Goal: Task Accomplishment & Management: Manage account settings

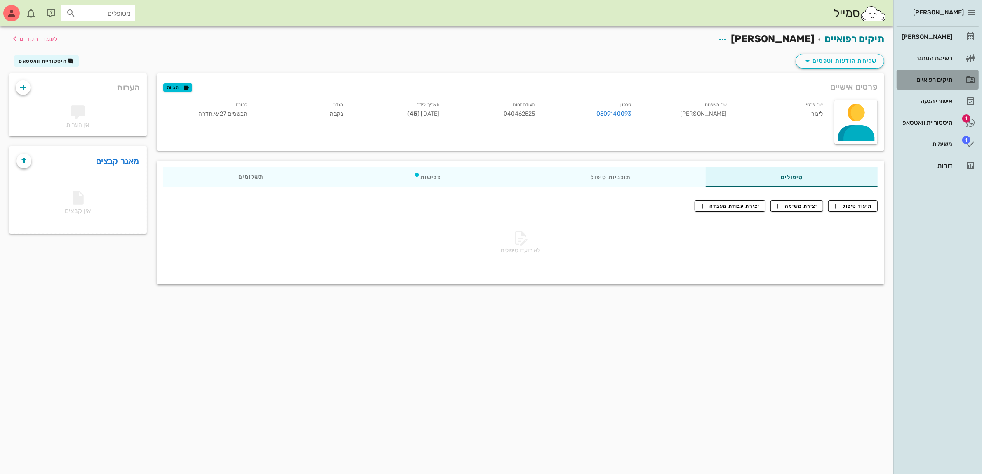
click at [929, 78] on div "תיקים רפואיים" at bounding box center [926, 79] width 52 height 7
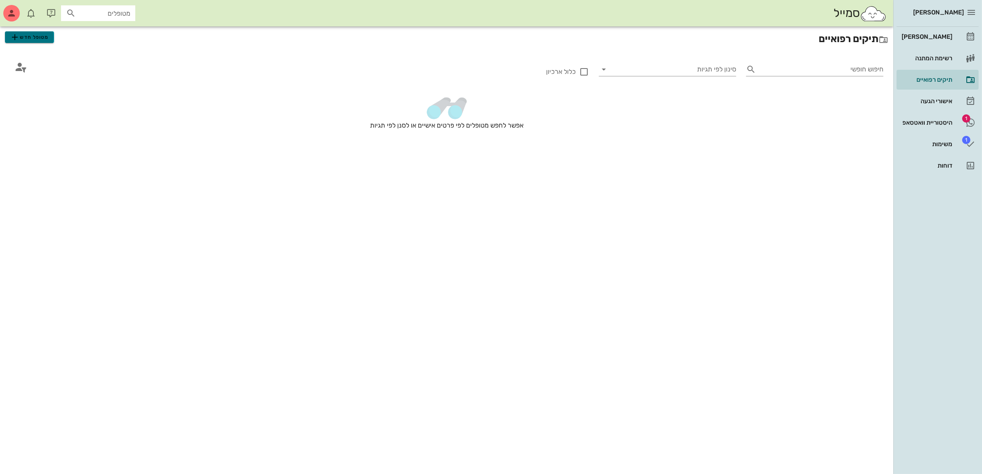
click at [38, 39] on span "מטופל חדש" at bounding box center [29, 37] width 39 height 10
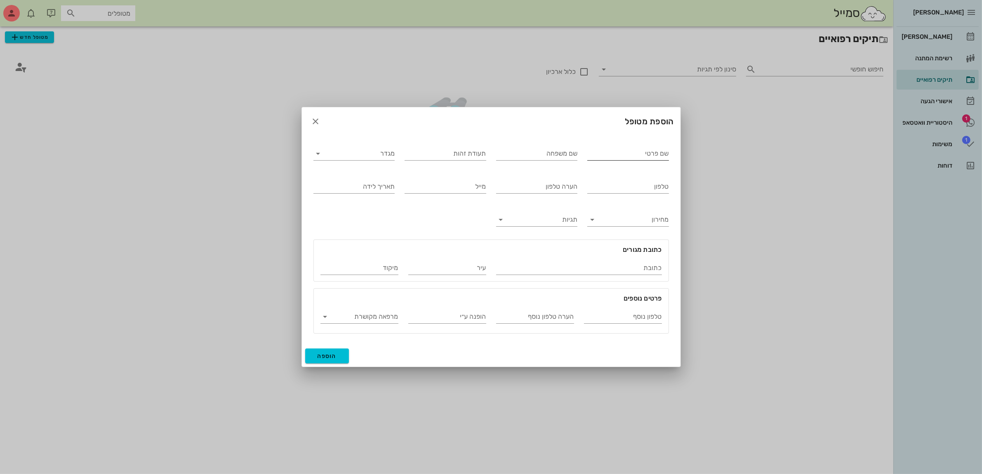
click at [596, 149] on input "שם פרטי" at bounding box center [628, 153] width 82 height 13
type input "[PERSON_NAME]"
click at [370, 153] on input "מגדר" at bounding box center [361, 153] width 68 height 13
click at [383, 159] on div "זכר" at bounding box center [354, 160] width 68 height 8
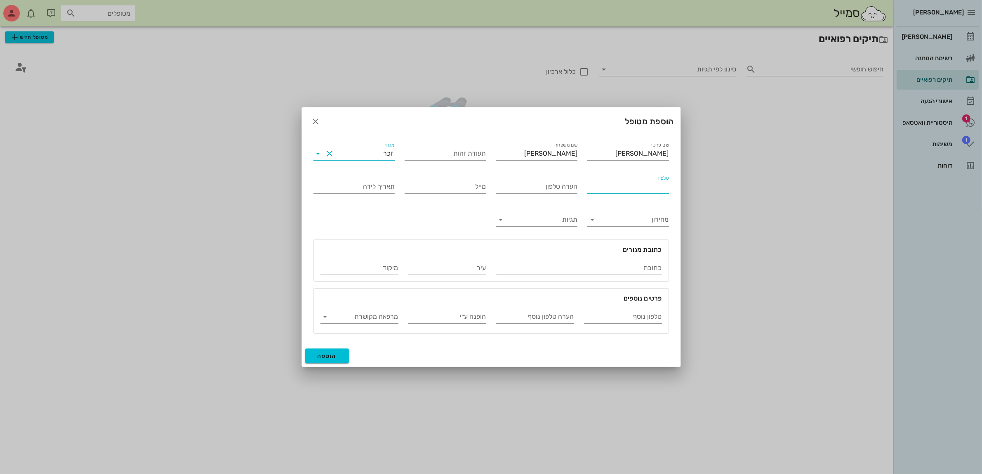
click at [654, 186] on input "טלפון" at bounding box center [628, 186] width 82 height 13
type input "054-6728853"
click at [326, 356] on span "הוספה" at bounding box center [327, 355] width 19 height 7
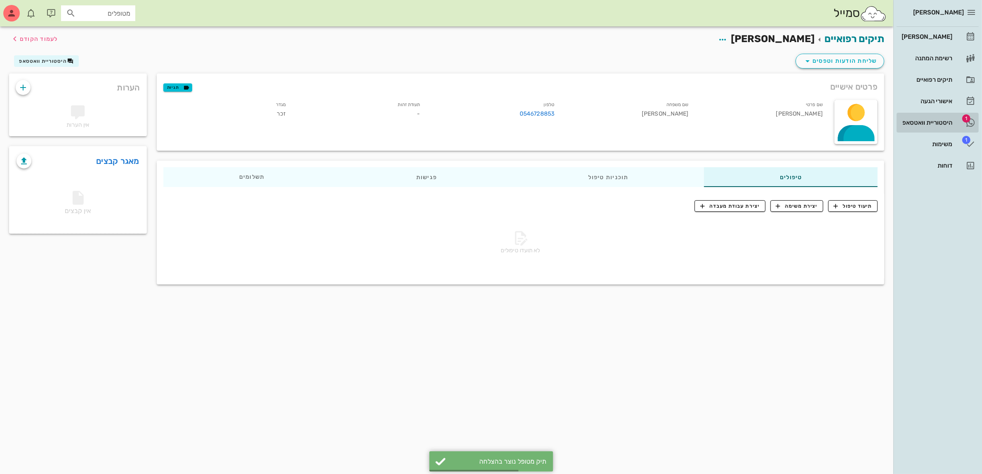
click at [922, 113] on link "1 היסטוריית וואטסאפ" at bounding box center [938, 123] width 82 height 20
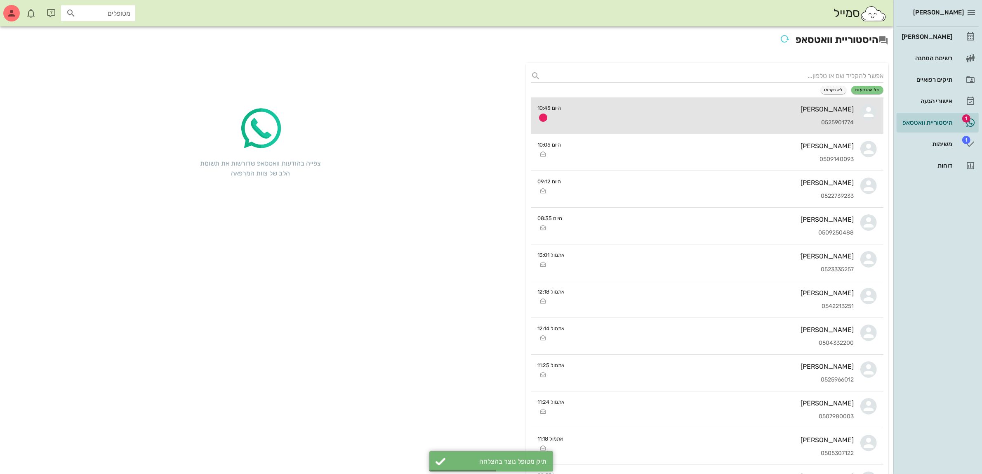
click at [788, 114] on div "[PERSON_NAME] 0525901774" at bounding box center [711, 115] width 286 height 36
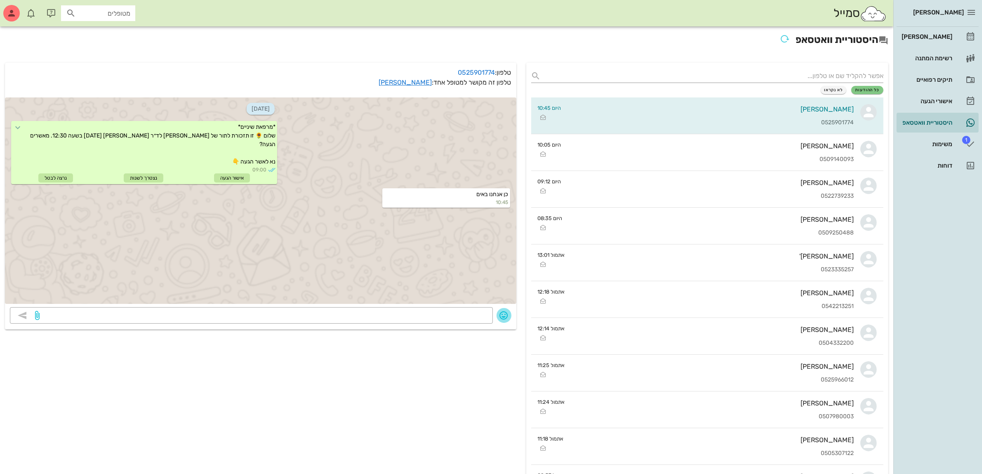
click at [508, 313] on icon "button" at bounding box center [504, 315] width 10 height 10
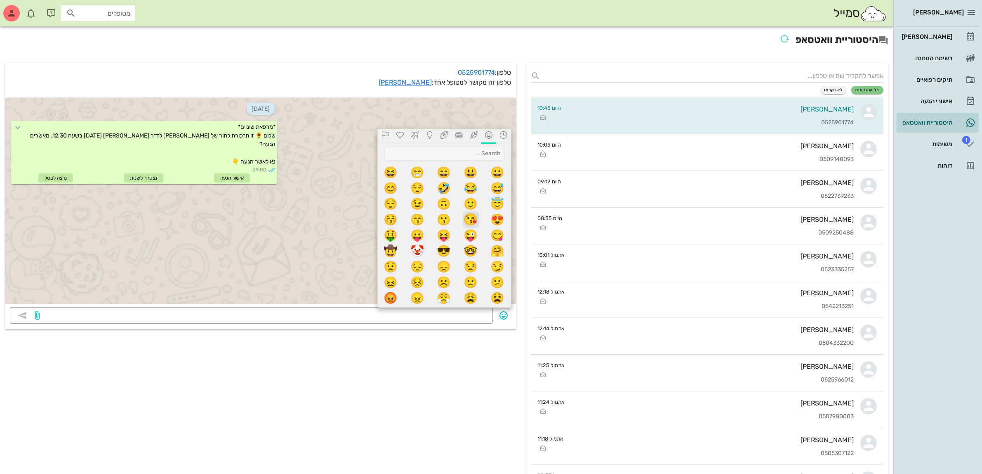
click at [469, 222] on span "😘" at bounding box center [471, 219] width 17 height 17
type textarea "😘"
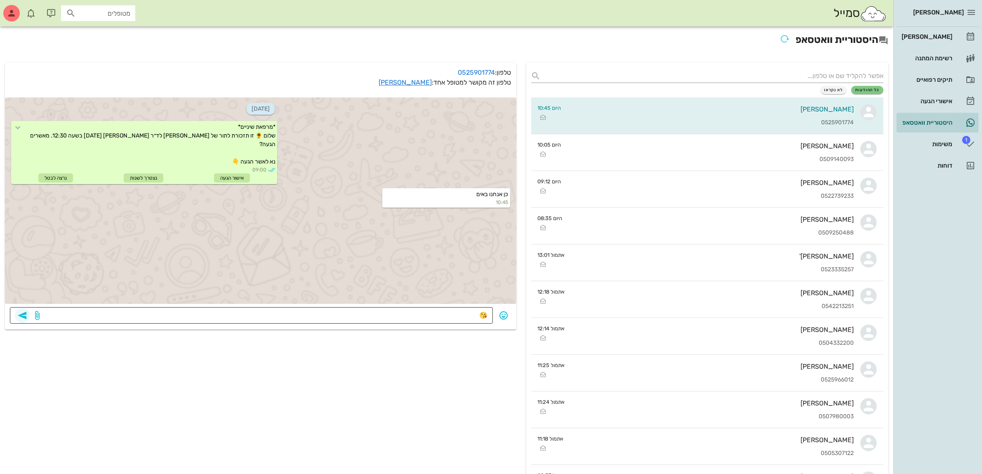
click at [25, 315] on icon "button" at bounding box center [22, 315] width 10 height 10
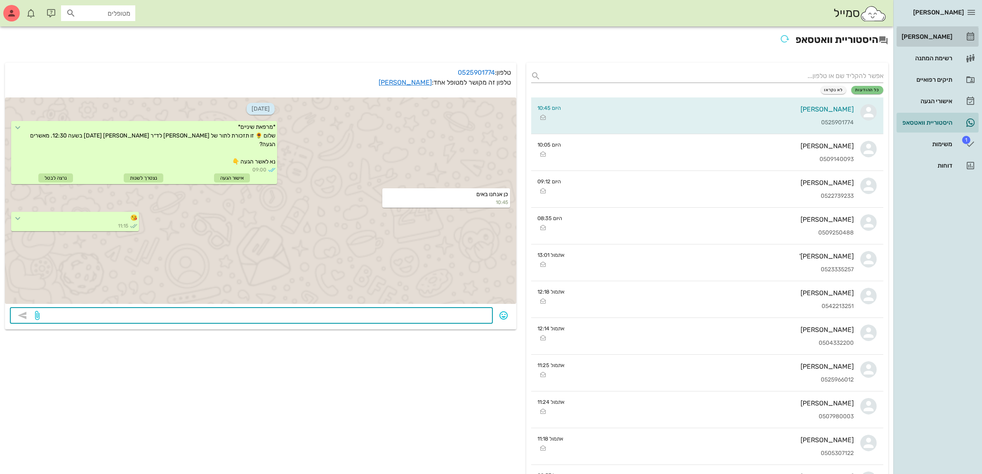
click at [928, 37] on div "[PERSON_NAME]" at bounding box center [926, 36] width 52 height 7
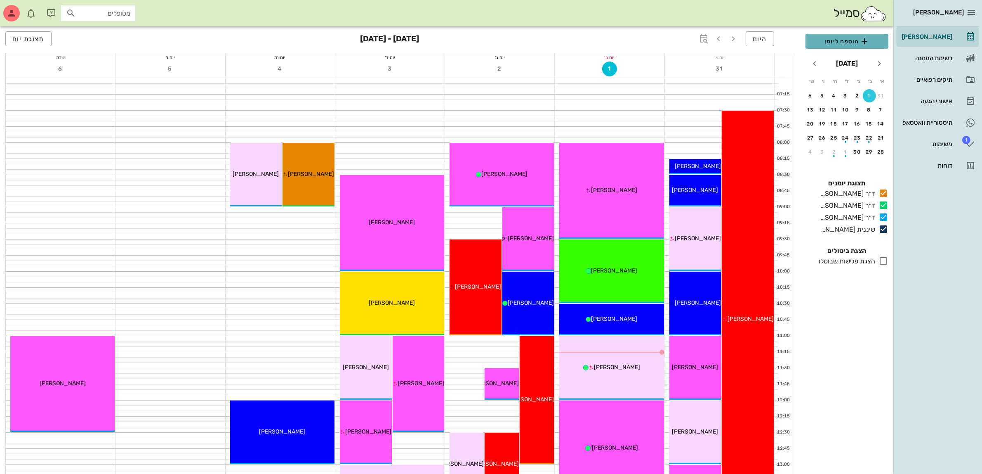
click at [840, 41] on span "הוספה ליומן" at bounding box center [847, 41] width 70 height 10
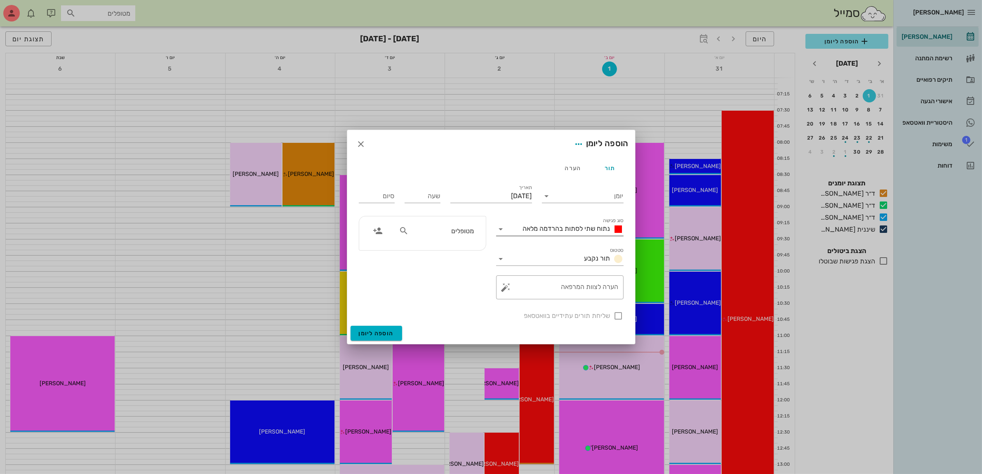
click at [575, 228] on span "נתוח שתי לסתות בהרדמה מלאה" at bounding box center [566, 228] width 87 height 8
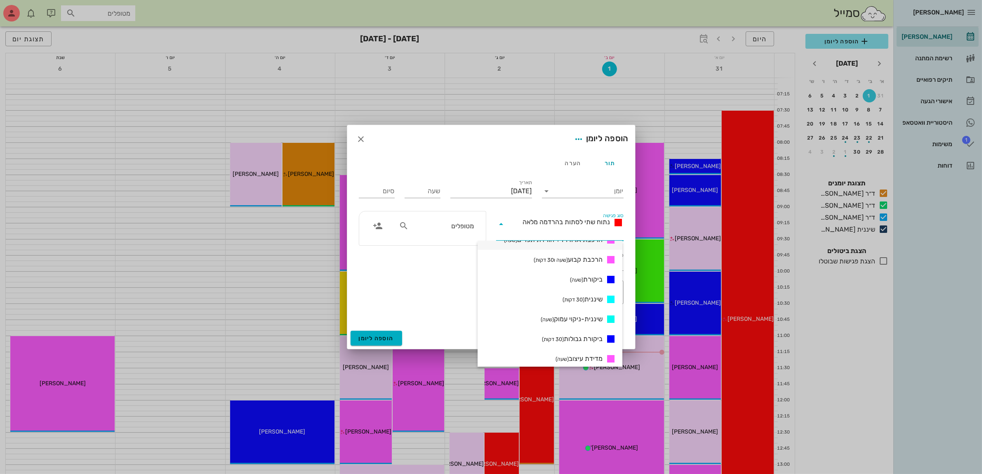
scroll to position [361, 0]
click at [588, 236] on input "סוג פגישה" at bounding box center [566, 233] width 116 height 13
click at [594, 269] on span "ביקורת (שעה)" at bounding box center [586, 269] width 33 height 8
type input "01:00"
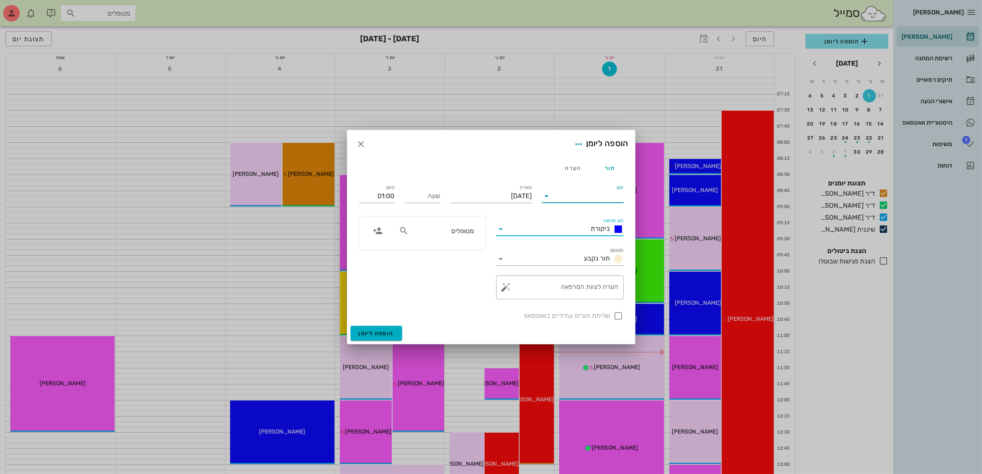
click at [594, 190] on input "יומן" at bounding box center [589, 195] width 70 height 13
click at [593, 241] on div "ד״ר [PERSON_NAME]" at bounding box center [585, 242] width 73 height 8
click at [514, 195] on input "[DATE]" at bounding box center [491, 195] width 82 height 13
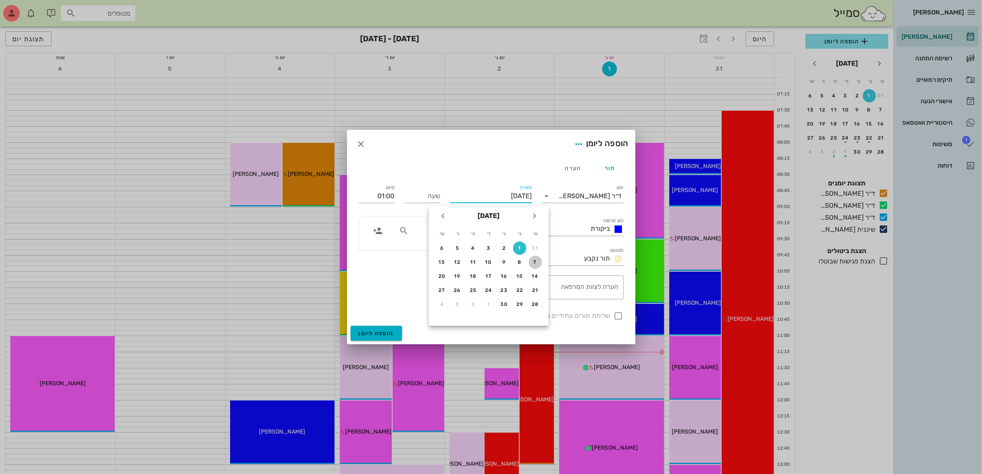
click at [533, 259] on div "7" at bounding box center [535, 262] width 13 height 6
type input "[DATE]"
click at [422, 194] on input "שעה" at bounding box center [423, 195] width 36 height 13
type input "13:00"
type input "14:00"
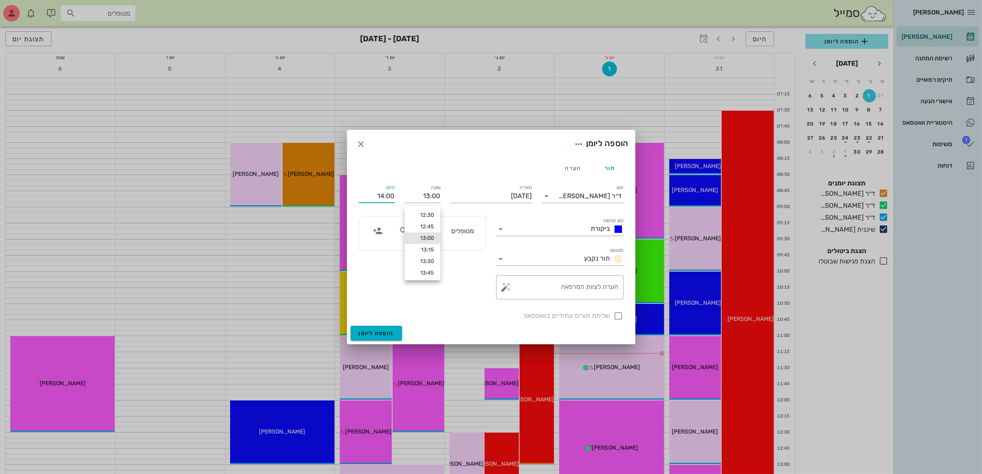
click at [368, 194] on input "14:00" at bounding box center [377, 195] width 36 height 13
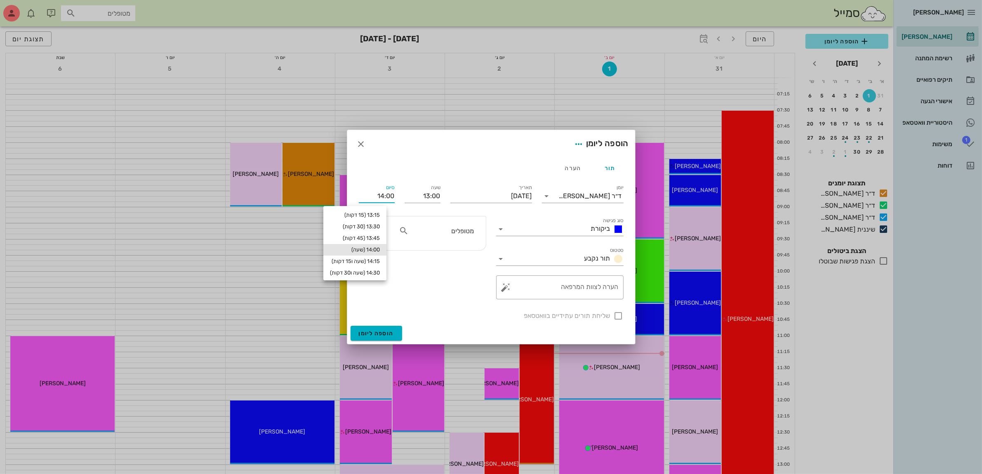
click at [448, 232] on input "מטופלים" at bounding box center [442, 230] width 64 height 11
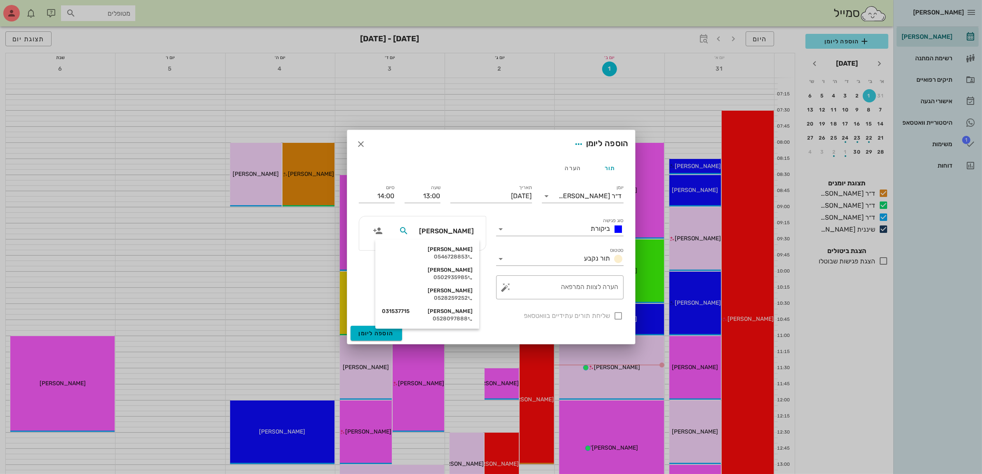
type input "[PERSON_NAME]"
click at [351, 325] on button "הוספה ליומן" at bounding box center [377, 332] width 52 height 15
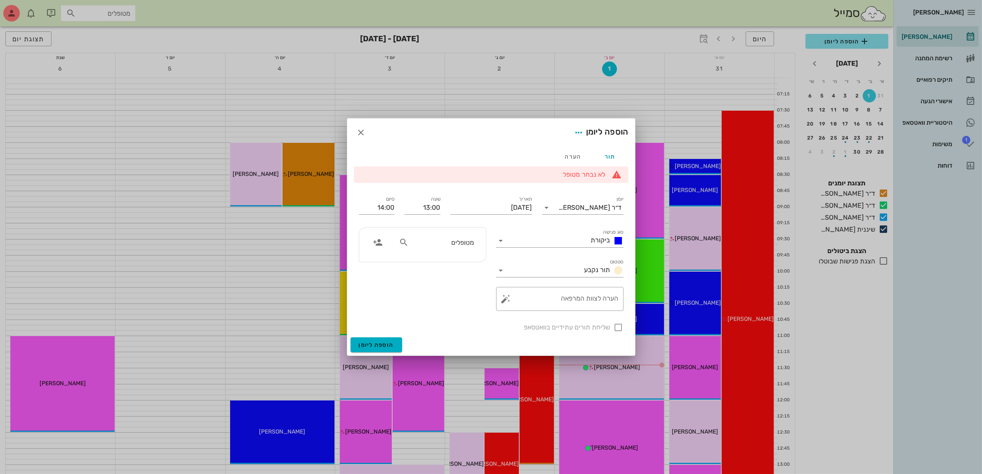
click at [554, 64] on div at bounding box center [491, 237] width 982 height 474
click at [472, 247] on input "מטופלים" at bounding box center [442, 242] width 64 height 11
type input "איזי"
click at [457, 268] on div "0507980003" at bounding box center [443, 268] width 85 height 7
click at [620, 326] on div at bounding box center [619, 327] width 14 height 14
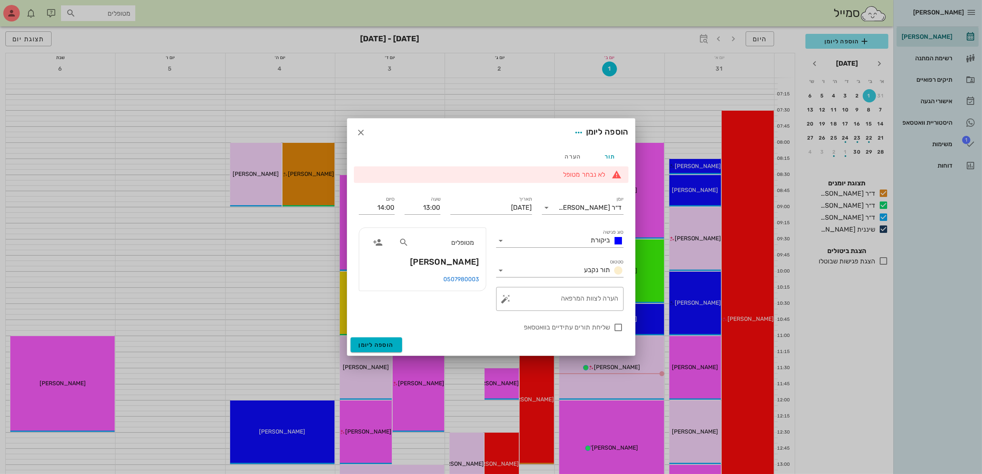
checkbox input "true"
click at [436, 209] on input "13:00" at bounding box center [423, 207] width 36 height 13
type input "10:00"
type input "11:00"
click at [386, 209] on input "11:00" at bounding box center [377, 207] width 36 height 13
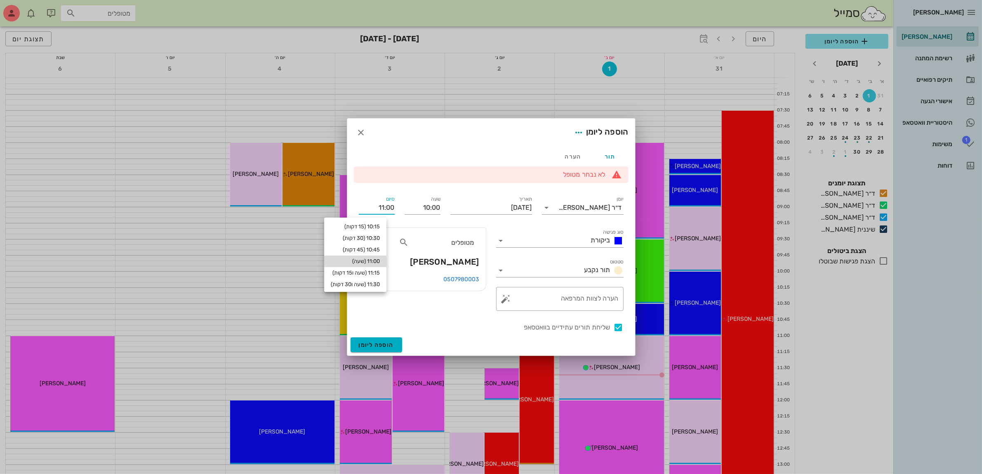
click at [380, 261] on div "11:00 (שעה)" at bounding box center [355, 261] width 49 height 7
type input "11:00"
click at [574, 300] on textarea "הערה לצוות המרפאה" at bounding box center [563, 301] width 111 height 20
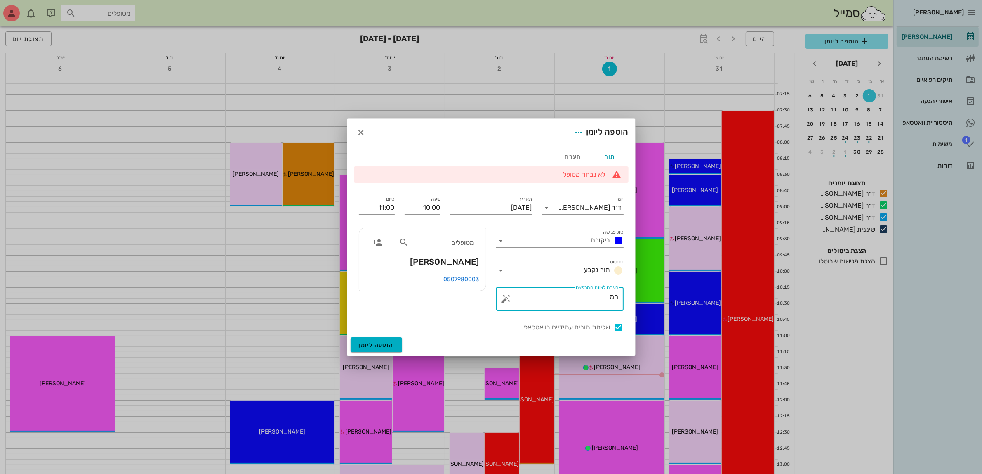
type textarea "ה"
type textarea "המשך טיפול"
click at [371, 344] on span "הוספה ליומן" at bounding box center [376, 344] width 35 height 7
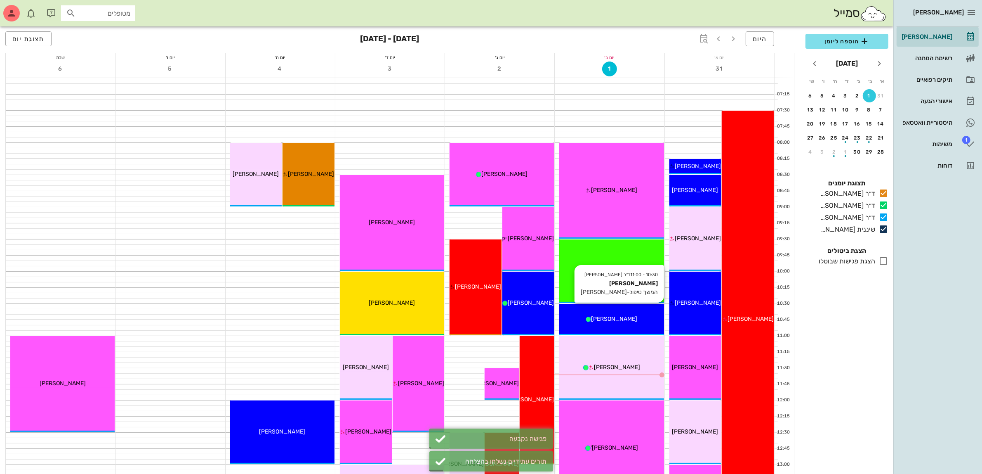
click at [607, 318] on span "[PERSON_NAME]" at bounding box center [615, 318] width 46 height 7
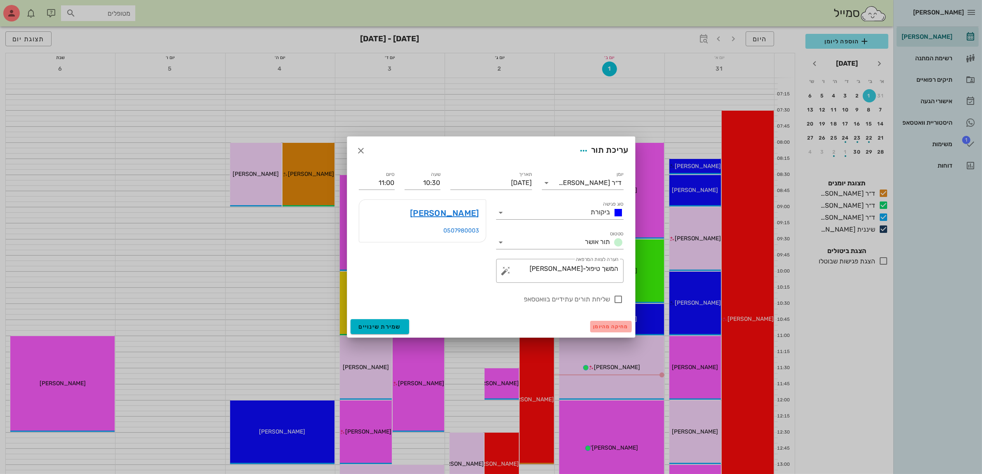
click at [611, 325] on span "מחיקה מהיומן" at bounding box center [611, 326] width 35 height 6
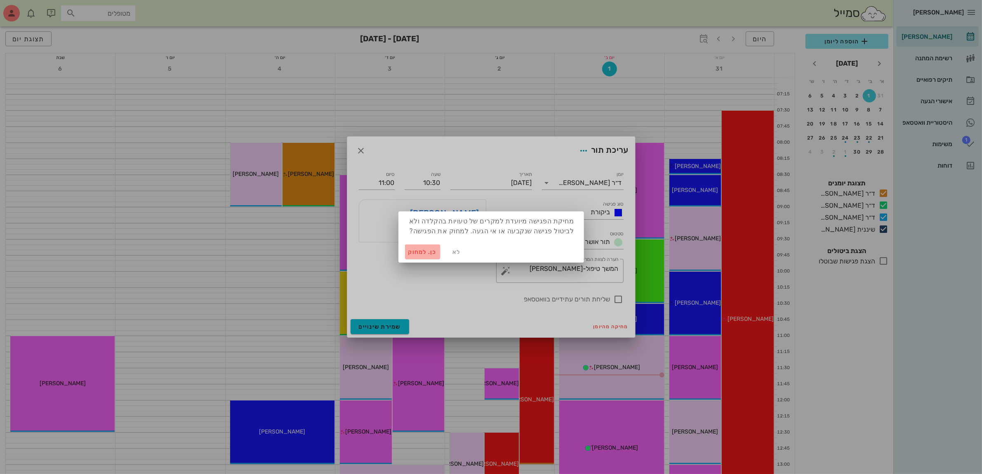
click at [422, 250] on span "כן. למחוק" at bounding box center [422, 251] width 29 height 7
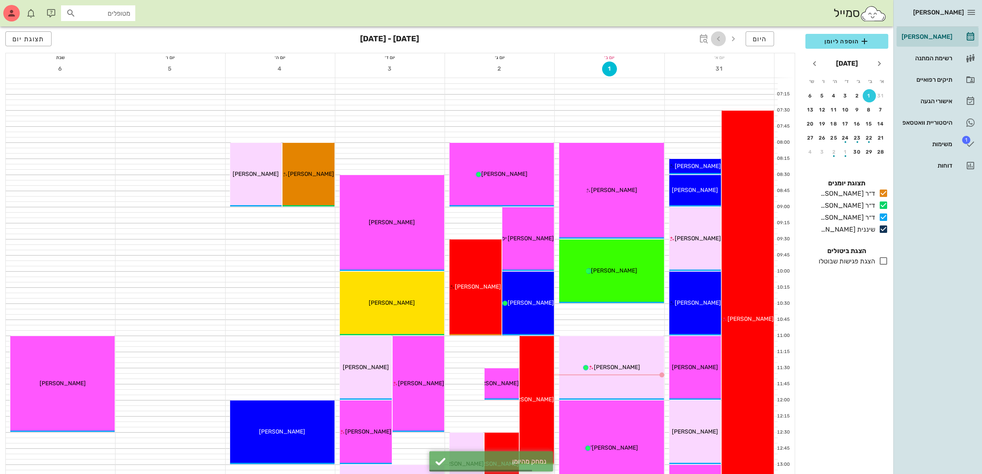
click at [719, 40] on icon "button" at bounding box center [719, 39] width 10 height 10
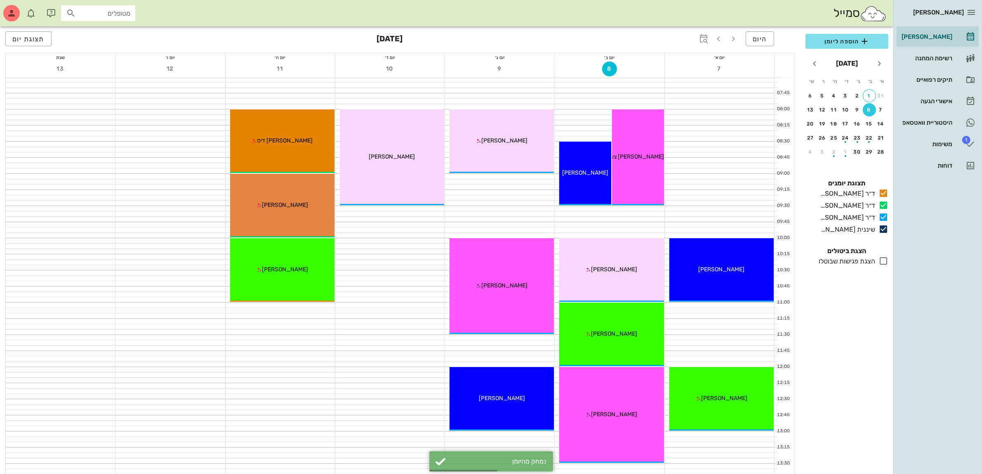
scroll to position [52, 0]
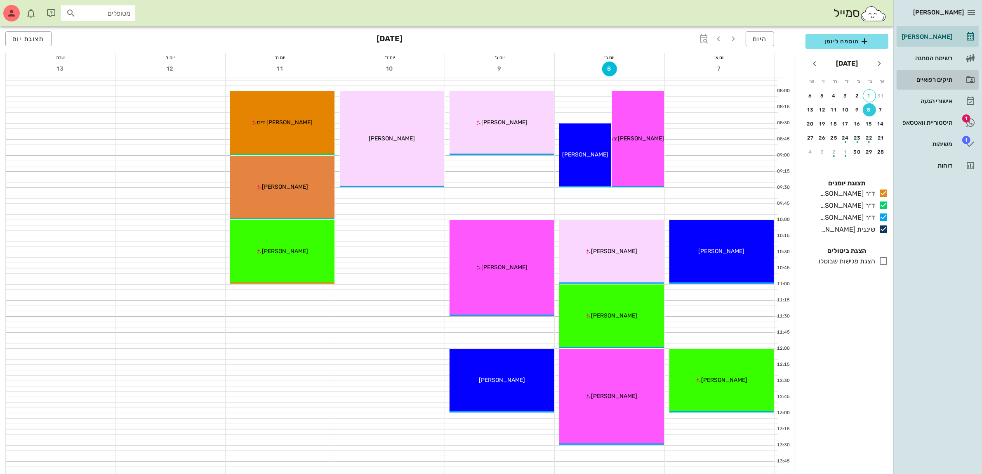
click at [924, 78] on div "תיקים רפואיים" at bounding box center [926, 79] width 52 height 7
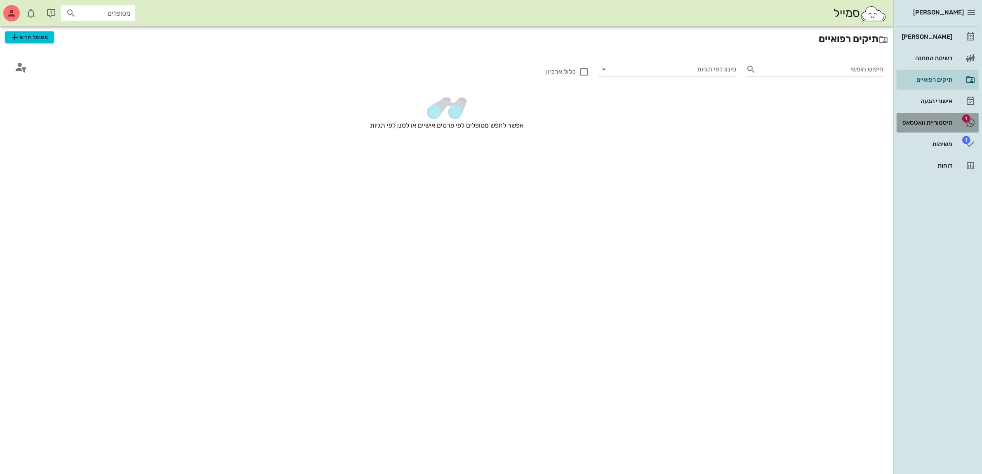
click at [938, 122] on div "היסטוריית וואטסאפ" at bounding box center [926, 122] width 52 height 7
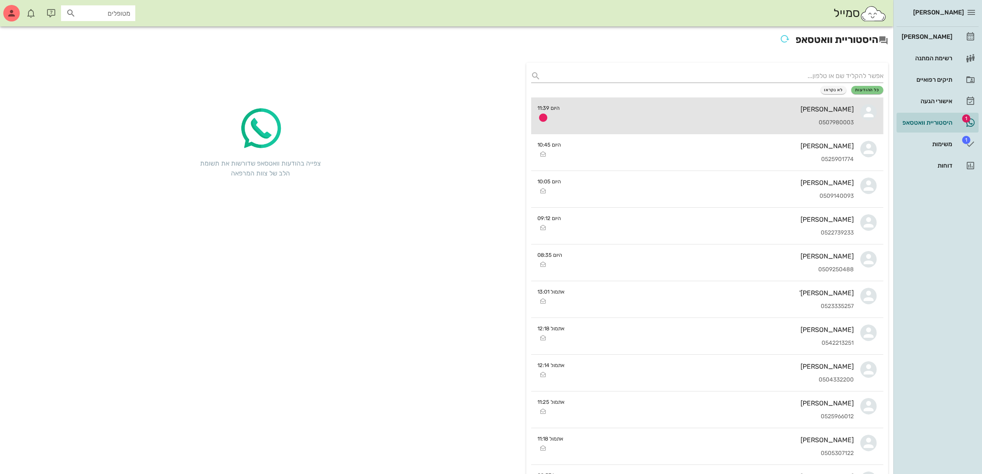
click at [701, 105] on div "[PERSON_NAME]" at bounding box center [711, 109] width 288 height 8
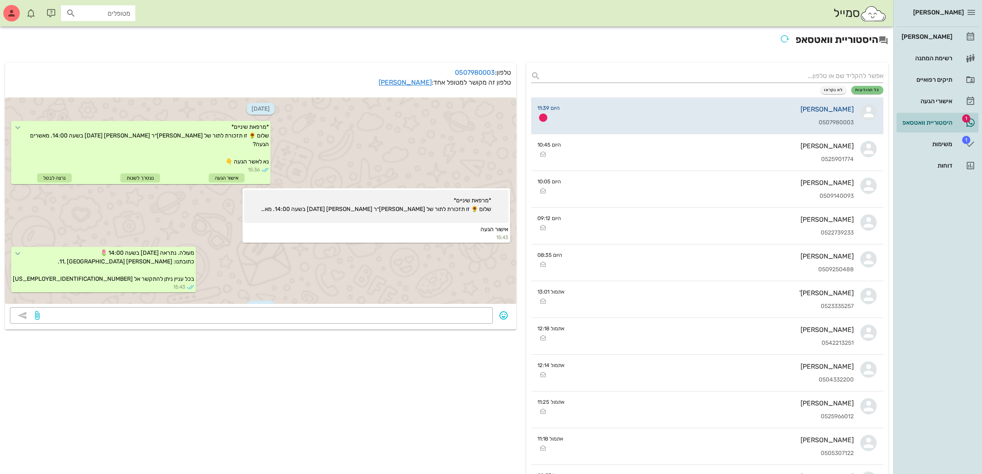
scroll to position [473, 0]
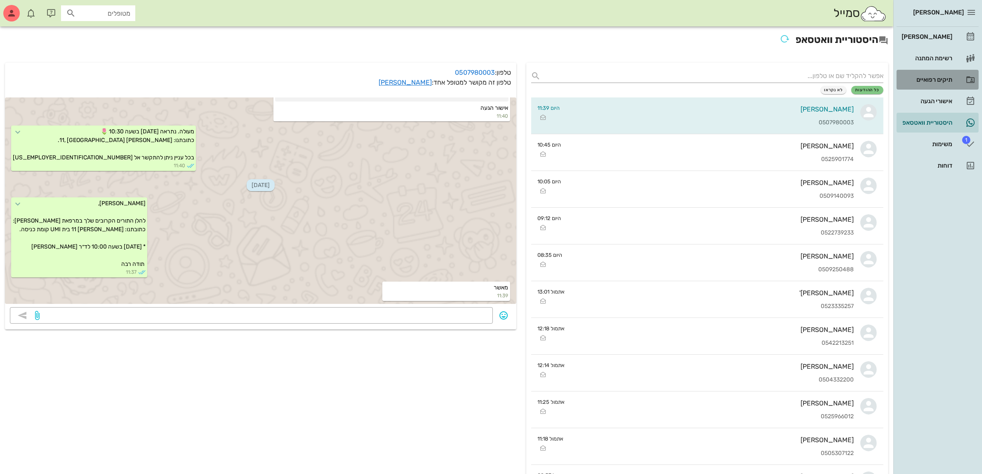
click at [936, 78] on div "תיקים רפואיים" at bounding box center [926, 79] width 52 height 7
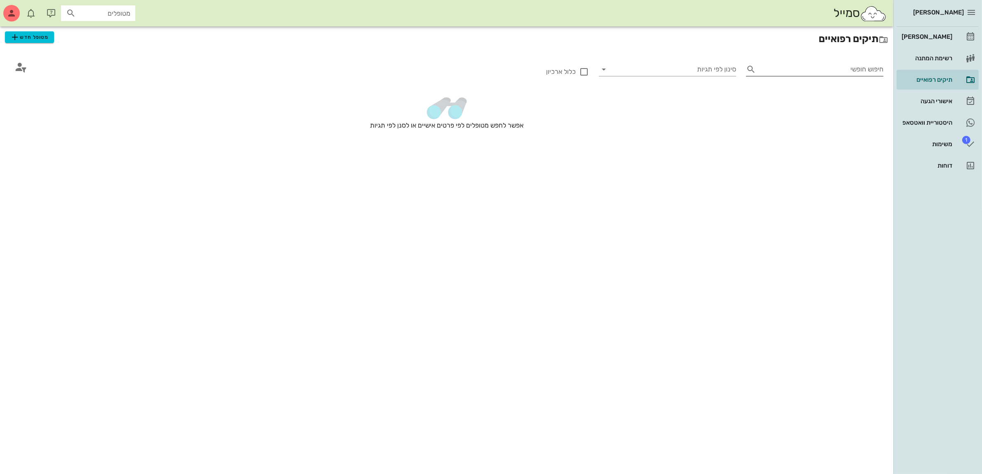
click at [790, 68] on input "חיפוש חופשי" at bounding box center [821, 69] width 124 height 13
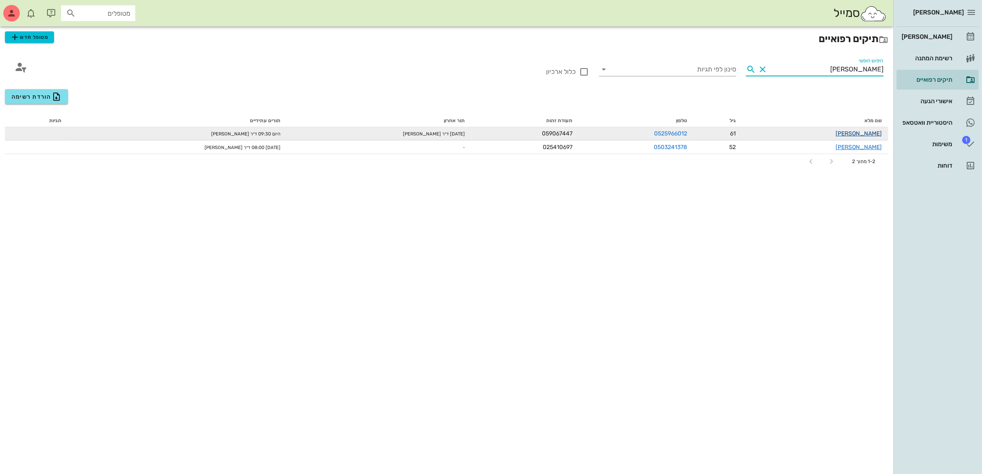
type input "[PERSON_NAME]"
click at [860, 132] on link "[PERSON_NAME]" at bounding box center [859, 133] width 46 height 7
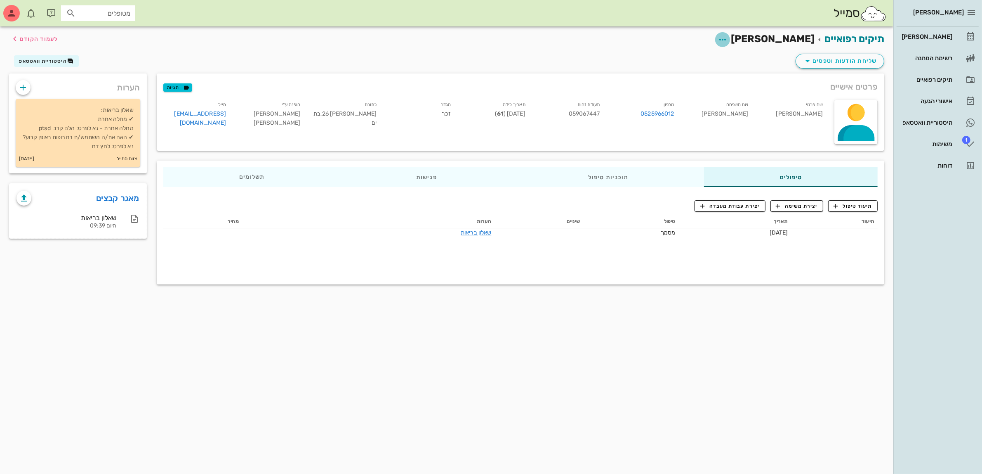
click at [728, 39] on icon "button" at bounding box center [723, 40] width 10 height 10
click at [736, 58] on div "עריכת פרטי מטופל" at bounding box center [723, 60] width 62 height 8
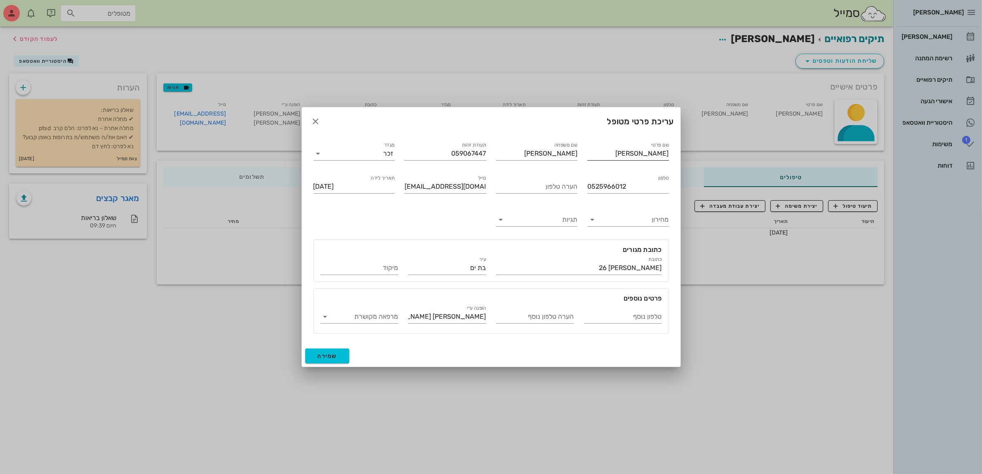
click at [636, 150] on input "[PERSON_NAME]" at bounding box center [628, 153] width 82 height 13
type input "[PERSON_NAME]"
click at [328, 354] on span "שמירה" at bounding box center [328, 355] width 20 height 7
type input "[DATE]"
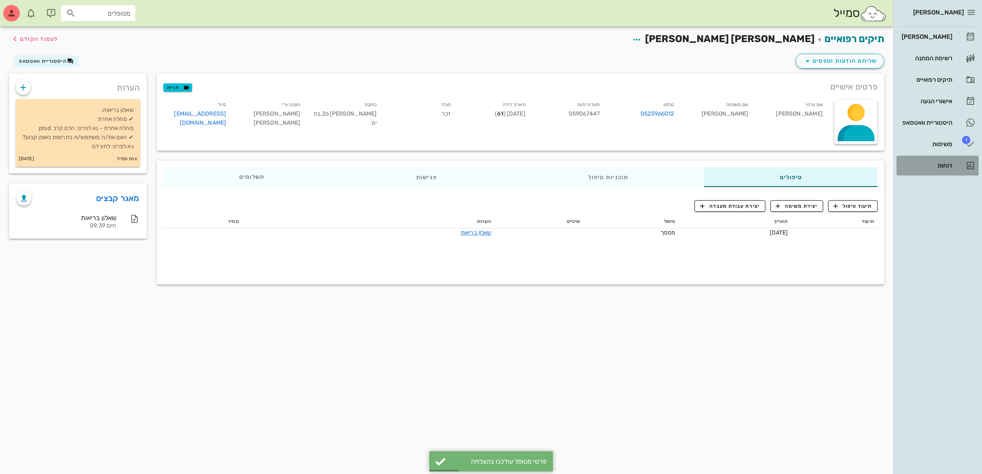
click at [949, 166] on div "דוחות" at bounding box center [926, 165] width 52 height 7
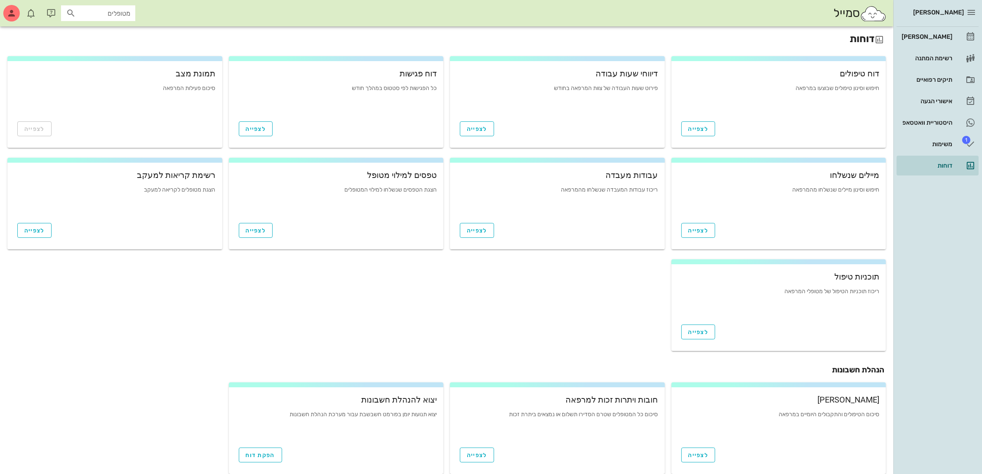
click at [93, 12] on input "מטופלים" at bounding box center [104, 13] width 53 height 11
type input "[PERSON_NAME]"
click at [101, 33] on div "[PERSON_NAME] [PERSON_NAME] 059067447" at bounding box center [83, 34] width 91 height 13
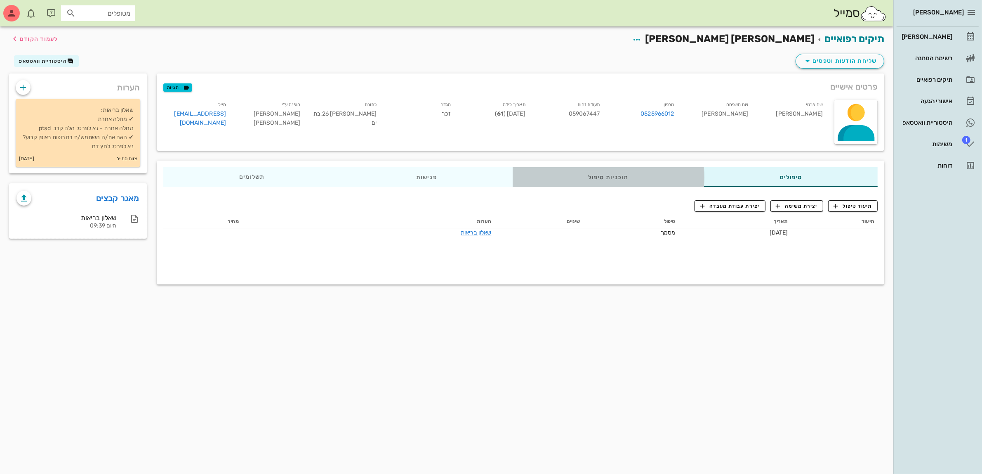
click at [599, 174] on div "תוכניות טיפול" at bounding box center [608, 177] width 192 height 20
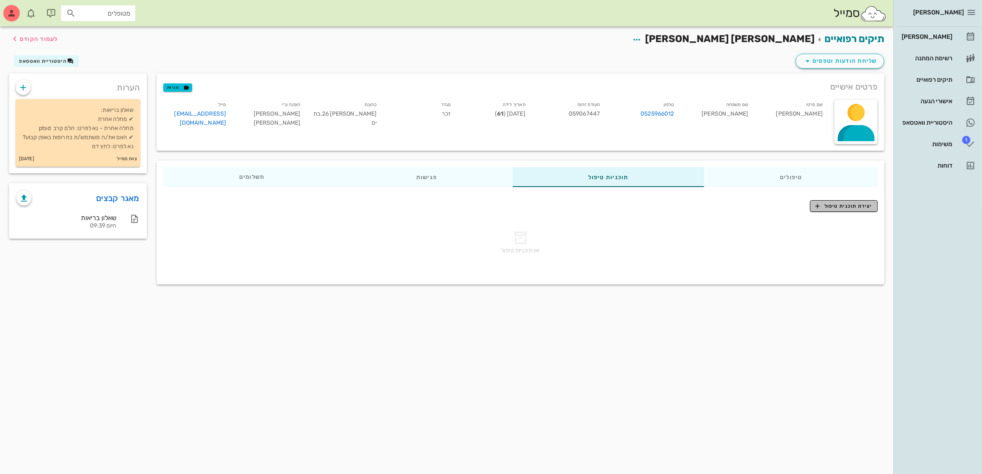
click at [834, 207] on span "יצירת תוכנית טיפול" at bounding box center [844, 205] width 57 height 7
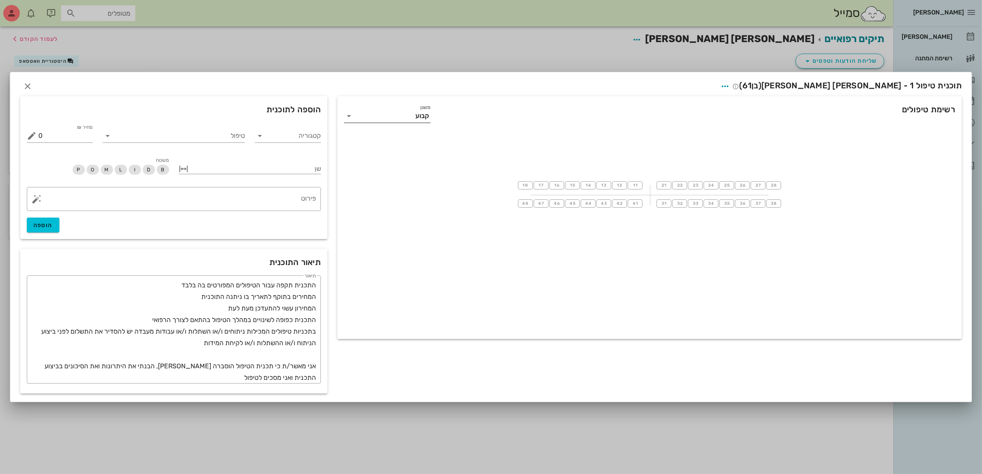
click at [373, 115] on input "משנן" at bounding box center [386, 115] width 60 height 13
click at [373, 115] on div "קבוע" at bounding box center [387, 122] width 73 height 18
click at [304, 135] on input "קטגוריה" at bounding box center [294, 135] width 53 height 13
click at [307, 174] on div "שיקום הפה" at bounding box center [298, 176] width 72 height 8
type input "שיקום הפה"
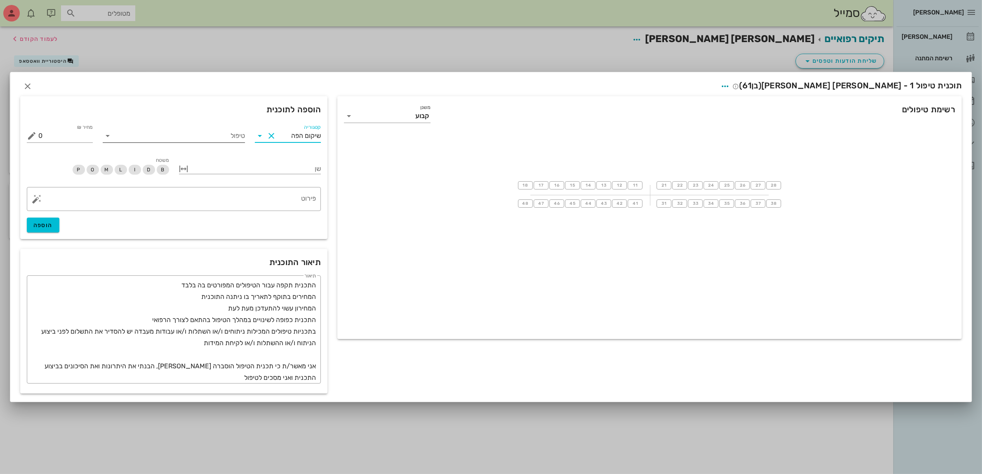
click at [192, 130] on input "טיפול" at bounding box center [179, 135] width 131 height 13
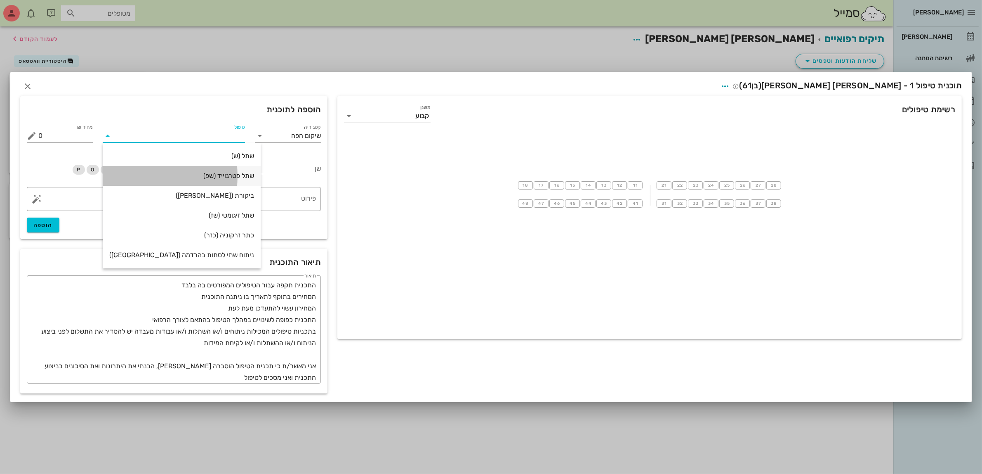
click at [216, 172] on div "שתל פטרגוייד (שפ)" at bounding box center [181, 176] width 145 height 8
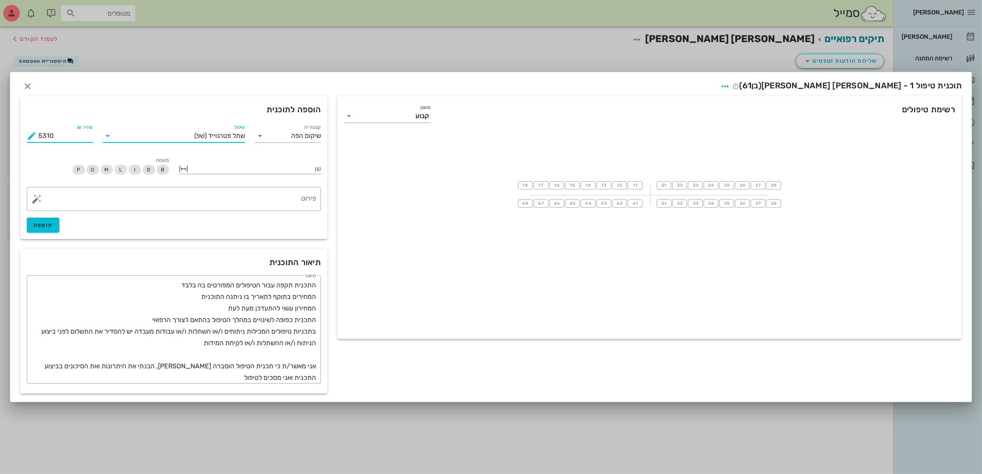
drag, startPoint x: 55, startPoint y: 137, endPoint x: 0, endPoint y: 141, distance: 55.1
click at [0, 141] on div "[PERSON_NAME] רשימת המתנה תיקים רפואיים אישורי הגעה היסטוריית וואטסאפ 1 משימות …" at bounding box center [491, 237] width 982 height 474
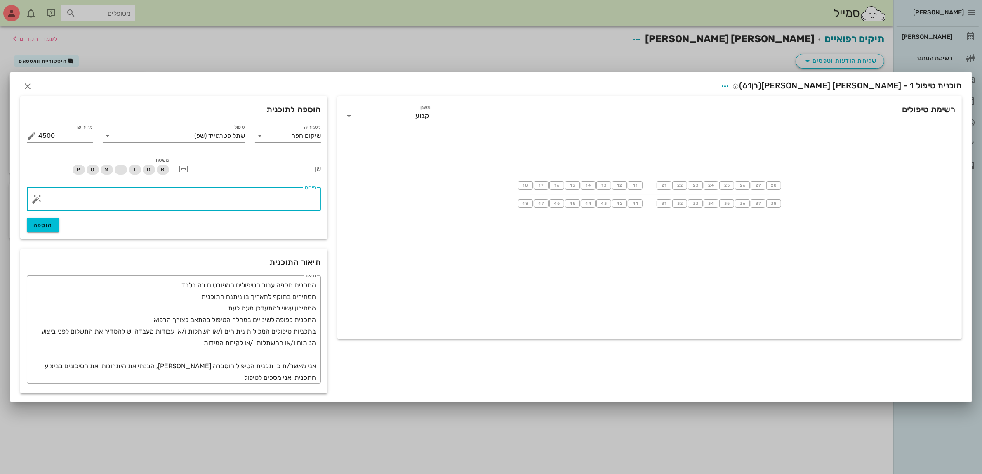
click at [291, 196] on textarea "פירוט" at bounding box center [177, 201] width 278 height 20
click at [228, 135] on span "שתל פטרגוייד" at bounding box center [226, 135] width 37 height 7
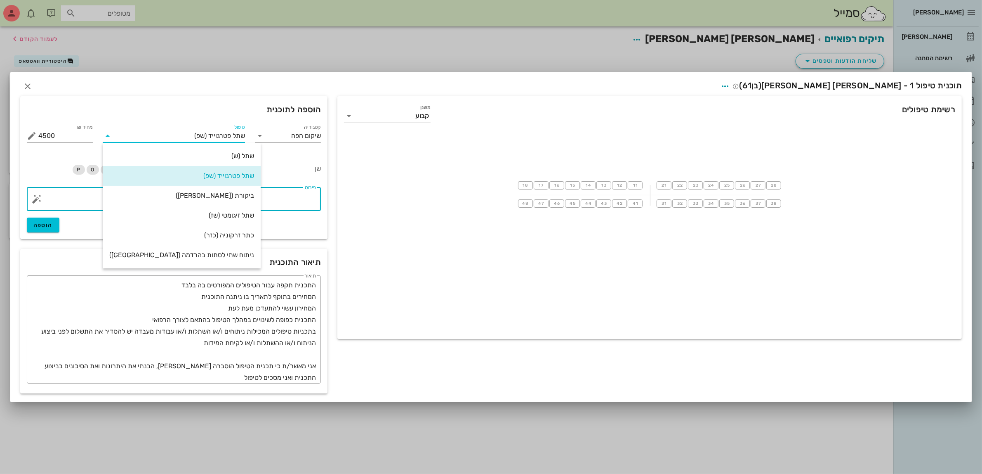
click at [258, 199] on textarea "פירוט" at bounding box center [177, 201] width 278 height 20
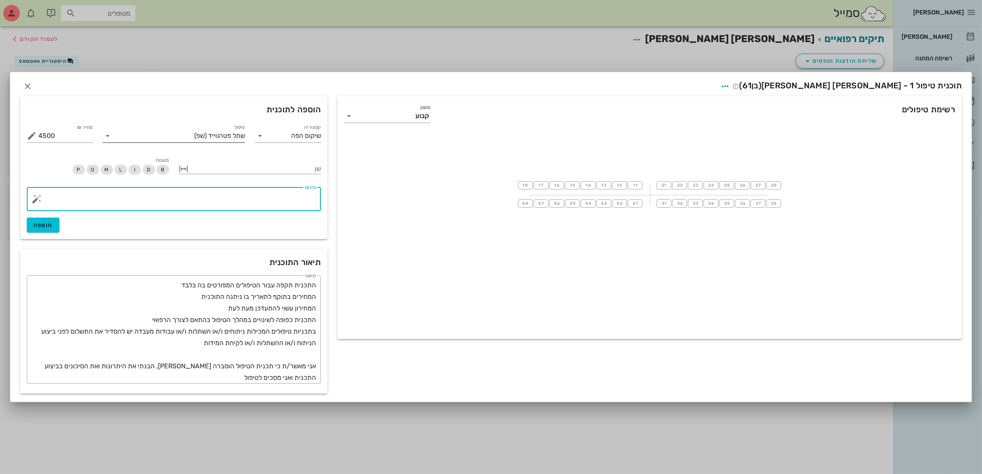
click at [236, 137] on span "שתל פטרגוייד" at bounding box center [226, 135] width 37 height 7
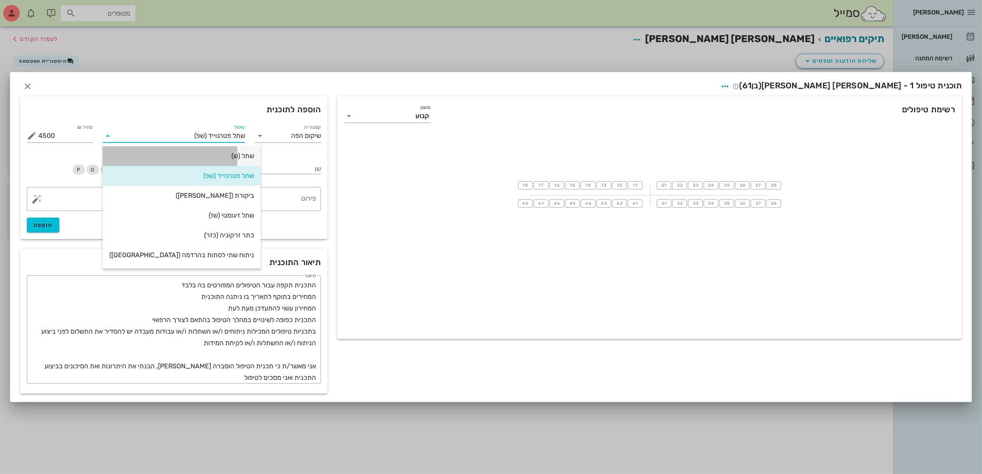
click at [223, 155] on div "שתל (ש)" at bounding box center [181, 156] width 145 height 8
type input "3540"
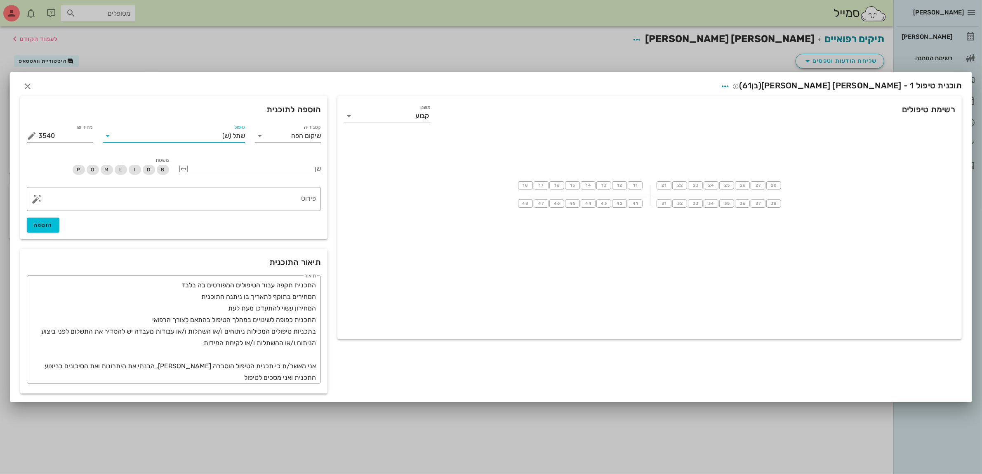
click at [190, 134] on input "טיפול" at bounding box center [168, 135] width 108 height 13
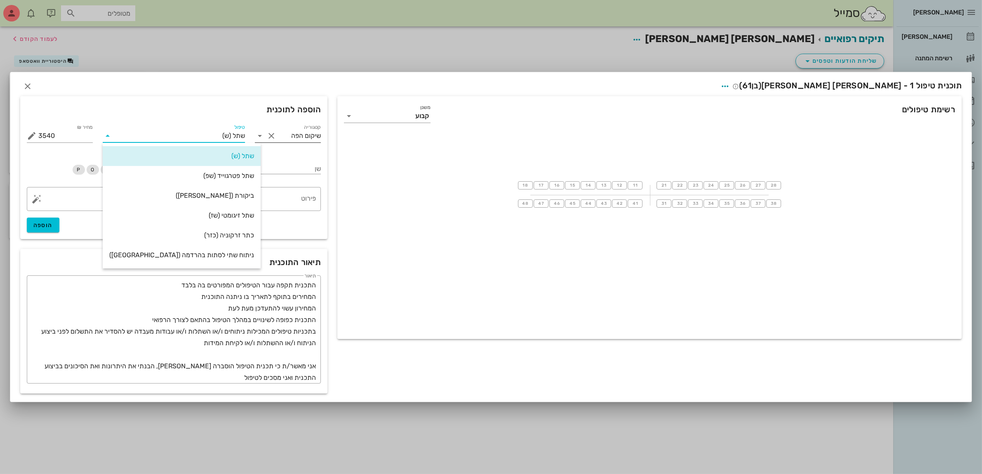
click at [256, 135] on icon at bounding box center [260, 136] width 10 height 10
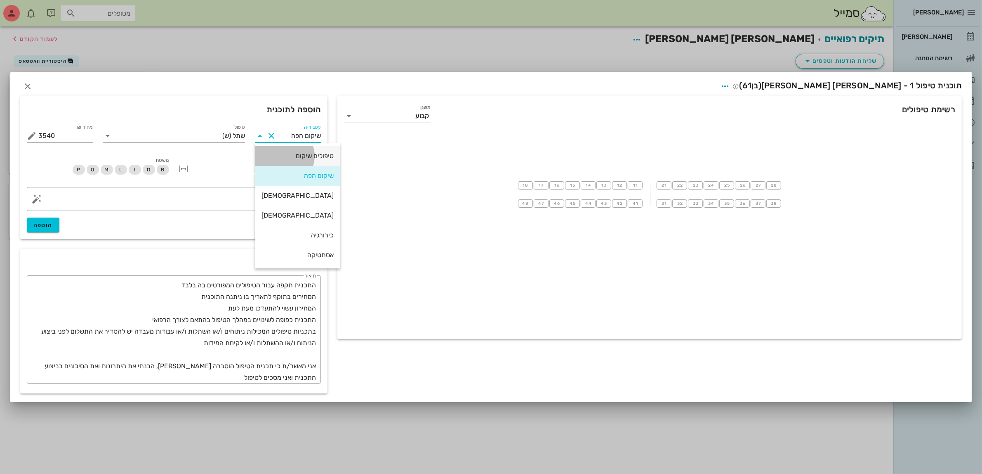
click at [290, 156] on div "טיפולים שיקום" at bounding box center [298, 156] width 72 height 8
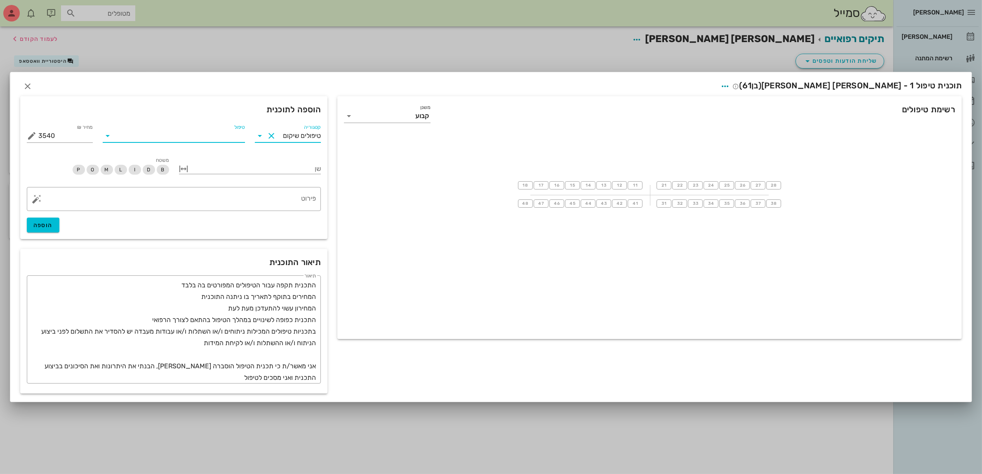
click at [229, 137] on input "טיפול" at bounding box center [179, 135] width 131 height 13
click at [283, 136] on input "טיפולים שיקום" at bounding box center [299, 135] width 43 height 13
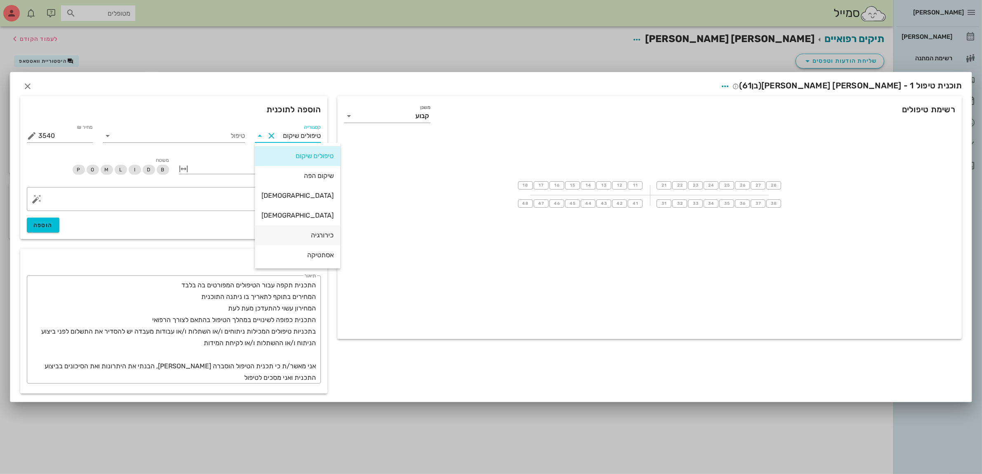
click at [289, 232] on div "כירורגיה" at bounding box center [298, 235] width 72 height 8
type input "כירורגיה"
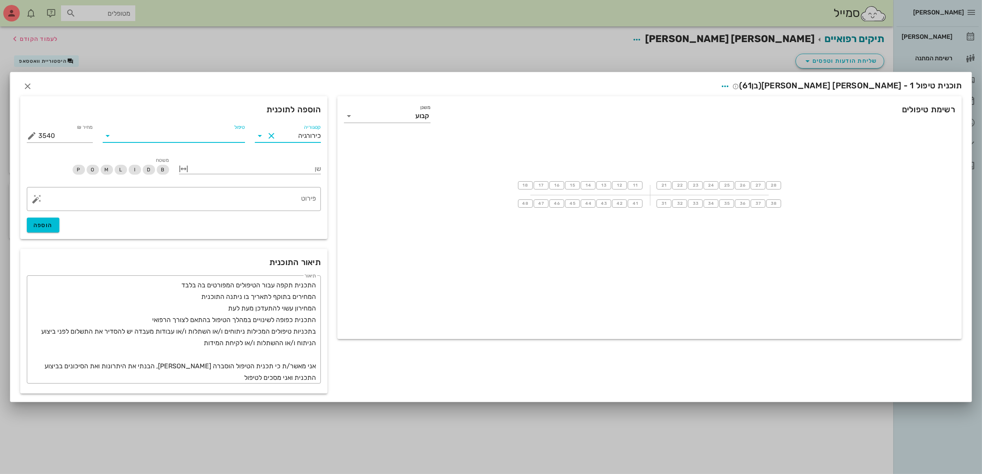
click at [236, 137] on input "טיפול" at bounding box center [179, 135] width 131 height 13
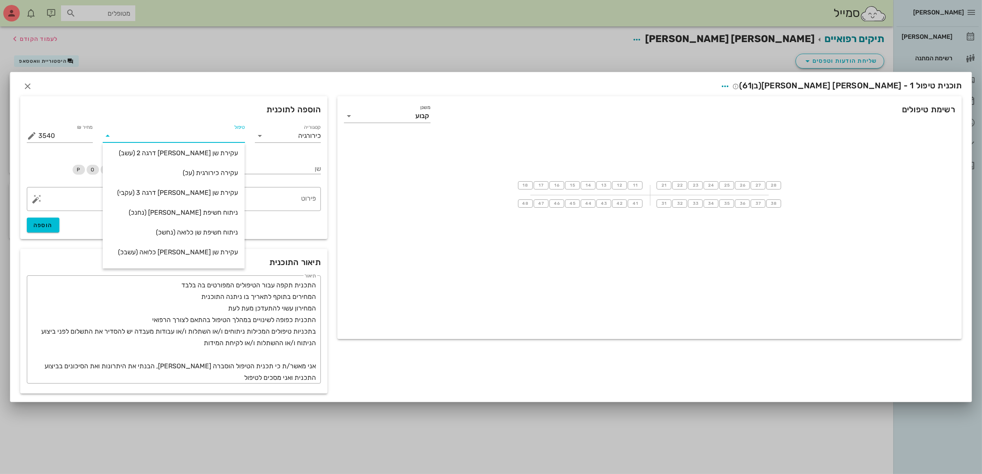
scroll to position [103, 0]
click at [215, 170] on div "עקירה כירורגית (עכ)" at bounding box center [173, 171] width 129 height 8
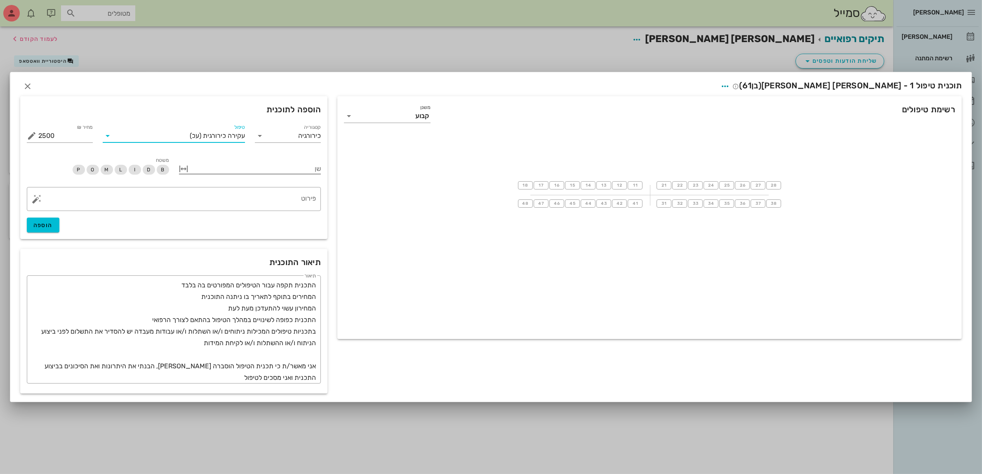
click at [231, 170] on div at bounding box center [256, 168] width 131 height 11
click at [307, 288] on icon at bounding box center [309, 289] width 10 height 10
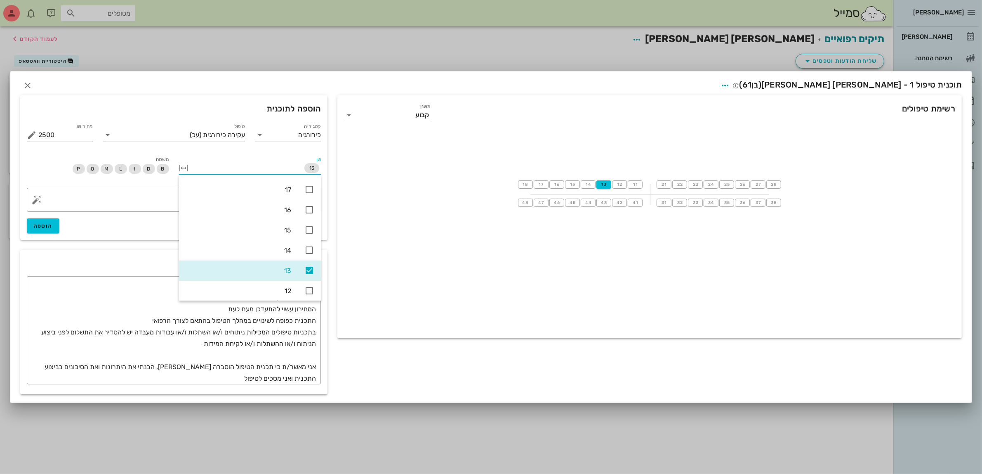
scroll to position [19, 0]
click at [149, 266] on div "תיאור התוכנית" at bounding box center [173, 263] width 307 height 26
click at [275, 170] on div "13" at bounding box center [256, 167] width 131 height 13
click at [309, 217] on icon at bounding box center [309, 216] width 10 height 10
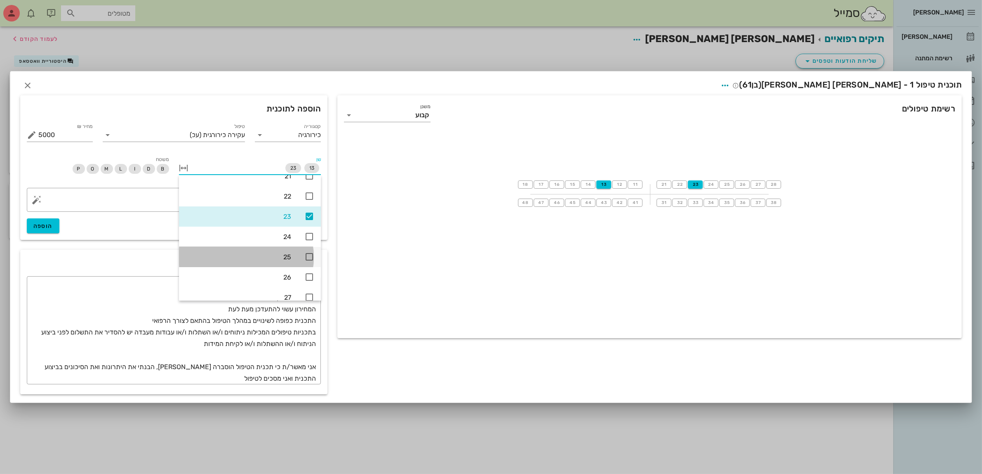
click at [308, 255] on icon at bounding box center [309, 257] width 10 height 10
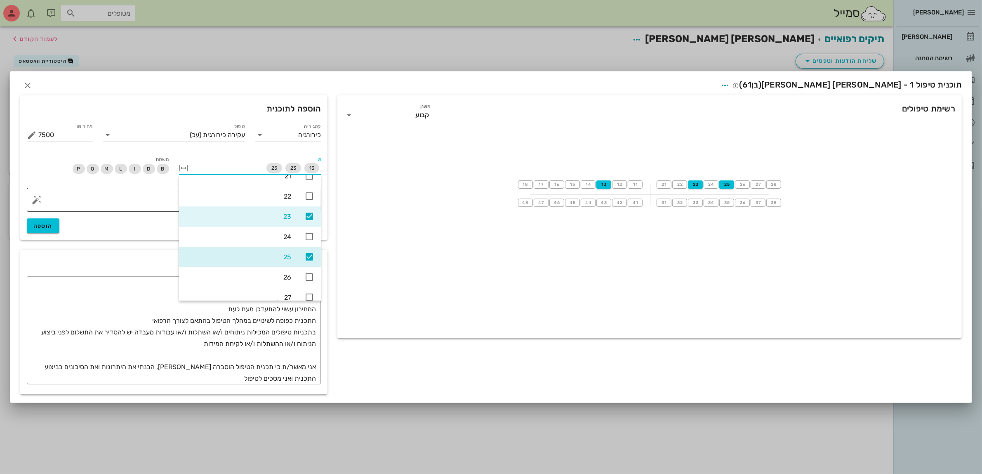
click at [99, 198] on textarea "פירוט" at bounding box center [177, 202] width 278 height 20
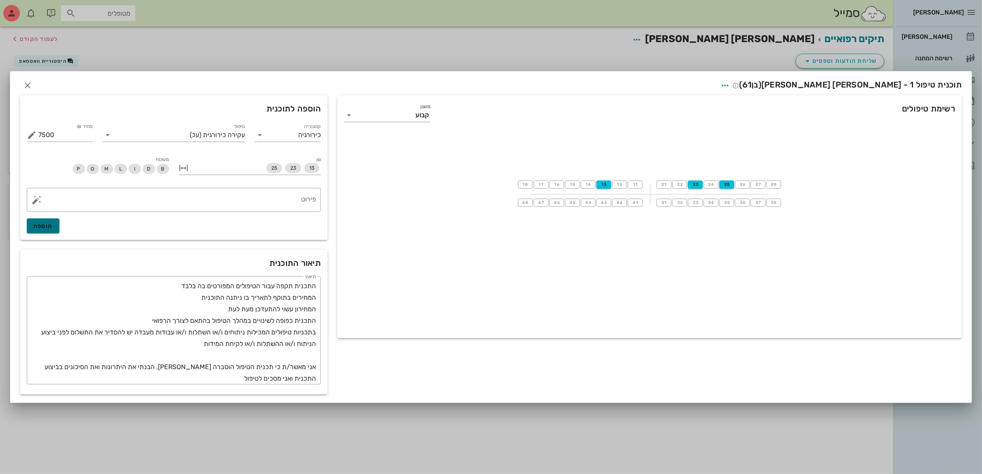
click at [42, 225] on span "הוספה" at bounding box center [42, 225] width 19 height 7
type input "0"
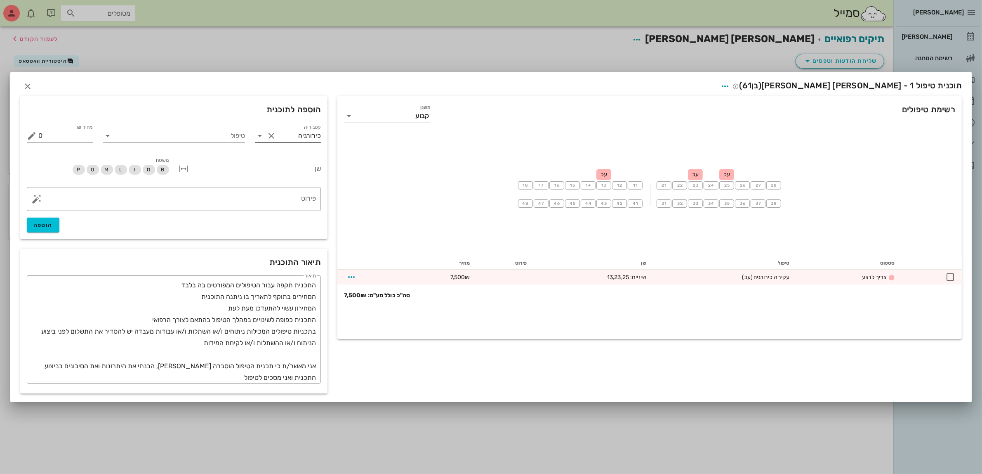
click at [274, 134] on button "Clear קטגוריה" at bounding box center [271, 136] width 10 height 10
click at [274, 134] on input "קטגוריה" at bounding box center [294, 135] width 53 height 13
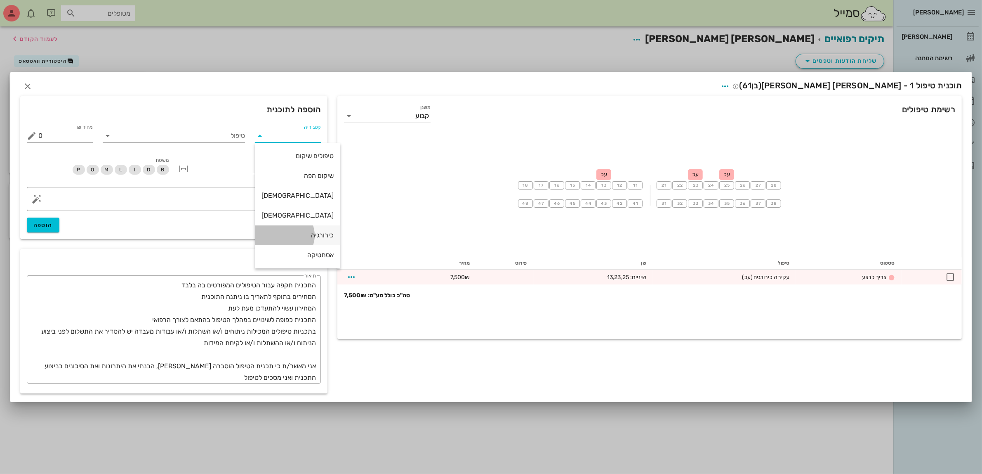
click at [302, 233] on div "כירורגיה" at bounding box center [298, 235] width 72 height 8
type input "כירורגיה"
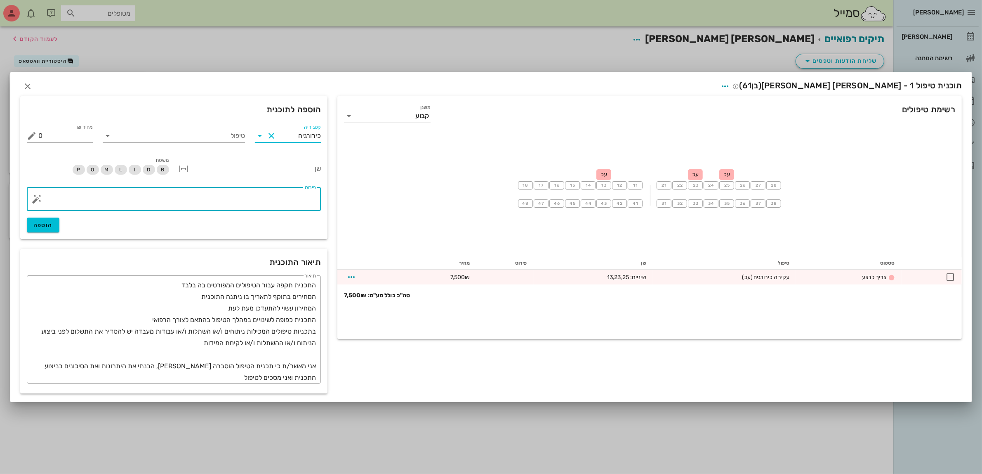
click at [292, 205] on textarea "פירוט" at bounding box center [177, 201] width 278 height 20
type textarea "עקירה + שתל קורטיקלי"
click at [249, 167] on div at bounding box center [256, 168] width 131 height 11
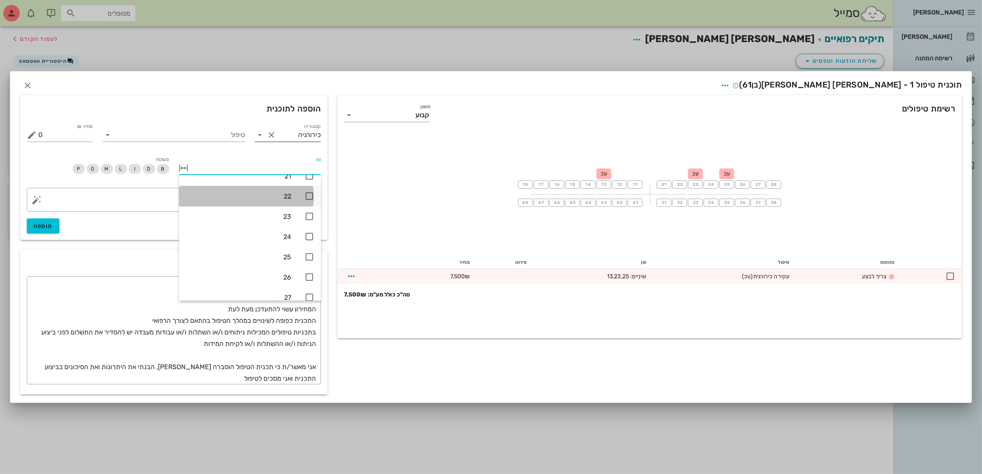
click at [306, 195] on icon at bounding box center [309, 196] width 10 height 10
click at [308, 259] on icon at bounding box center [309, 258] width 10 height 10
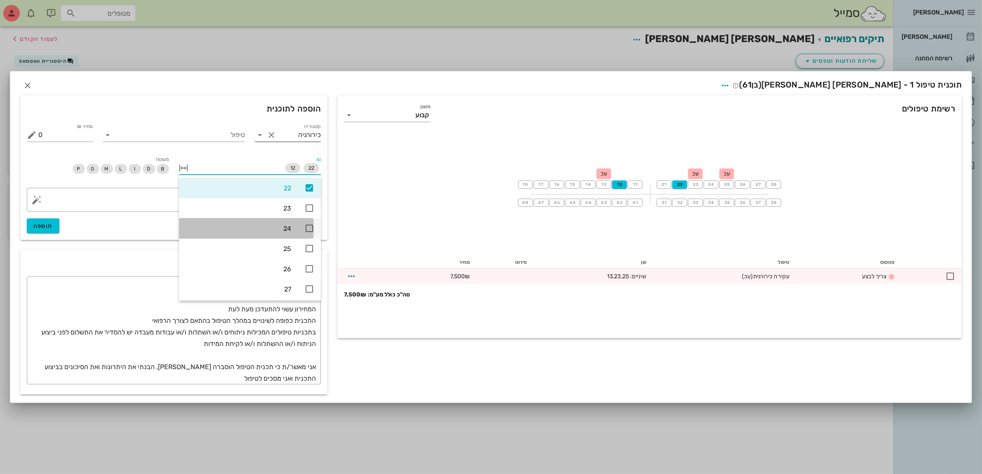
click at [309, 226] on icon at bounding box center [309, 228] width 10 height 10
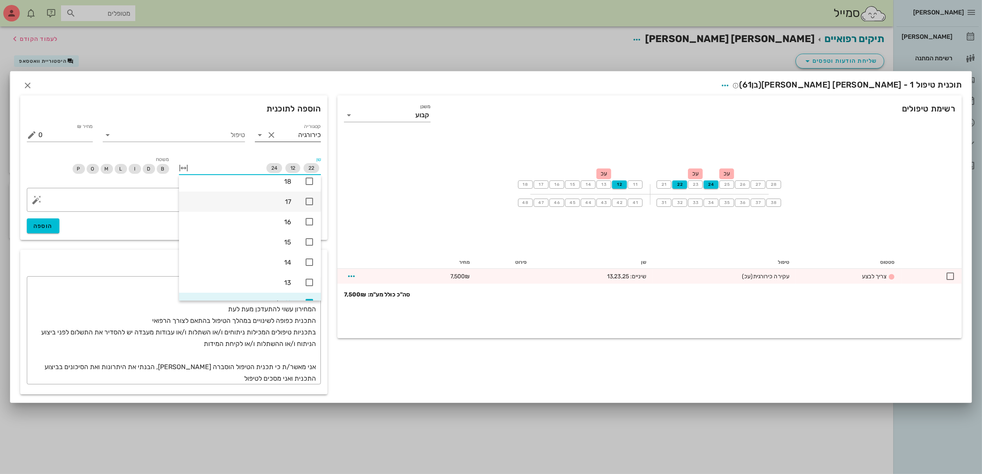
scroll to position [0, 0]
click at [312, 269] on icon at bounding box center [309, 269] width 10 height 10
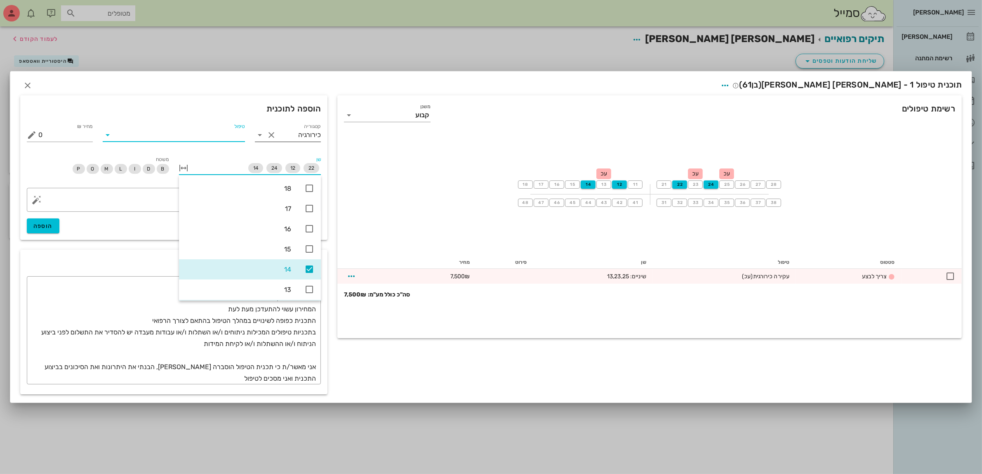
click at [167, 135] on input "טיפול" at bounding box center [179, 134] width 131 height 13
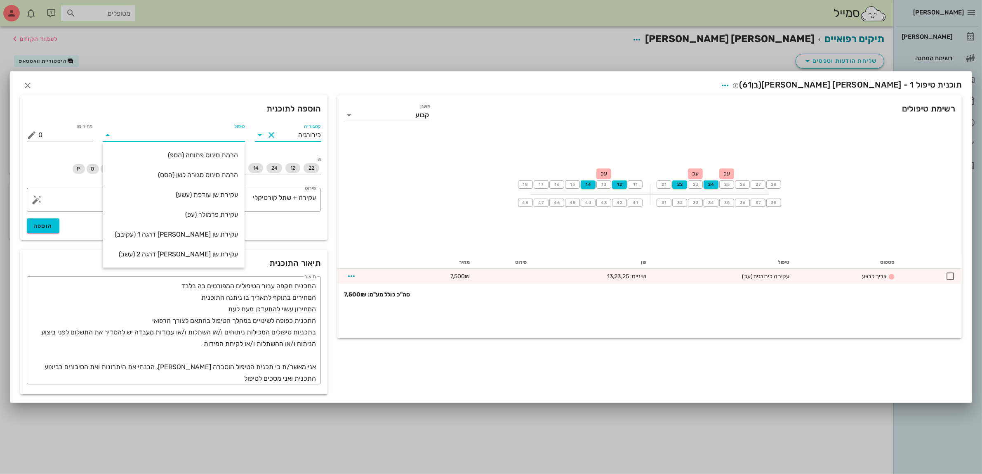
click at [293, 136] on input "כירורגיה" at bounding box center [299, 134] width 43 height 13
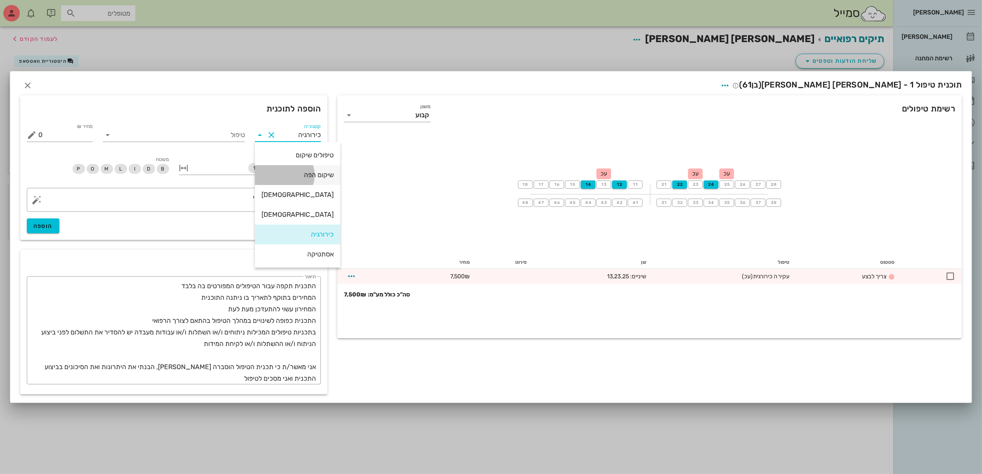
click at [298, 175] on div "שיקום הפה" at bounding box center [298, 175] width 72 height 8
type input "שיקום הפה"
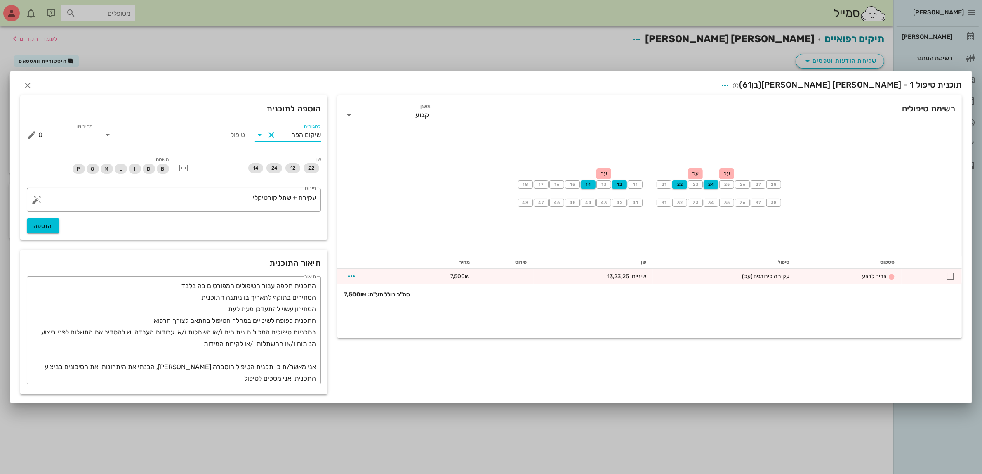
click at [194, 132] on input "טיפול" at bounding box center [179, 134] width 131 height 13
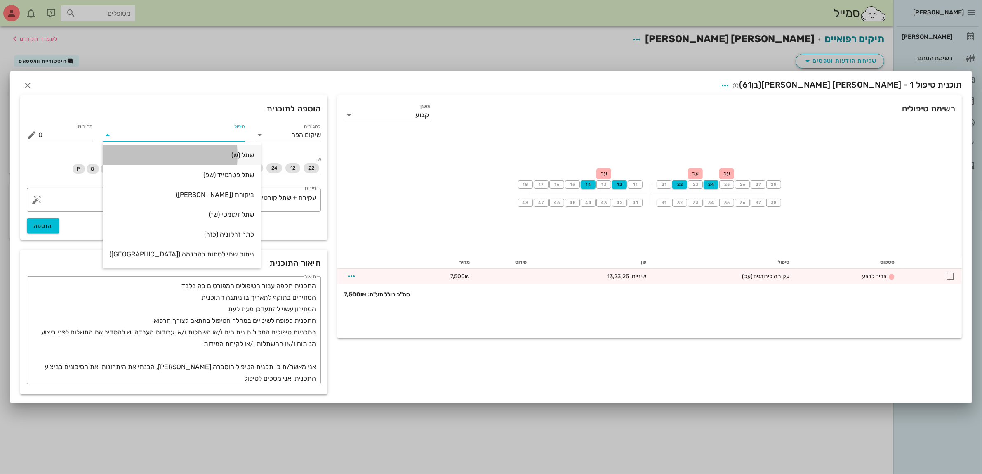
click at [227, 155] on div "שתל (ש)" at bounding box center [181, 155] width 145 height 8
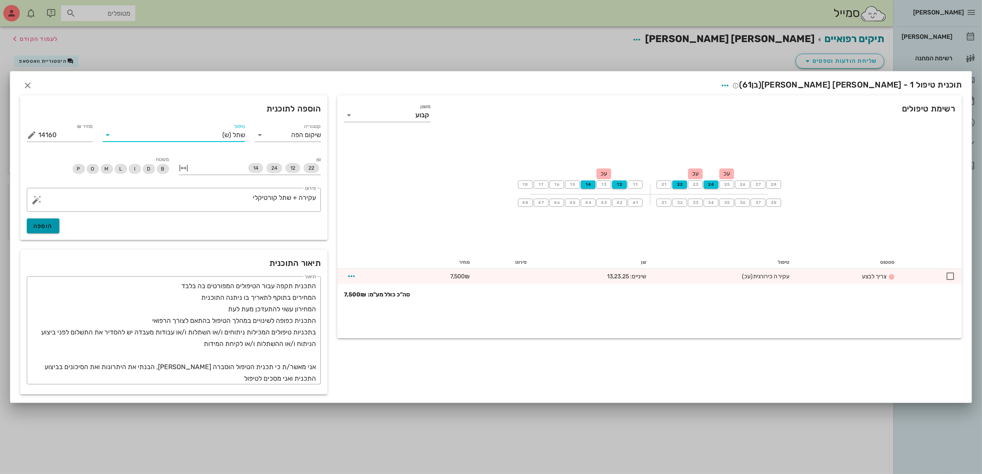
click at [44, 226] on span "הוספה" at bounding box center [42, 225] width 19 height 7
type input "0"
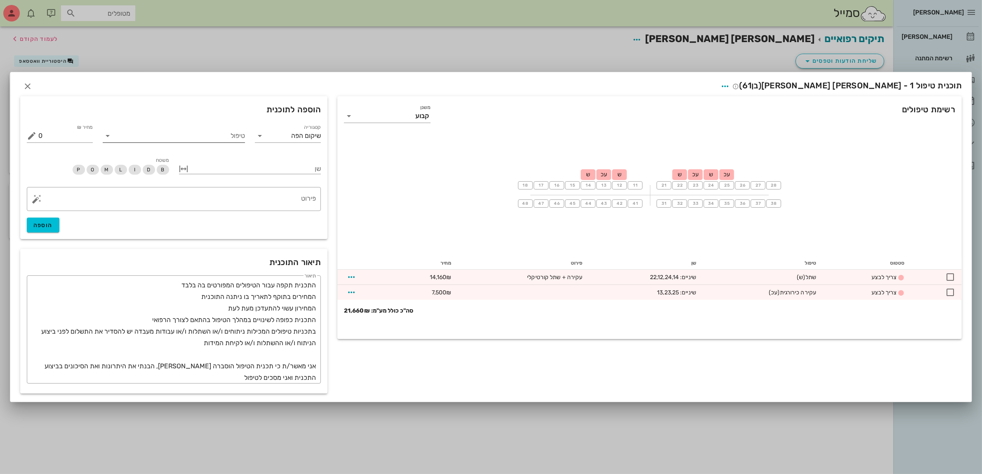
click at [205, 130] on input "טיפול" at bounding box center [179, 135] width 131 height 13
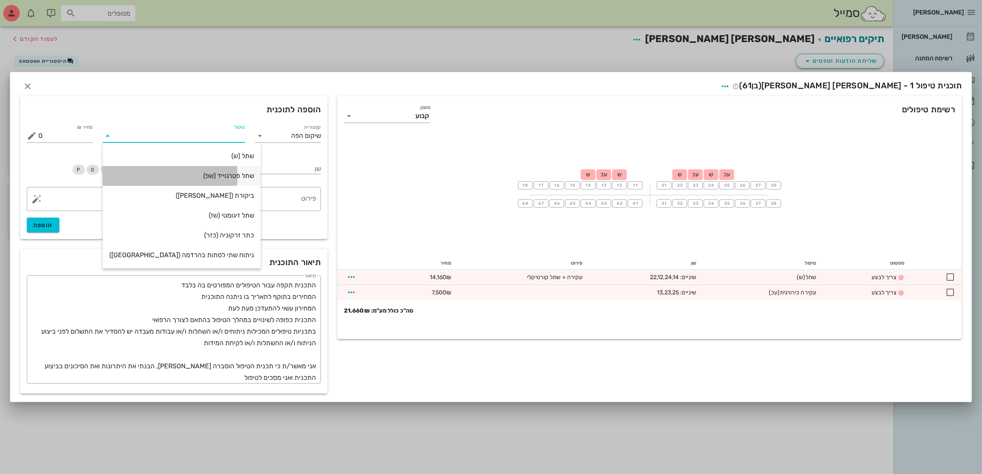
click at [213, 176] on div "שתל פטרגוייד (שפ)" at bounding box center [181, 176] width 145 height 8
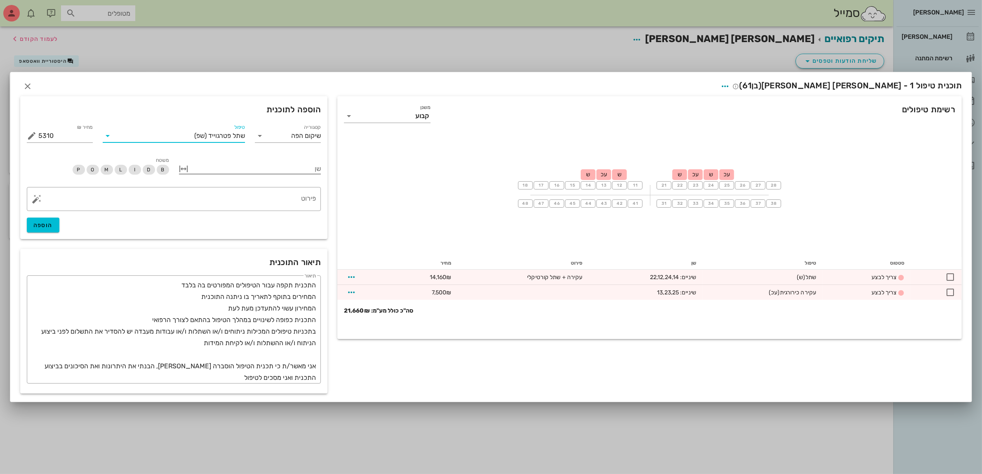
click at [252, 167] on div at bounding box center [256, 168] width 131 height 11
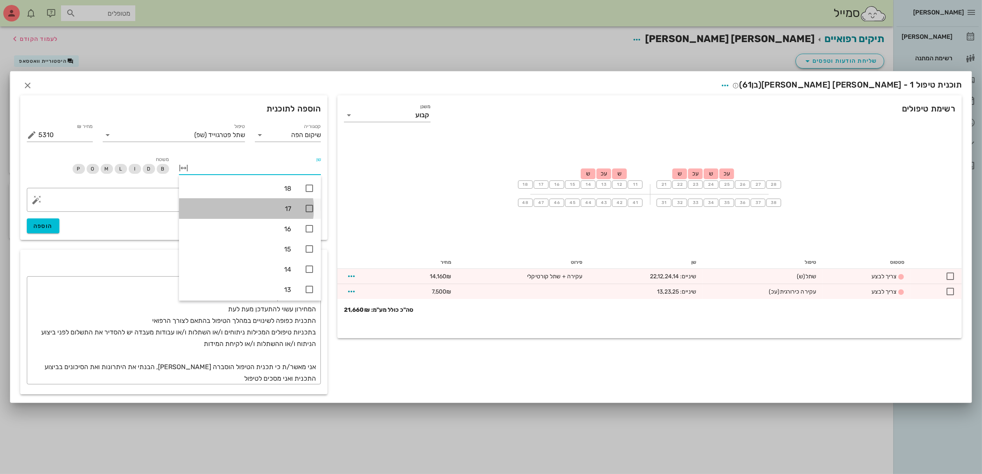
click at [309, 211] on icon at bounding box center [309, 208] width 10 height 10
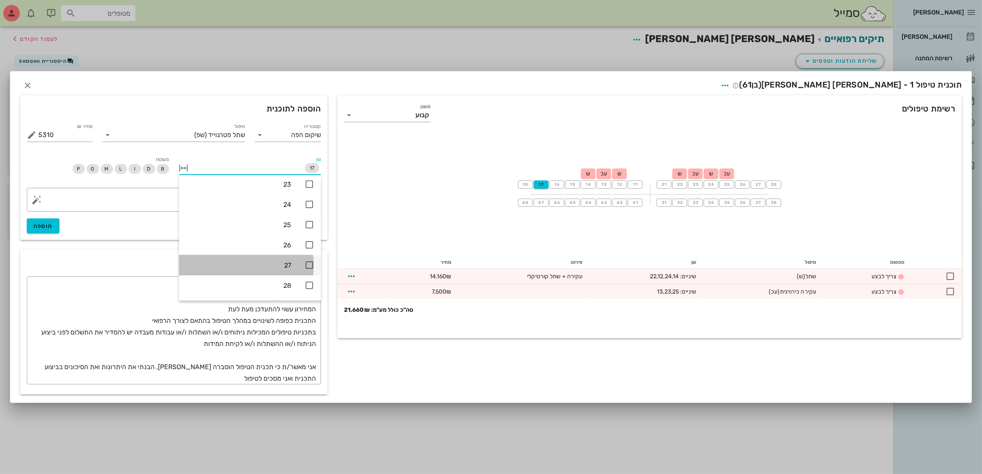
click at [309, 264] on icon at bounding box center [309, 265] width 10 height 10
type input "10620"
click at [85, 203] on textarea "פירוט" at bounding box center [177, 202] width 278 height 20
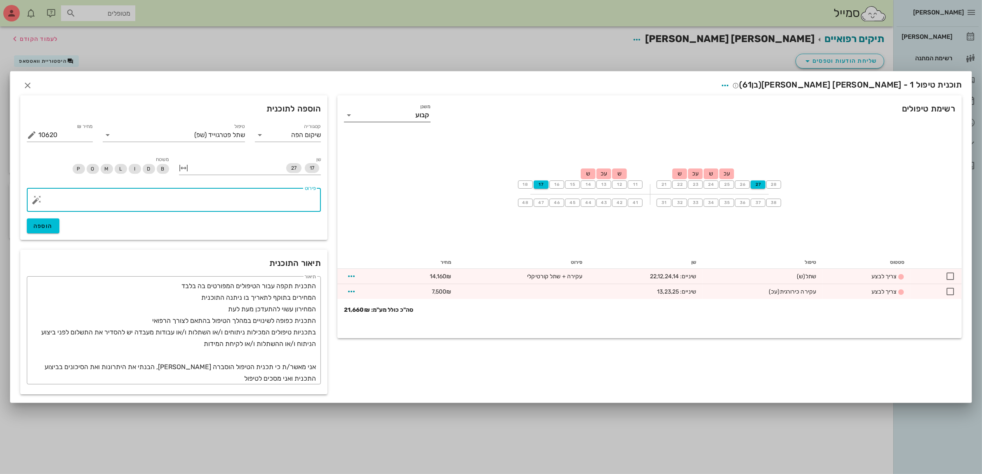
click at [393, 114] on input "משנן" at bounding box center [386, 114] width 60 height 13
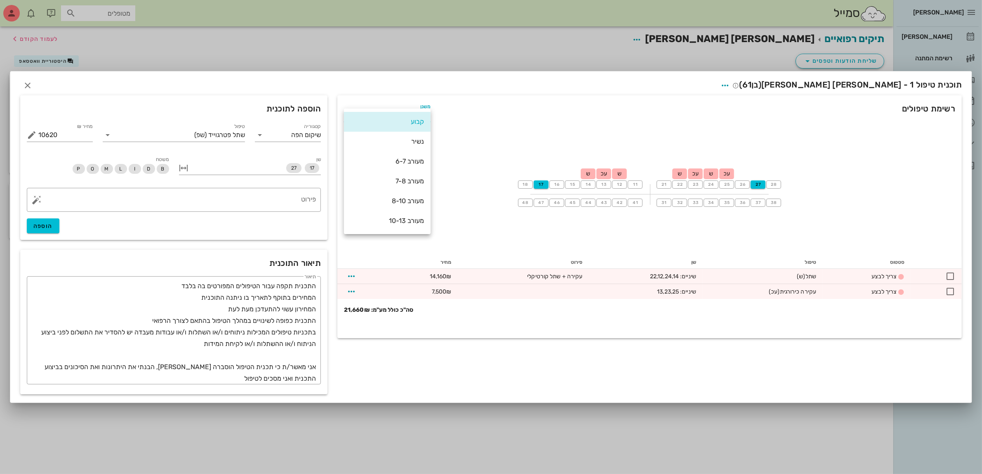
click at [401, 120] on div "קבוע" at bounding box center [387, 122] width 73 height 8
click at [298, 133] on input "שיקום הפה" at bounding box center [299, 134] width 43 height 13
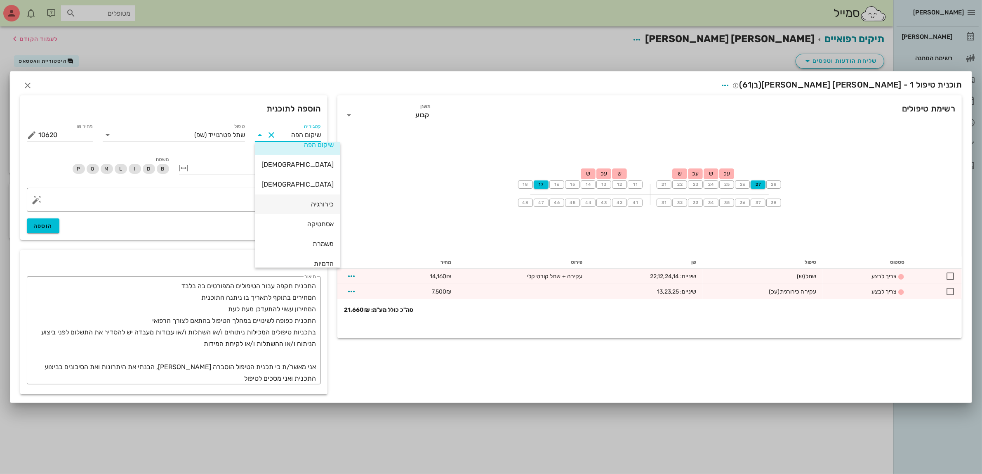
scroll to position [59, 0]
click at [303, 195] on div "אסתטיקה" at bounding box center [298, 195] width 72 height 8
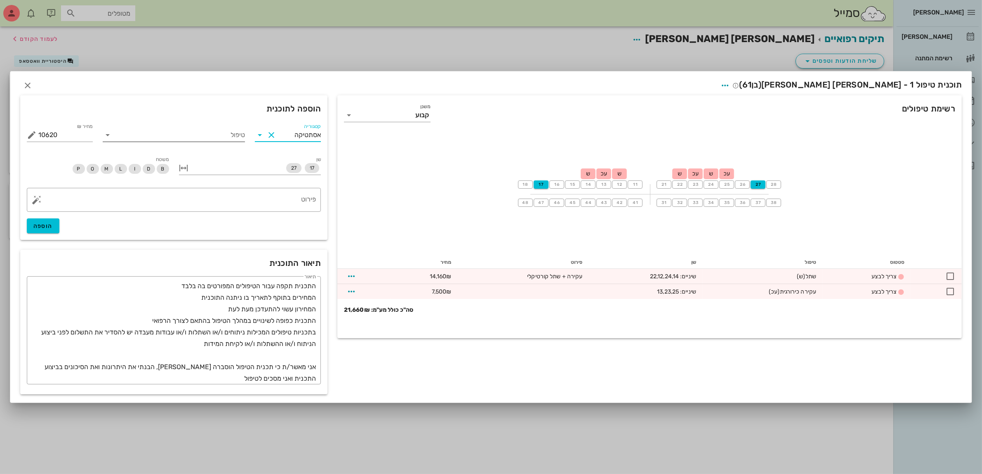
click at [214, 131] on input "טיפול" at bounding box center [179, 134] width 131 height 13
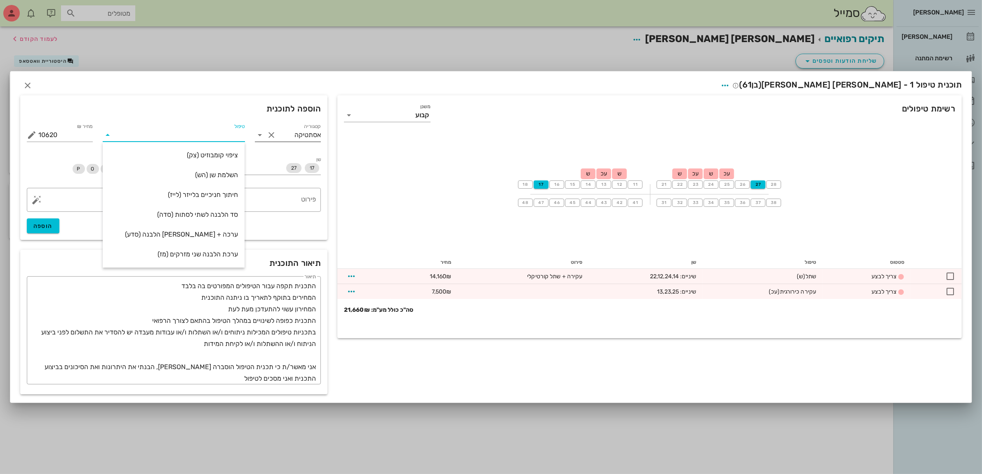
click at [291, 136] on input "אסתטיקה" at bounding box center [299, 134] width 43 height 13
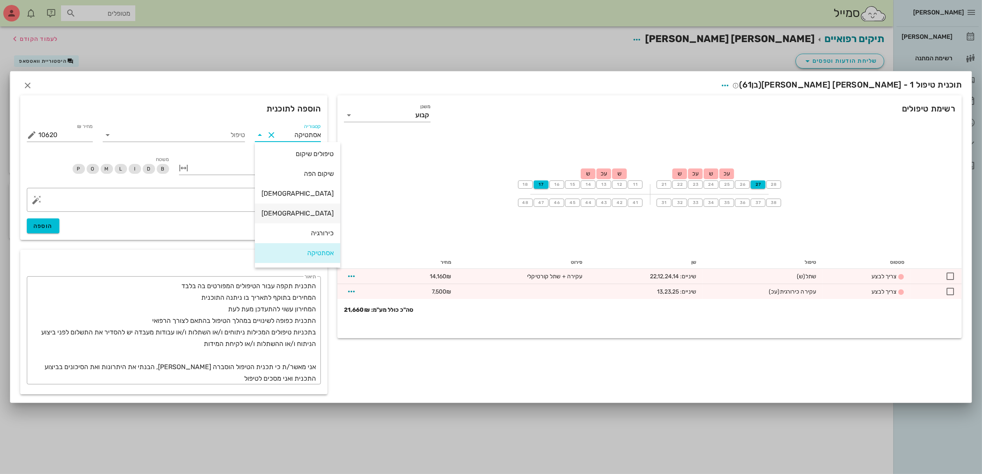
scroll to position [0, 0]
click at [302, 172] on div "שיקום הפה" at bounding box center [298, 175] width 72 height 8
type input "שיקום הפה"
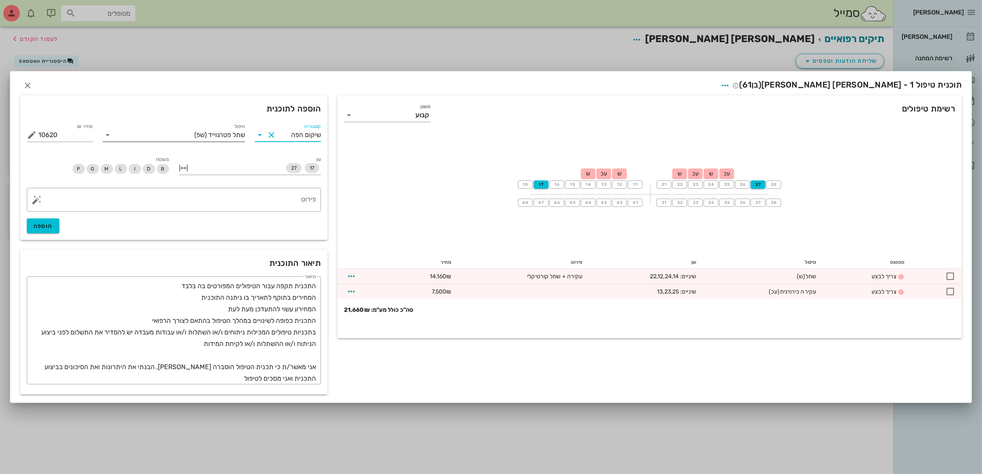
click at [228, 129] on div "שתל פטרגוייד (שפ)" at bounding box center [179, 134] width 131 height 13
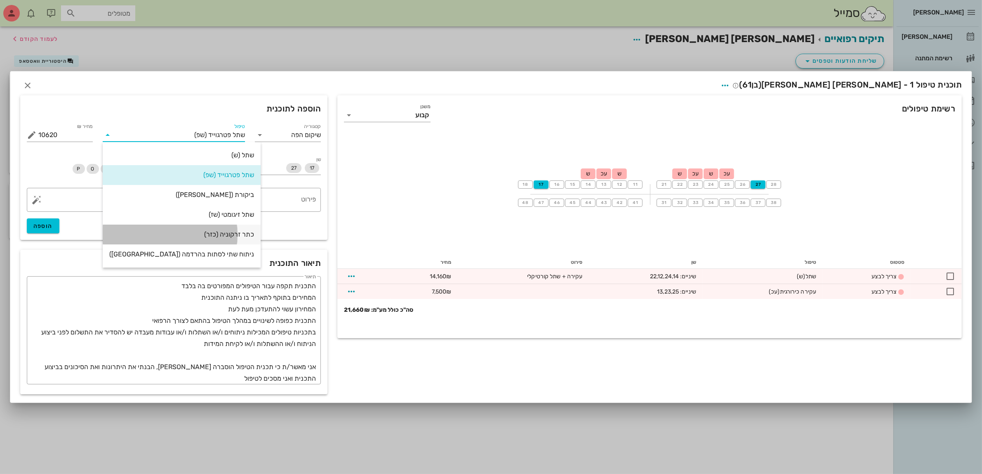
click at [217, 233] on div "כתר זרקוניה (כזר)" at bounding box center [181, 234] width 145 height 8
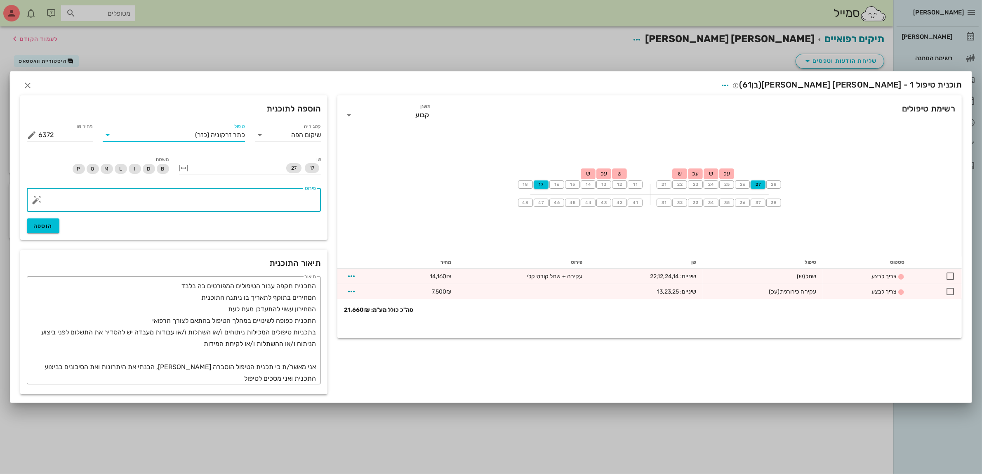
click at [274, 200] on textarea "פירוט" at bounding box center [177, 202] width 278 height 20
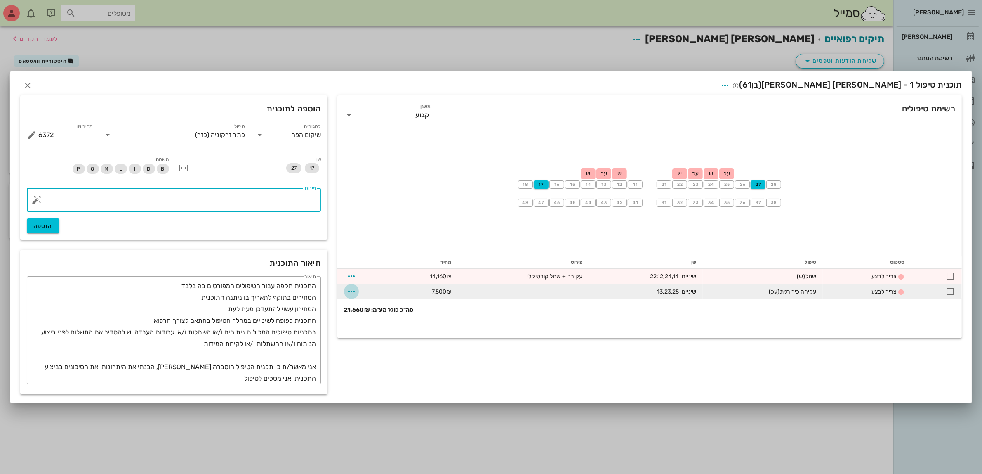
click at [350, 291] on icon "button" at bounding box center [352, 291] width 10 height 10
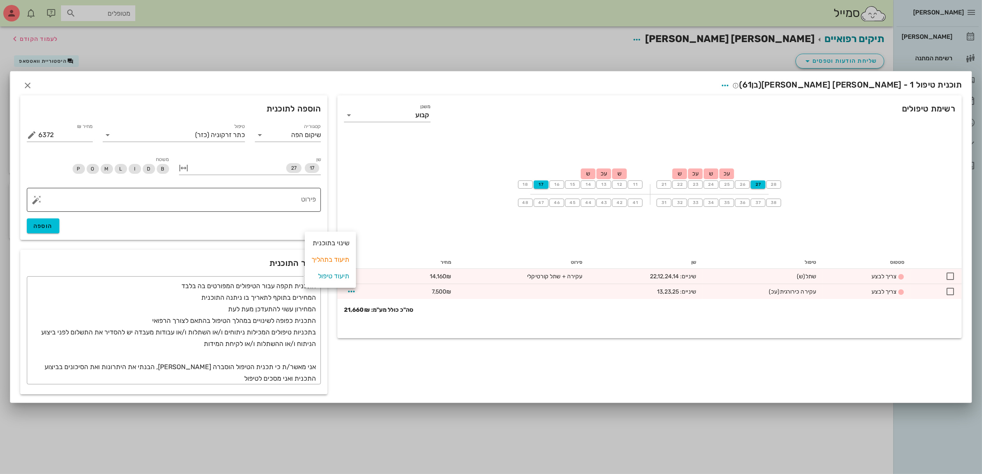
click at [275, 198] on textarea "פירוט" at bounding box center [177, 202] width 278 height 20
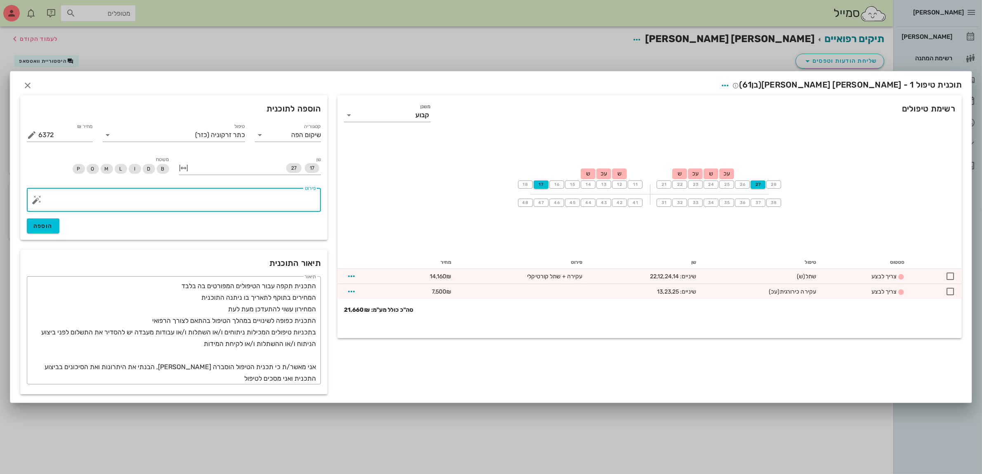
drag, startPoint x: 277, startPoint y: 165, endPoint x: 443, endPoint y: 170, distance: 165.9
click at [443, 170] on div "רשימת טיפולים משנן קבוע 18 17 16 15 14 ש 13 עכ 12 ש 11 21 22 ש 23 עכ 24 ש 25 עכ…" at bounding box center [491, 245] width 952 height 307
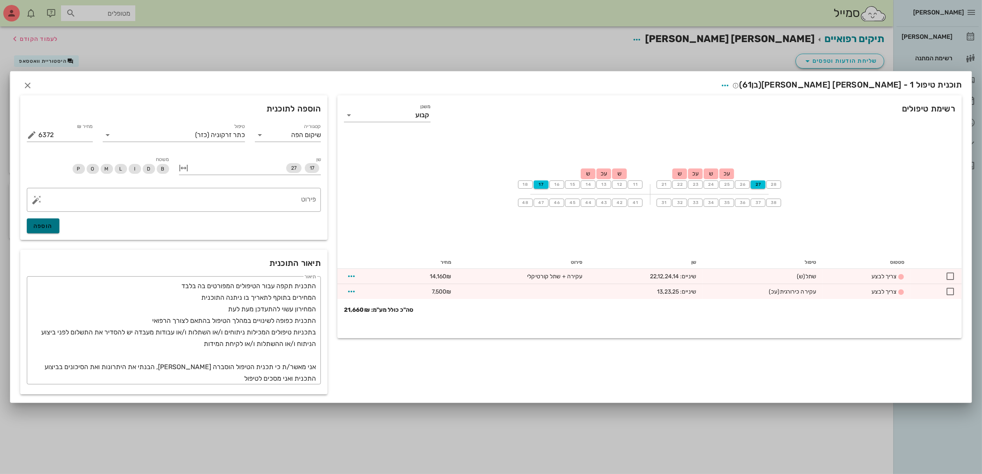
click at [48, 221] on button "הוספה" at bounding box center [43, 225] width 33 height 15
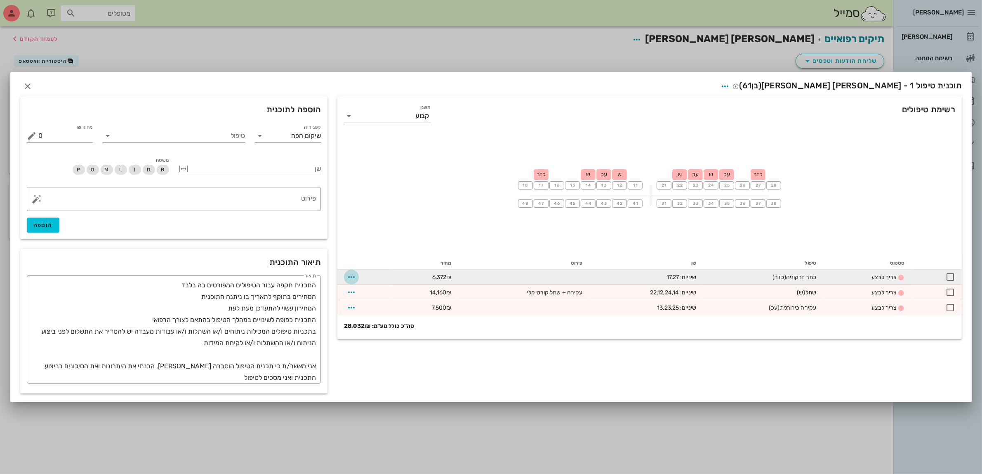
click at [353, 277] on icon "button" at bounding box center [352, 277] width 10 height 10
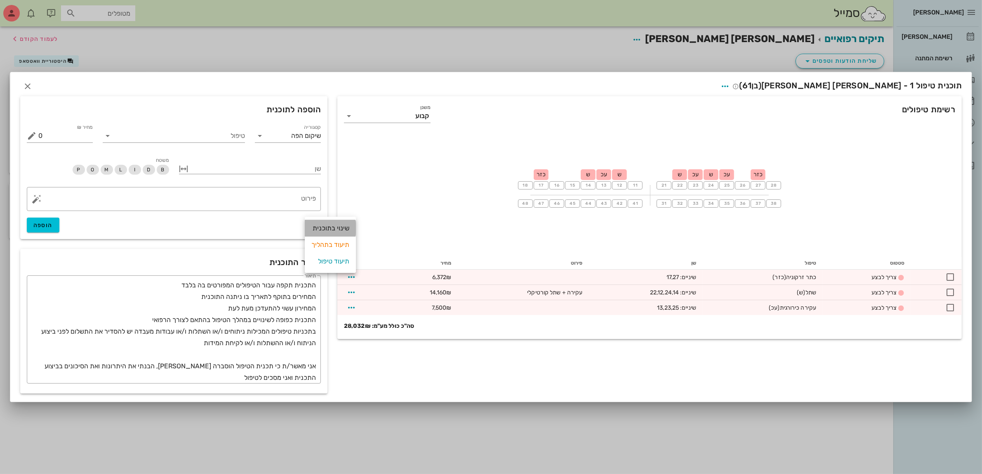
click at [332, 228] on div "שינוי בתוכנית" at bounding box center [330, 228] width 38 height 17
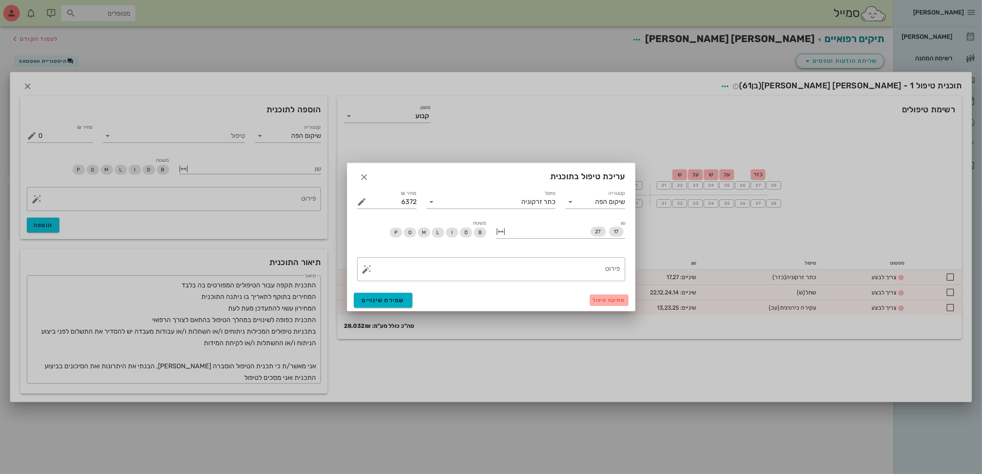
click at [609, 298] on span "מחיקת טיפול" at bounding box center [609, 300] width 32 height 6
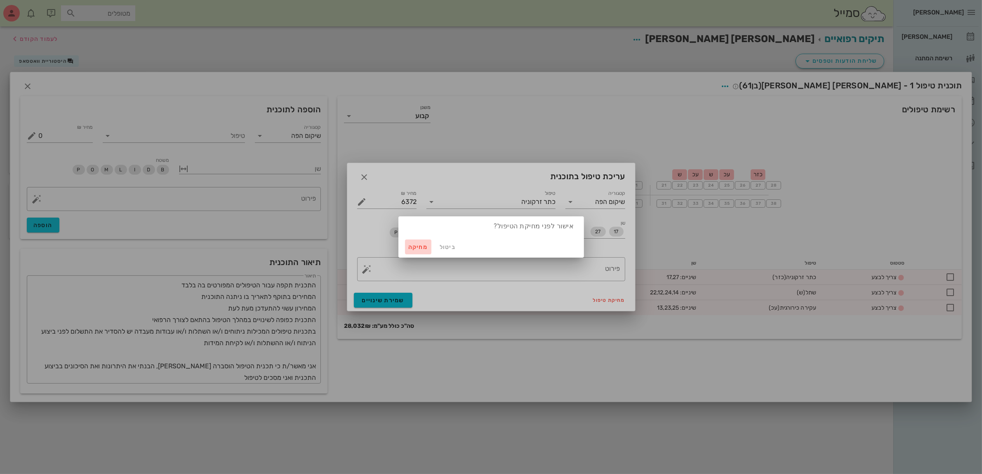
click at [417, 244] on span "מחיקה" at bounding box center [418, 246] width 20 height 7
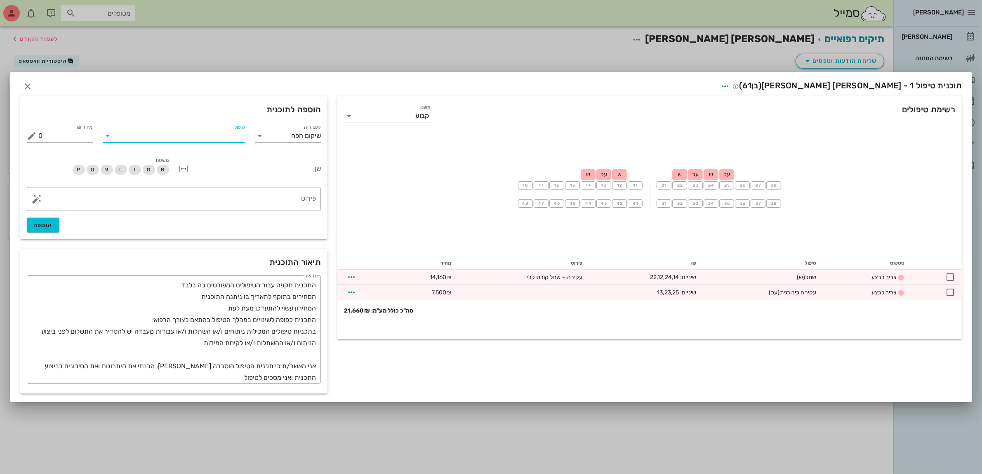
click at [210, 134] on input "טיפול" at bounding box center [179, 135] width 131 height 13
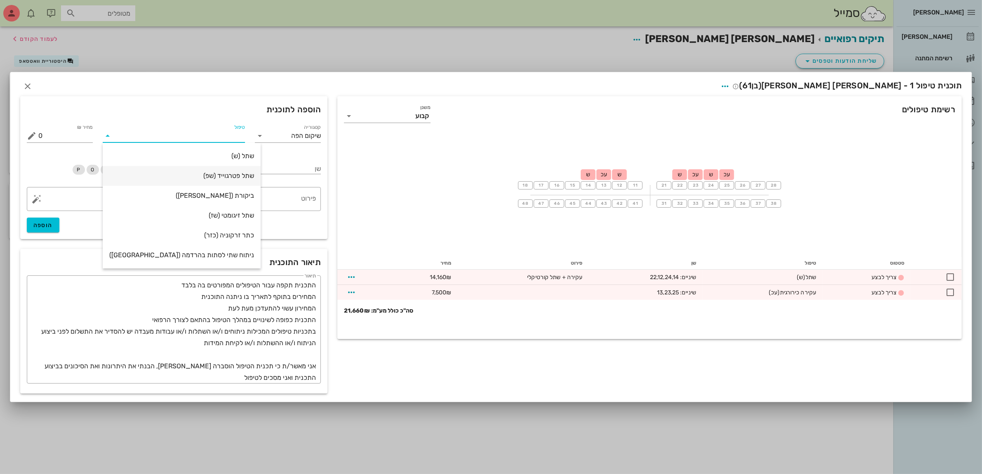
click at [215, 176] on div "שתל פטרגוייד (שפ)" at bounding box center [181, 176] width 145 height 8
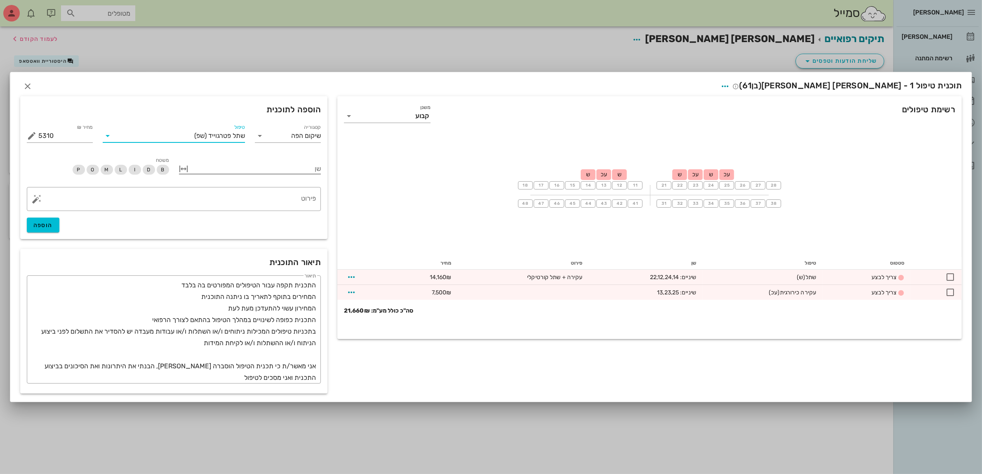
click at [282, 167] on div at bounding box center [256, 168] width 131 height 11
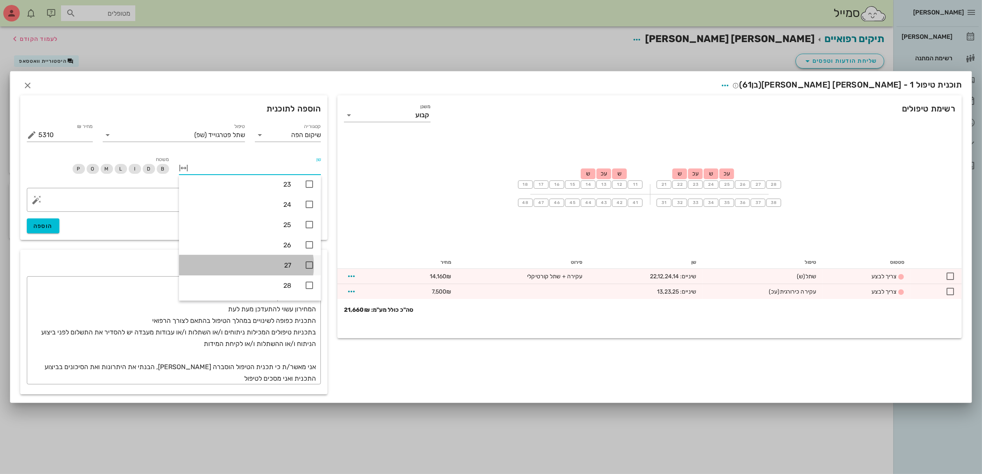
click at [306, 263] on icon at bounding box center [309, 265] width 10 height 10
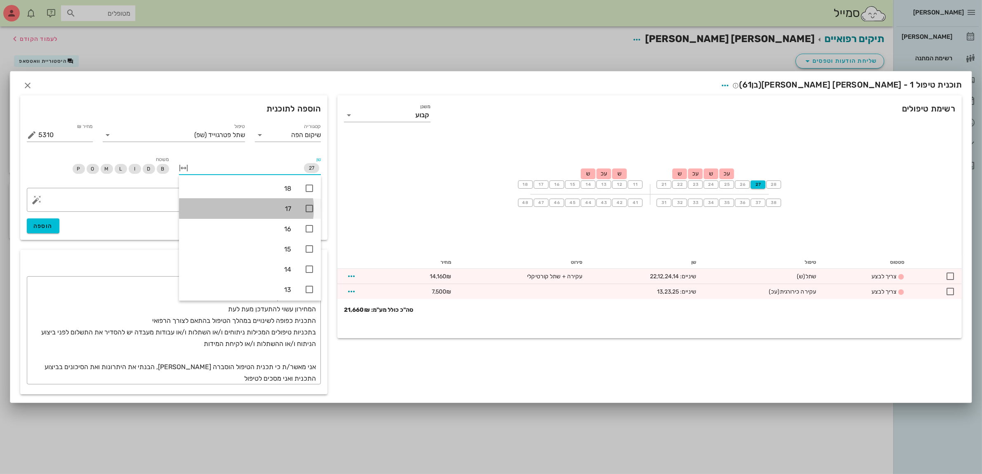
click at [312, 207] on icon at bounding box center [309, 208] width 10 height 10
click at [127, 226] on div "​ פירוט הוספה" at bounding box center [174, 210] width 304 height 55
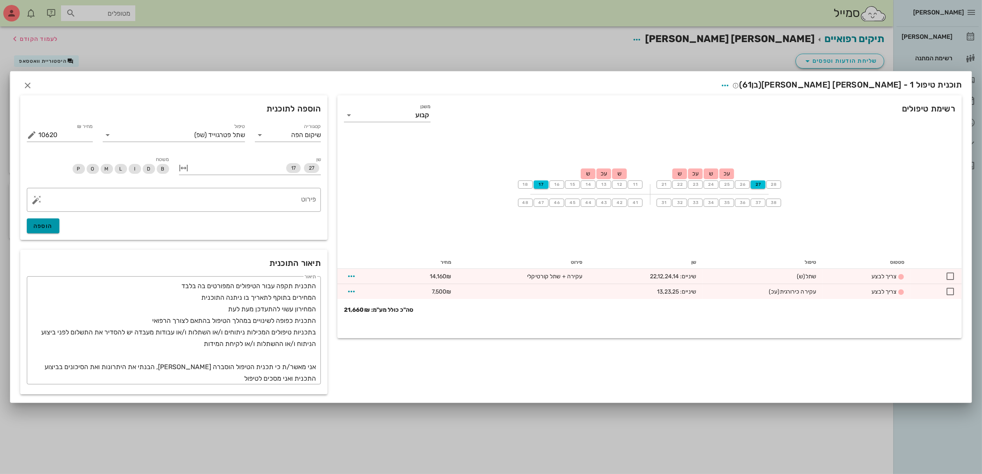
click at [41, 225] on span "הוספה" at bounding box center [42, 225] width 19 height 7
type input "0"
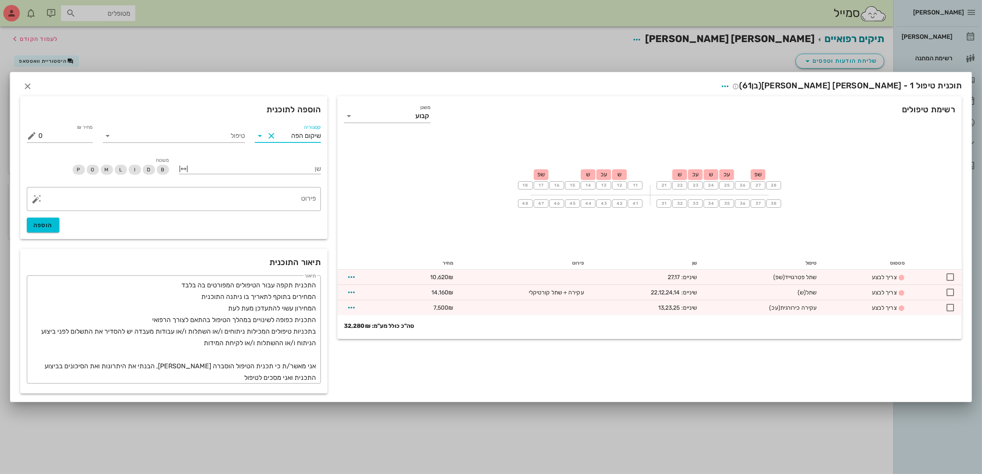
click at [289, 137] on input "שיקום הפה" at bounding box center [299, 135] width 43 height 13
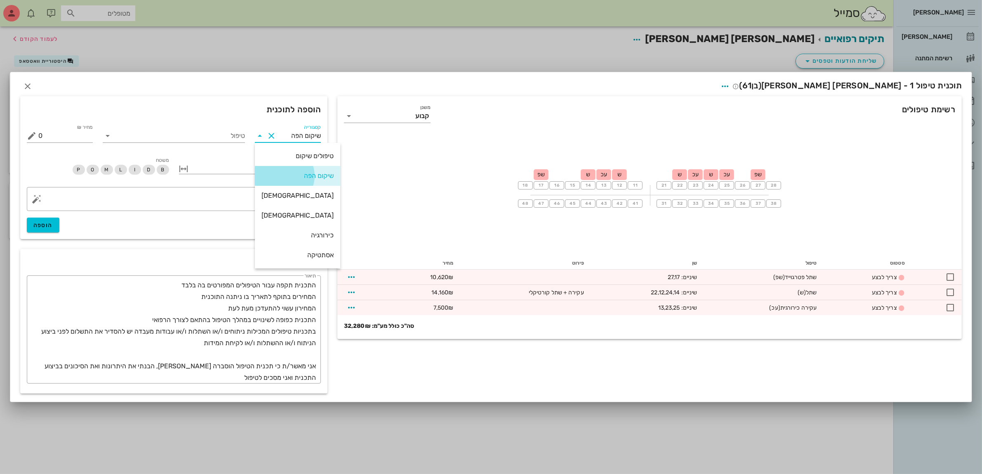
click at [287, 175] on div "שיקום הפה" at bounding box center [298, 176] width 72 height 8
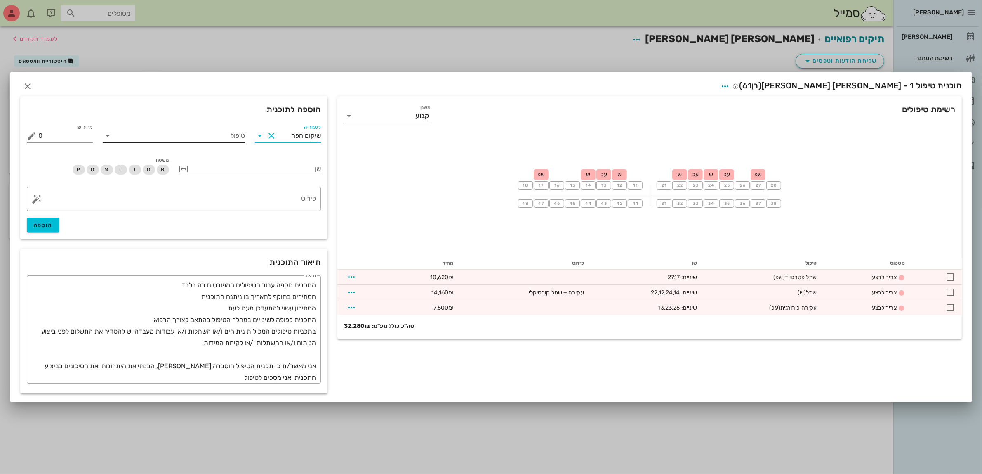
click at [225, 138] on input "טיפול" at bounding box center [179, 135] width 131 height 13
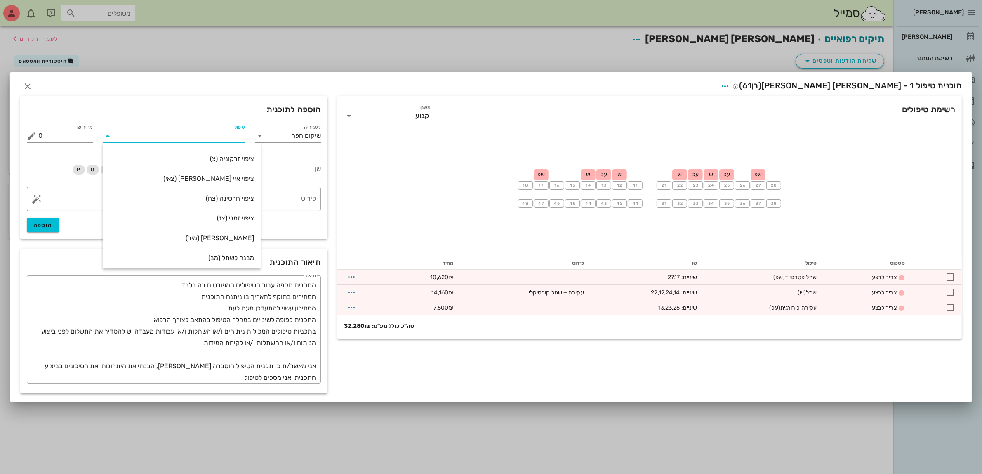
scroll to position [198, 0]
click at [290, 137] on input "שיקום הפה" at bounding box center [299, 135] width 43 height 13
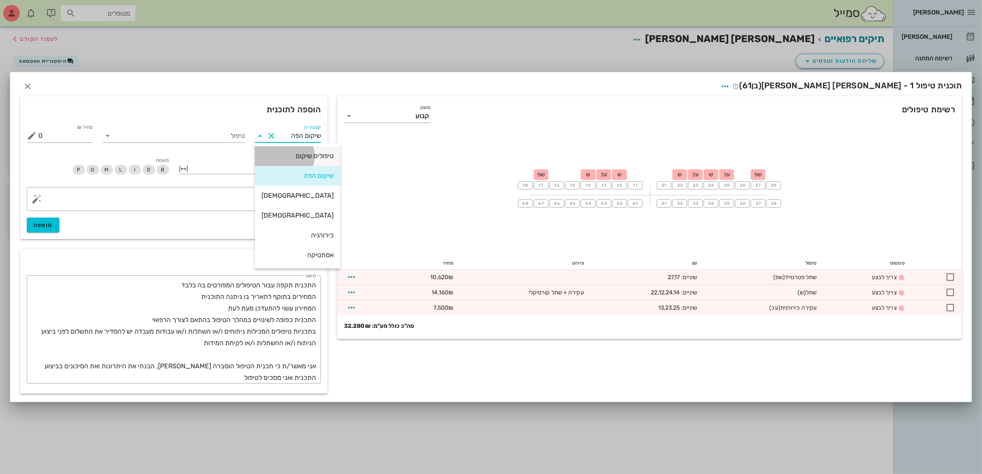
click at [306, 160] on div "טיפולים שיקום" at bounding box center [298, 156] width 72 height 8
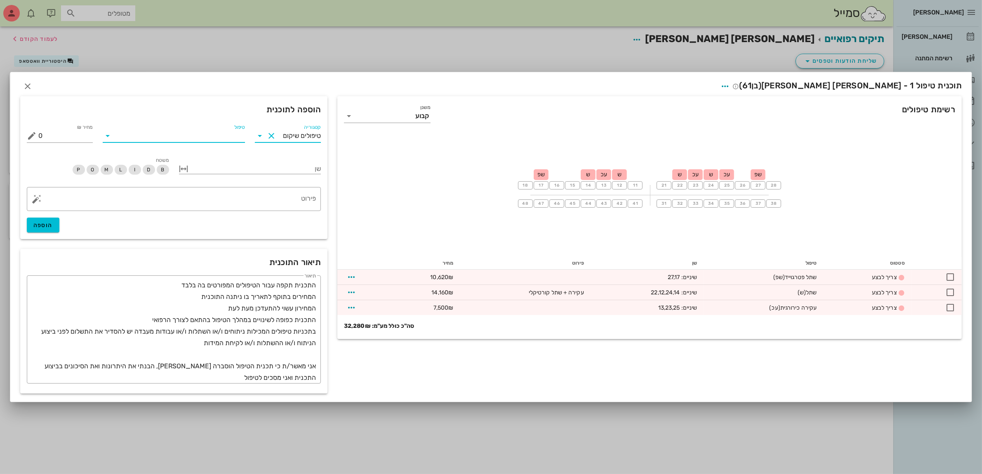
click at [222, 135] on input "טיפול" at bounding box center [179, 135] width 131 height 13
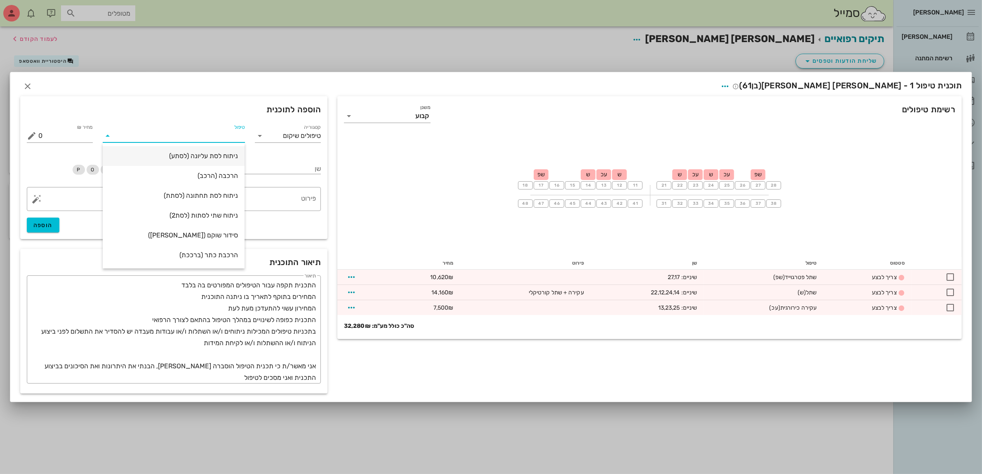
click at [222, 156] on div "ניתוח לסת עליונה (לסתע)" at bounding box center [173, 156] width 129 height 8
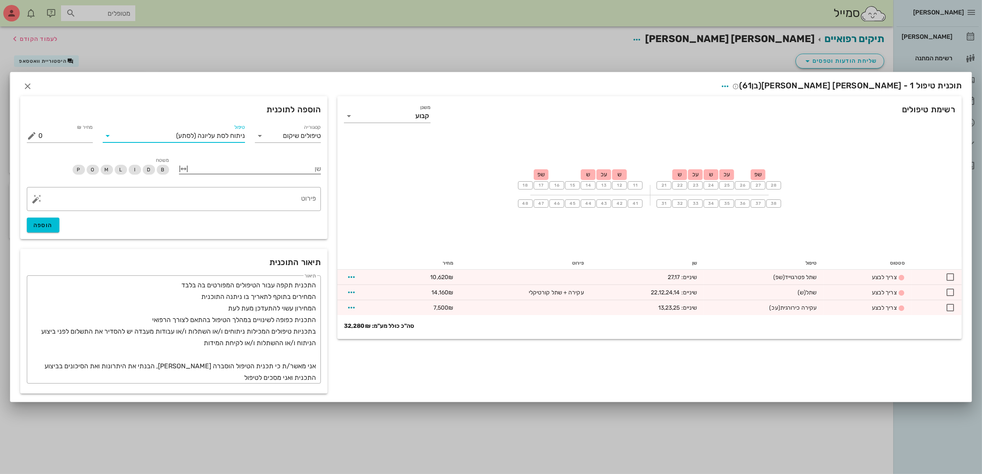
click at [216, 170] on div at bounding box center [256, 168] width 131 height 11
click at [308, 289] on icon at bounding box center [309, 289] width 10 height 10
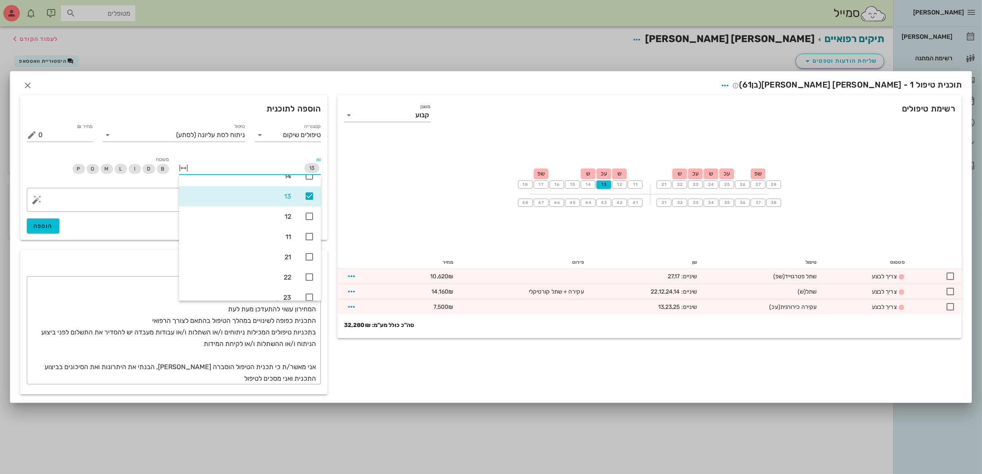
scroll to position [123, 0]
click at [306, 183] on icon at bounding box center [309, 187] width 10 height 10
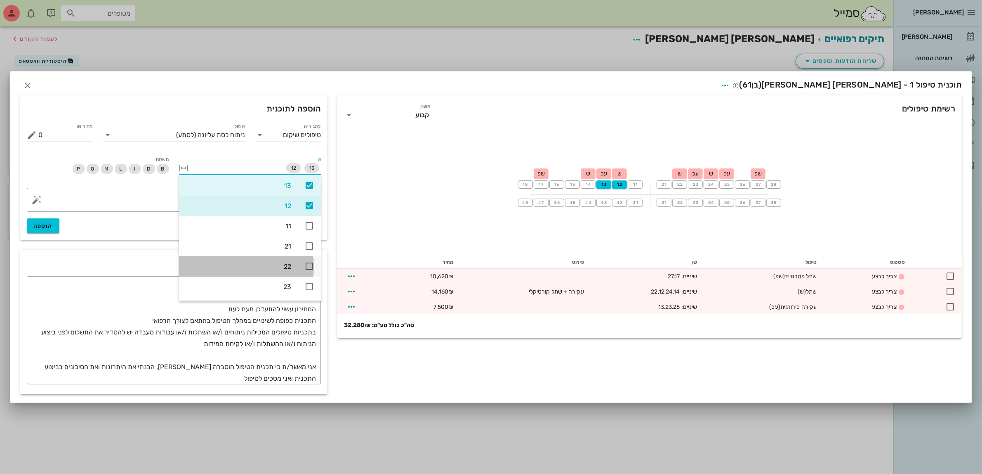
click at [306, 267] on icon at bounding box center [309, 266] width 10 height 10
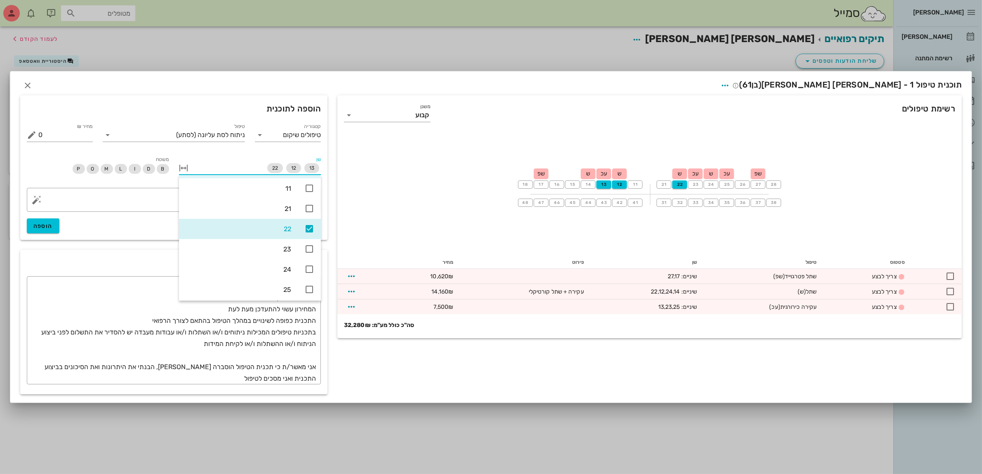
scroll to position [156, 0]
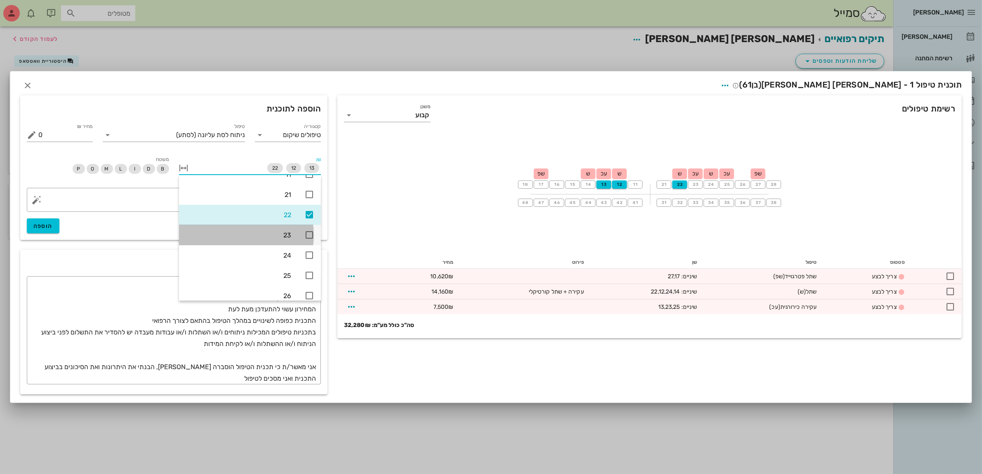
click at [307, 233] on icon at bounding box center [309, 235] width 10 height 10
click at [308, 252] on icon at bounding box center [309, 255] width 10 height 10
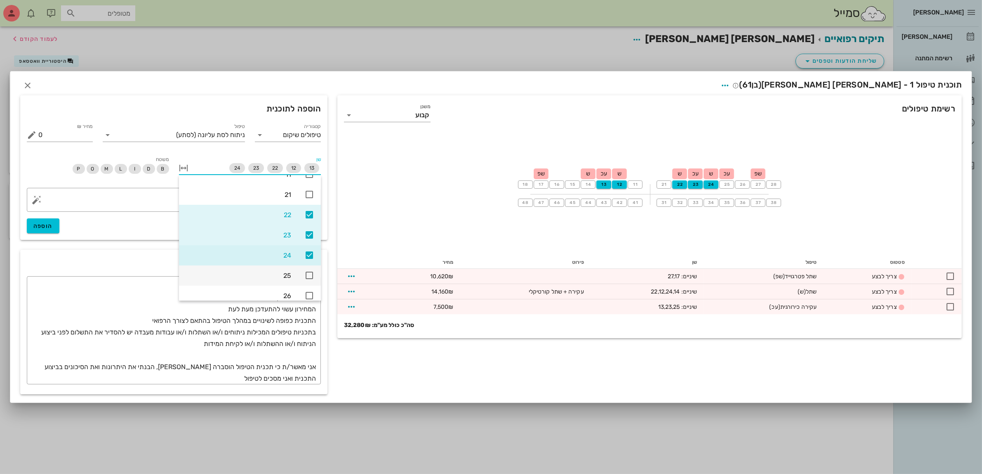
click at [310, 275] on icon at bounding box center [309, 275] width 10 height 10
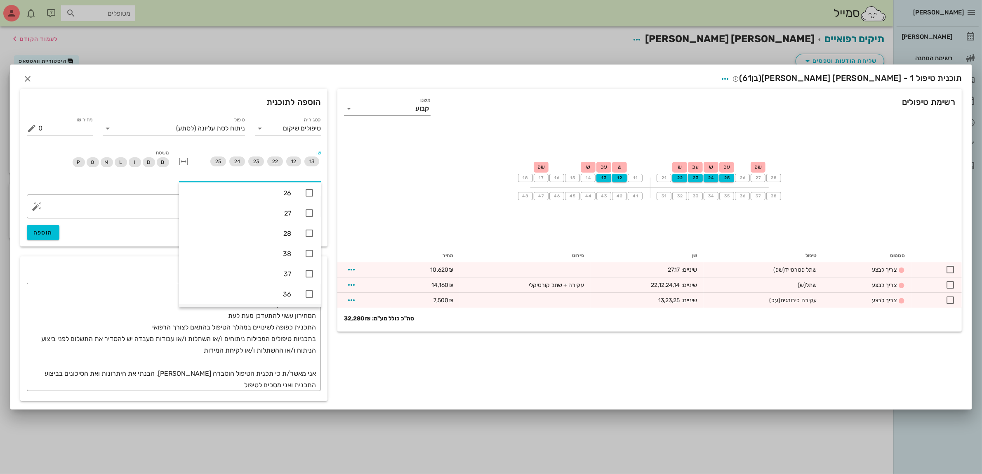
scroll to position [259, 0]
click at [308, 219] on icon at bounding box center [309, 219] width 10 height 10
drag, startPoint x: 308, startPoint y: 215, endPoint x: 309, endPoint y: 221, distance: 6.0
click at [308, 215] on icon at bounding box center [309, 215] width 10 height 10
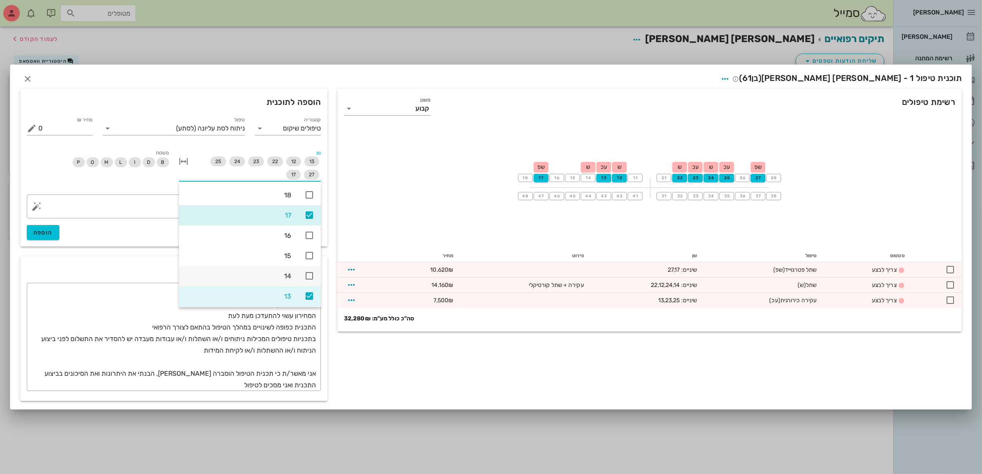
click at [308, 274] on icon at bounding box center [309, 276] width 10 height 10
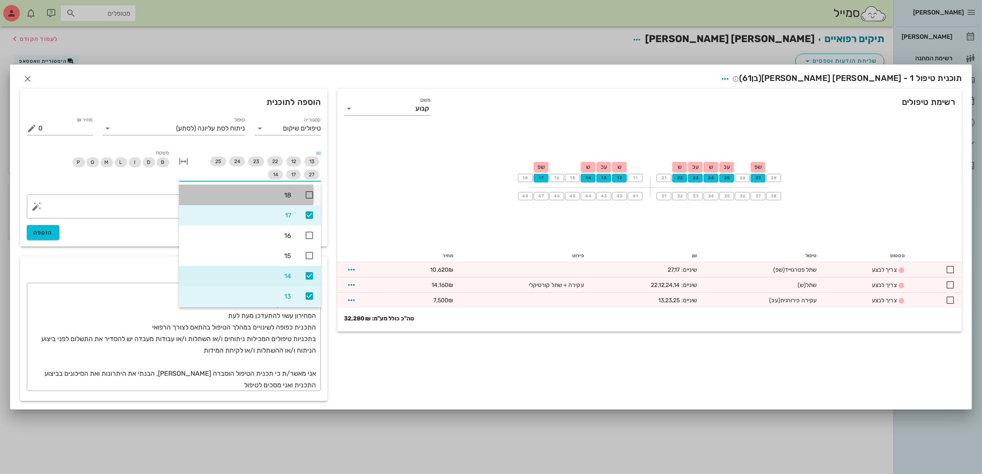
click at [306, 193] on icon at bounding box center [309, 195] width 10 height 10
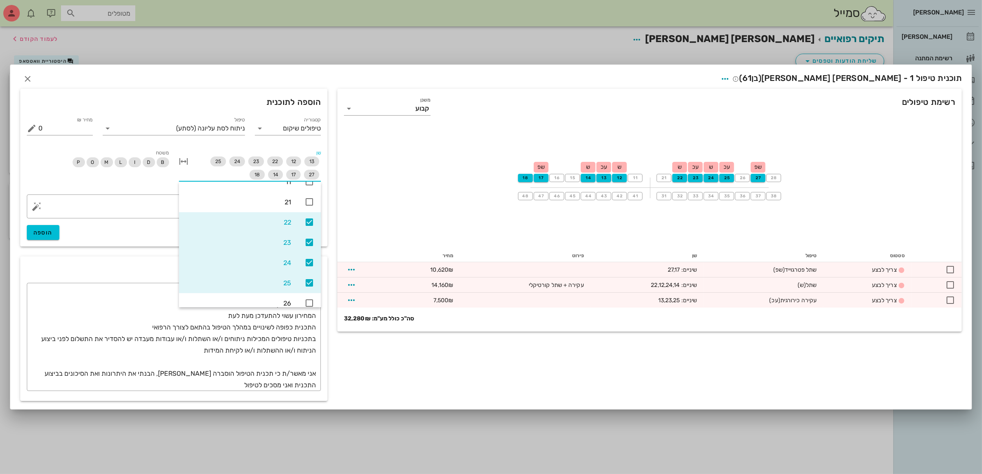
scroll to position [103, 0]
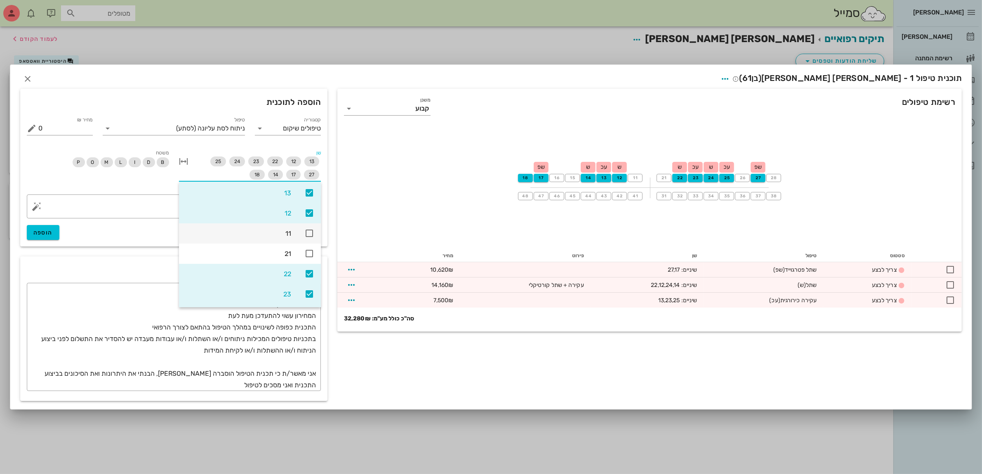
click at [309, 232] on icon at bounding box center [309, 233] width 10 height 10
click at [310, 234] on icon at bounding box center [309, 233] width 10 height 10
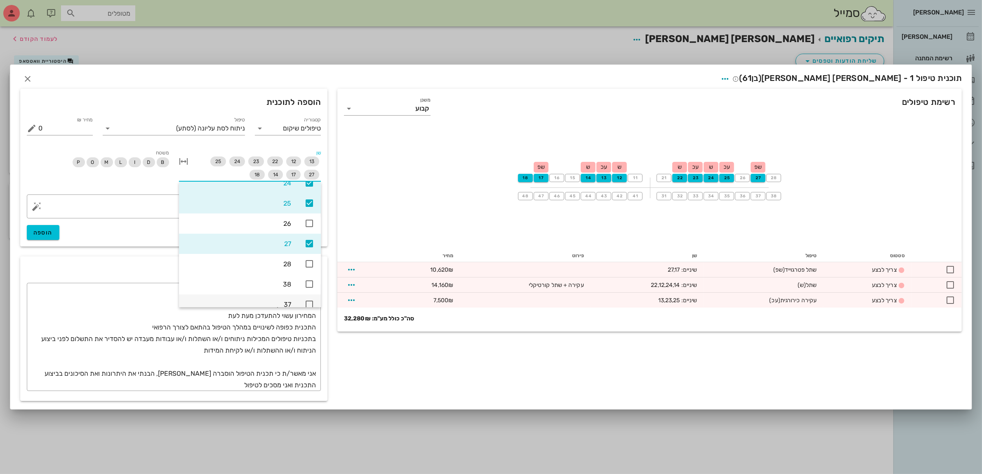
scroll to position [206, 0]
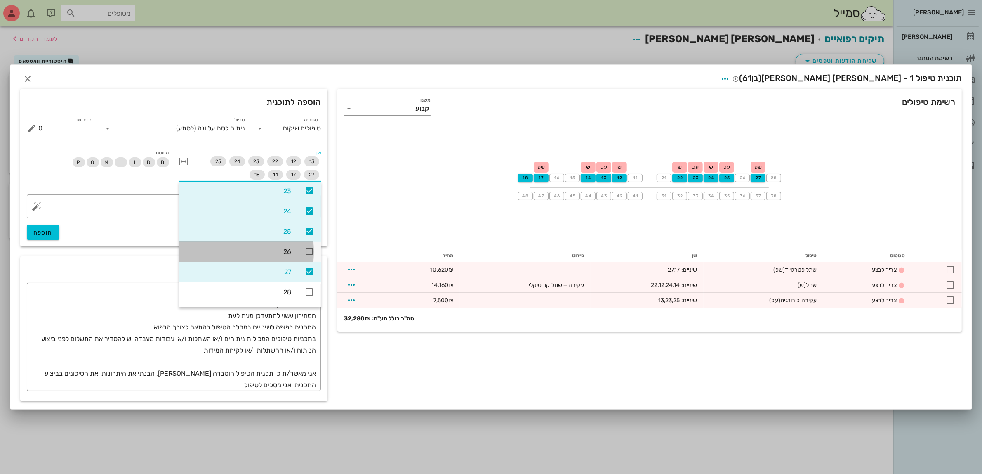
click at [310, 250] on icon at bounding box center [309, 251] width 10 height 10
click at [46, 233] on span "הוספה" at bounding box center [42, 232] width 19 height 7
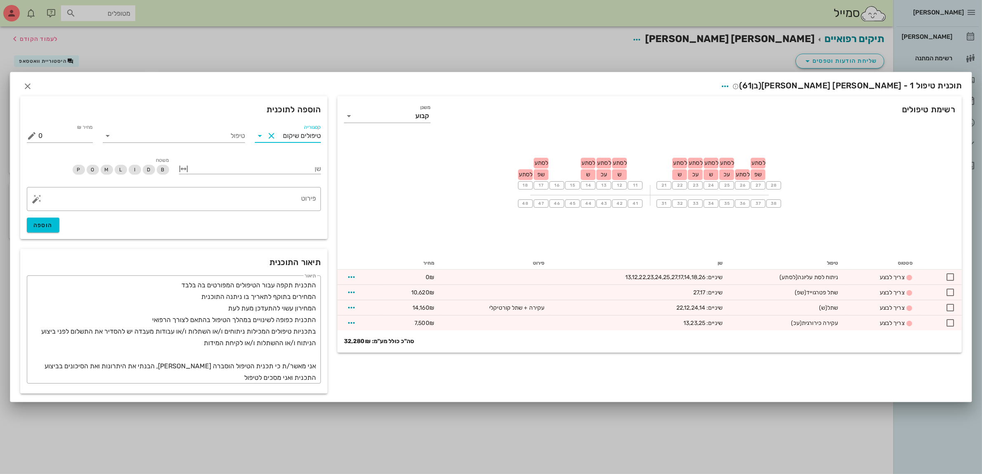
click at [289, 136] on input "טיפולים שיקום" at bounding box center [299, 135] width 43 height 13
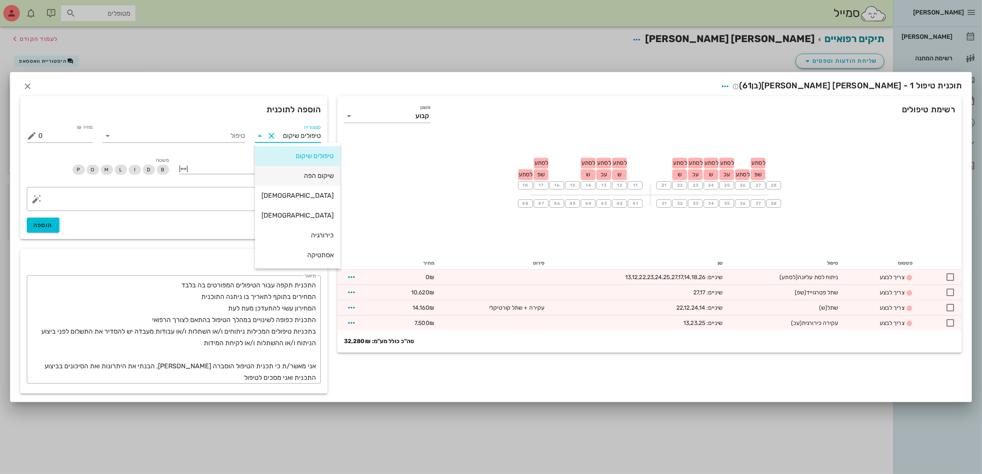
click at [306, 175] on div "שיקום הפה" at bounding box center [298, 176] width 72 height 8
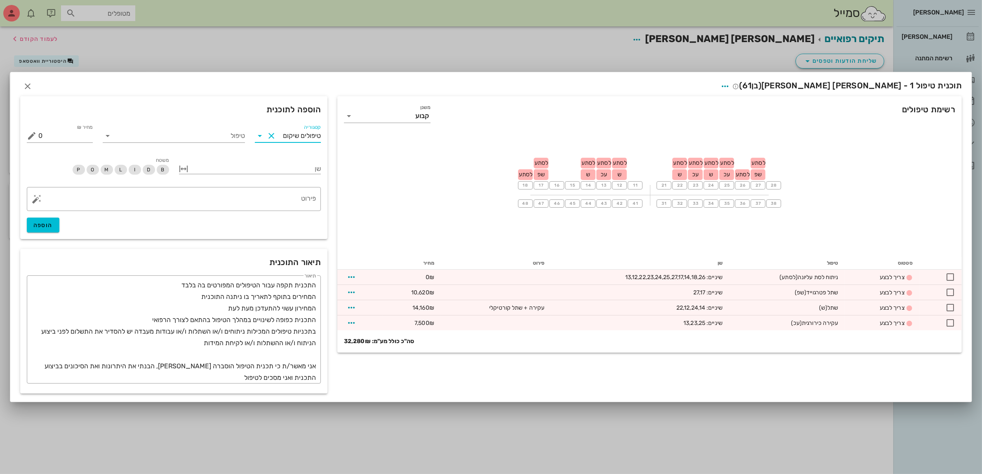
type input "שיקום הפה"
click at [194, 133] on input "טיפול" at bounding box center [179, 135] width 131 height 13
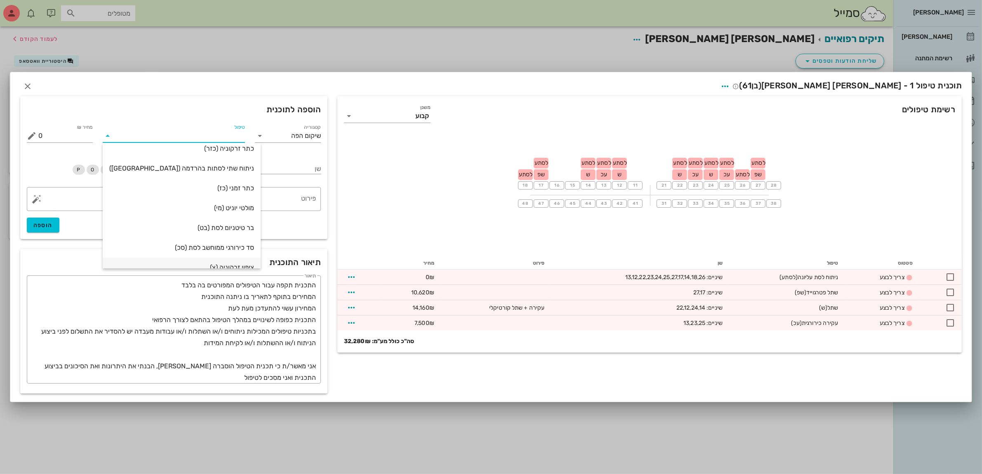
scroll to position [52, 0]
click at [218, 182] on div "כתר זרקוניה (כזר)" at bounding box center [181, 183] width 145 height 8
type input "3186"
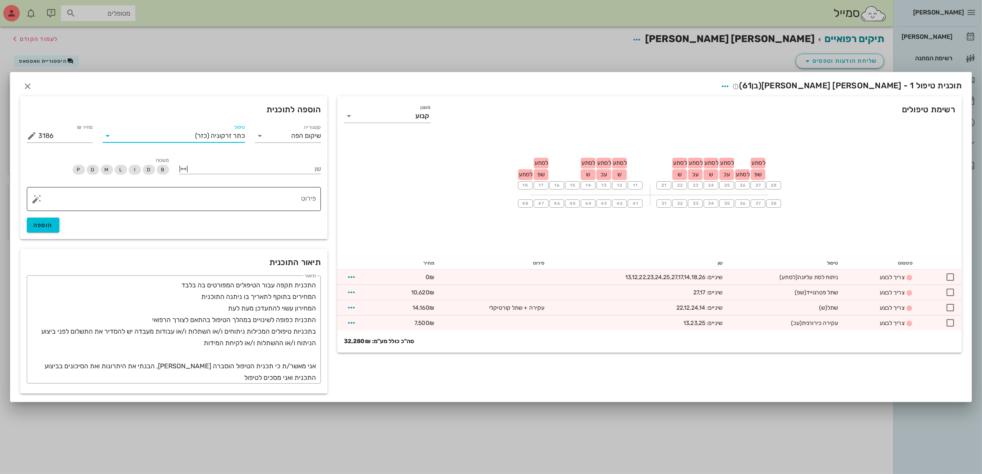
click at [280, 197] on textarea "פירוט" at bounding box center [177, 201] width 278 height 20
type textarea "שיניים זמניות מוברגות"
click at [246, 171] on div at bounding box center [256, 168] width 131 height 11
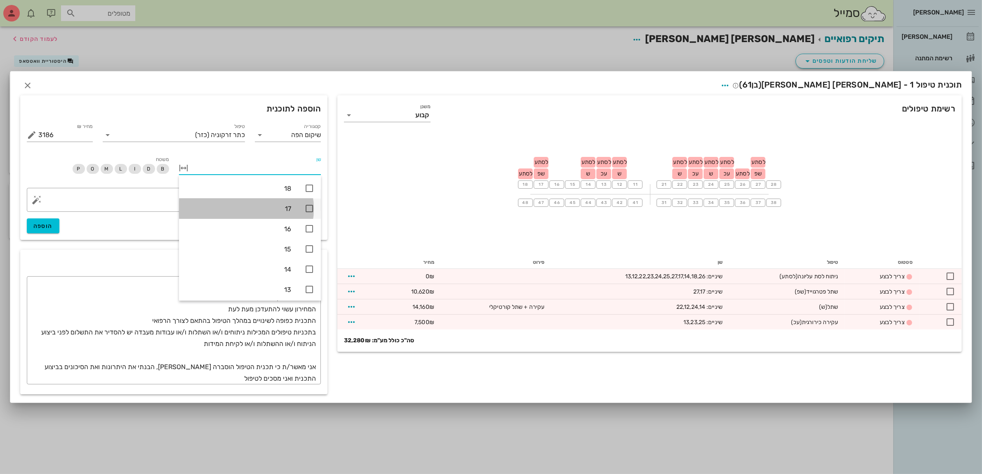
click at [309, 207] on icon at bounding box center [309, 208] width 10 height 10
click at [308, 185] on icon at bounding box center [309, 188] width 10 height 10
click at [310, 240] on div "21" at bounding box center [250, 247] width 142 height 20
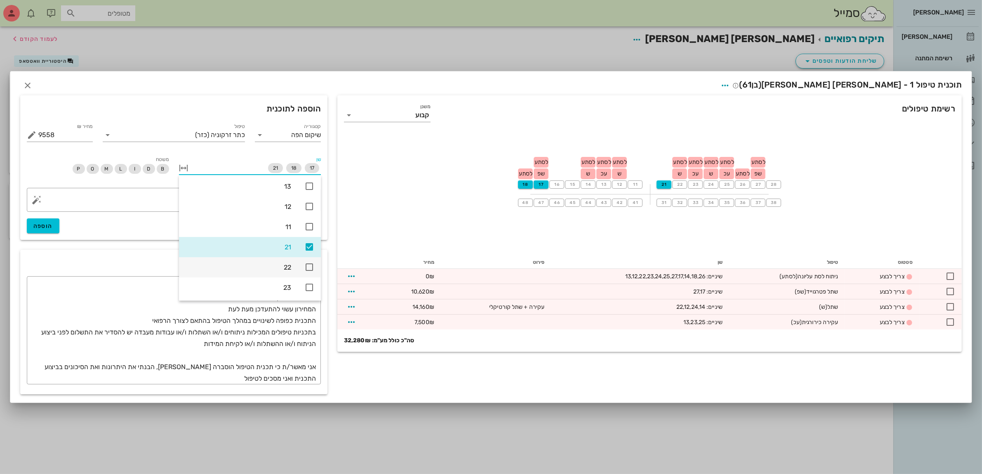
click at [307, 265] on icon at bounding box center [309, 267] width 10 height 10
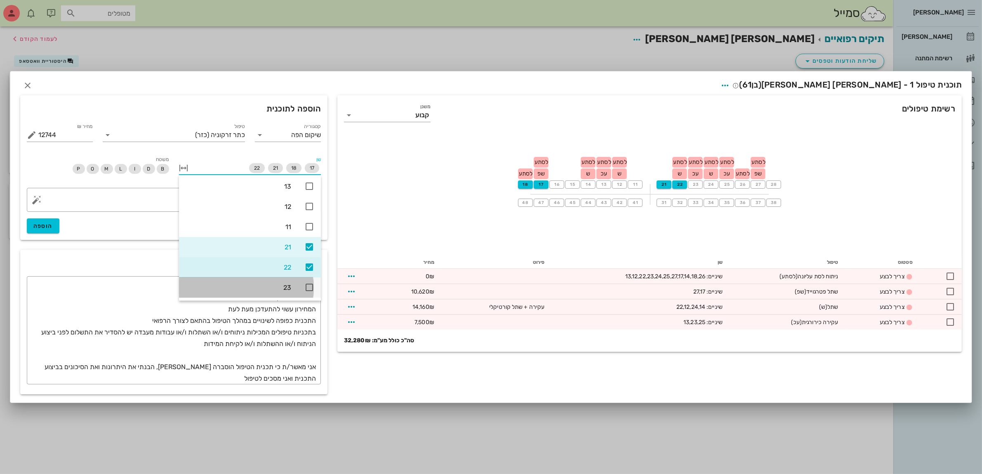
click at [307, 286] on icon at bounding box center [309, 287] width 10 height 10
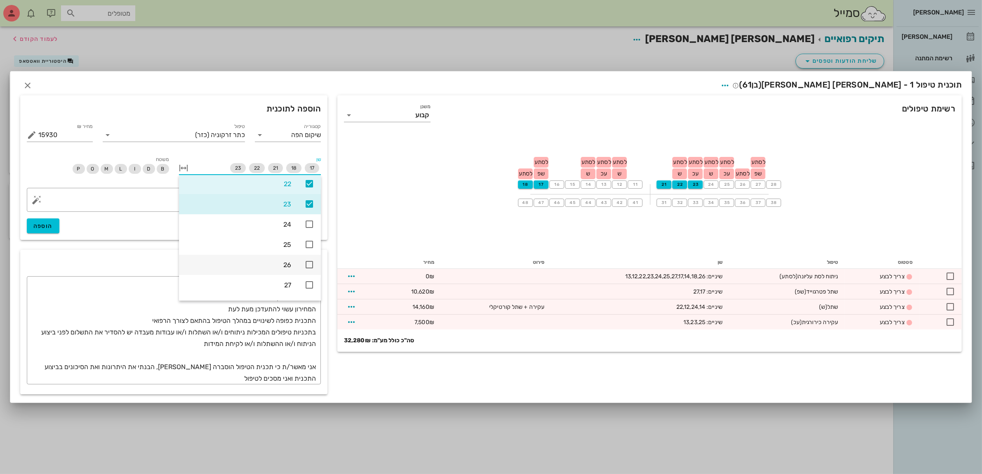
scroll to position [172, 0]
click at [311, 238] on icon at bounding box center [309, 239] width 10 height 10
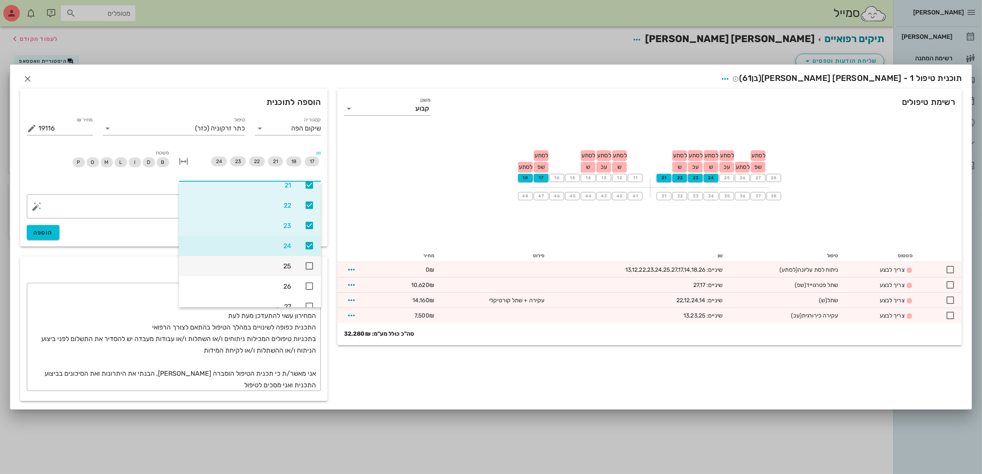
click at [307, 262] on icon at bounding box center [309, 266] width 10 height 10
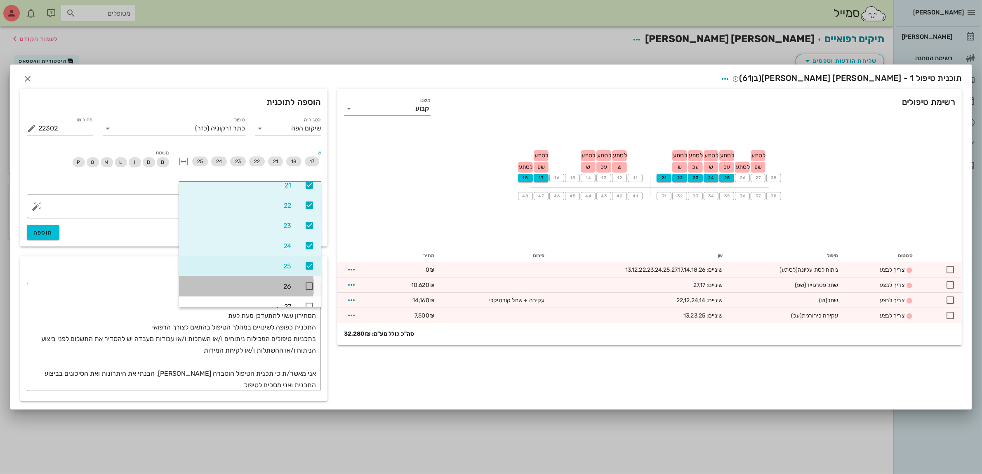
click at [308, 285] on icon at bounding box center [309, 286] width 10 height 10
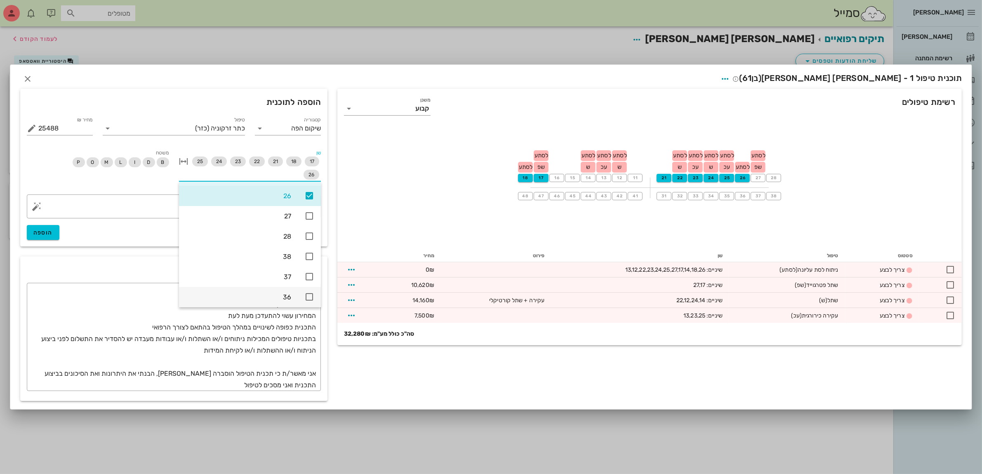
scroll to position [275, 0]
click at [308, 203] on icon at bounding box center [309, 203] width 10 height 10
click at [42, 231] on span "הוספה" at bounding box center [42, 232] width 19 height 7
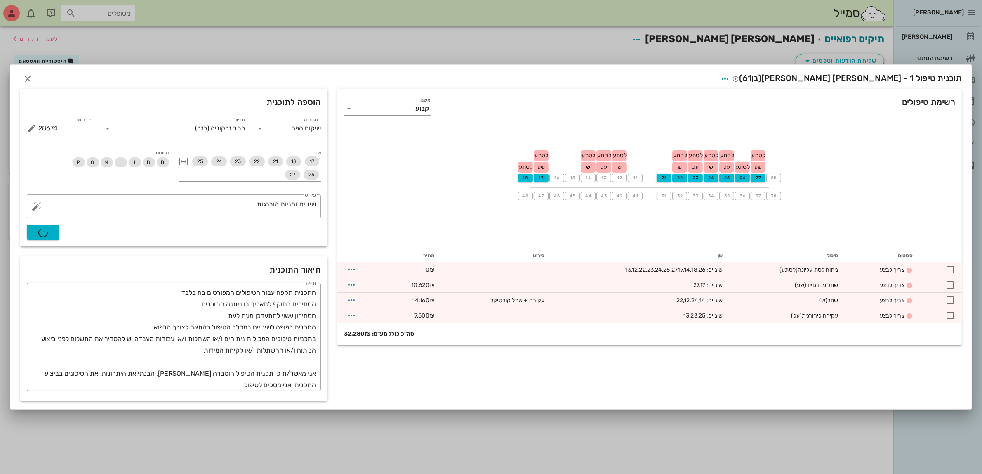
type input "0"
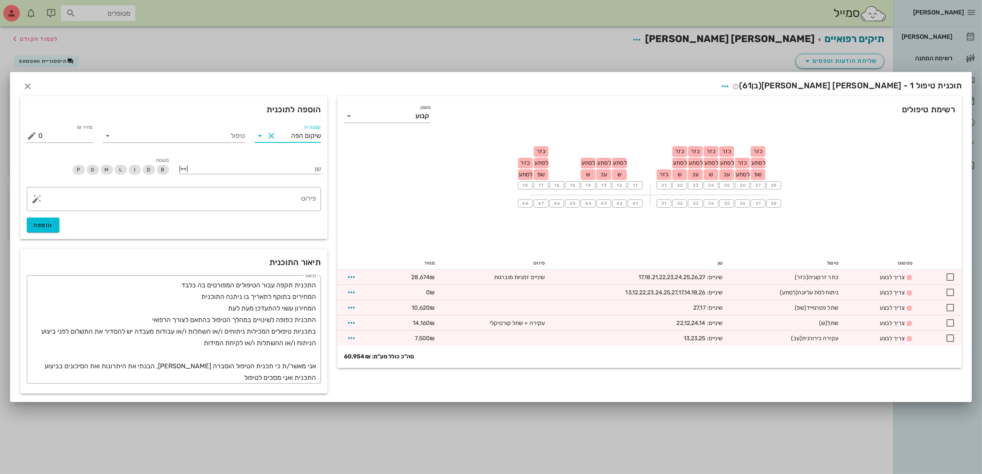
click at [285, 139] on input "שיקום הפה" at bounding box center [299, 135] width 43 height 13
click at [291, 197] on div "אסתטיקה" at bounding box center [298, 196] width 72 height 8
click at [210, 141] on input "טיפול" at bounding box center [179, 135] width 131 height 13
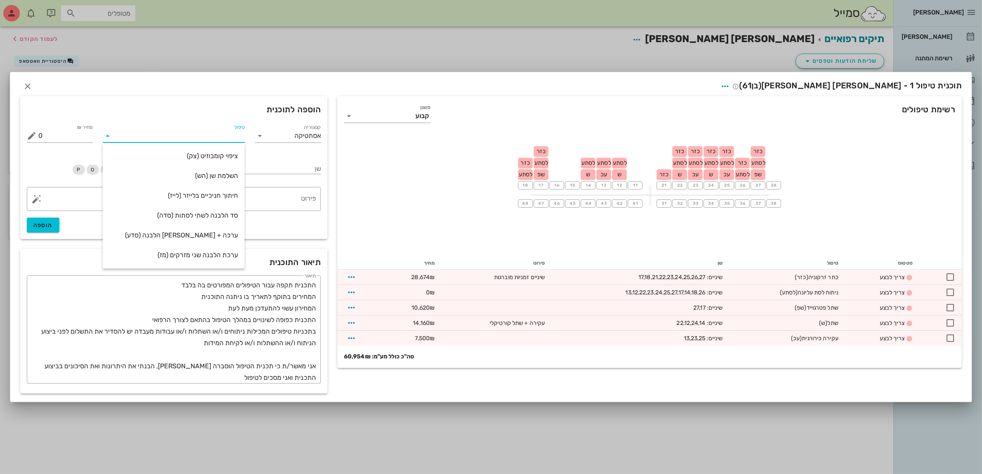
click at [204, 133] on input "טיפול" at bounding box center [179, 135] width 131 height 13
click at [285, 139] on input "אסתטיקה" at bounding box center [299, 135] width 43 height 13
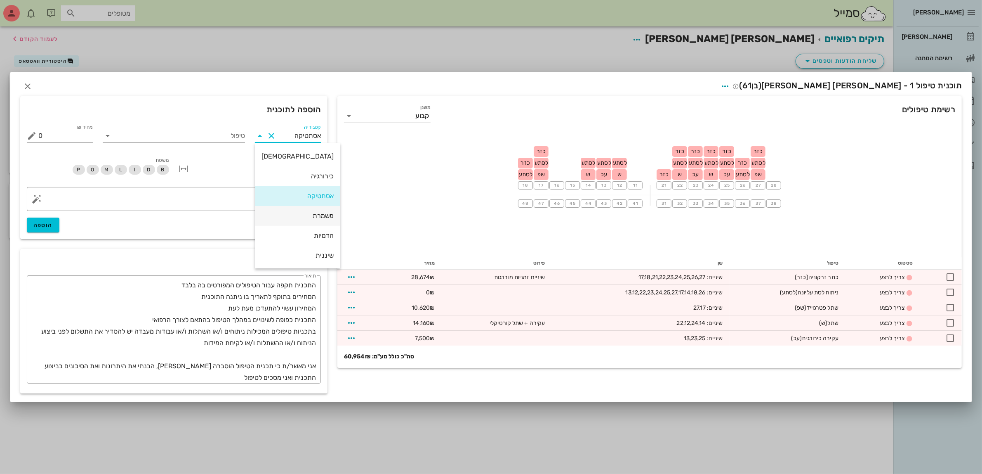
click at [302, 217] on div "משמרת" at bounding box center [298, 216] width 72 height 8
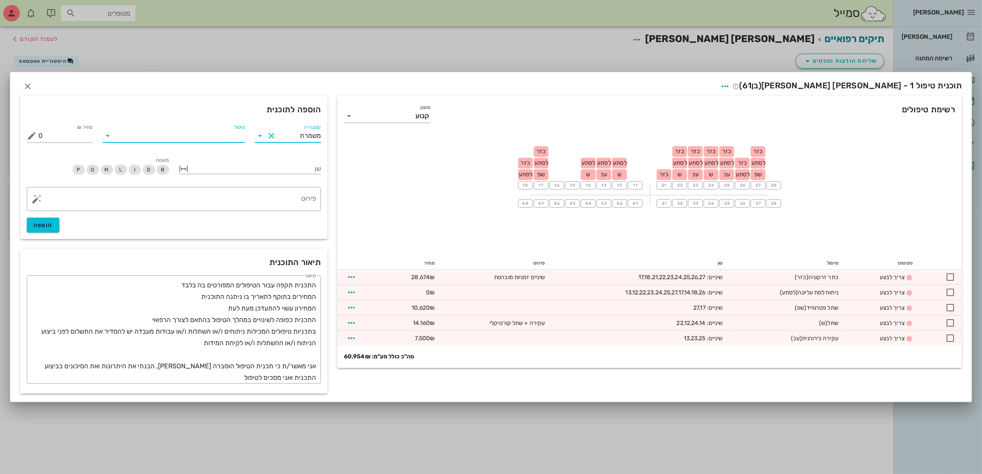
click at [223, 139] on input "טיפול" at bounding box center [179, 135] width 131 height 13
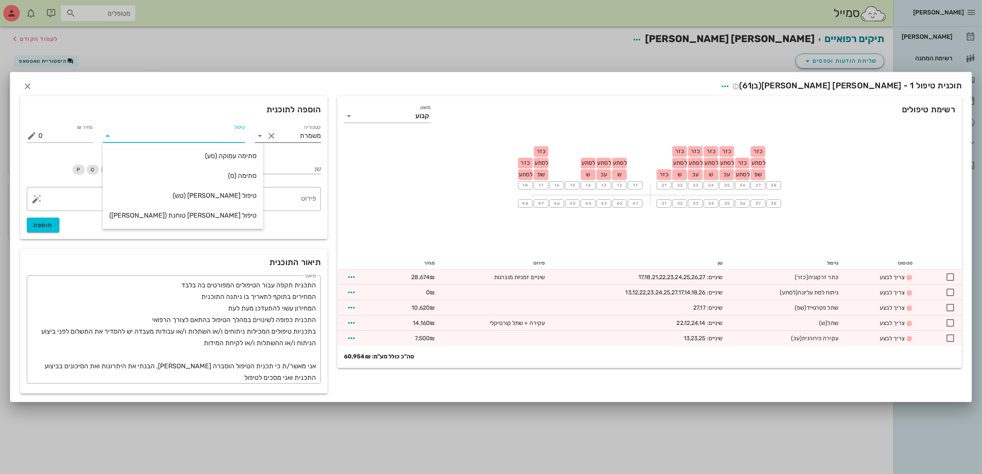
click at [265, 139] on div at bounding box center [261, 136] width 12 height 10
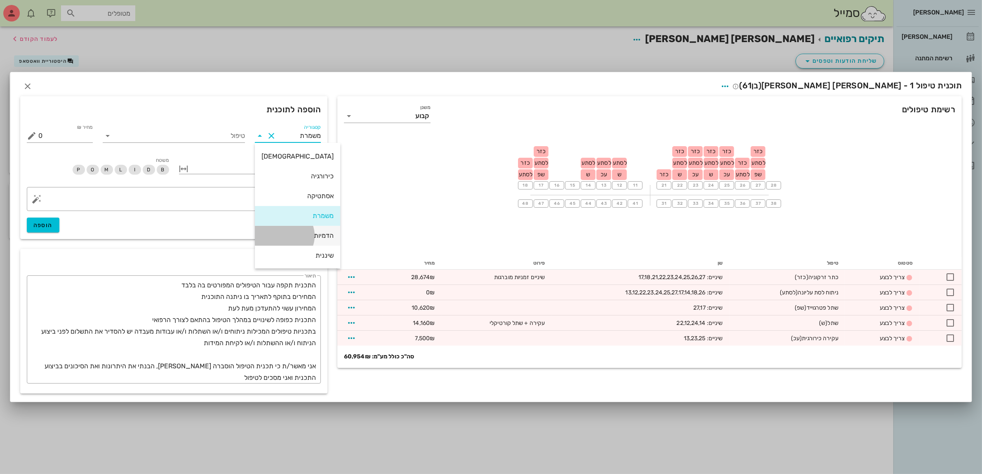
click at [309, 232] on div "הדמיות" at bounding box center [298, 235] width 72 height 8
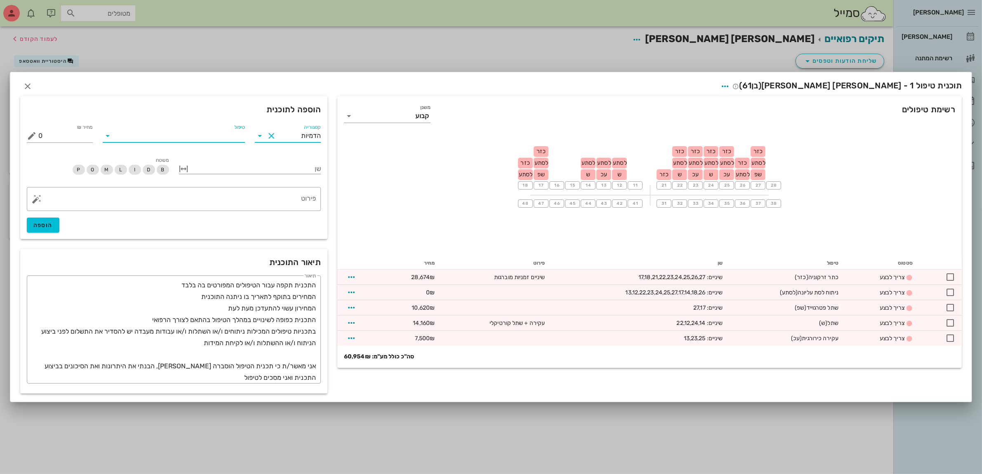
click at [233, 139] on input "טיפול" at bounding box center [179, 135] width 131 height 13
click at [246, 137] on div "טיפול" at bounding box center [174, 134] width 152 height 33
click at [285, 137] on input "הדמיות" at bounding box center [299, 135] width 43 height 13
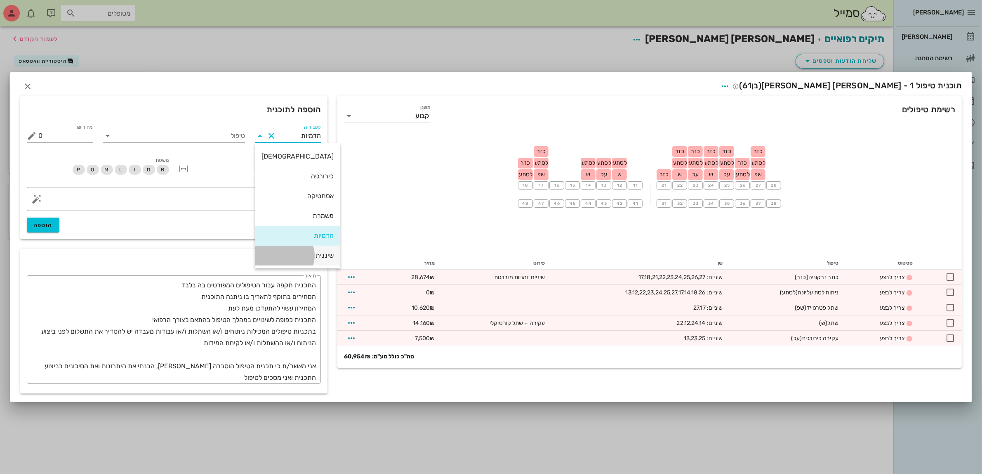
click at [300, 255] on div "שיננית" at bounding box center [298, 255] width 72 height 8
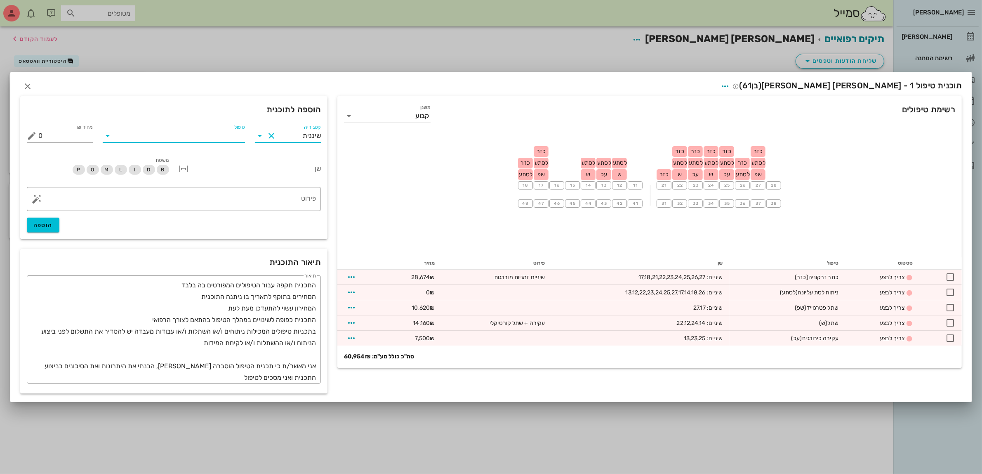
click at [219, 141] on div "טיפול" at bounding box center [174, 135] width 142 height 13
click at [284, 141] on input "שיננית" at bounding box center [299, 135] width 43 height 13
click at [303, 233] on div "כירורגיה" at bounding box center [298, 235] width 72 height 8
click at [221, 137] on input "טיפול" at bounding box center [179, 135] width 131 height 13
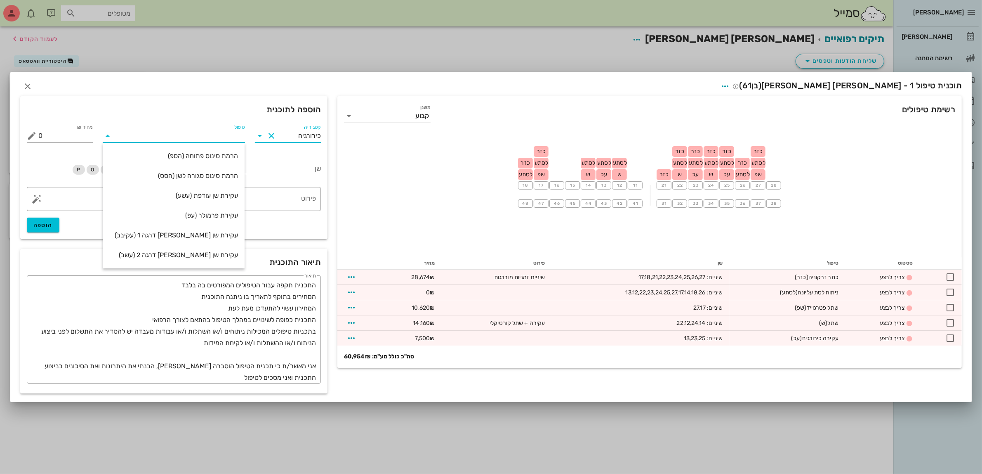
click at [292, 136] on input "כירורגיה" at bounding box center [299, 135] width 43 height 13
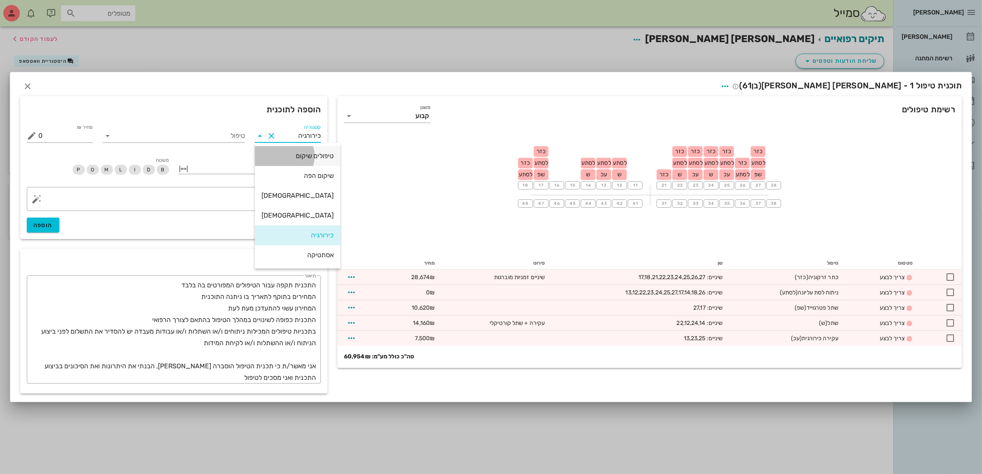
click at [289, 155] on div "טיפולים שיקום" at bounding box center [298, 156] width 72 height 8
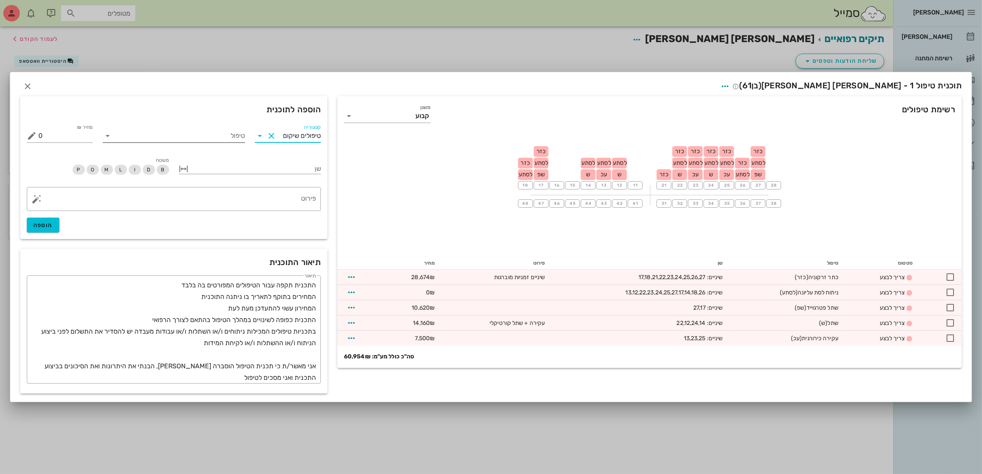
click at [209, 131] on input "טיפול" at bounding box center [179, 135] width 131 height 13
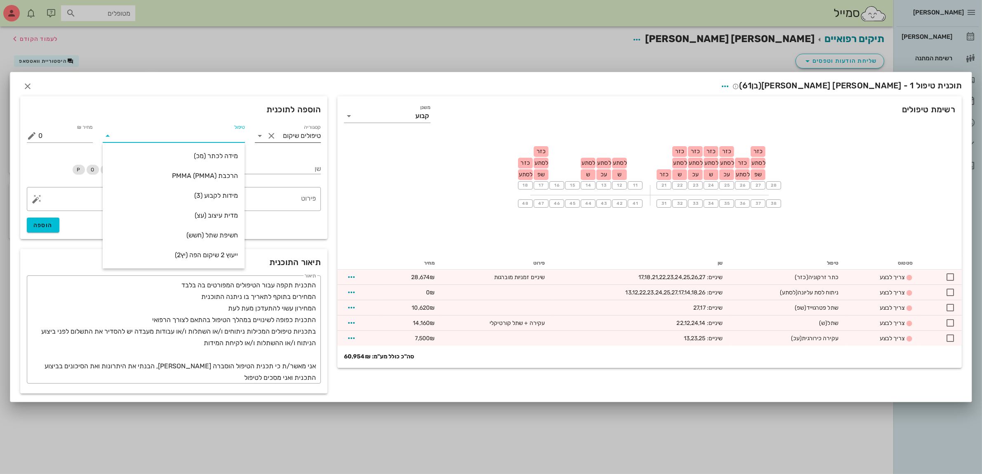
click at [286, 137] on input "טיפולים שיקום" at bounding box center [299, 135] width 43 height 13
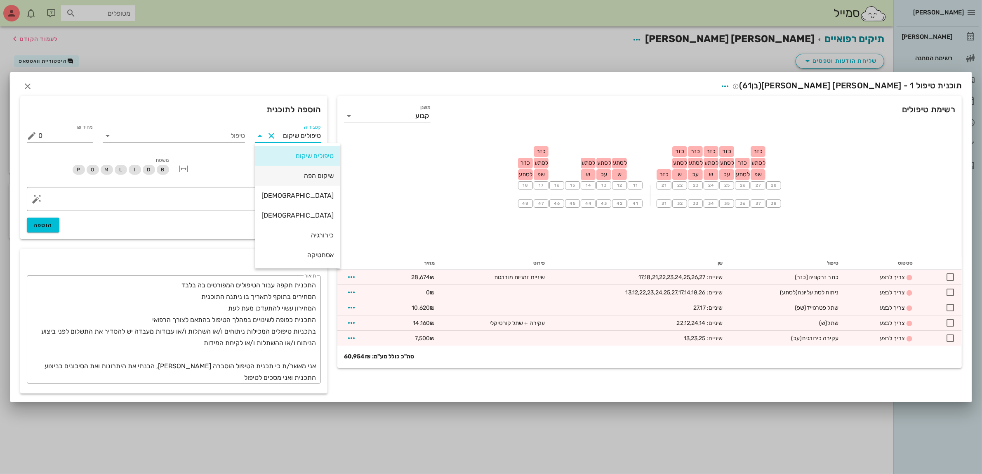
click at [289, 176] on div "שיקום הפה" at bounding box center [298, 176] width 72 height 8
type input "שיקום הפה"
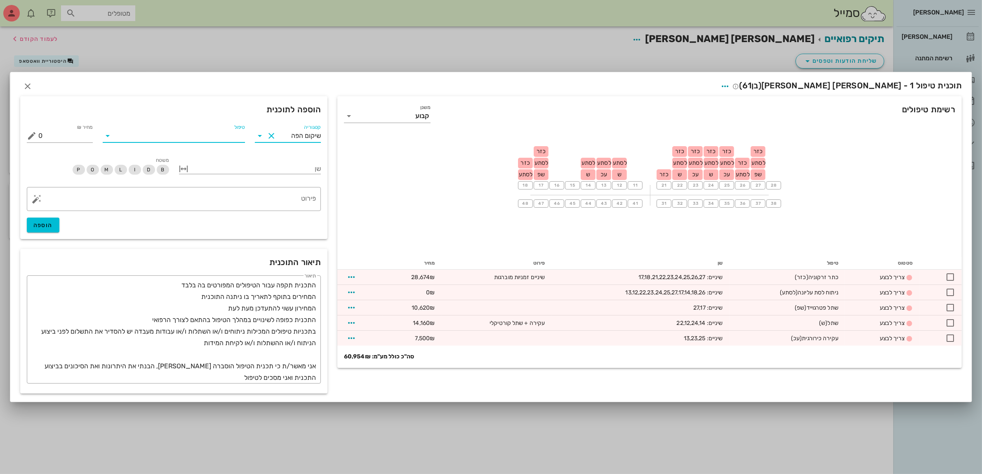
click at [201, 139] on input "טיפול" at bounding box center [179, 135] width 131 height 13
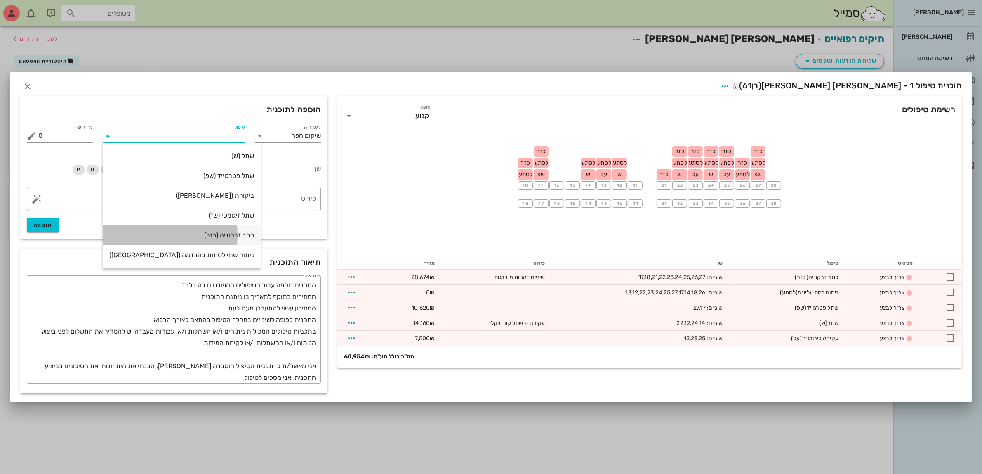
click at [211, 235] on div "כתר זרקוניה (כזר)" at bounding box center [181, 235] width 145 height 8
type input "3186"
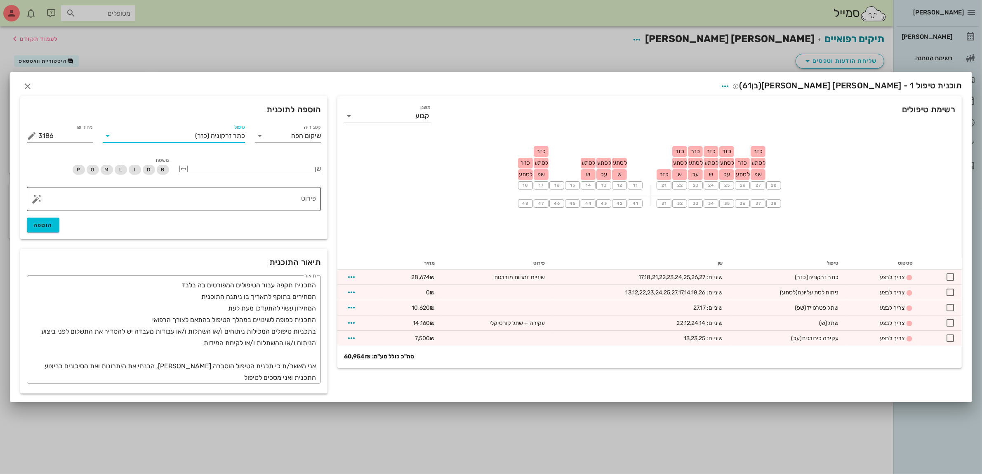
click at [258, 198] on textarea "פירוט" at bounding box center [177, 201] width 278 height 20
type textarea "כתרי זרקוניה מוברגות"
click at [207, 167] on div at bounding box center [256, 168] width 131 height 11
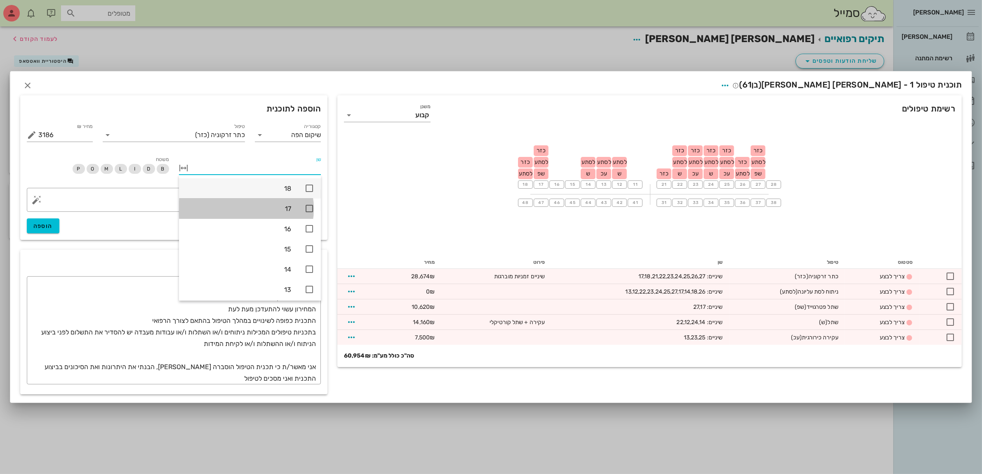
drag, startPoint x: 308, startPoint y: 206, endPoint x: 302, endPoint y: 196, distance: 11.6
click at [307, 206] on icon at bounding box center [309, 208] width 10 height 10
click at [308, 187] on icon at bounding box center [309, 188] width 10 height 10
click at [308, 248] on icon at bounding box center [309, 247] width 10 height 10
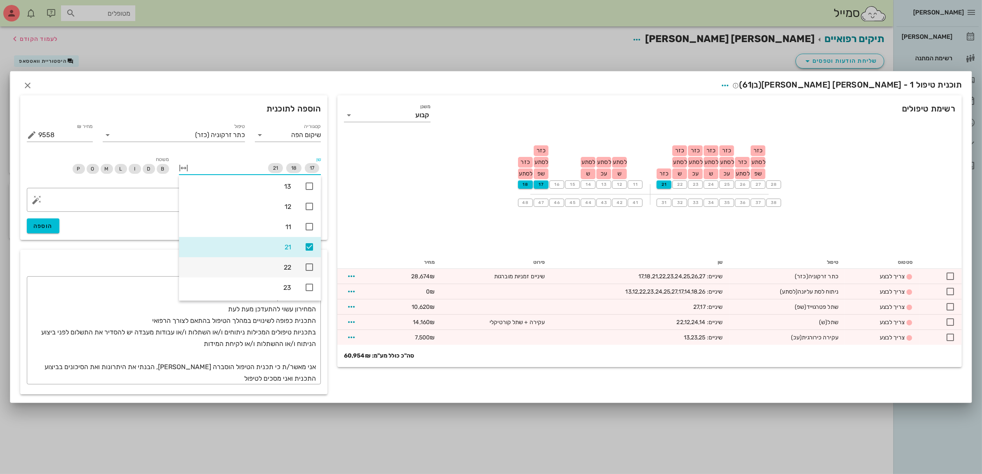
click at [309, 266] on icon at bounding box center [309, 267] width 10 height 10
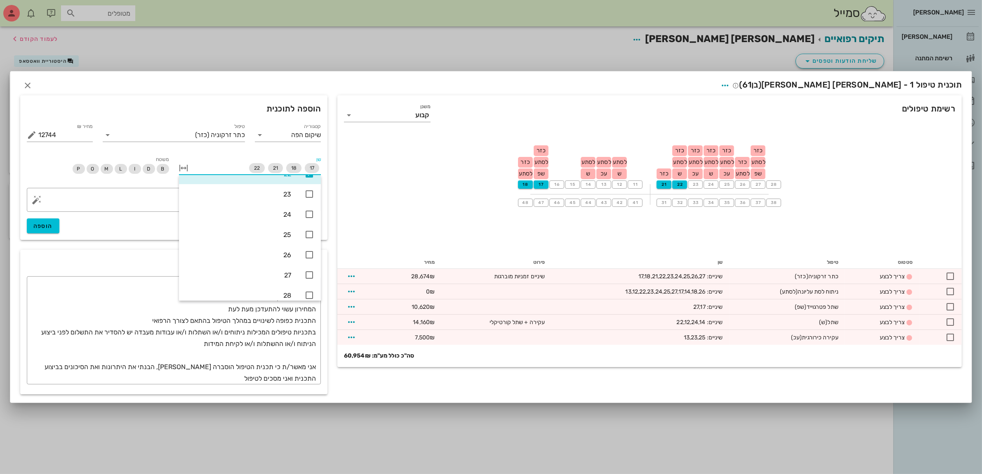
scroll to position [206, 0]
click at [311, 186] on icon at bounding box center [309, 184] width 10 height 10
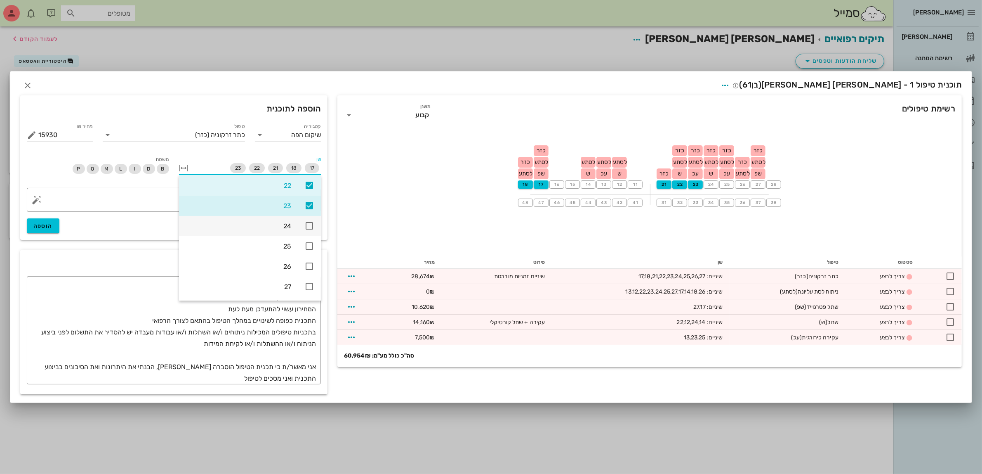
click at [307, 225] on icon at bounding box center [309, 226] width 10 height 10
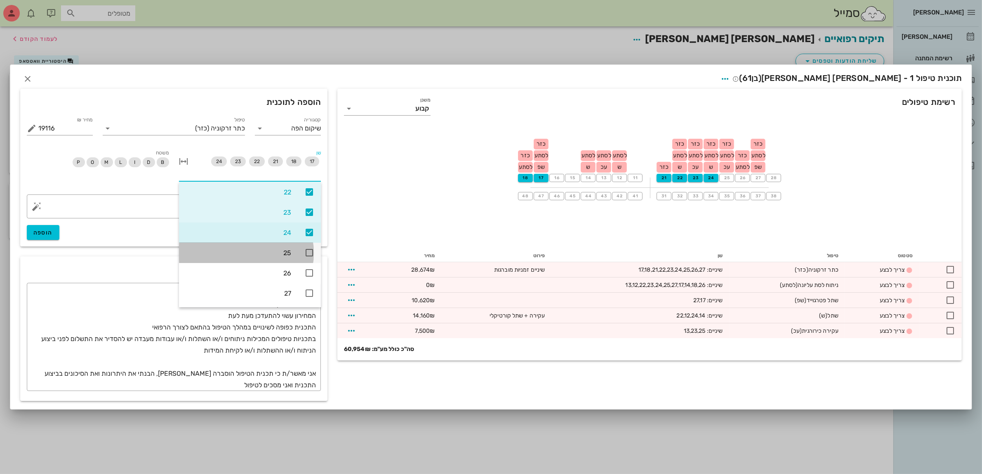
click at [308, 251] on icon at bounding box center [309, 253] width 10 height 10
click at [309, 269] on icon at bounding box center [309, 273] width 10 height 10
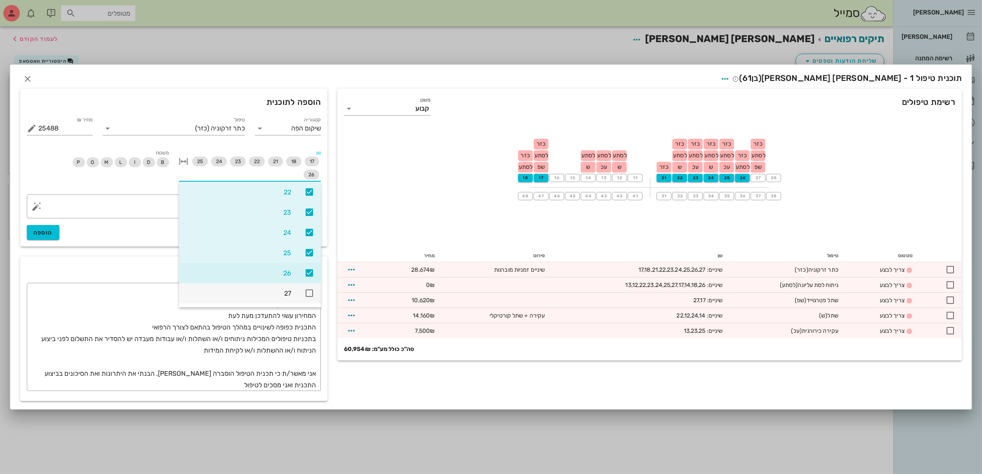
click at [308, 291] on icon at bounding box center [309, 293] width 10 height 10
click at [93, 206] on textarea "כתרי זרקוניה מוברגות" at bounding box center [177, 208] width 278 height 20
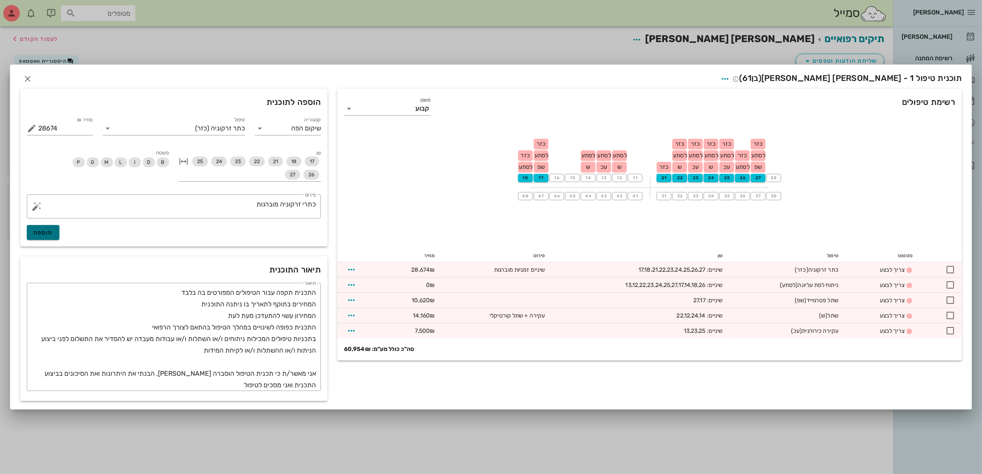
click at [47, 230] on span "הוספה" at bounding box center [42, 232] width 19 height 7
type input "0"
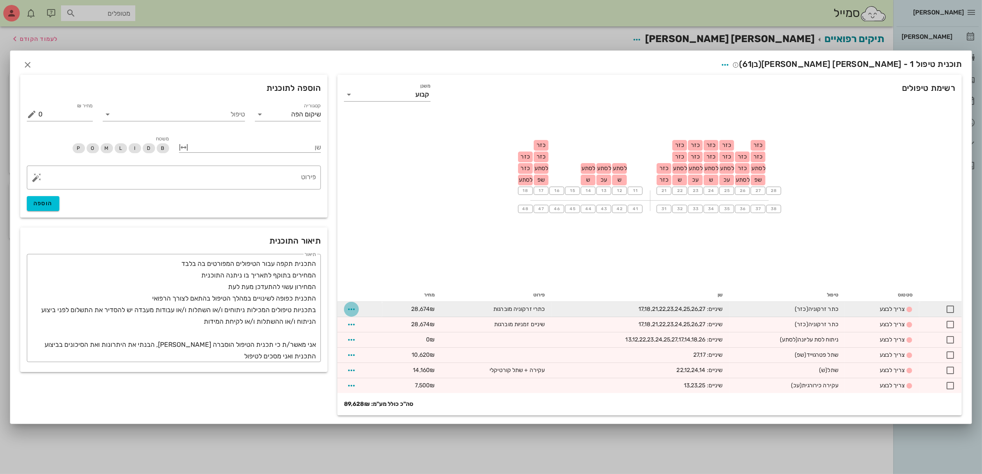
click at [353, 310] on icon "button" at bounding box center [352, 309] width 10 height 10
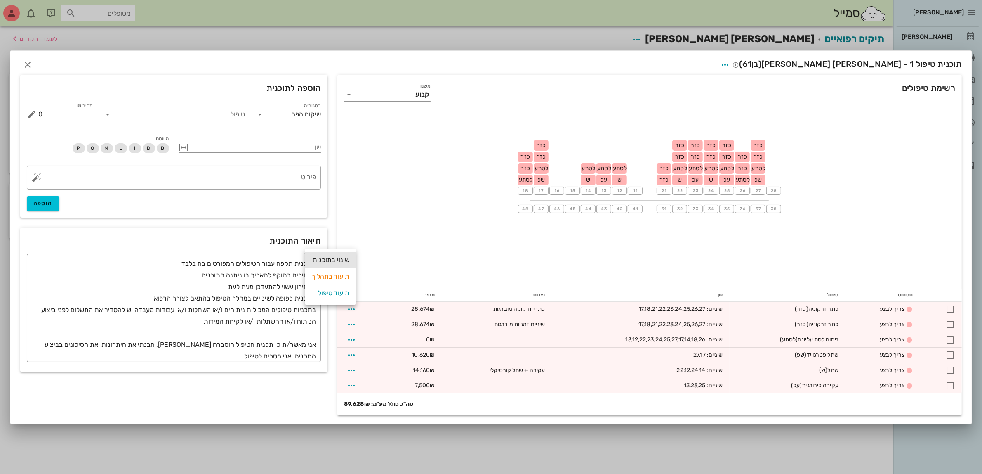
click at [331, 259] on div "שינוי בתוכנית" at bounding box center [330, 260] width 38 height 17
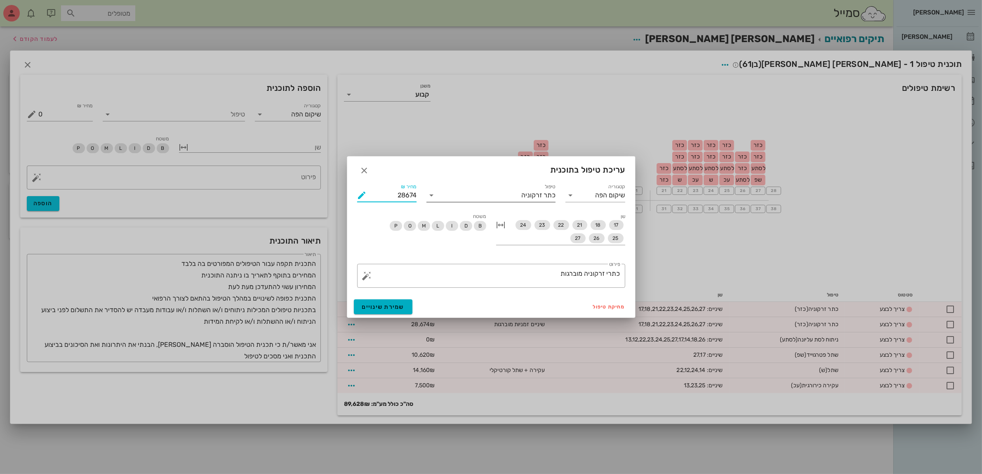
drag, startPoint x: 394, startPoint y: 197, endPoint x: 531, endPoint y: 200, distance: 137.0
click at [531, 200] on div "קטגוריה שיקום הפה טיפול כתר זרקוניה כמות 9 מחיר ₪ 28674 % הנחה 0 מחיר לאחר הנחה…" at bounding box center [491, 235] width 278 height 116
type input "35000"
click at [384, 306] on span "שמירת שינויים" at bounding box center [383, 306] width 42 height 7
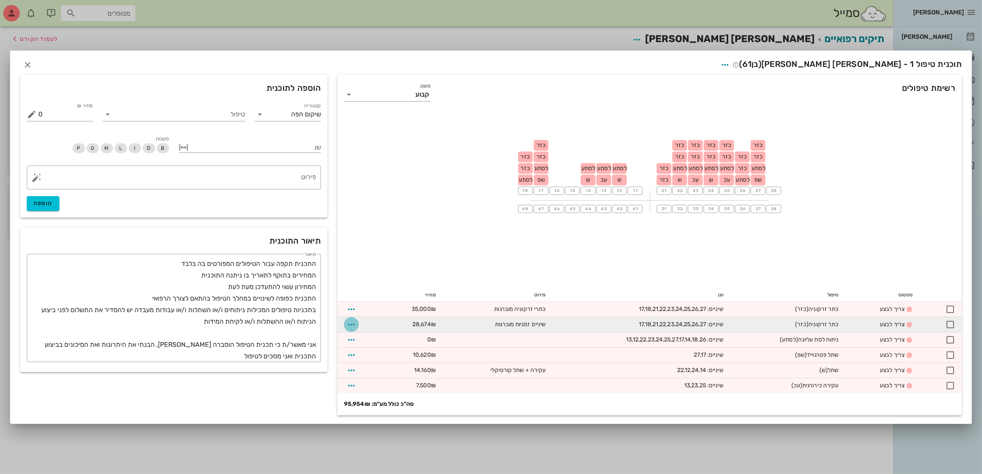
click at [351, 325] on icon "button" at bounding box center [352, 324] width 10 height 10
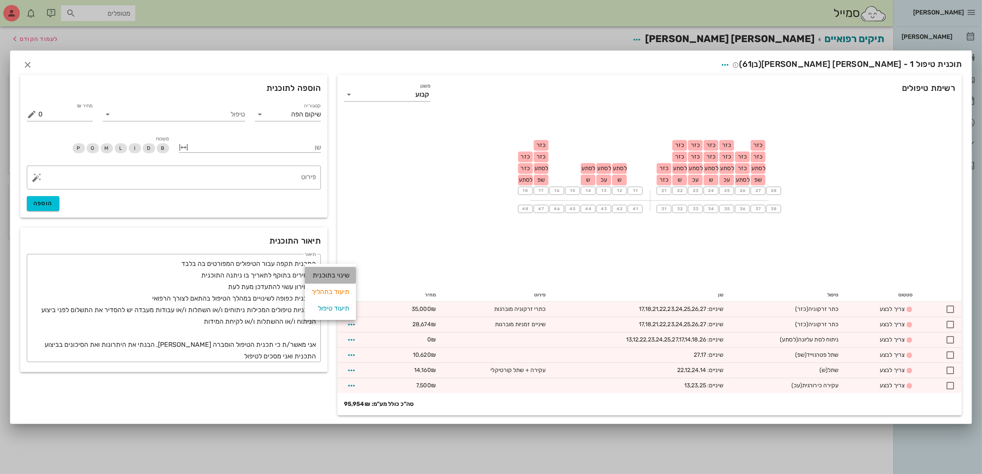
click at [342, 275] on div "שינוי בתוכנית" at bounding box center [330, 275] width 38 height 17
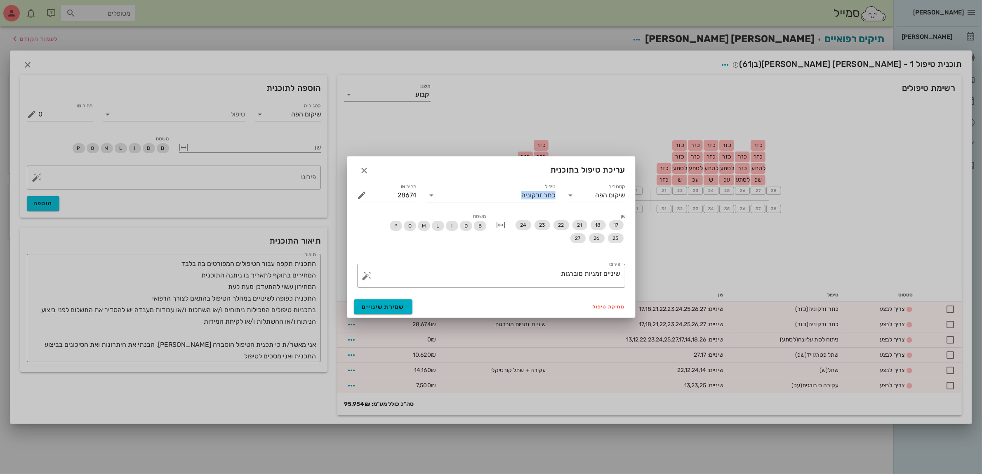
drag, startPoint x: 420, startPoint y: 194, endPoint x: 509, endPoint y: 191, distance: 89.2
click at [509, 191] on div "קטגוריה שיקום הפה טיפול כתר זרקוניה כמות 9 מחיר ₪ 28674 % הנחה 0 מחיר לאחר הנחה…" at bounding box center [491, 235] width 278 height 116
drag, startPoint x: 391, startPoint y: 192, endPoint x: 458, endPoint y: 186, distance: 67.5
click at [457, 186] on div "קטגוריה שיקום הפה טיפול כתר זרקוניה כמות 9 מחיר ₪ 28674 % הנחה 0 מחיר לאחר הנחה…" at bounding box center [491, 235] width 278 height 116
type input "3500"
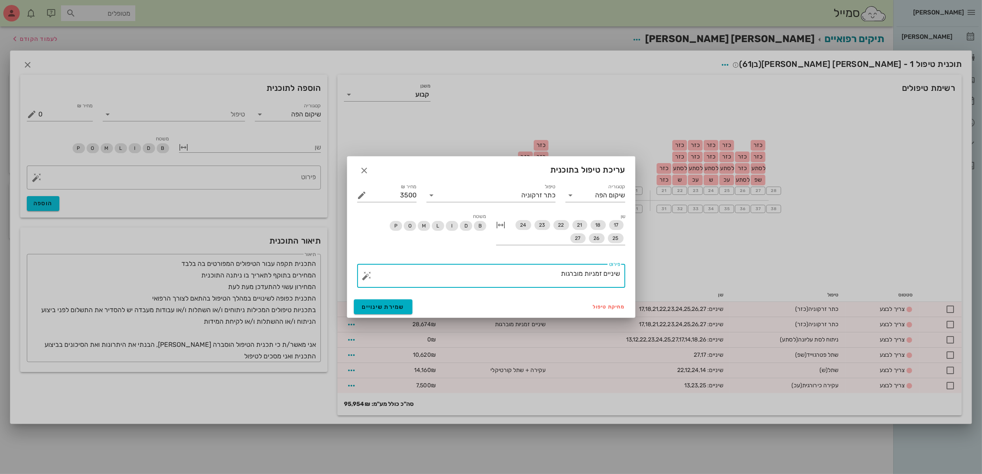
click at [549, 268] on textarea "שיניים זמניות מוברגות" at bounding box center [495, 278] width 252 height 20
type textarea "שיניים זמניות מוברגות (2 סטים)"
click at [386, 302] on button "שמירת שינויים" at bounding box center [383, 306] width 59 height 15
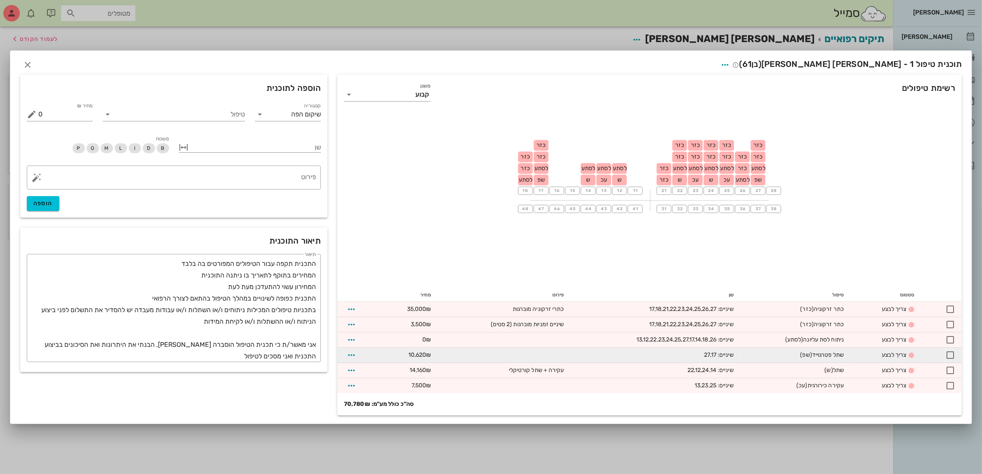
click at [671, 350] on div "שיניים: 27,17" at bounding box center [656, 354] width 156 height 9
click at [351, 353] on icon "button" at bounding box center [352, 355] width 10 height 10
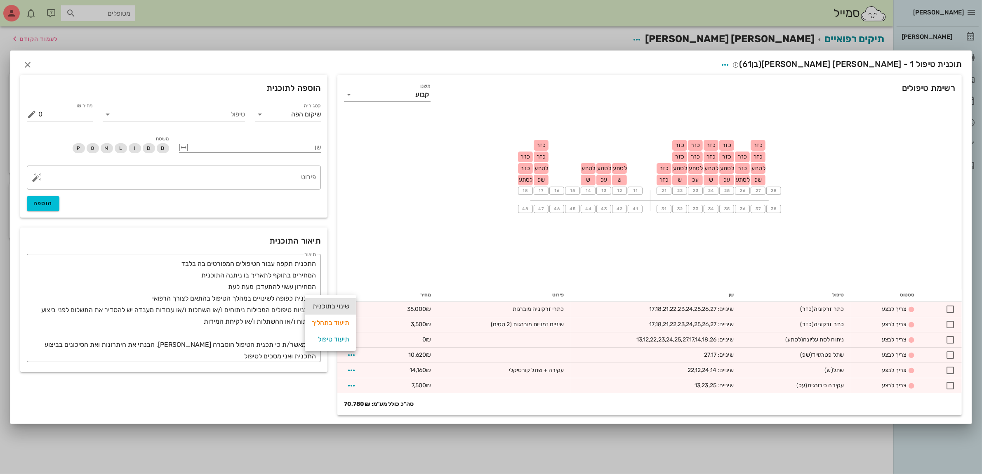
click at [318, 304] on div "שינוי בתוכנית" at bounding box center [330, 306] width 38 height 17
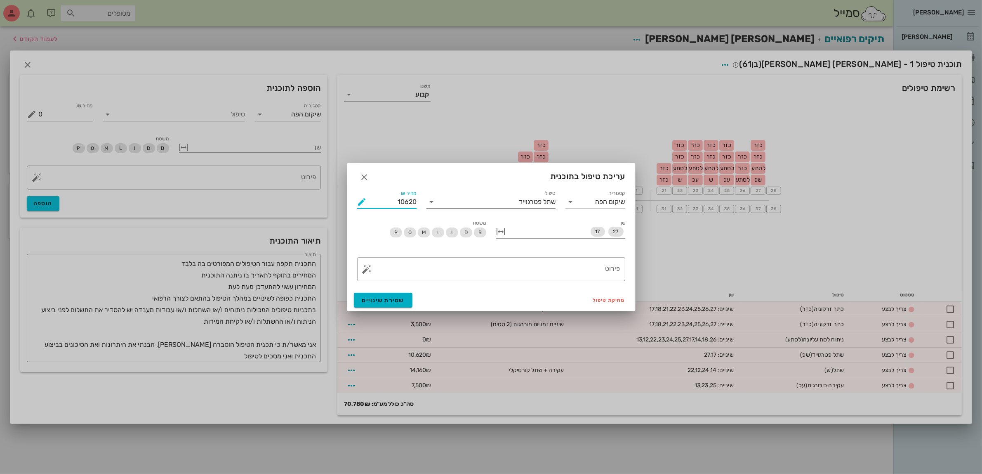
drag, startPoint x: 384, startPoint y: 205, endPoint x: 547, endPoint y: 207, distance: 163.0
click at [547, 207] on div "קטגוריה שיקום הפה טיפול שתל פטרגוייד כמות 2 מחיר ₪ 10620 % הנחה 0 מחיר לאחר הנח…" at bounding box center [491, 235] width 278 height 102
type input "9000"
click at [378, 298] on span "שמירת שינויים" at bounding box center [383, 300] width 42 height 7
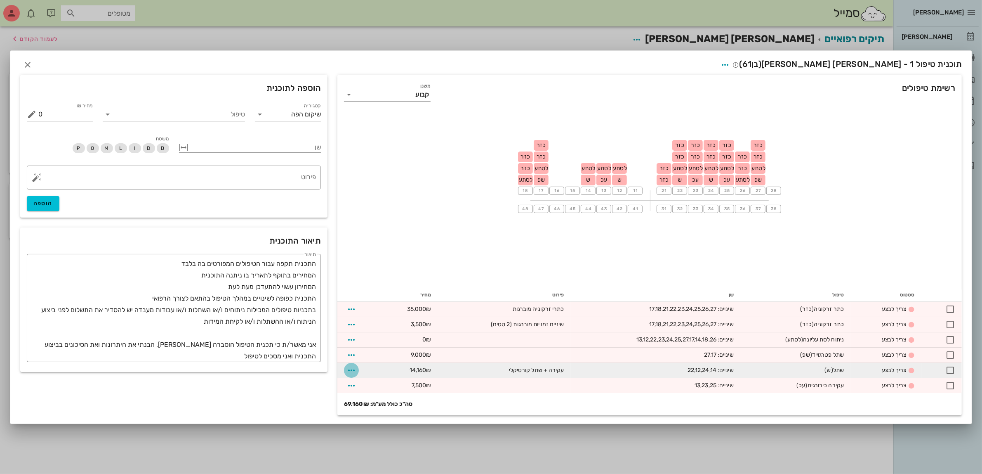
click at [353, 368] on icon "button" at bounding box center [352, 370] width 10 height 10
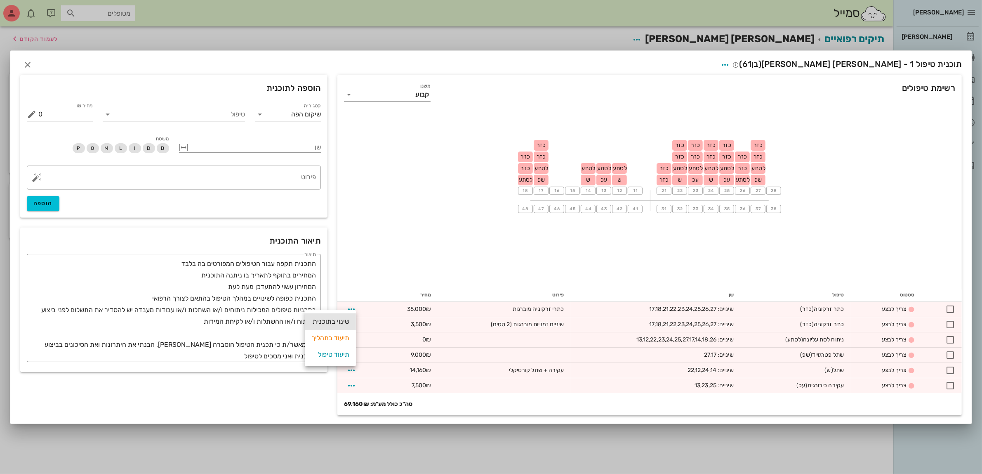
click at [336, 325] on div "שינוי בתוכנית" at bounding box center [330, 321] width 38 height 17
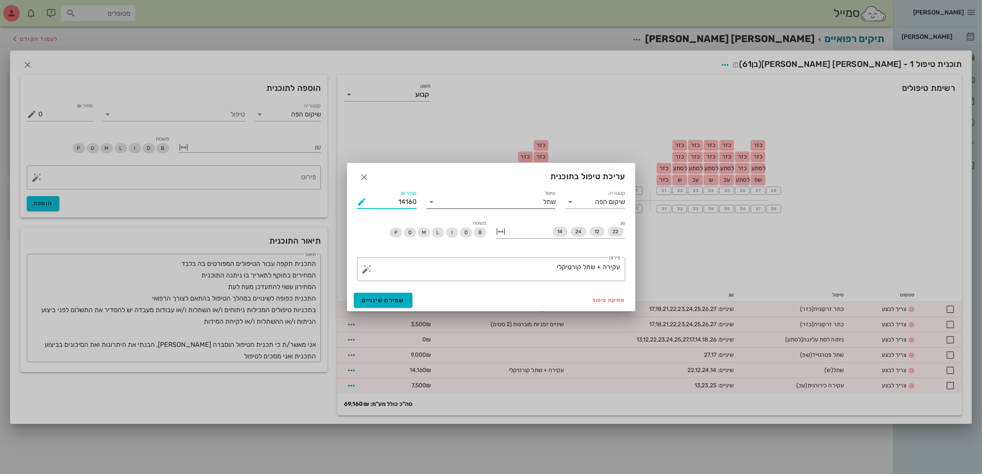
drag, startPoint x: 397, startPoint y: 195, endPoint x: 454, endPoint y: 198, distance: 57.0
click at [454, 198] on div "קטגוריה שיקום הפה טיפול שתל כמות 4 מחיר ₪ 14160 % הנחה 0 מחיר לאחר הנחה 14160 ש…" at bounding box center [491, 235] width 278 height 102
type input "14000"
click at [372, 300] on span "שמירת שינויים" at bounding box center [383, 300] width 42 height 7
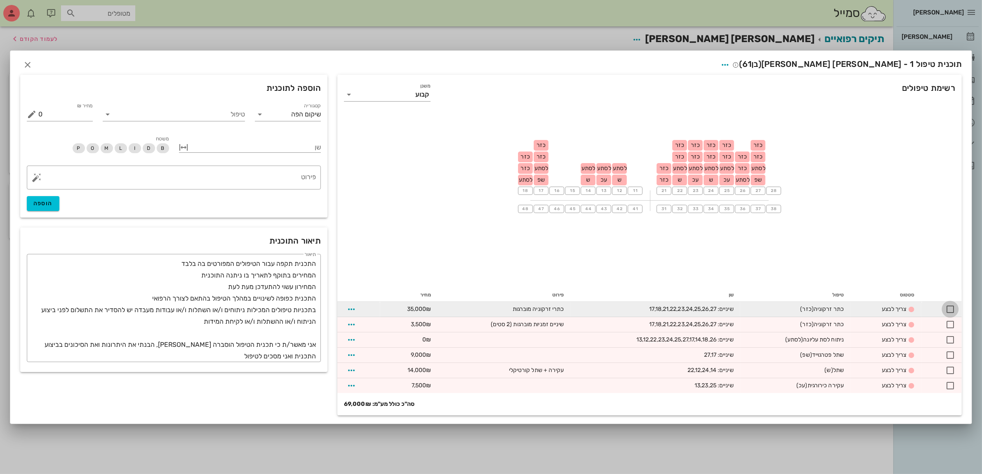
click at [949, 310] on div at bounding box center [950, 309] width 14 height 14
checkbox input "true"
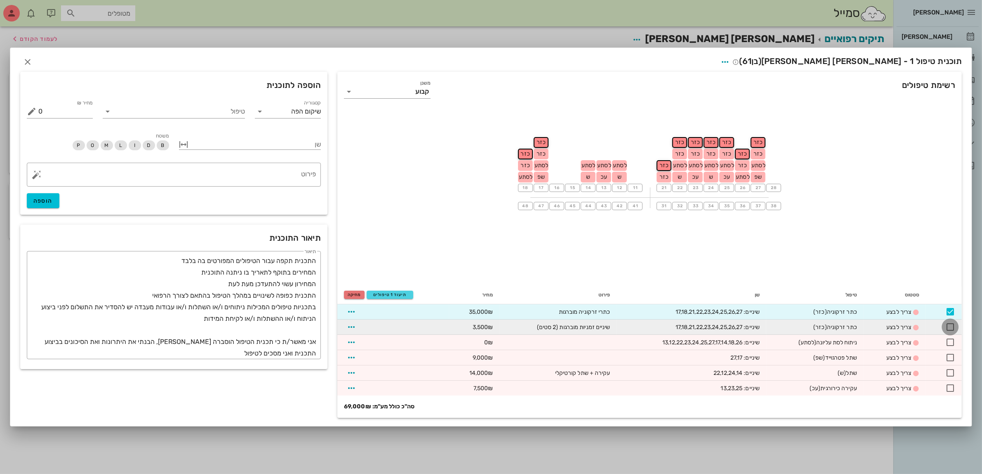
click at [949, 325] on div at bounding box center [950, 327] width 14 height 14
checkbox input "true"
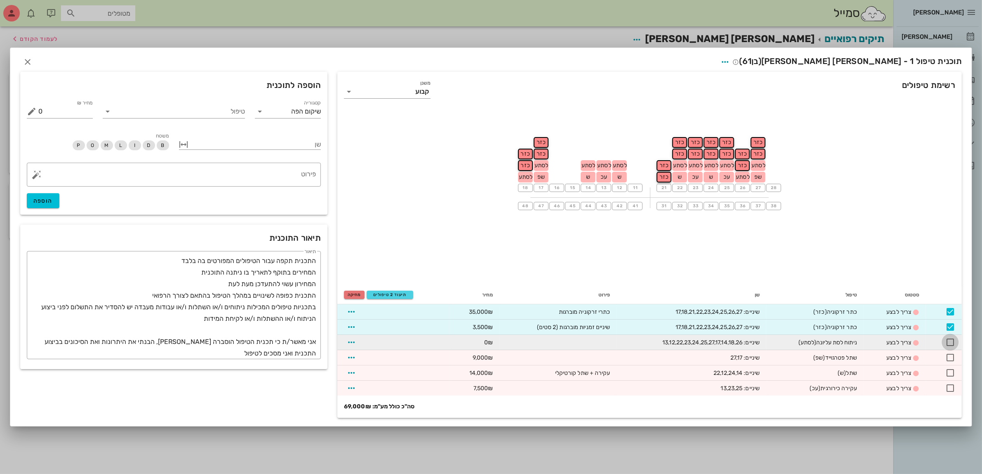
click at [948, 337] on div at bounding box center [950, 342] width 14 height 14
checkbox input "true"
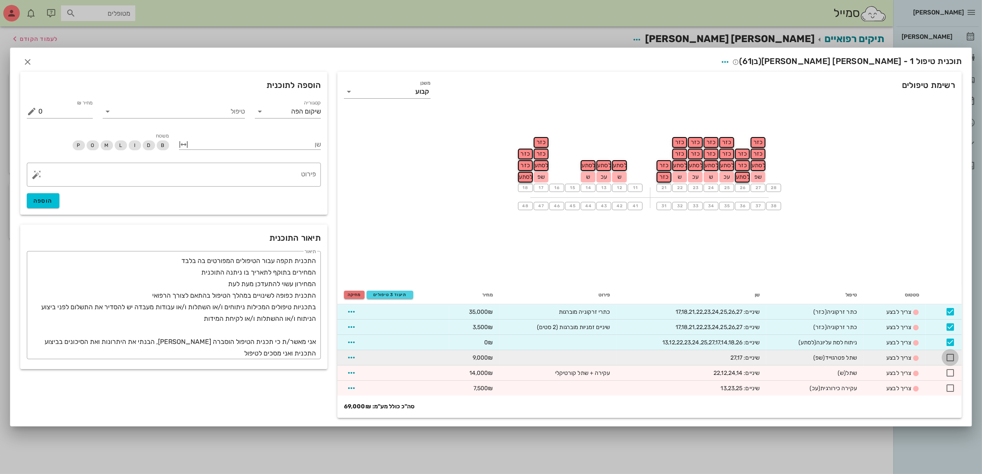
click at [954, 357] on div at bounding box center [950, 357] width 14 height 14
checkbox input "true"
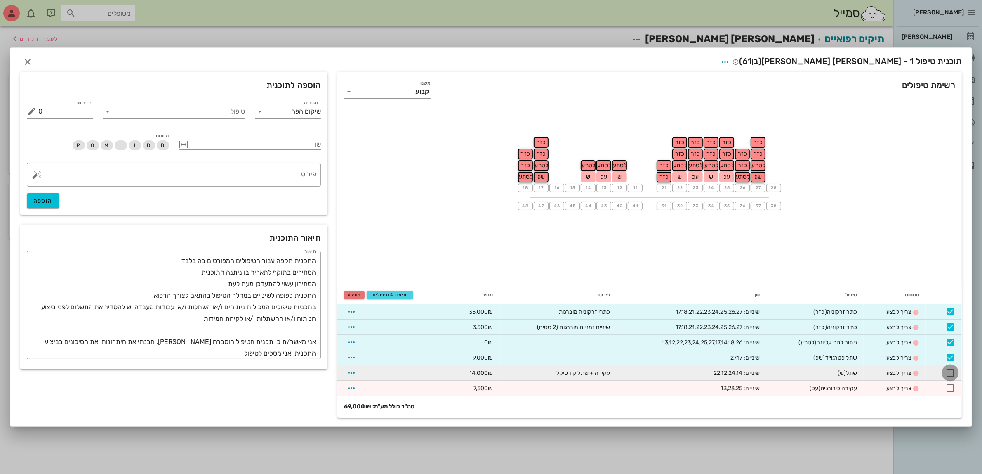
click at [952, 374] on div at bounding box center [950, 372] width 14 height 14
checkbox input "true"
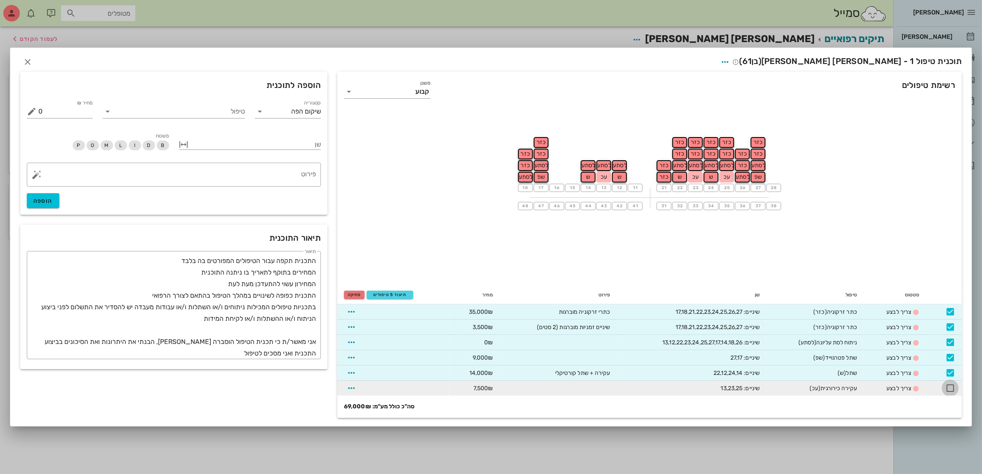
click at [952, 386] on div at bounding box center [950, 388] width 14 height 14
checkbox input "true"
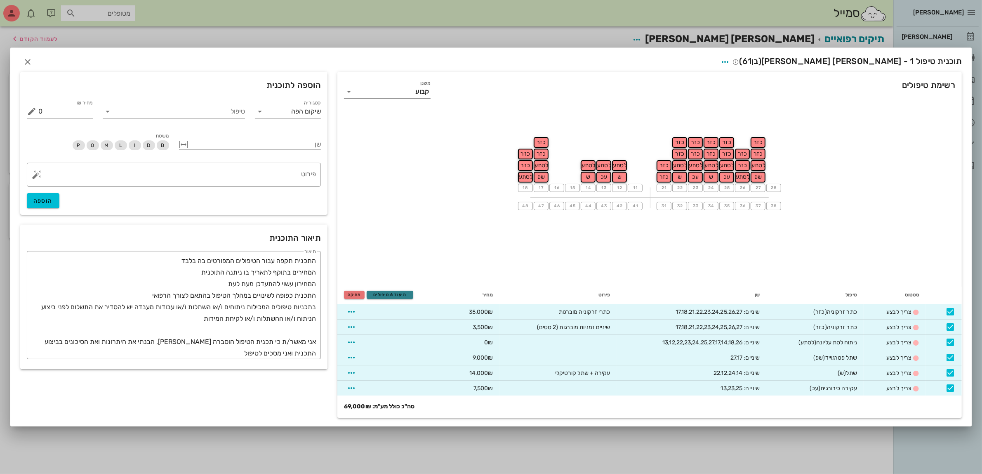
click at [392, 295] on span "תיעוד 6 טיפולים" at bounding box center [389, 294] width 39 height 5
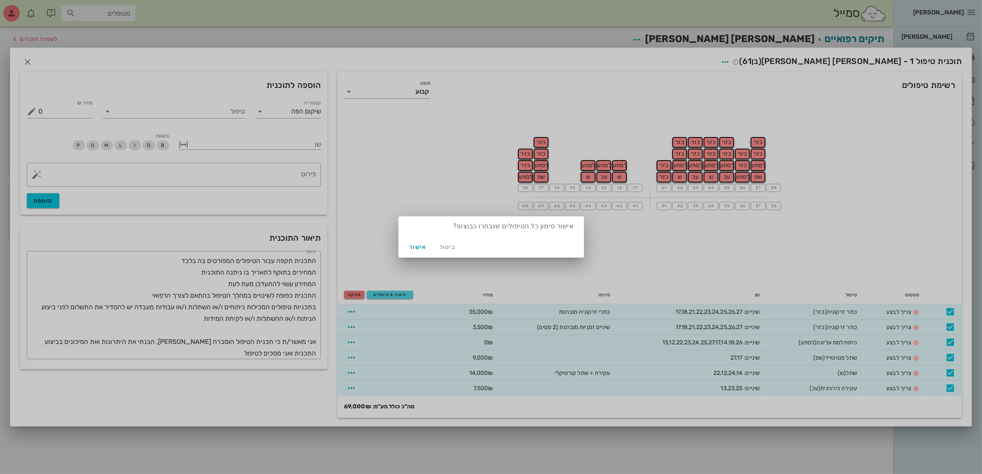
click at [407, 165] on div at bounding box center [491, 237] width 982 height 474
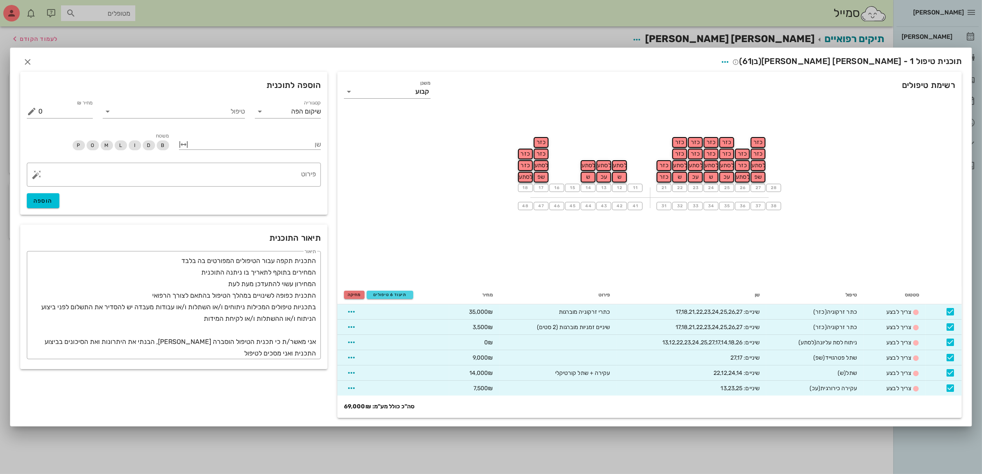
click at [462, 158] on div "18 כזר כזר לסתע 17 כזר כזר לסתע שפ 16 15 14 לסתע ש 13 לסתע עכ 12 לסתע ש 11 21 כ…" at bounding box center [649, 196] width 625 height 177
click at [26, 64] on icon "button" at bounding box center [28, 62] width 10 height 10
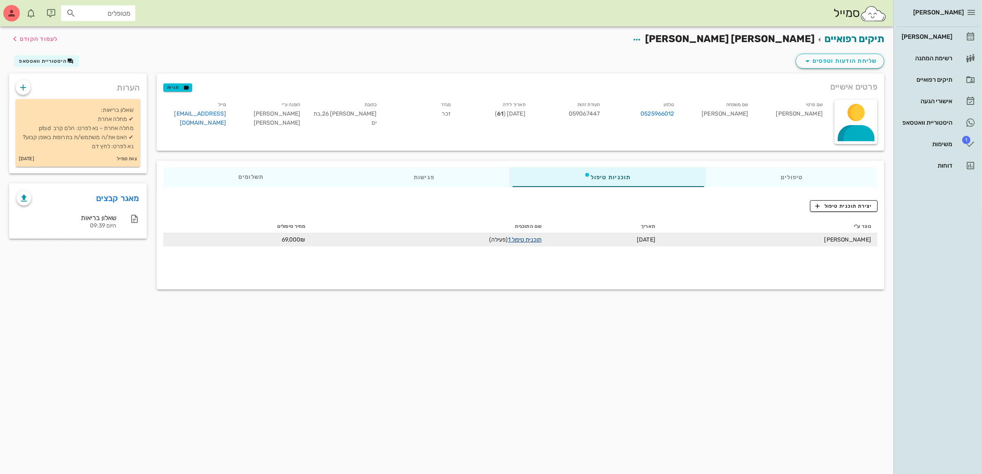
click at [542, 241] on link "תוכנית טיפול 1" at bounding box center [524, 239] width 33 height 7
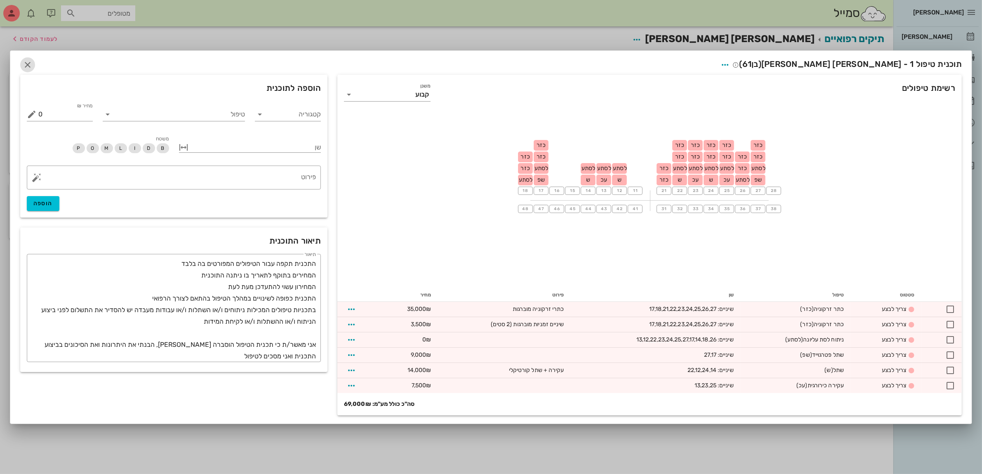
click at [28, 64] on icon "button" at bounding box center [28, 65] width 10 height 10
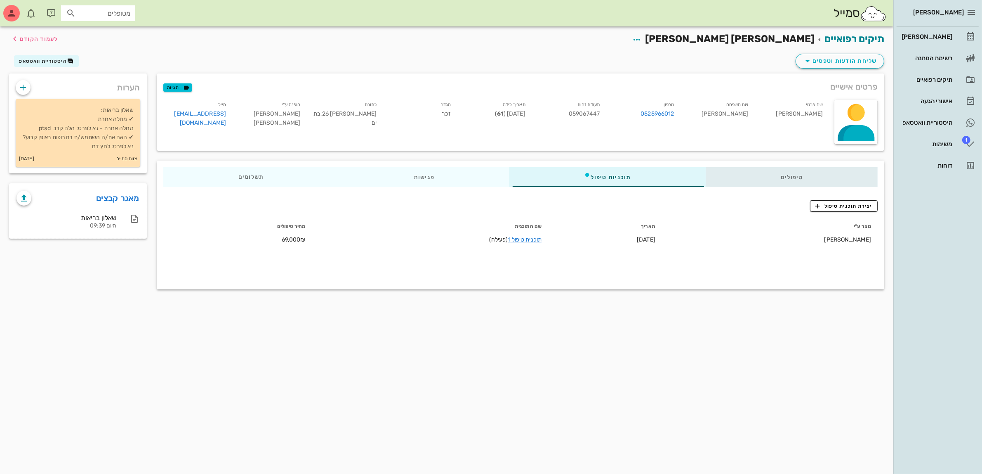
click at [806, 183] on div "טיפולים" at bounding box center [792, 177] width 172 height 20
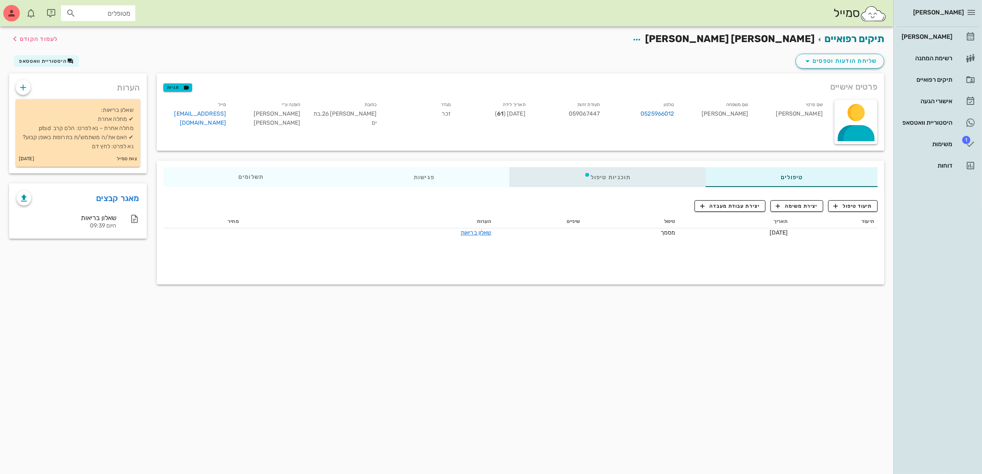
click at [616, 176] on div "תוכניות טיפול" at bounding box center [607, 177] width 197 height 20
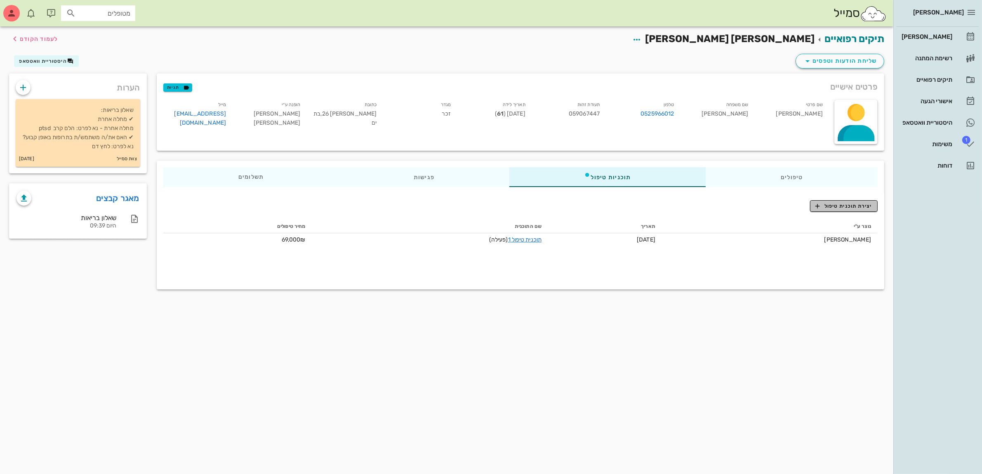
click at [844, 207] on span "יצירת תוכנית טיפול" at bounding box center [844, 205] width 57 height 7
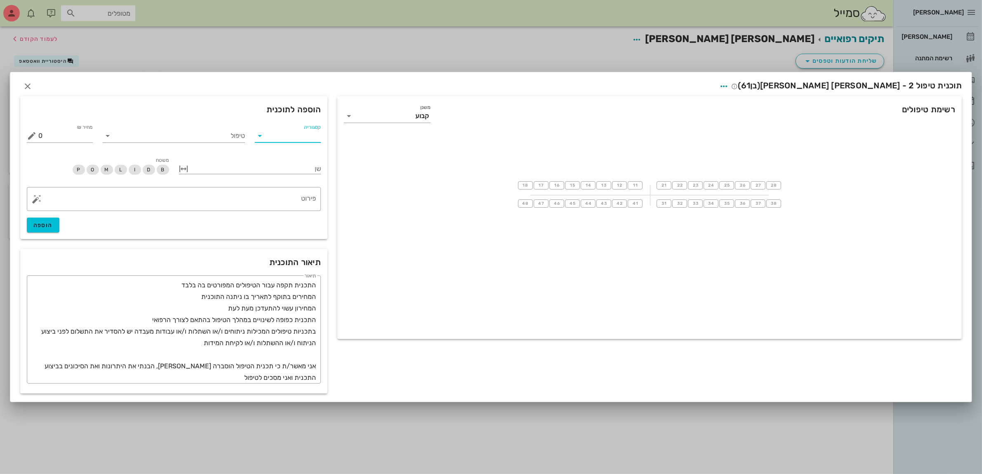
click at [310, 139] on input "קטגוריה" at bounding box center [294, 135] width 53 height 13
click at [302, 153] on div "טיפולים שיקום" at bounding box center [298, 156] width 72 height 8
click at [240, 136] on input "טיפול" at bounding box center [179, 135] width 131 height 13
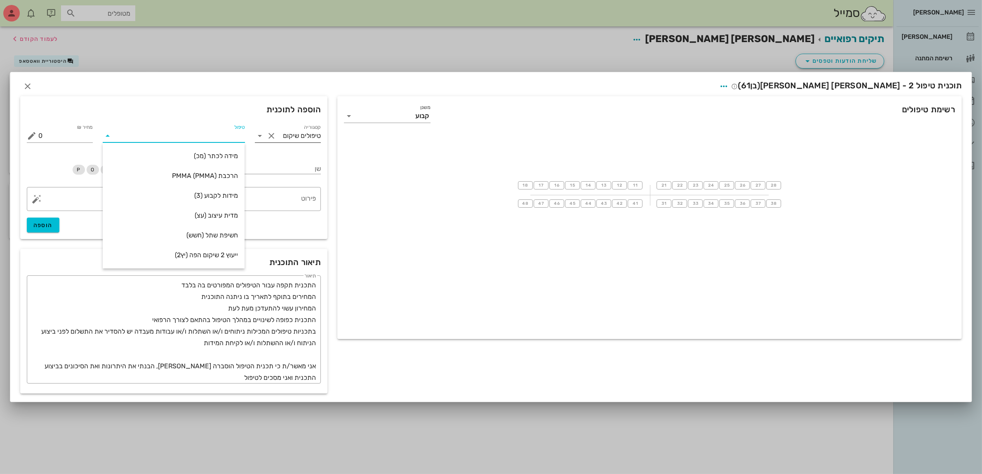
click at [278, 137] on input "טיפולים שיקום" at bounding box center [299, 135] width 43 height 13
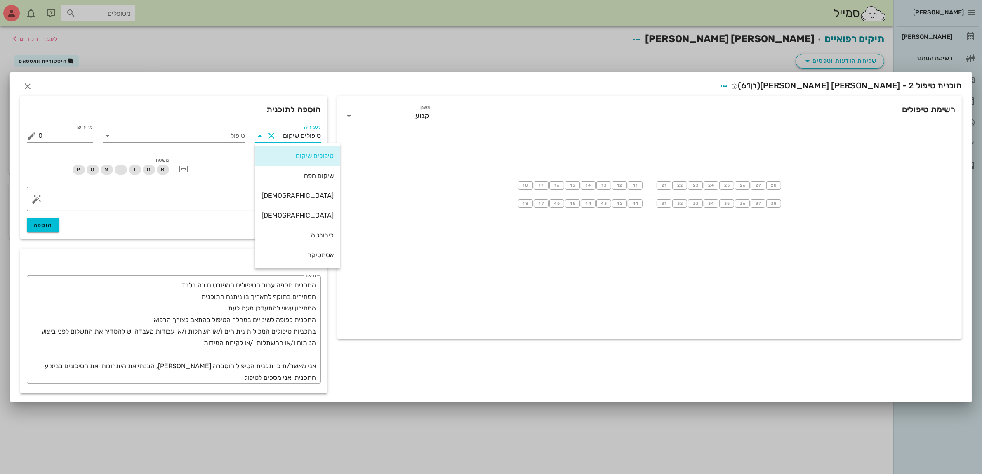
drag, startPoint x: 285, startPoint y: 176, endPoint x: 285, endPoint y: 170, distance: 5.8
click at [285, 176] on div "שיקום הפה" at bounding box center [298, 176] width 72 height 8
click at [222, 130] on input "טיפול" at bounding box center [179, 135] width 131 height 13
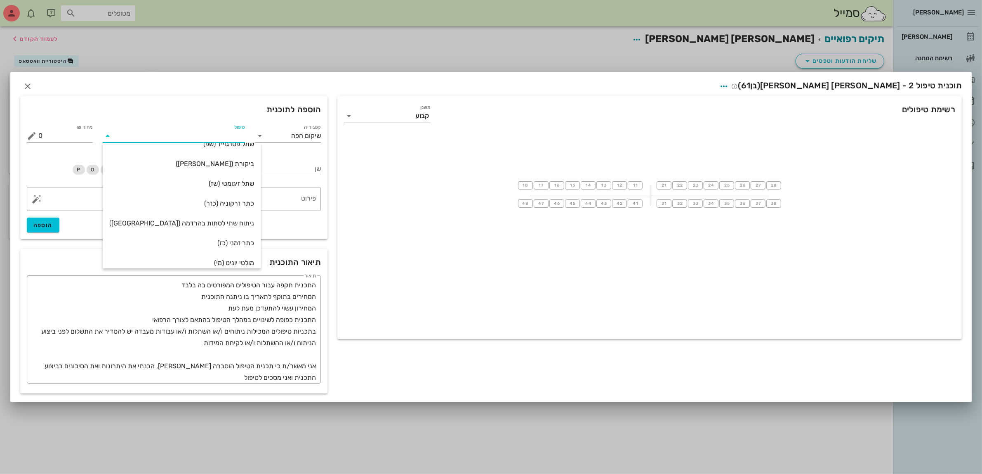
scroll to position [0, 0]
click at [287, 139] on input "שיקום הפה" at bounding box center [299, 135] width 43 height 13
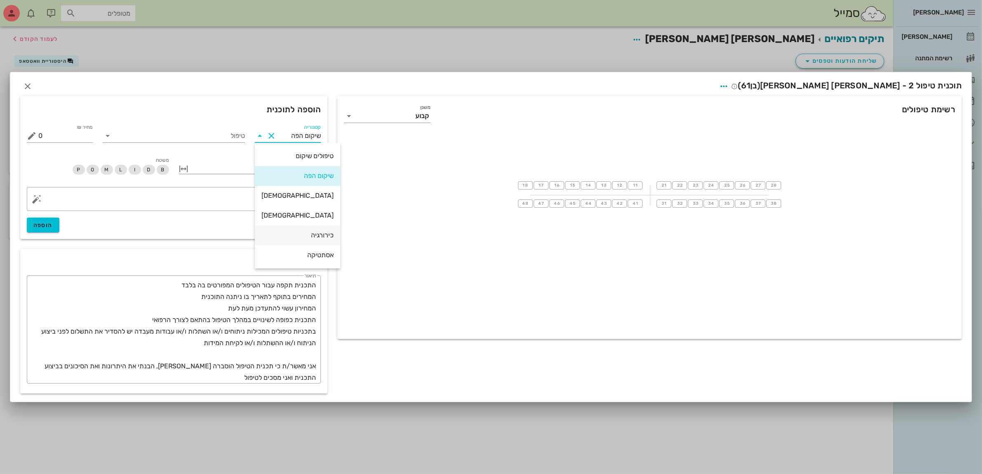
click at [301, 235] on div "כירורגיה" at bounding box center [298, 235] width 72 height 8
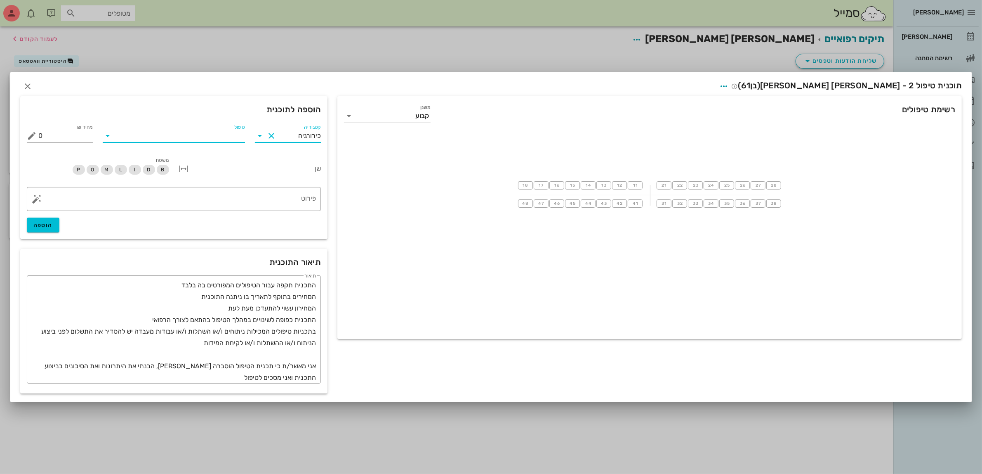
click at [210, 133] on input "טיפול" at bounding box center [179, 135] width 131 height 13
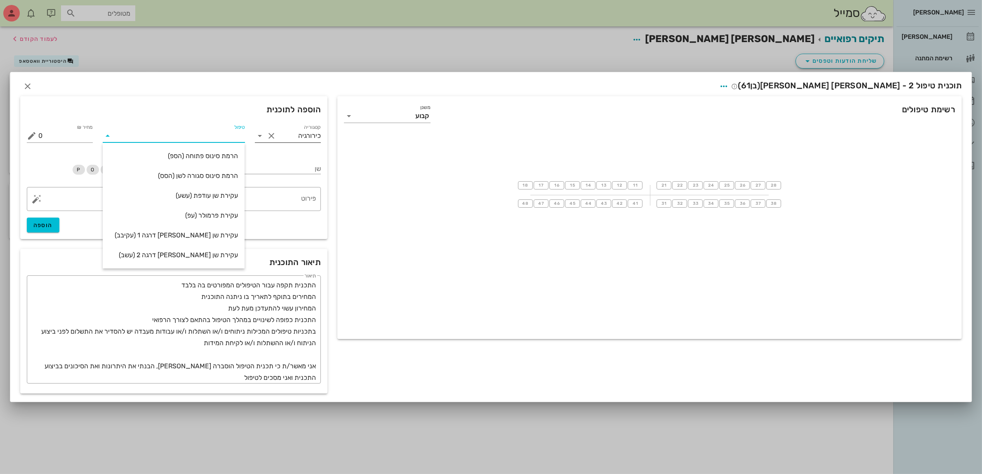
click at [300, 135] on input "כירורגיה" at bounding box center [299, 135] width 43 height 13
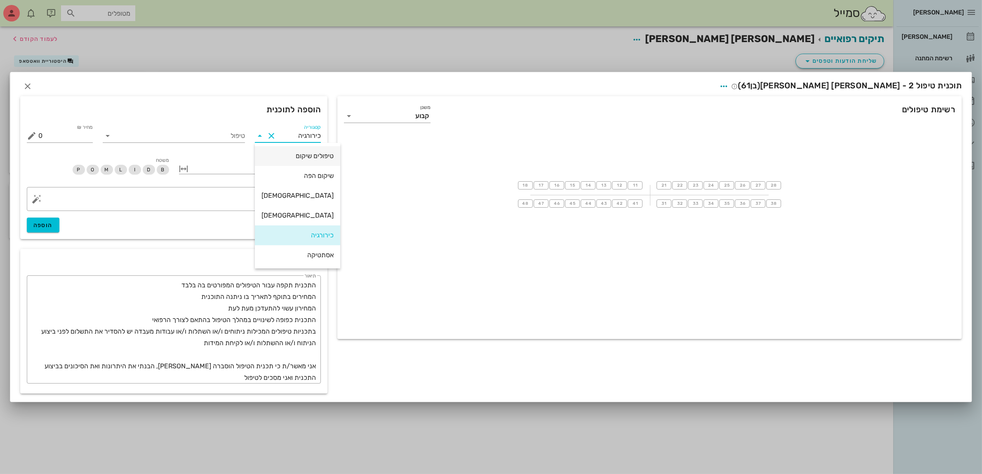
click at [302, 157] on div "טיפולים שיקום" at bounding box center [298, 156] width 72 height 8
type input "טיפולים שיקום"
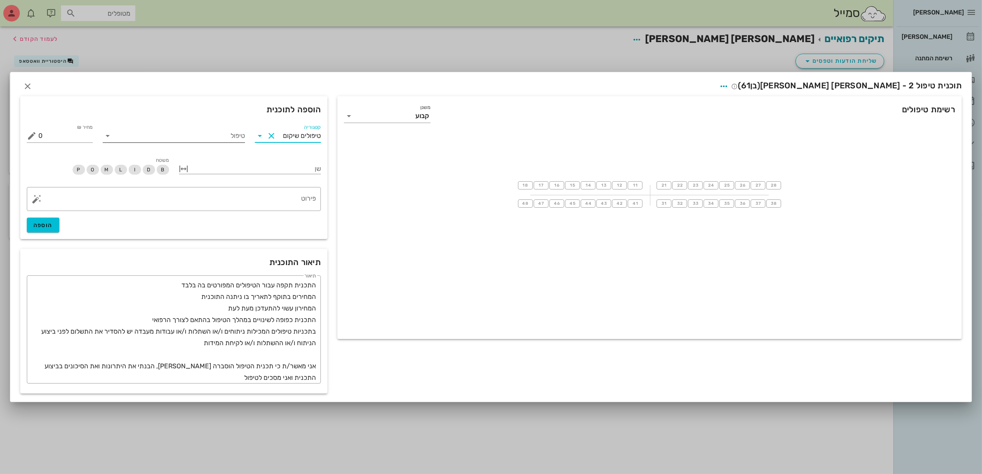
drag, startPoint x: 233, startPoint y: 129, endPoint x: 233, endPoint y: 139, distance: 9.9
click at [233, 129] on input "טיפול" at bounding box center [179, 135] width 131 height 13
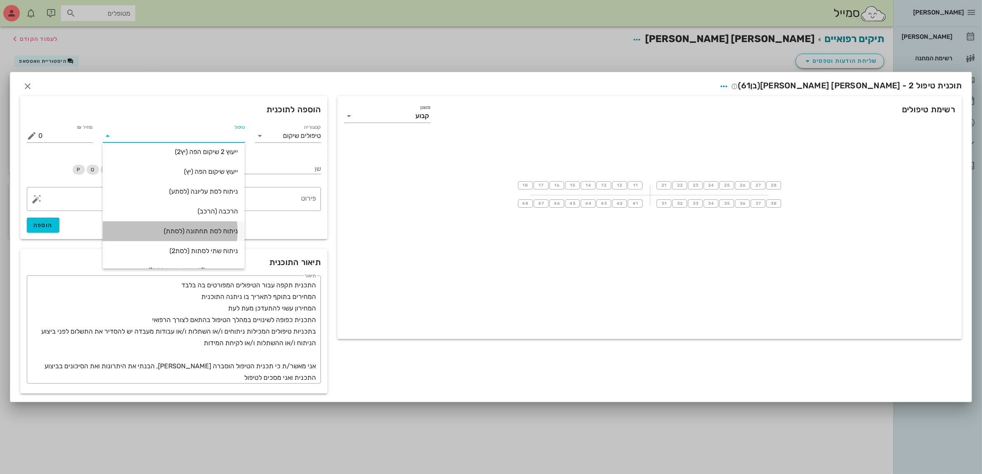
click at [225, 230] on div "ניתוח לסת תחתונה (לסתת)" at bounding box center [173, 231] width 129 height 8
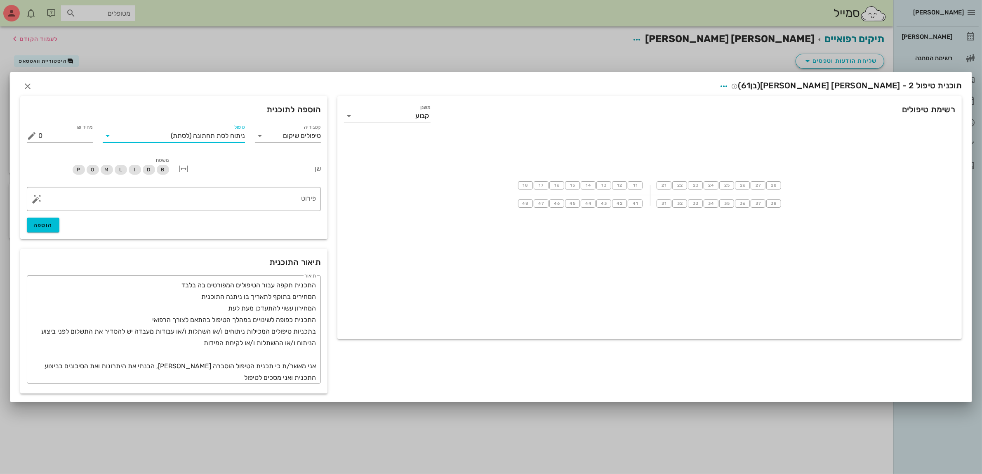
click at [265, 166] on div at bounding box center [256, 168] width 131 height 11
click at [314, 249] on icon at bounding box center [309, 246] width 10 height 10
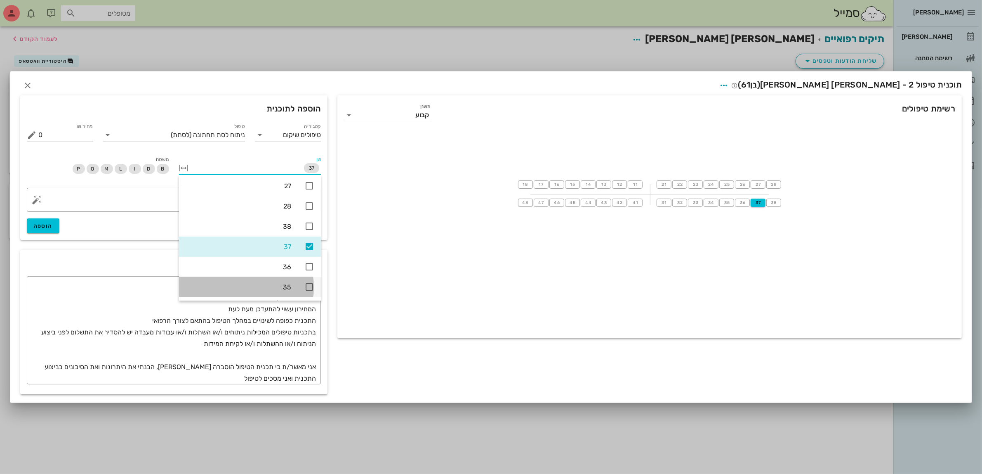
click at [310, 285] on icon at bounding box center [309, 287] width 10 height 10
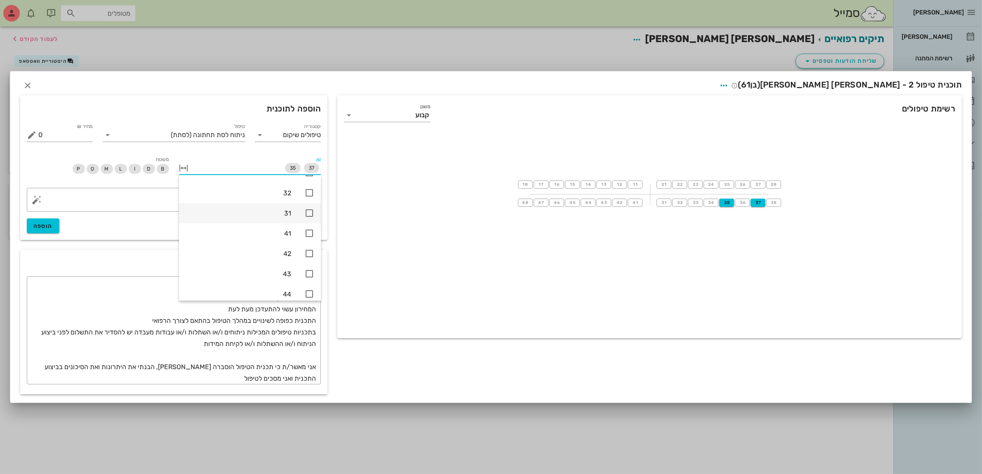
scroll to position [337, 0]
click at [309, 275] on icon at bounding box center [309, 276] width 10 height 10
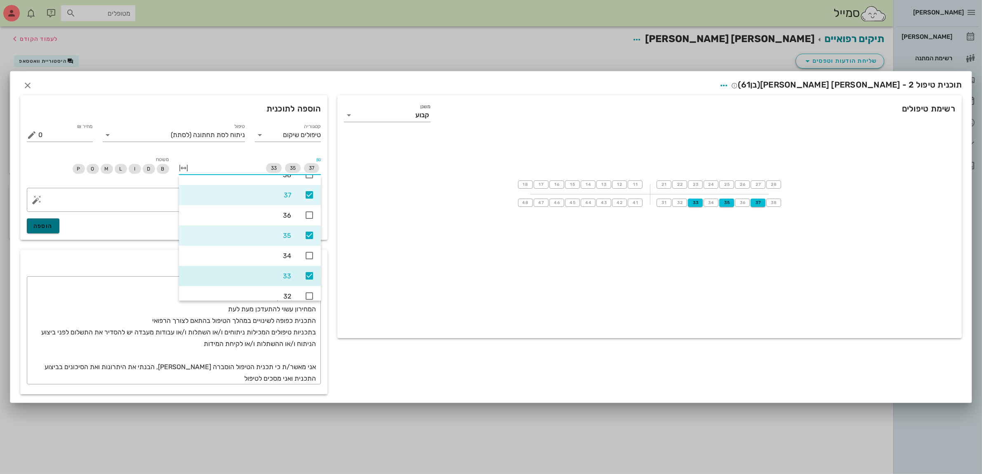
click at [47, 226] on span "הוספה" at bounding box center [42, 225] width 19 height 7
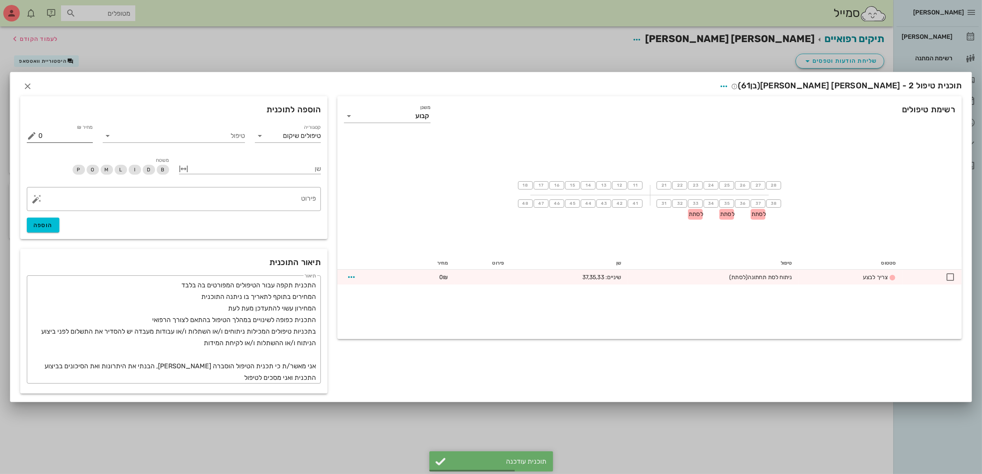
click at [50, 138] on input "0" at bounding box center [65, 135] width 54 height 13
type input "10500"
click at [234, 133] on input "טיפול" at bounding box center [179, 135] width 131 height 13
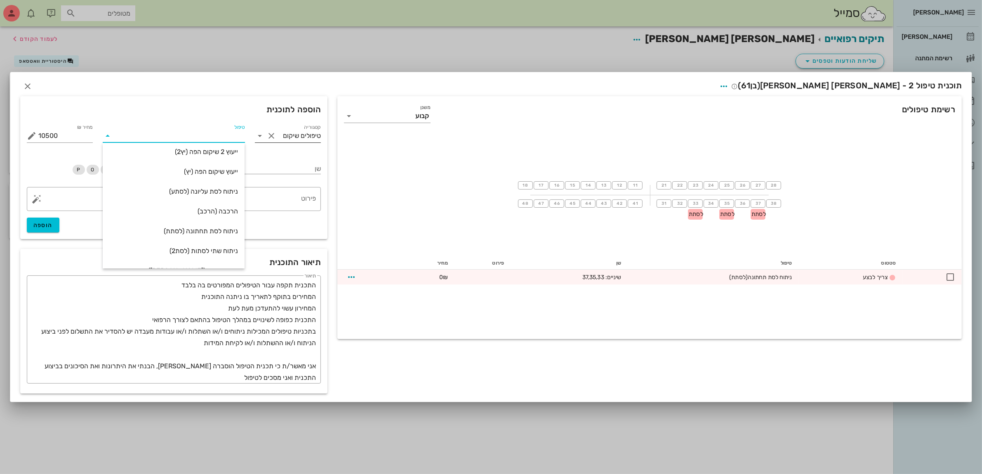
click at [275, 134] on button "Clear קטגוריה" at bounding box center [271, 136] width 10 height 10
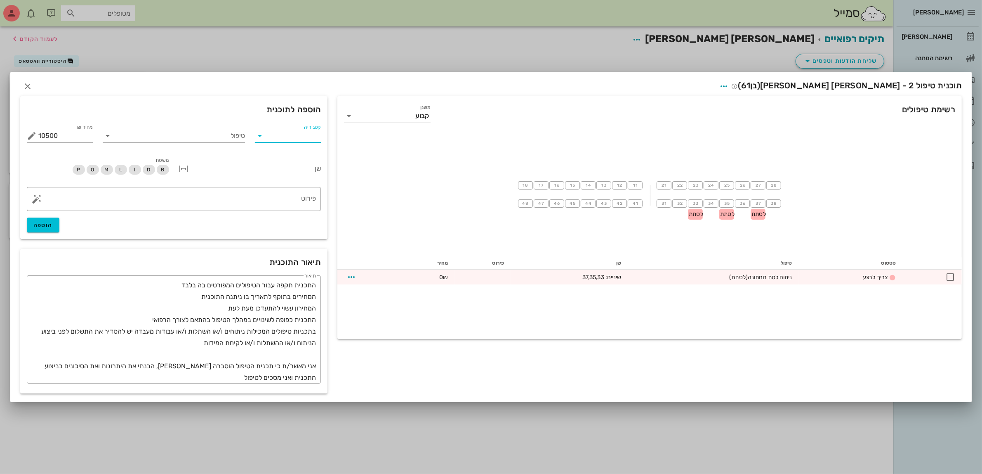
click at [293, 134] on input "קטגוריה" at bounding box center [294, 135] width 53 height 13
click at [299, 233] on div "כירורגיה" at bounding box center [298, 235] width 72 height 8
click at [200, 128] on div "טיפול" at bounding box center [174, 134] width 142 height 21
click at [200, 137] on input "טיפול" at bounding box center [179, 135] width 131 height 13
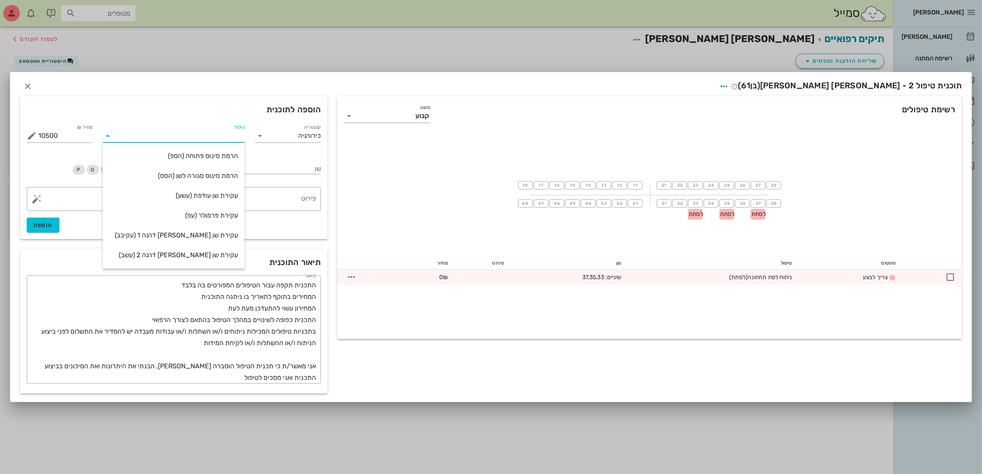
scroll to position [118, 0]
click at [306, 134] on input "כירורגיה" at bounding box center [299, 135] width 43 height 13
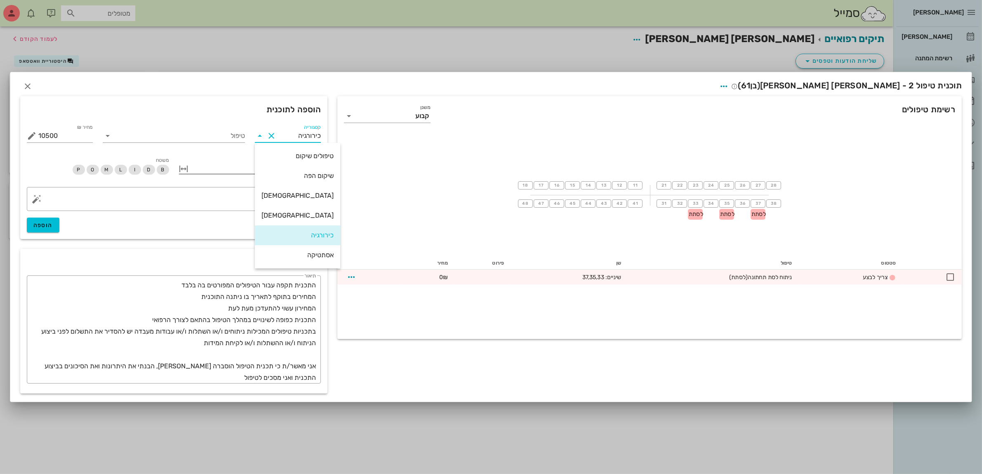
click at [294, 174] on div "שיקום הפה" at bounding box center [298, 176] width 72 height 8
type input "שיקום הפה"
click at [219, 137] on input "טיפול" at bounding box center [179, 135] width 131 height 13
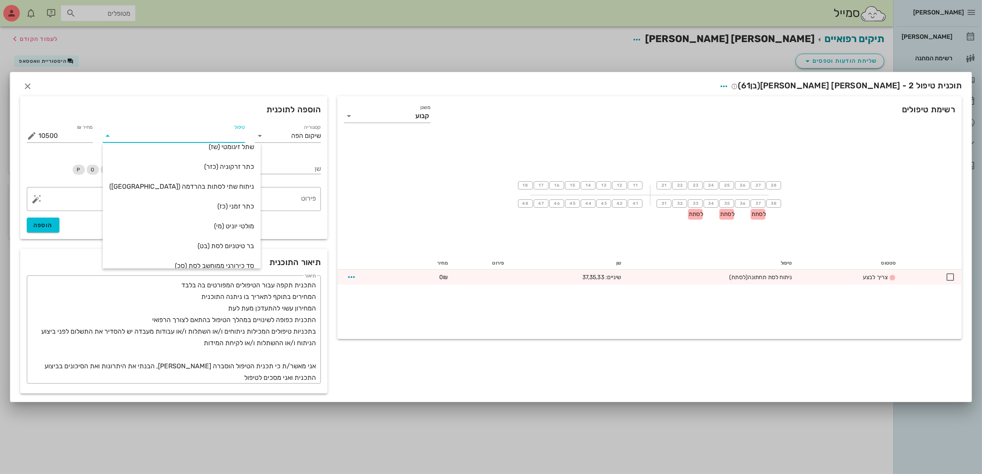
scroll to position [0, 0]
click at [229, 156] on div "שתל (ש)" at bounding box center [181, 156] width 145 height 8
type input "3540"
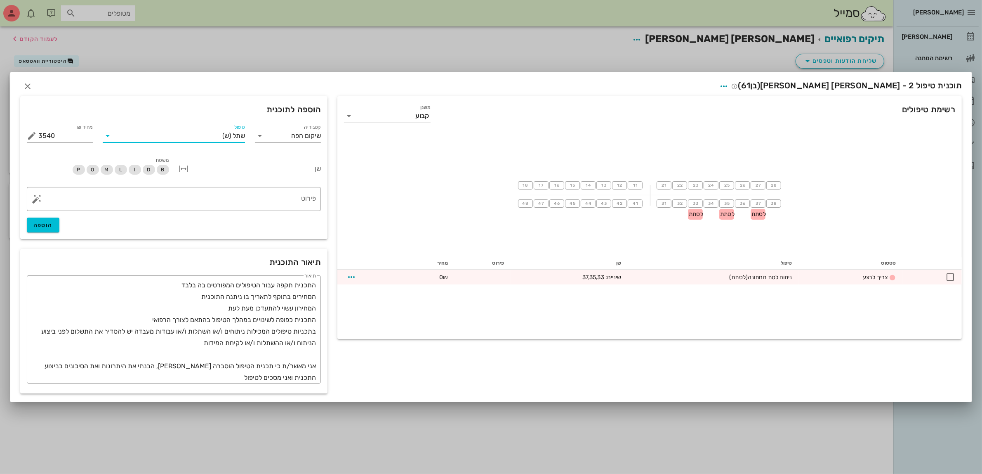
click at [238, 165] on div at bounding box center [256, 168] width 131 height 11
click at [167, 52] on div at bounding box center [491, 237] width 982 height 474
click at [241, 135] on span "שתל" at bounding box center [239, 135] width 12 height 7
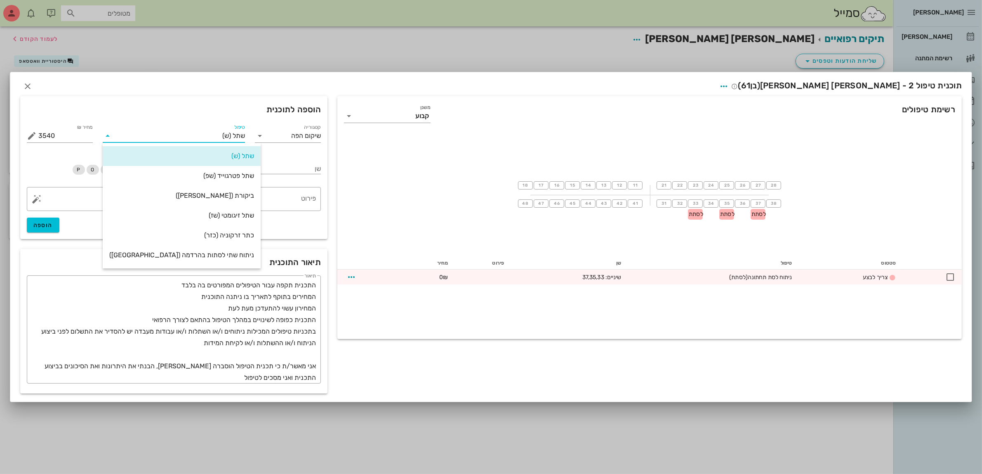
click at [229, 159] on div "שתל (ש)" at bounding box center [181, 156] width 145 height 8
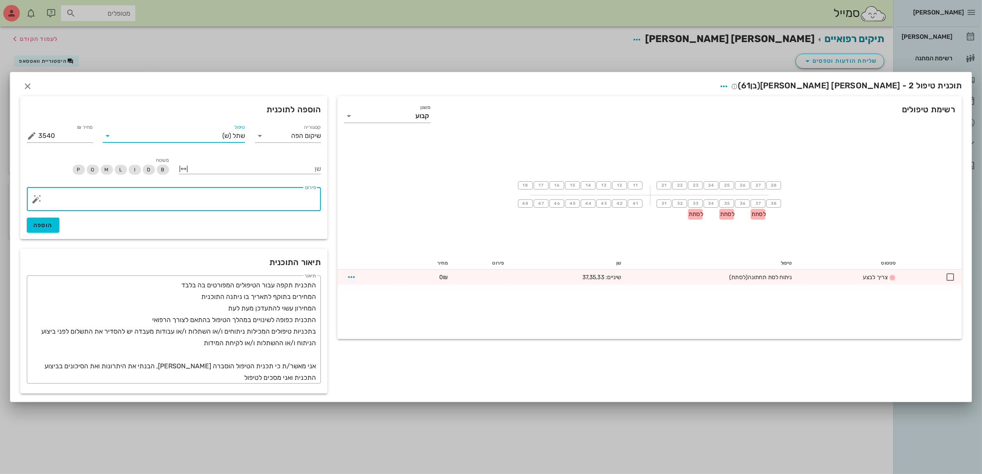
click at [293, 200] on textarea "פירוט" at bounding box center [177, 201] width 278 height 20
type textarea "שתל קורטיקלי"
click at [281, 170] on div at bounding box center [256, 168] width 131 height 11
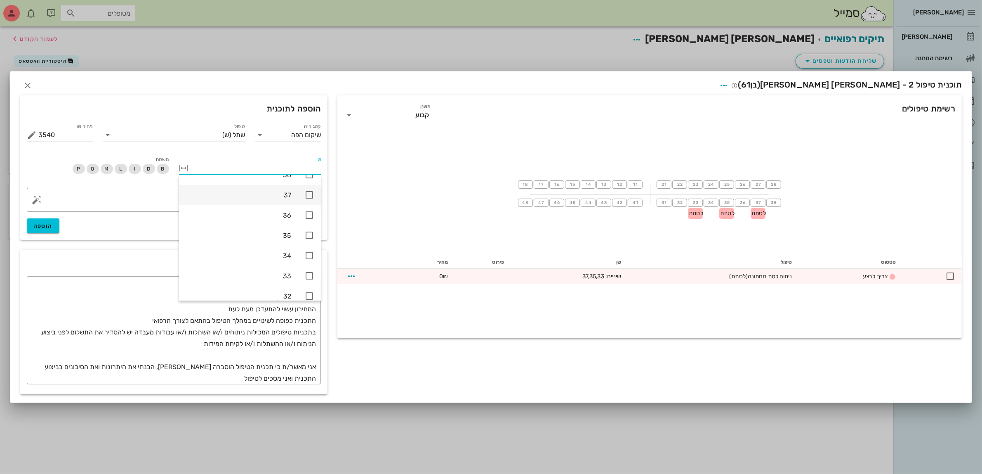
click at [310, 195] on icon at bounding box center [309, 195] width 10 height 10
click at [310, 234] on icon at bounding box center [309, 235] width 10 height 10
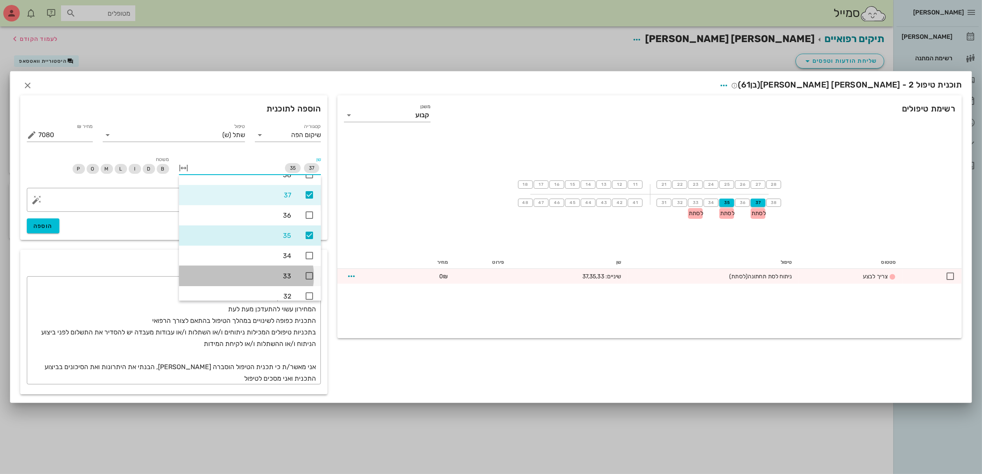
click at [307, 272] on icon at bounding box center [309, 276] width 10 height 10
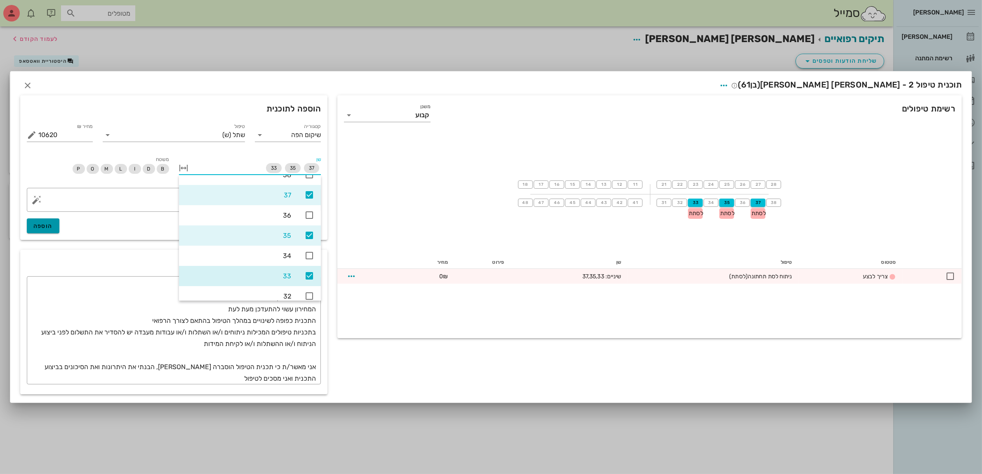
click at [41, 224] on span "הוספה" at bounding box center [42, 225] width 19 height 7
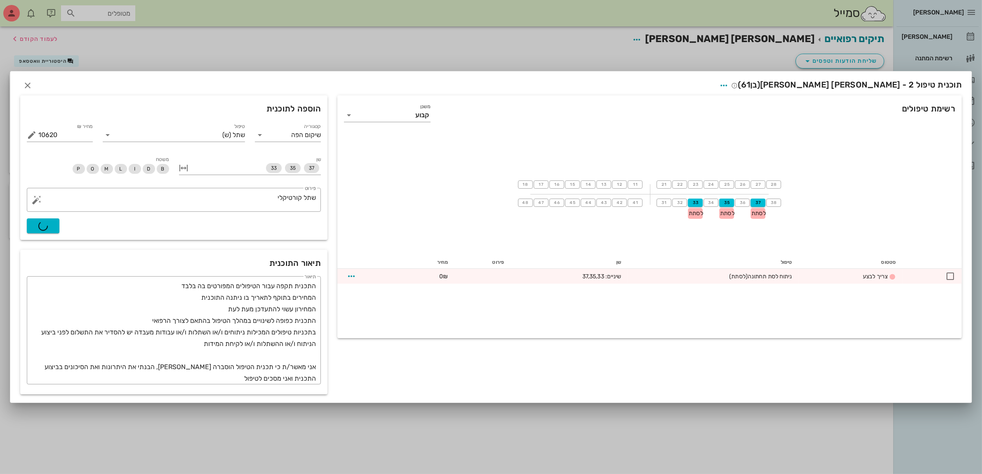
type input "0"
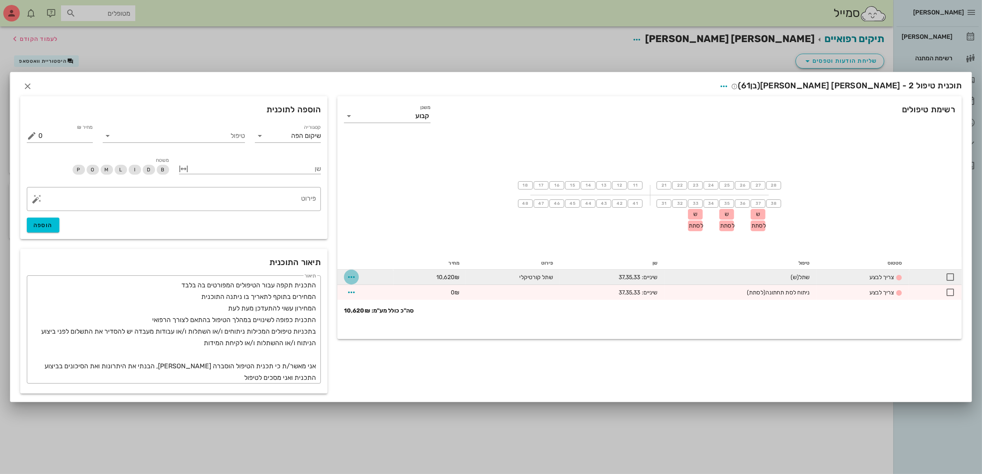
click at [351, 276] on icon "button" at bounding box center [352, 277] width 10 height 10
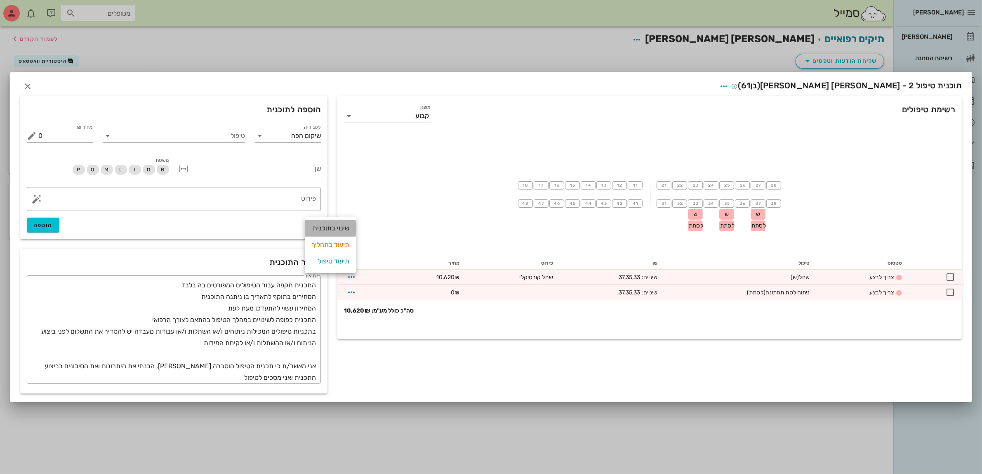
click at [341, 228] on div "שינוי בתוכנית" at bounding box center [330, 228] width 38 height 17
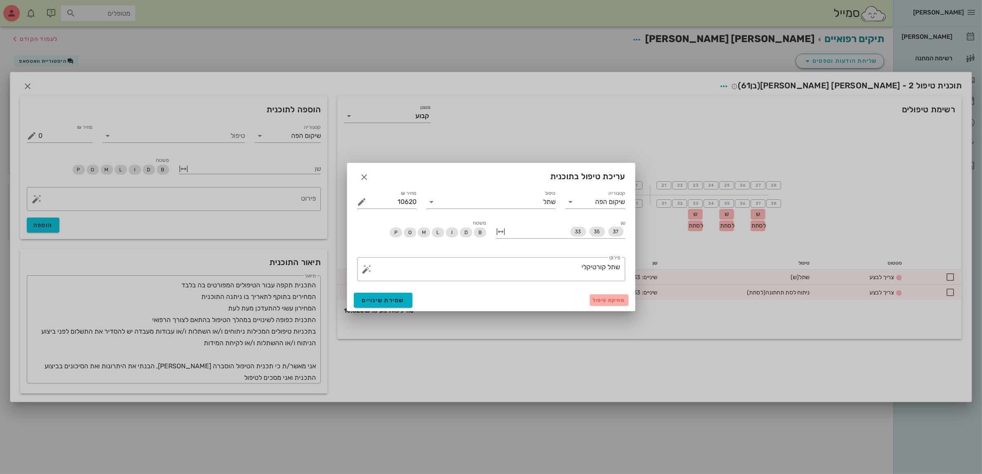
click at [601, 299] on span "מחיקת טיפול" at bounding box center [609, 300] width 32 height 6
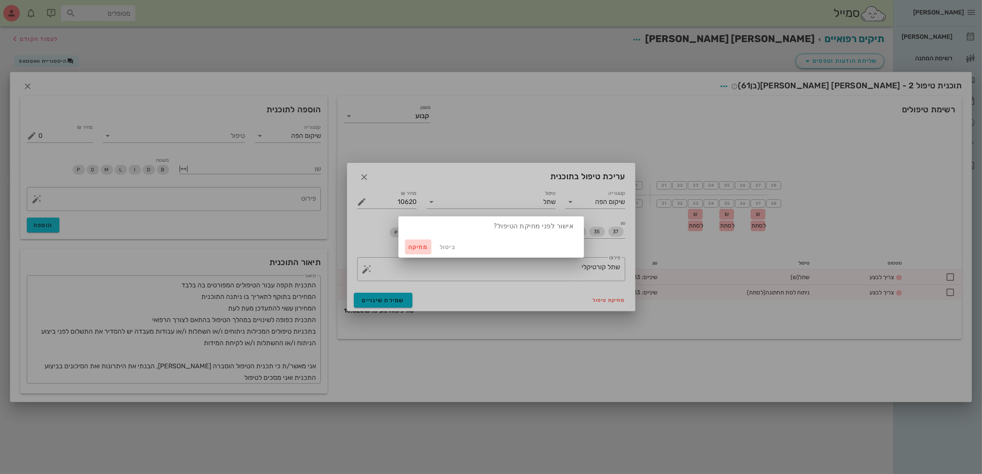
click at [418, 245] on span "מחיקה" at bounding box center [418, 246] width 20 height 7
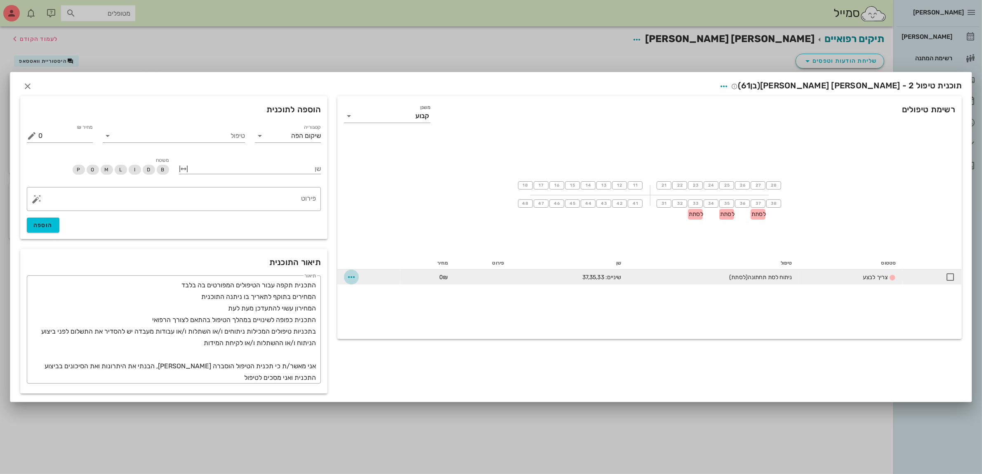
click at [353, 274] on icon "button" at bounding box center [352, 277] width 10 height 10
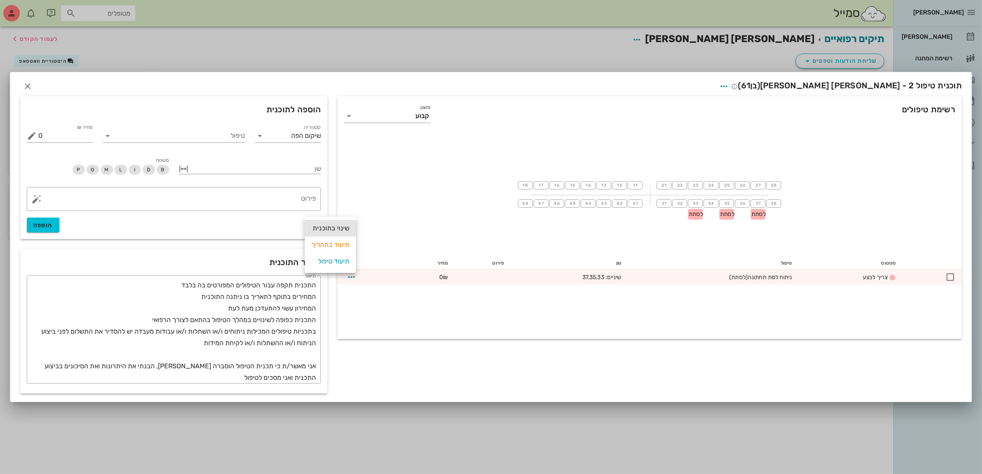
click at [338, 225] on div "שינוי בתוכנית" at bounding box center [330, 228] width 38 height 17
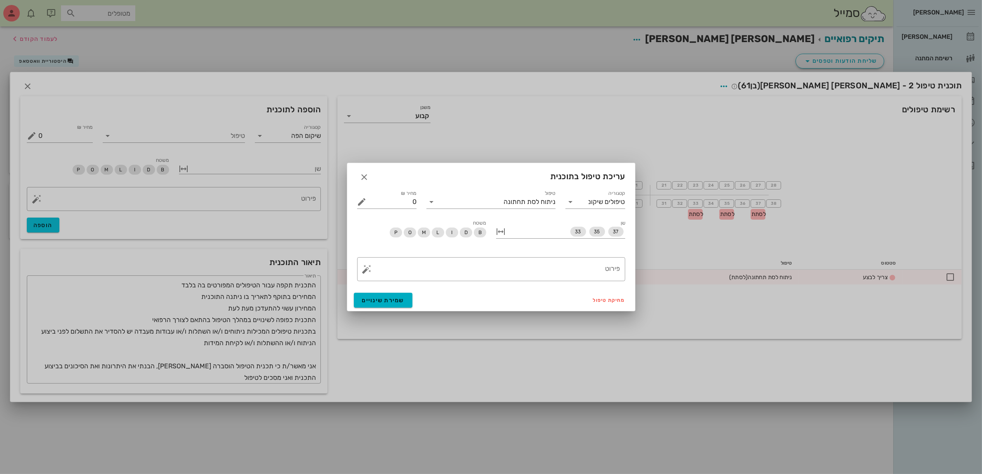
drag, startPoint x: 654, startPoint y: 230, endPoint x: 646, endPoint y: 233, distance: 9.0
click at [655, 230] on div "[PERSON_NAME] רשימת המתנה תיקים רפואיים אישורי הגעה היסטוריית וואטסאפ 1 משימות …" at bounding box center [491, 237] width 982 height 474
click at [606, 300] on span "מחיקת טיפול" at bounding box center [609, 300] width 32 height 6
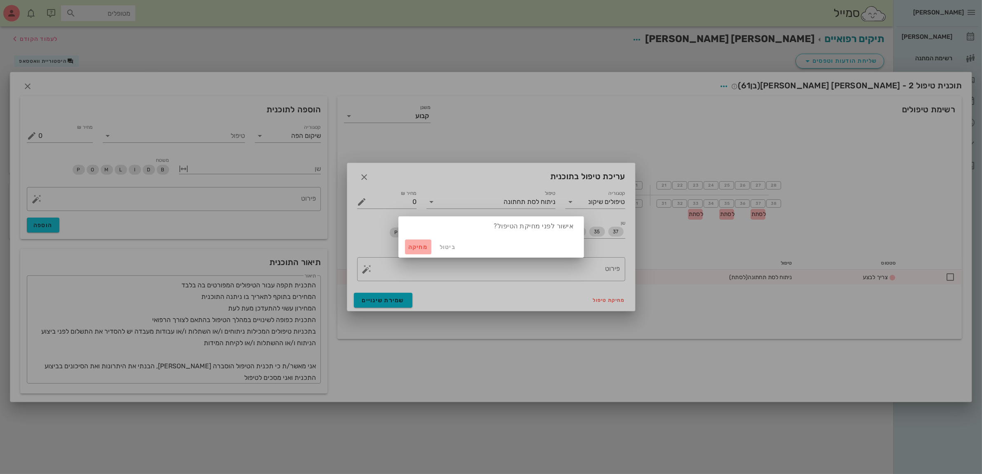
click at [421, 247] on span "מחיקה" at bounding box center [418, 246] width 20 height 7
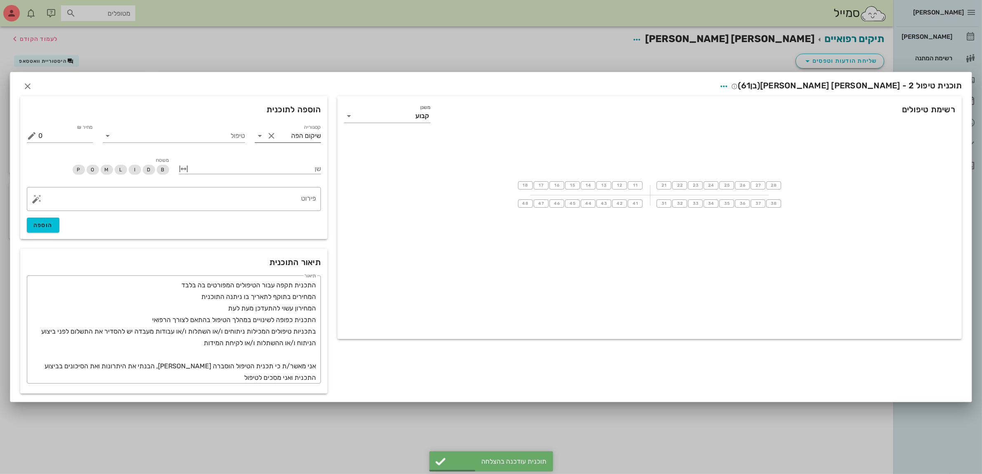
click at [293, 137] on input "שיקום הפה" at bounding box center [299, 135] width 43 height 13
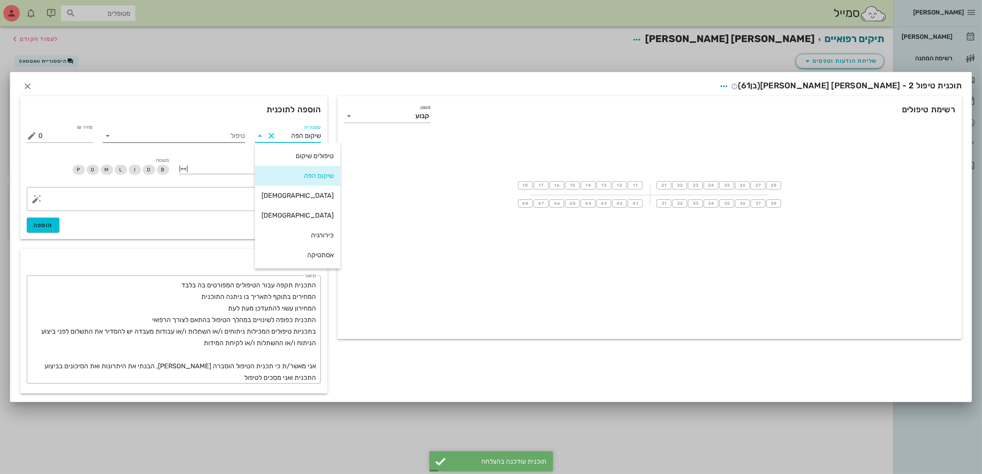
click at [207, 135] on input "טיפול" at bounding box center [179, 135] width 131 height 13
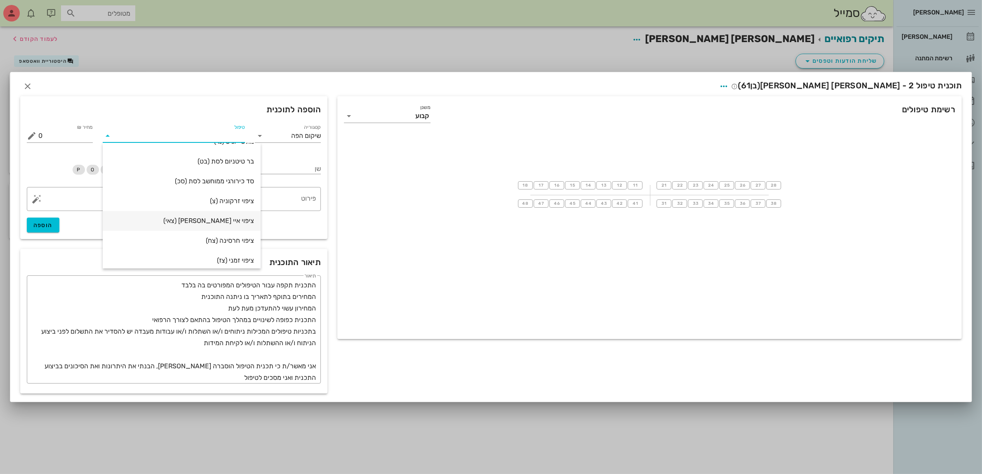
scroll to position [155, 0]
click at [288, 137] on input "שיקום הפה" at bounding box center [299, 135] width 43 height 13
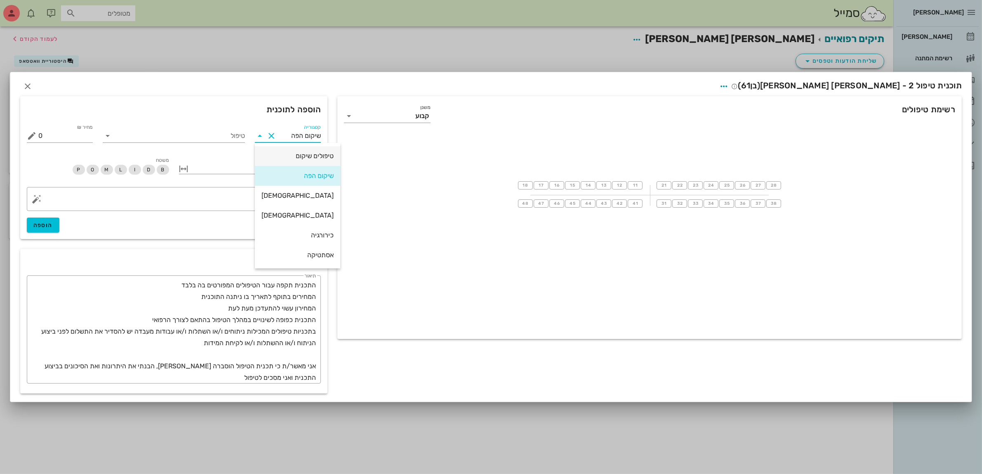
click at [298, 159] on div "טיפולים שיקום" at bounding box center [298, 156] width 72 height 8
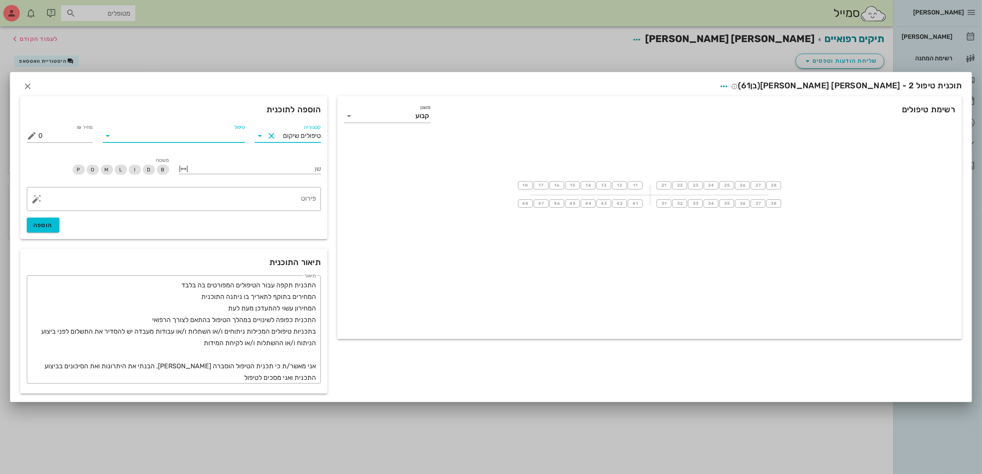
click at [207, 136] on input "טיפול" at bounding box center [179, 135] width 131 height 13
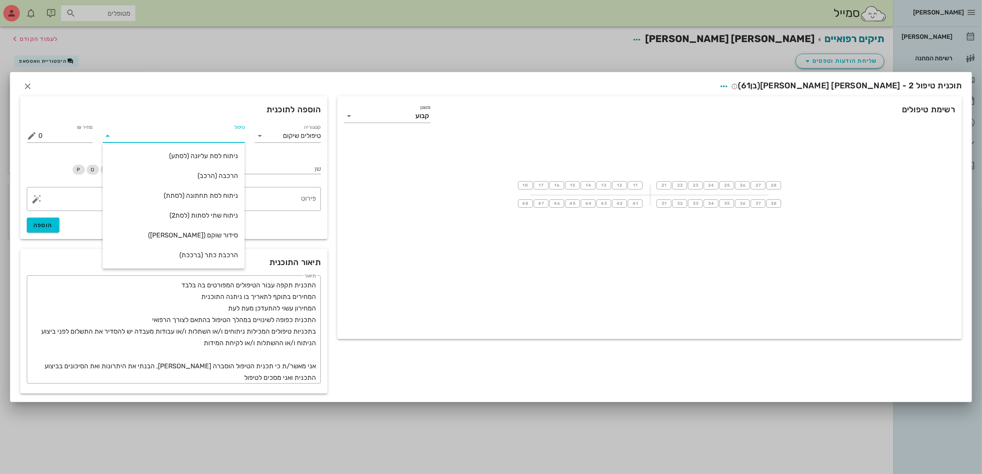
scroll to position [139, 0]
click at [215, 191] on div "ניתוח לסת תחתונה (לסתת)" at bounding box center [173, 195] width 129 height 18
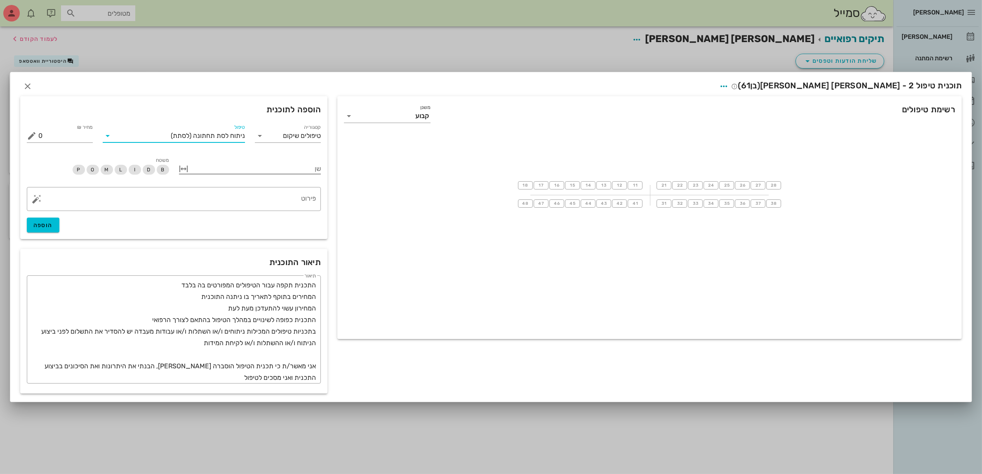
click at [297, 168] on div at bounding box center [256, 168] width 131 height 11
click at [307, 238] on icon at bounding box center [309, 235] width 10 height 10
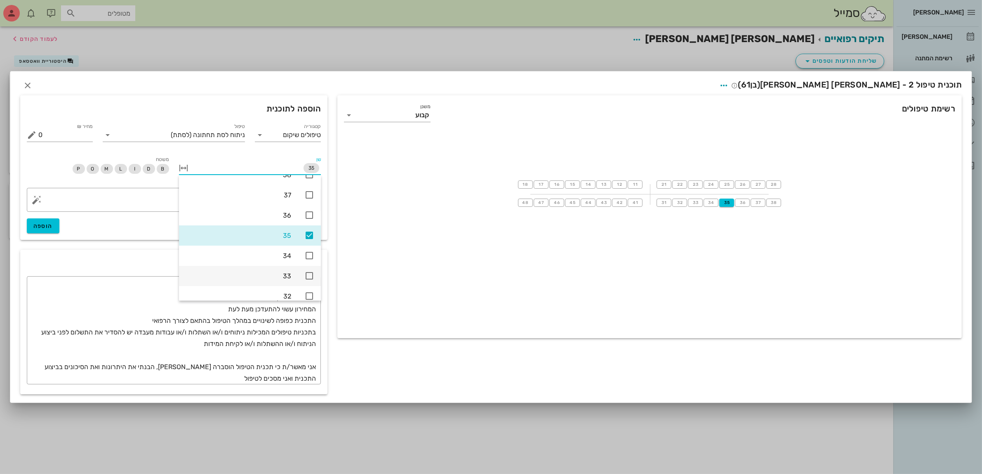
click at [314, 275] on div "33" at bounding box center [250, 276] width 142 height 20
click at [310, 193] on icon at bounding box center [309, 195] width 10 height 10
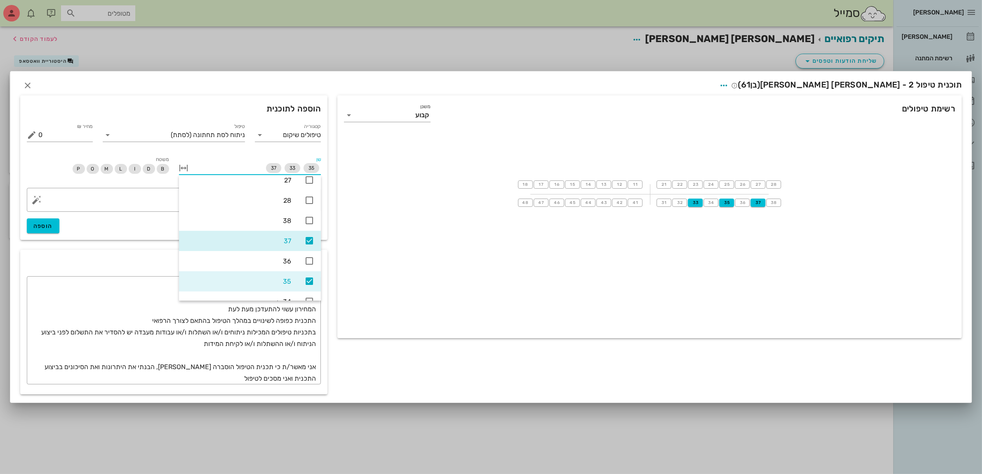
scroll to position [234, 0]
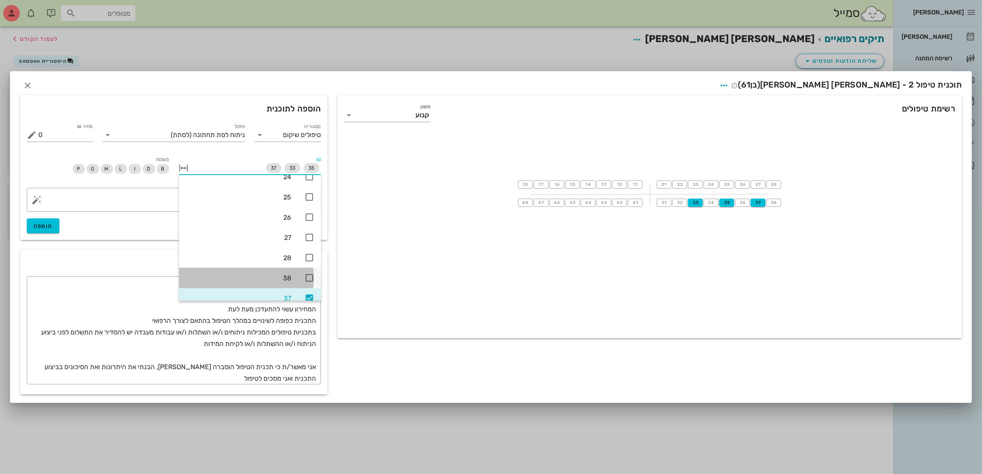
click at [307, 277] on icon at bounding box center [309, 278] width 10 height 10
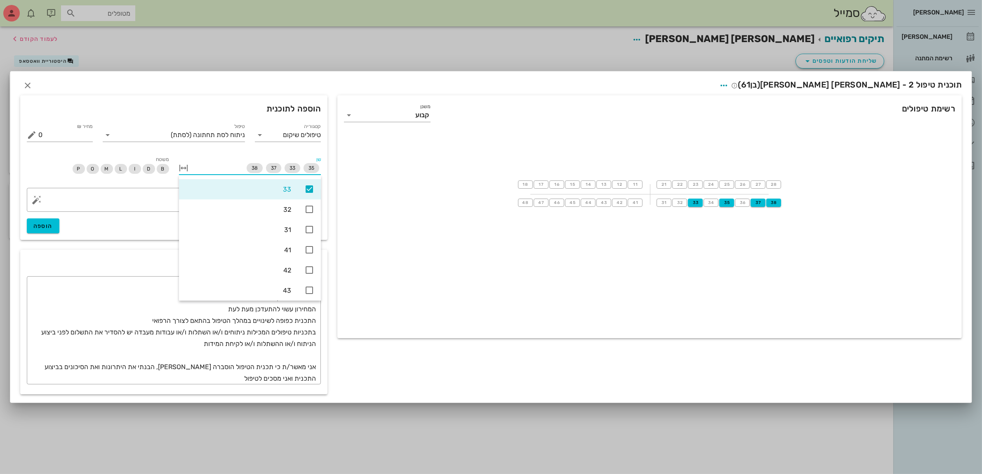
scroll to position [431, 0]
click at [310, 243] on icon at bounding box center [309, 242] width 10 height 10
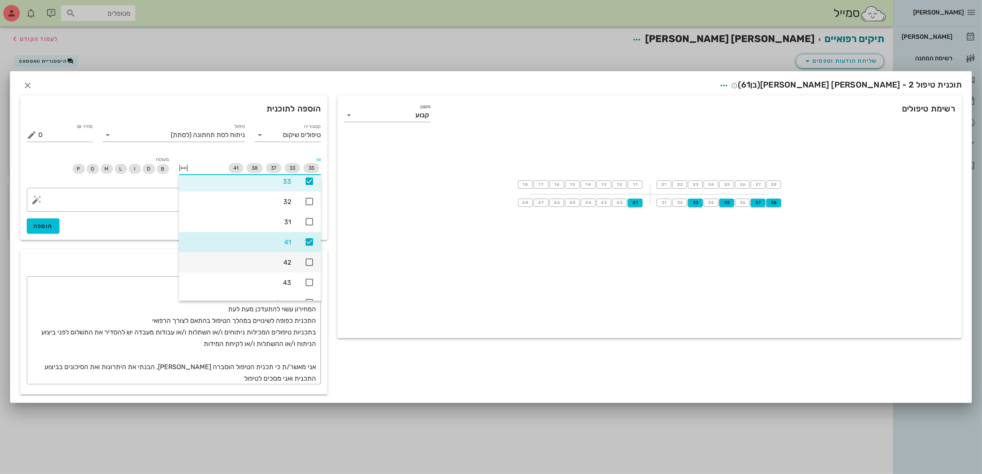
click at [307, 262] on icon at bounding box center [309, 262] width 10 height 10
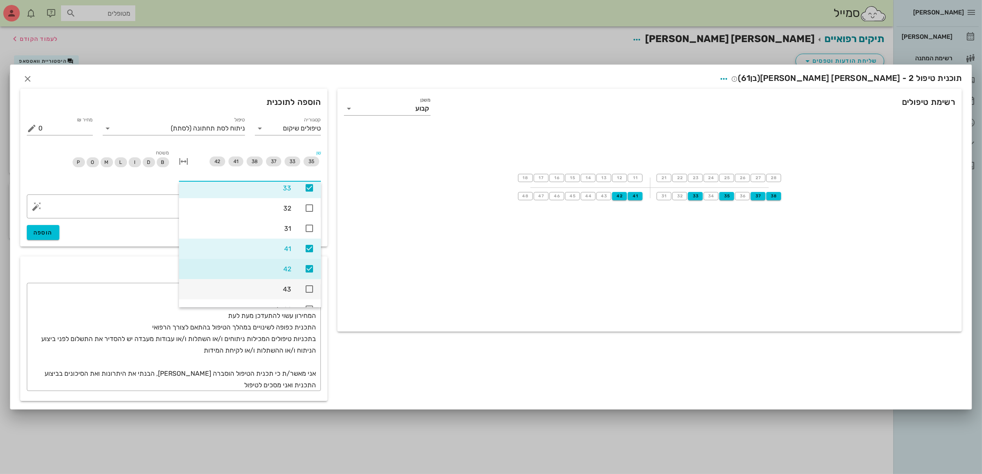
click at [312, 286] on icon at bounding box center [309, 289] width 10 height 10
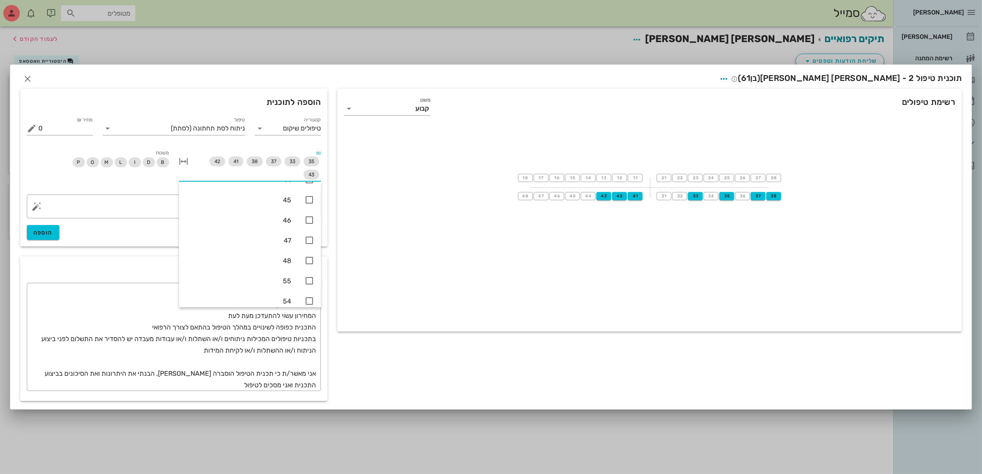
scroll to position [535, 0]
click at [309, 207] on icon at bounding box center [309, 206] width 10 height 10
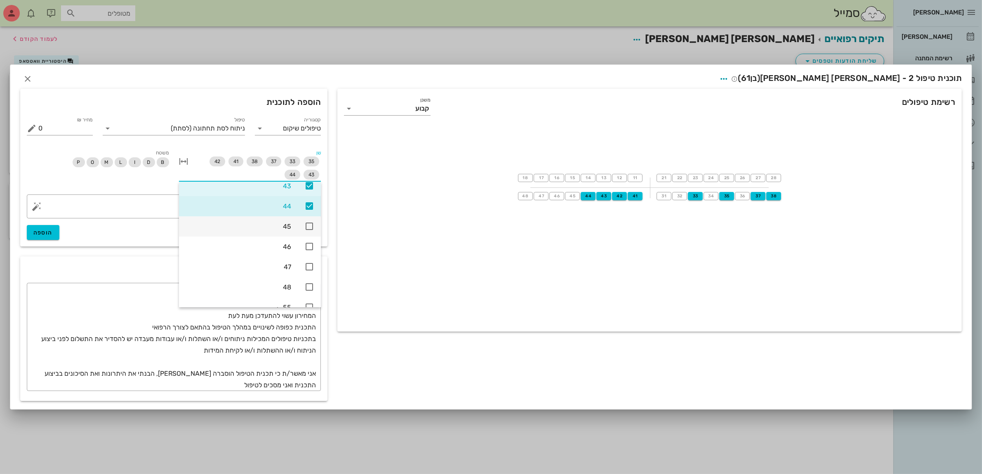
click at [312, 228] on icon at bounding box center [309, 226] width 10 height 10
click at [306, 248] on icon at bounding box center [309, 246] width 10 height 10
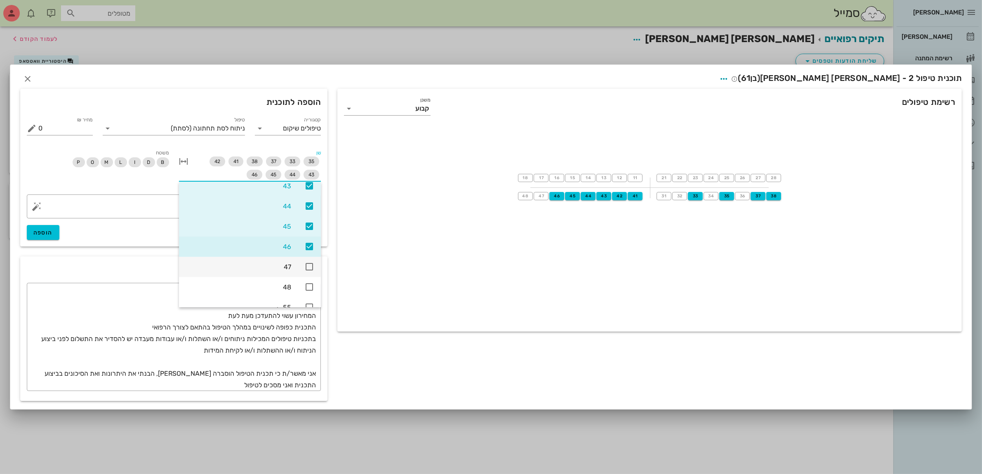
click at [309, 267] on icon at bounding box center [309, 267] width 10 height 10
click at [48, 227] on button "הוספה" at bounding box center [43, 232] width 33 height 15
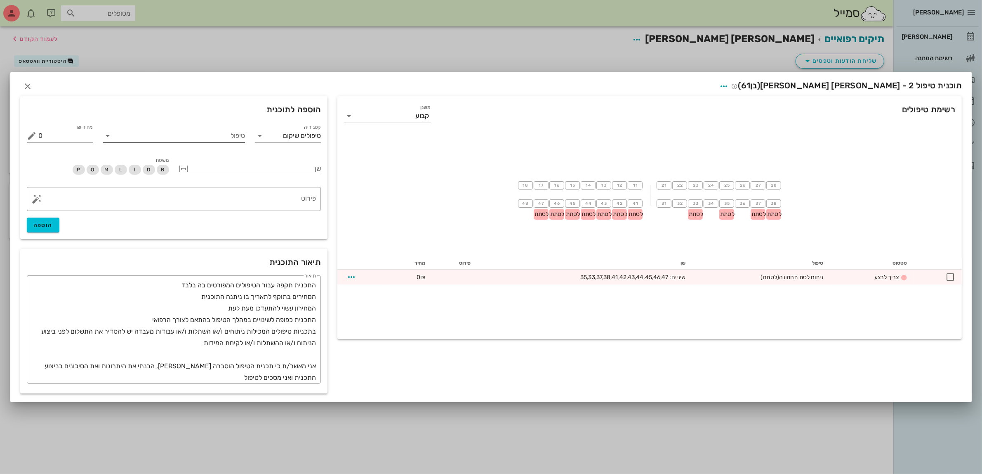
click at [211, 138] on input "טיפול" at bounding box center [179, 135] width 131 height 13
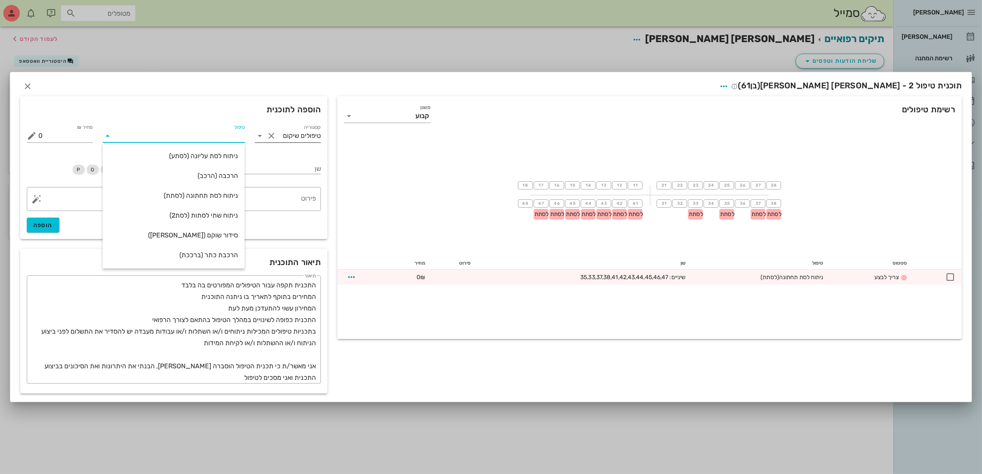
click at [298, 136] on input "טיפולים שיקום" at bounding box center [299, 135] width 43 height 13
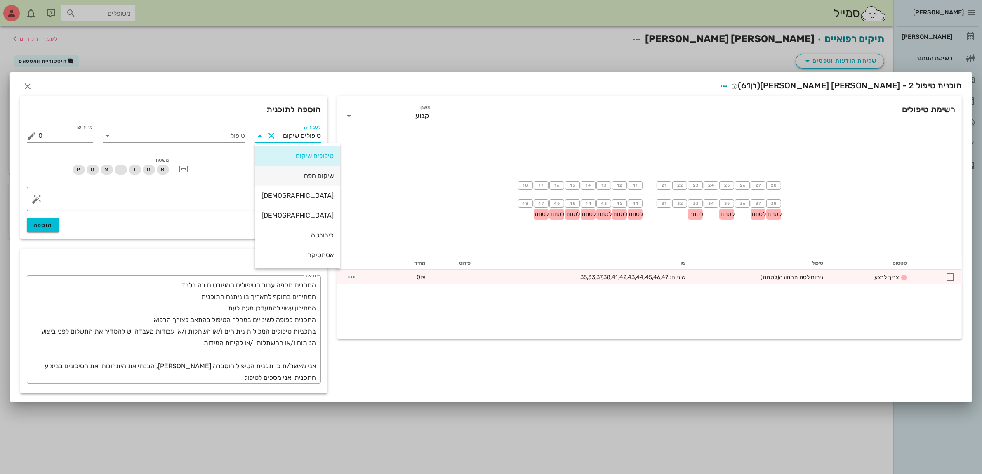
click at [299, 179] on div "שיקום הפה" at bounding box center [298, 176] width 72 height 8
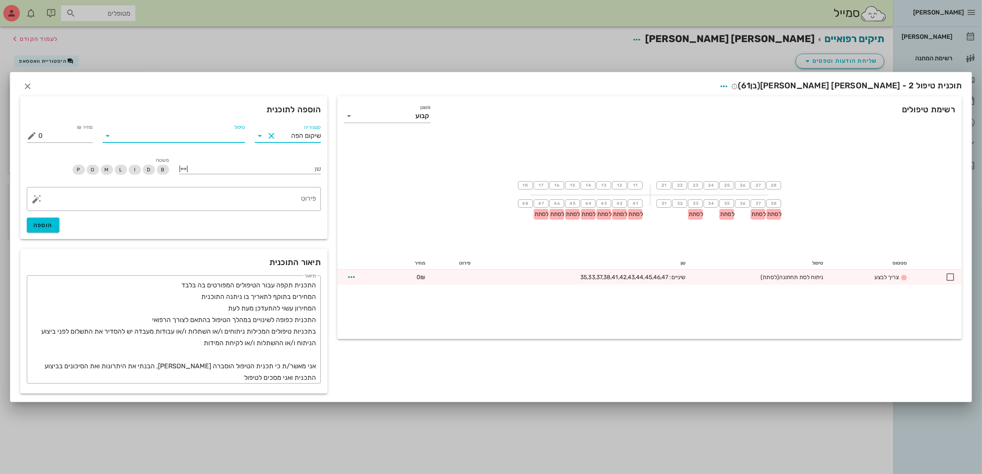
click at [227, 137] on input "טיפול" at bounding box center [179, 135] width 131 height 13
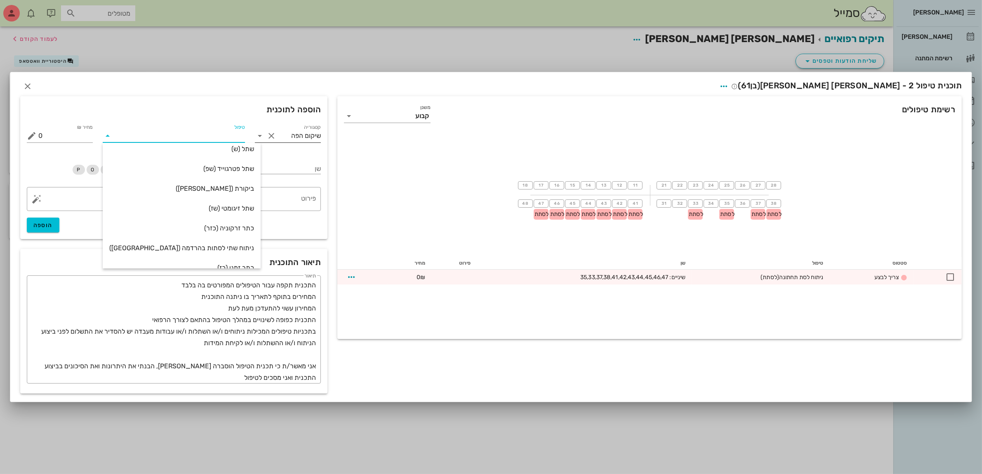
scroll to position [0, 0]
click at [302, 137] on input "שיקום הפה" at bounding box center [299, 135] width 43 height 13
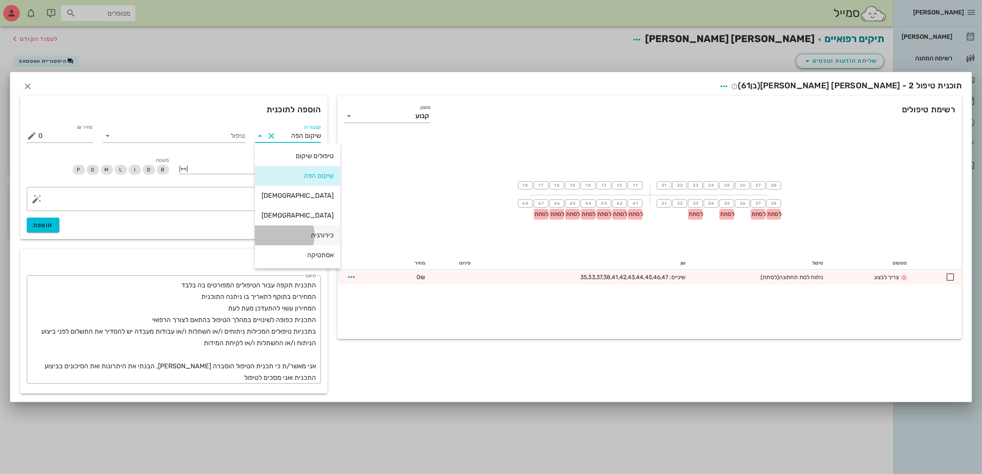
click at [292, 235] on div "כירורגיה" at bounding box center [298, 235] width 72 height 8
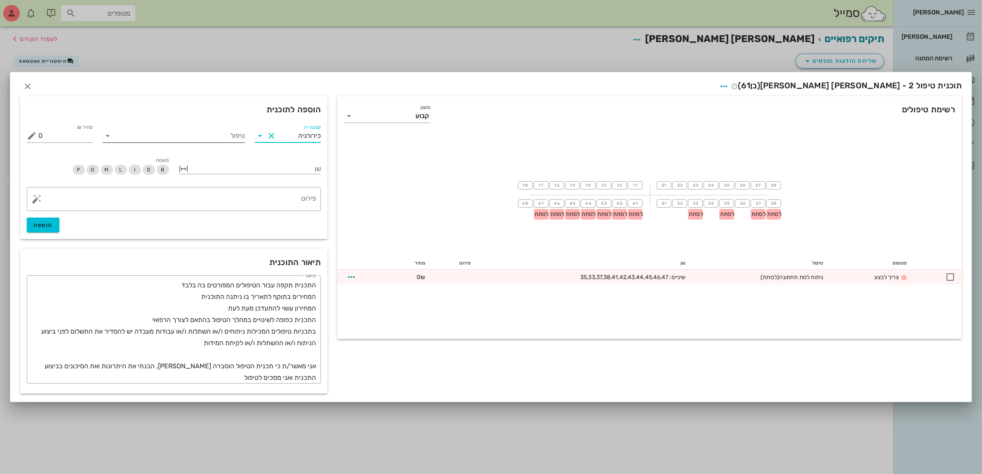
click at [230, 137] on input "טיפול" at bounding box center [179, 135] width 131 height 13
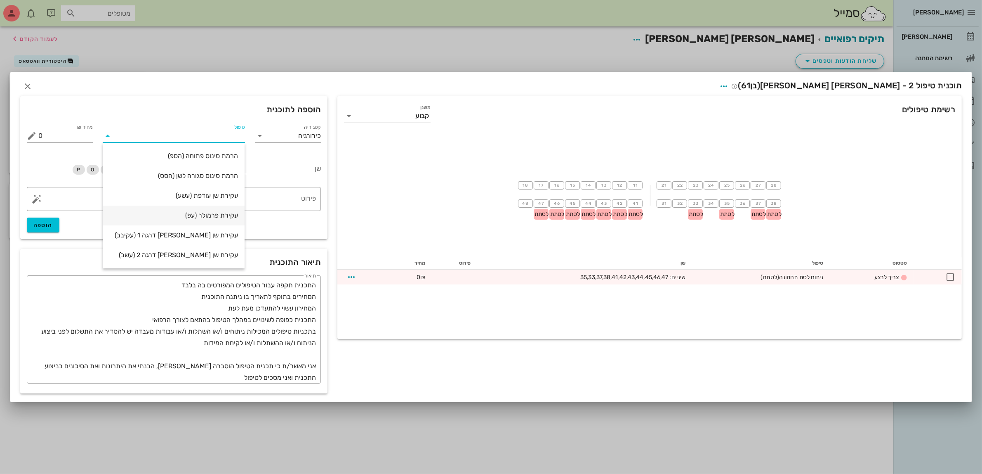
scroll to position [118, 0]
click at [289, 137] on input "כירורגיה" at bounding box center [299, 135] width 43 height 13
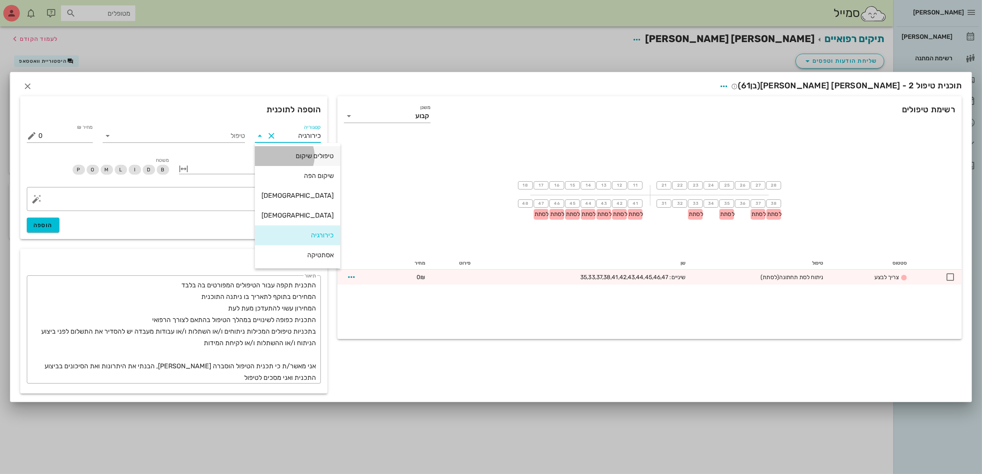
click at [294, 153] on div "טיפולים שיקום" at bounding box center [298, 156] width 72 height 8
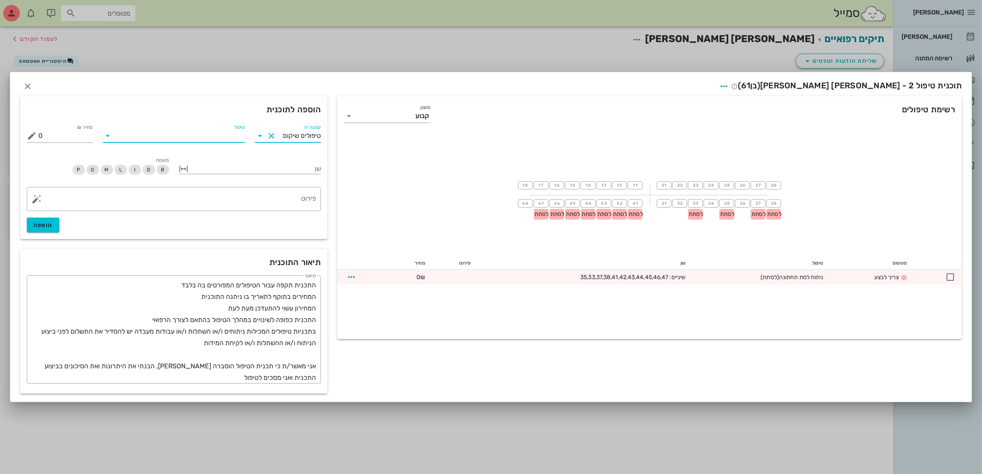
click at [208, 136] on input "טיפול" at bounding box center [179, 135] width 131 height 13
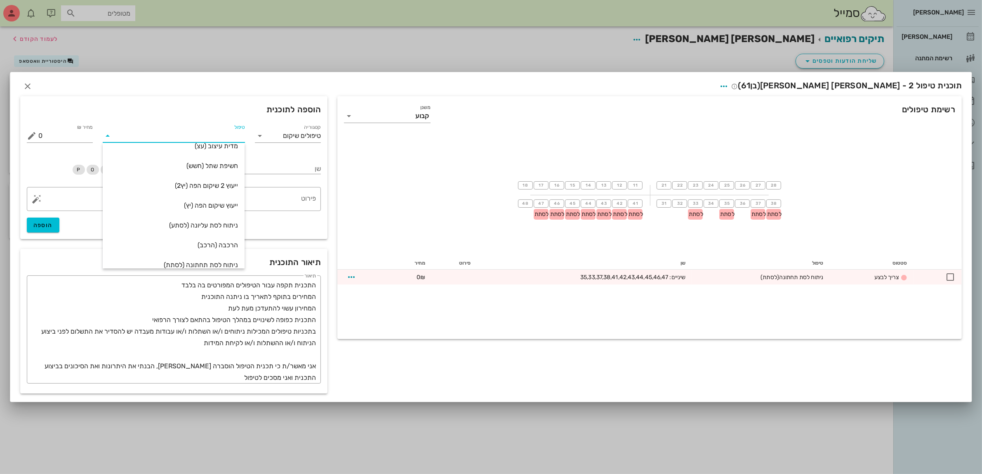
scroll to position [0, 0]
click at [289, 133] on input "טיפולים שיקום" at bounding box center [299, 135] width 43 height 13
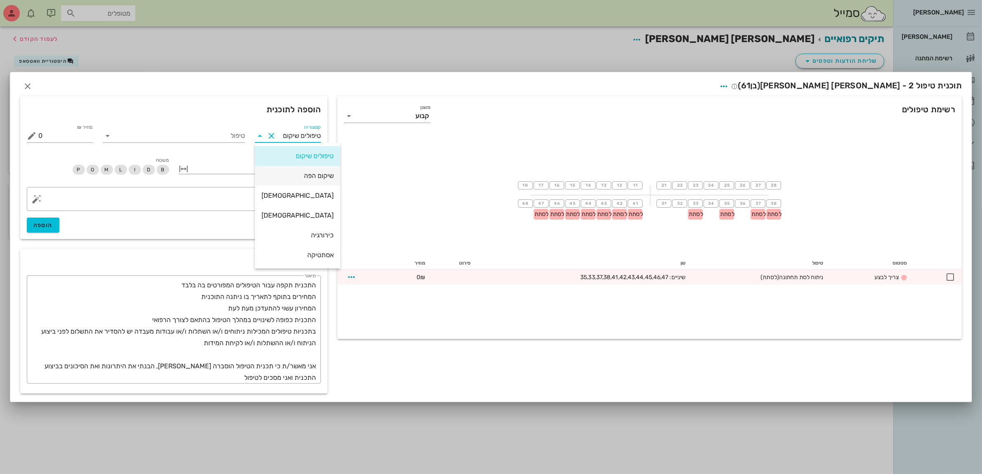
click at [295, 174] on div "שיקום הפה" at bounding box center [298, 176] width 72 height 8
type input "שיקום הפה"
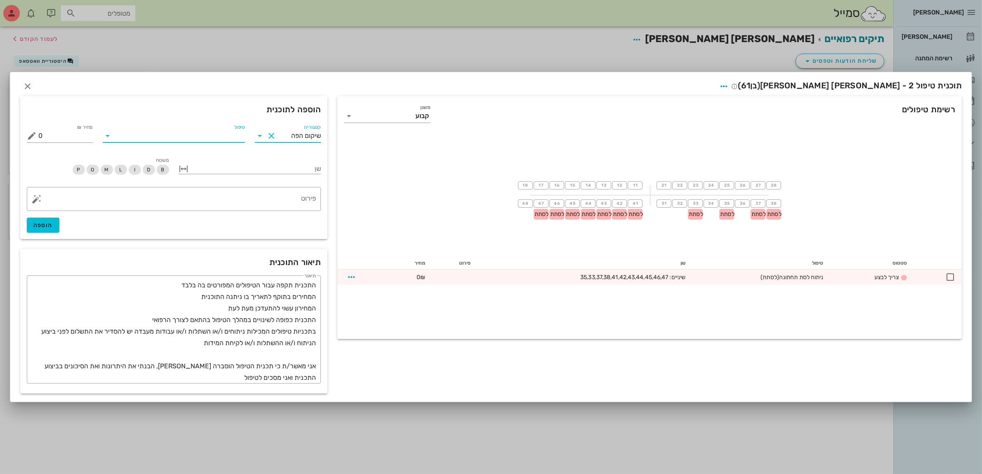
click at [227, 135] on input "טיפול" at bounding box center [179, 135] width 131 height 13
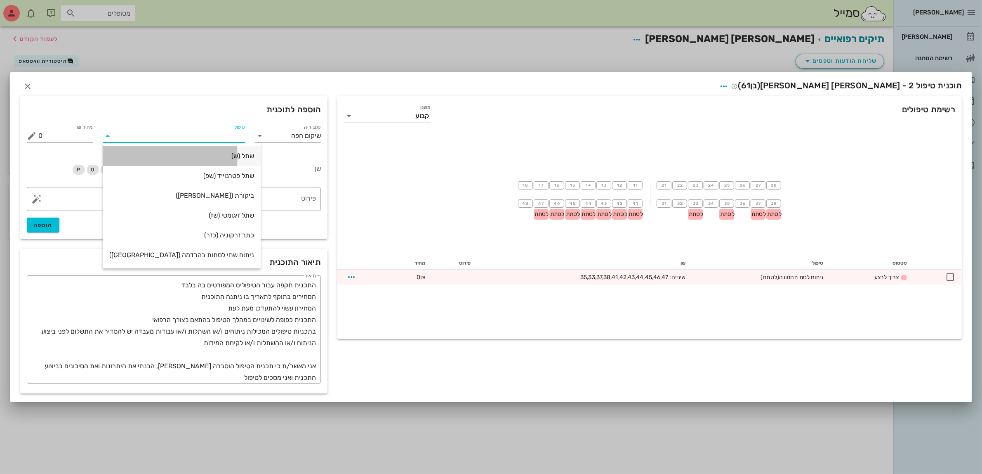
click at [226, 153] on div "שתל (ש)" at bounding box center [181, 156] width 145 height 8
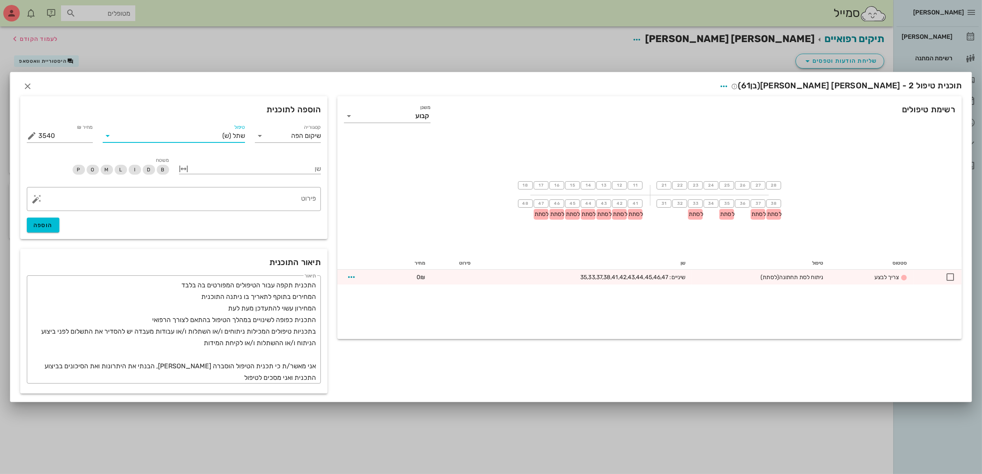
click at [233, 135] on span "שתל" at bounding box center [239, 135] width 12 height 7
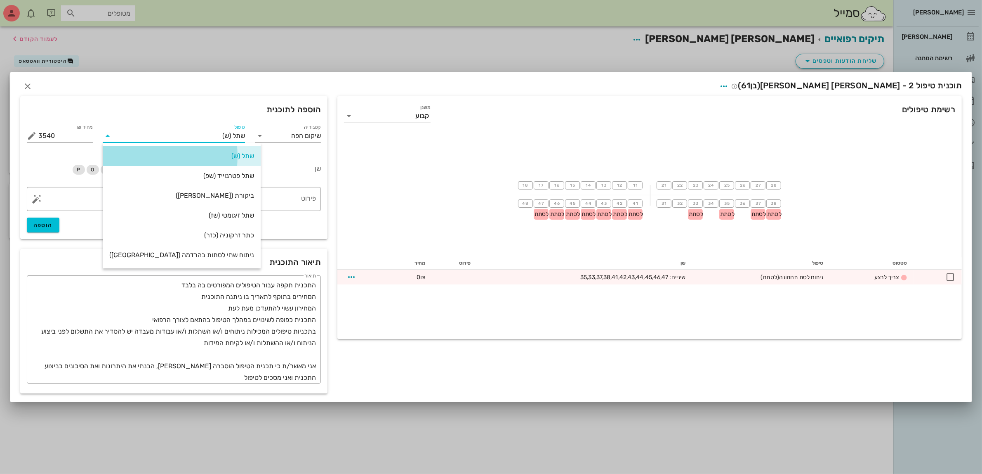
click at [230, 153] on div "שתל (ש)" at bounding box center [181, 156] width 145 height 8
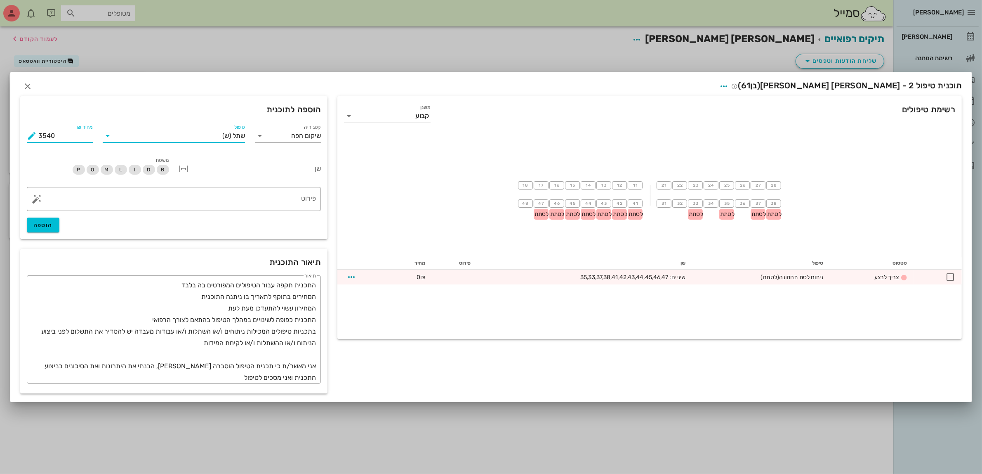
drag, startPoint x: 63, startPoint y: 137, endPoint x: 2, endPoint y: 139, distance: 60.7
click at [2, 139] on div "[PERSON_NAME] רשימת המתנה תיקים רפואיים אישורי הגעה היסטוריית וואטסאפ 1 משימות …" at bounding box center [491, 237] width 982 height 474
type input "10500"
click at [272, 167] on div at bounding box center [256, 168] width 131 height 11
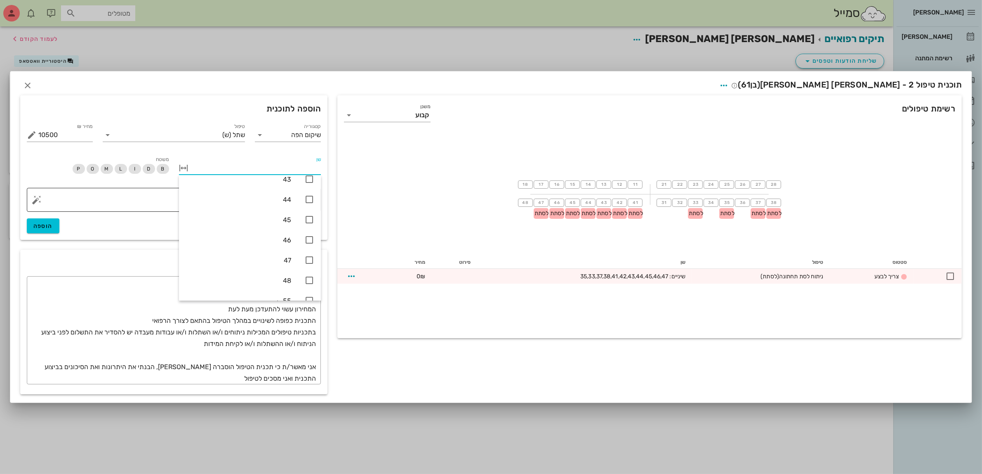
click at [152, 207] on textarea "פירוט" at bounding box center [177, 202] width 278 height 20
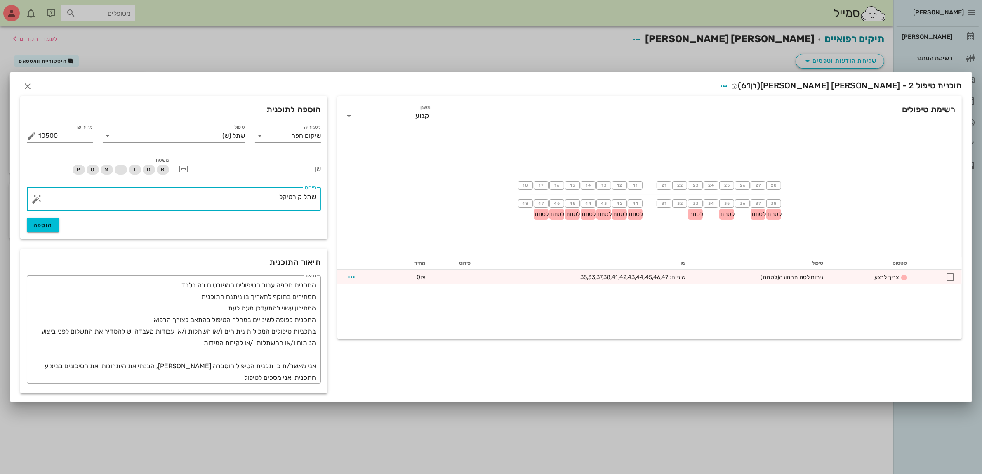
type textarea "שתל קורטיקל"
click at [219, 164] on div at bounding box center [256, 168] width 131 height 11
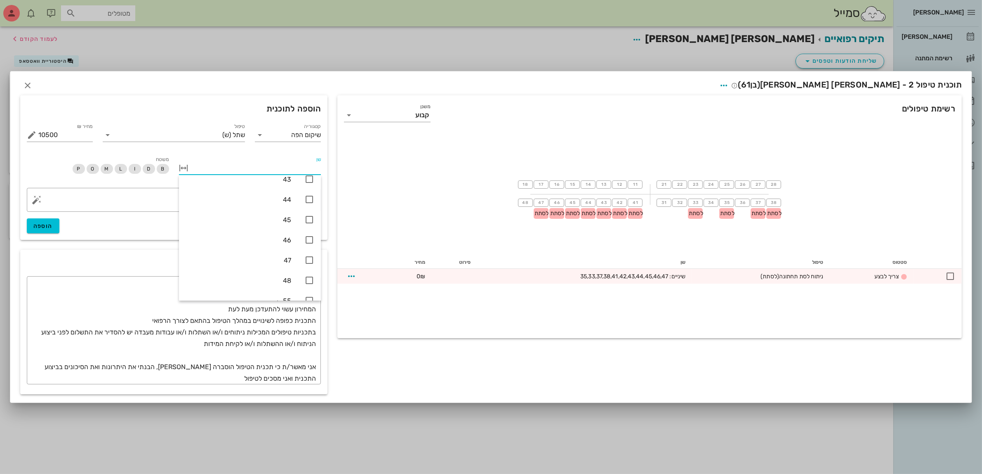
click at [222, 164] on input "שן" at bounding box center [256, 167] width 131 height 13
click at [310, 207] on icon at bounding box center [309, 203] width 10 height 10
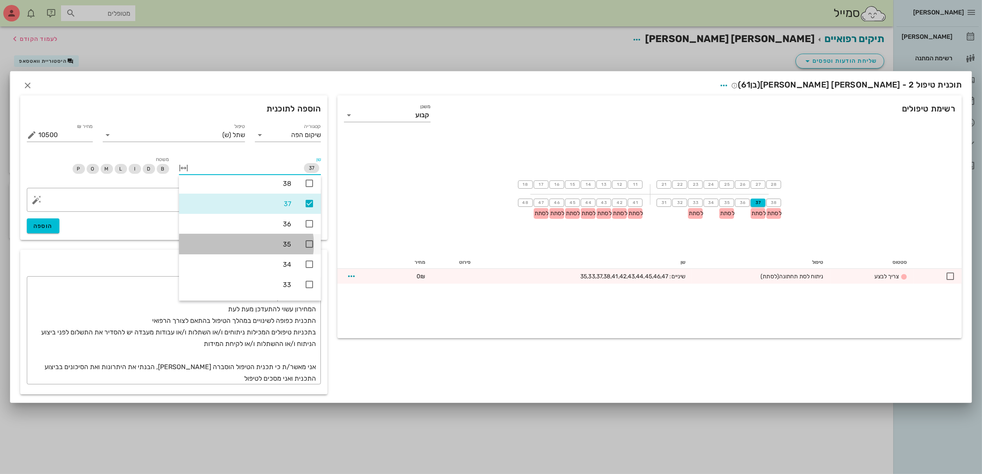
click at [304, 243] on icon at bounding box center [309, 244] width 10 height 10
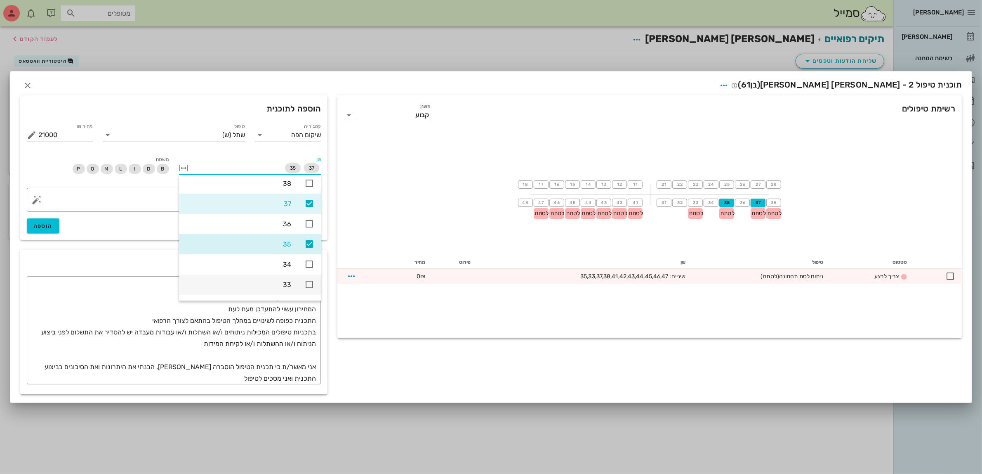
click at [314, 283] on icon at bounding box center [309, 284] width 10 height 10
click at [111, 227] on div "​ פירוט שתל קורטיקל הוספה" at bounding box center [174, 210] width 304 height 55
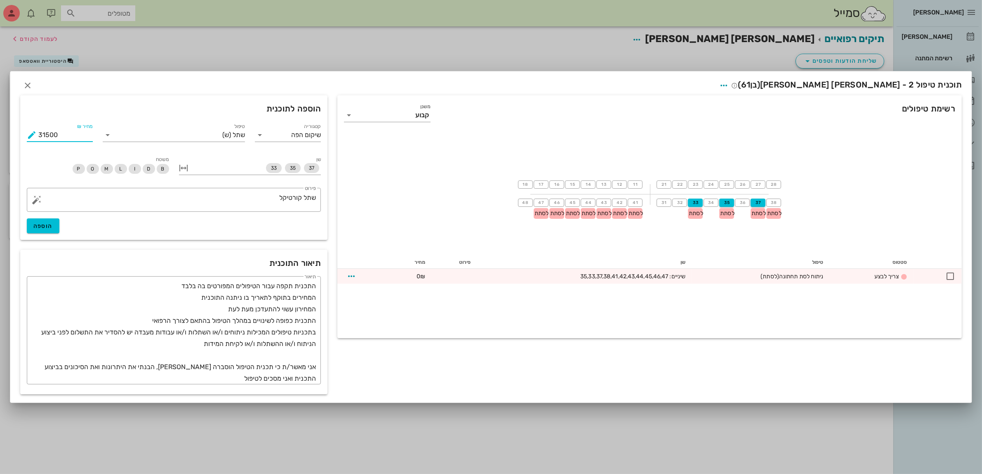
drag, startPoint x: 69, startPoint y: 133, endPoint x: 0, endPoint y: 137, distance: 69.4
click at [0, 137] on div "[PERSON_NAME] רשימת המתנה תיקים רפואיים אישורי הגעה היסטוריית וואטסאפ 1 משימות …" at bounding box center [491, 237] width 982 height 474
click at [40, 226] on span "הוספה" at bounding box center [42, 225] width 19 height 7
type input "0"
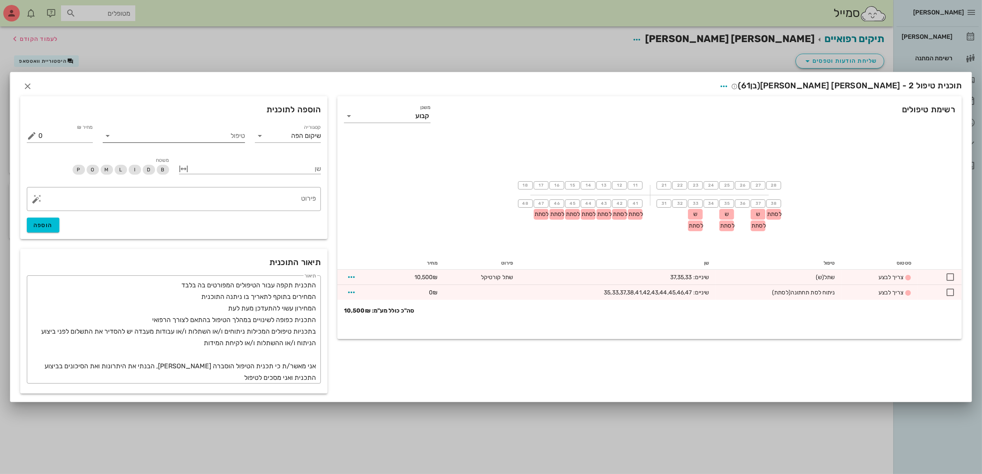
click at [213, 138] on input "טיפול" at bounding box center [179, 135] width 131 height 13
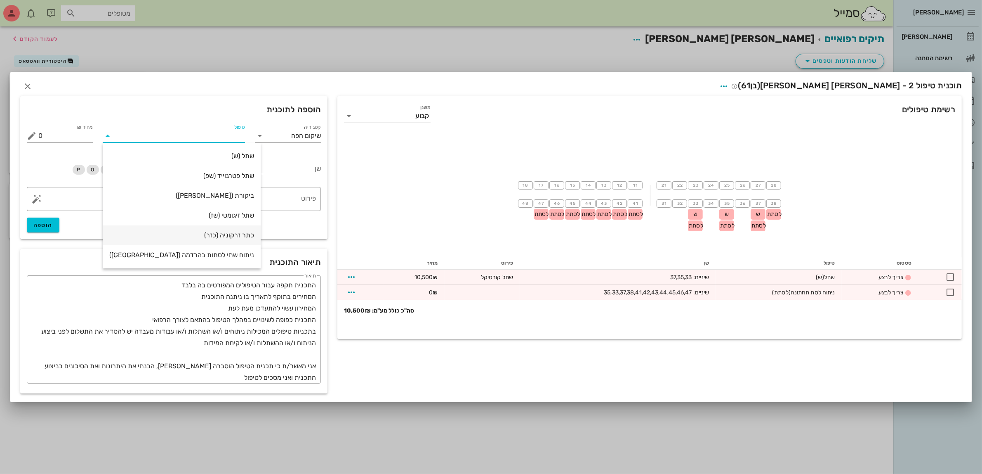
click at [213, 236] on div "כתר זרקוניה (כזר)" at bounding box center [181, 235] width 145 height 8
type input "3186"
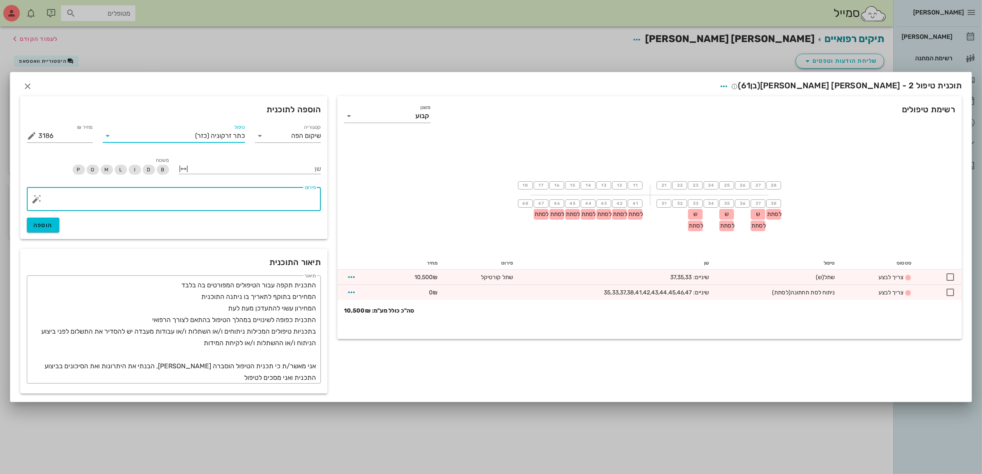
click at [274, 201] on textarea "פירוט" at bounding box center [177, 201] width 278 height 20
type textarea "כתר זרקוניה מוברג"
click at [205, 168] on div at bounding box center [256, 168] width 131 height 11
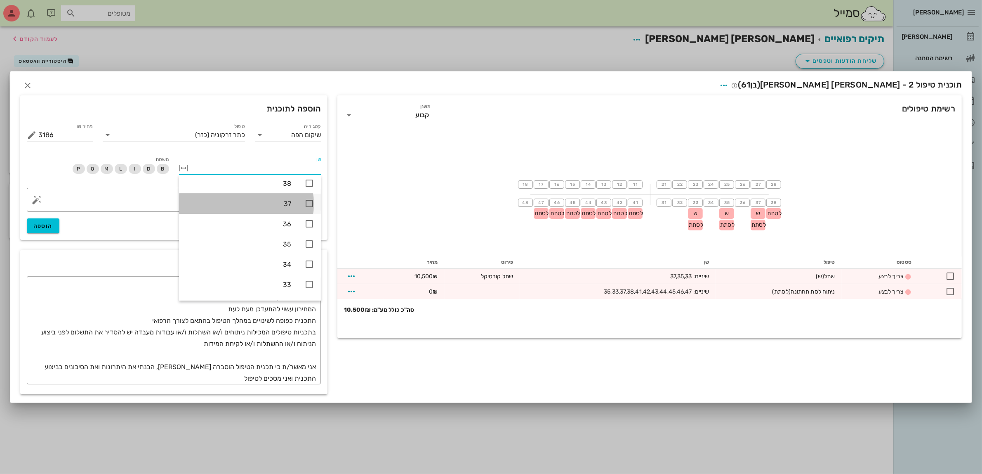
click at [307, 203] on icon at bounding box center [309, 203] width 10 height 10
click at [308, 182] on icon at bounding box center [309, 183] width 10 height 10
click at [311, 210] on icon at bounding box center [309, 209] width 10 height 10
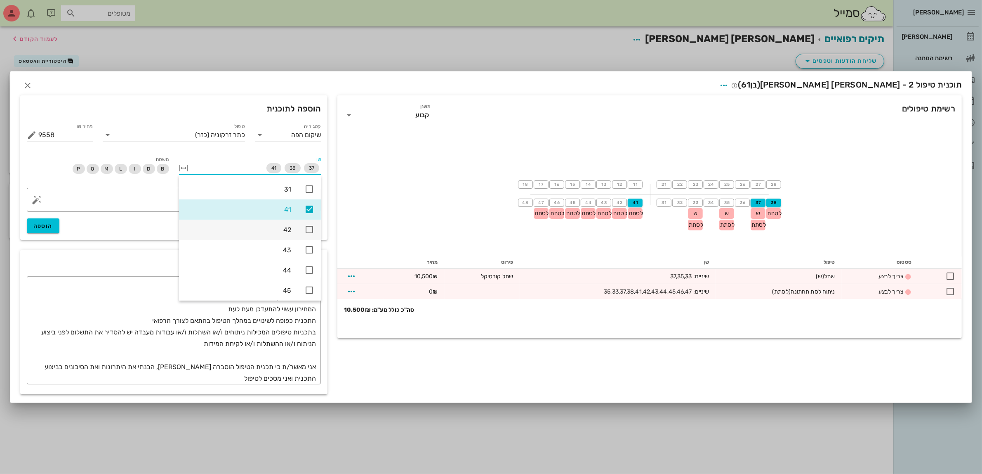
click at [309, 226] on icon at bounding box center [309, 229] width 10 height 10
click at [304, 247] on icon at bounding box center [309, 250] width 10 height 10
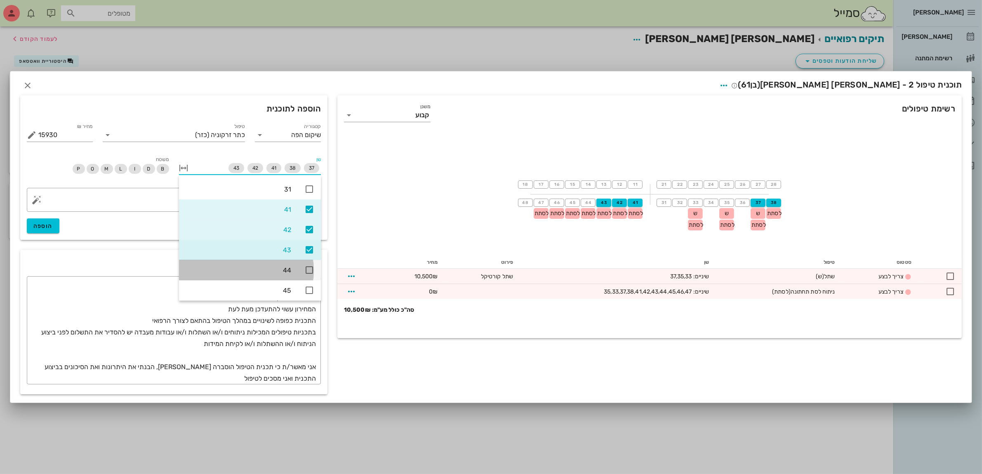
click at [308, 266] on icon at bounding box center [309, 270] width 10 height 10
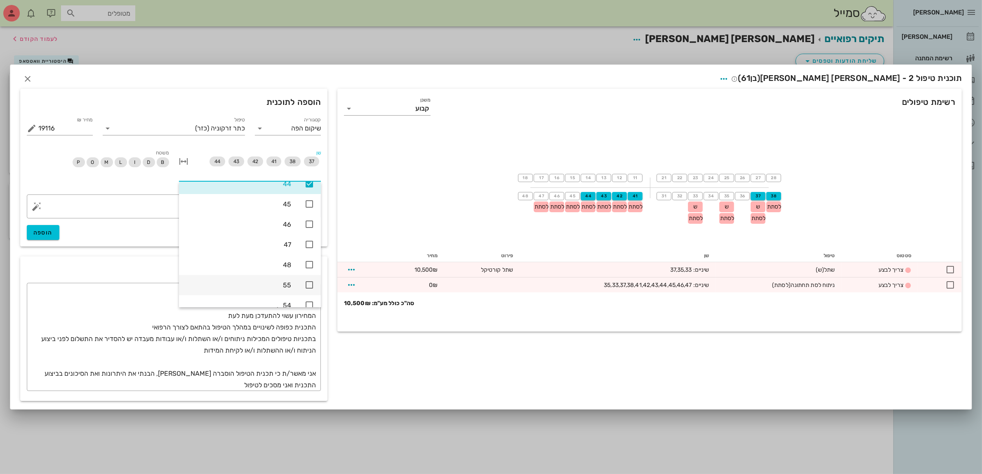
scroll to position [567, 0]
click at [307, 194] on icon at bounding box center [309, 194] width 10 height 10
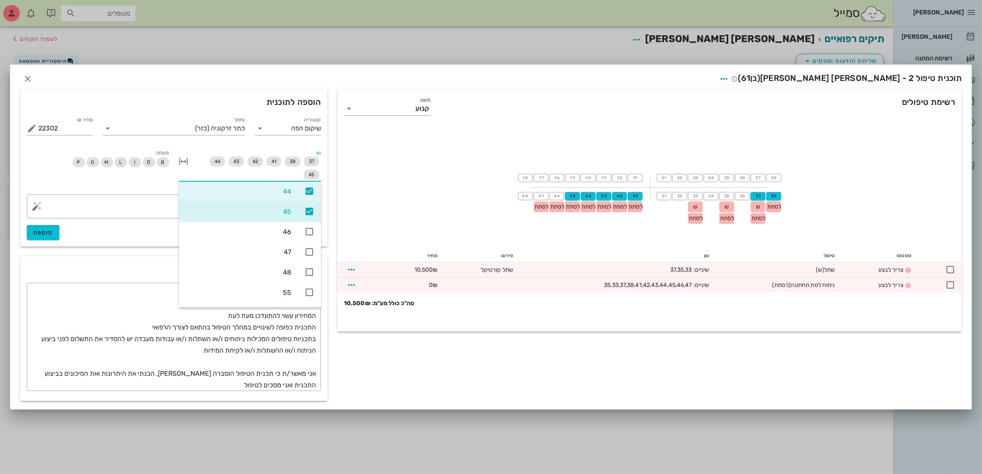
scroll to position [549, 0]
click at [308, 231] on icon at bounding box center [309, 232] width 10 height 10
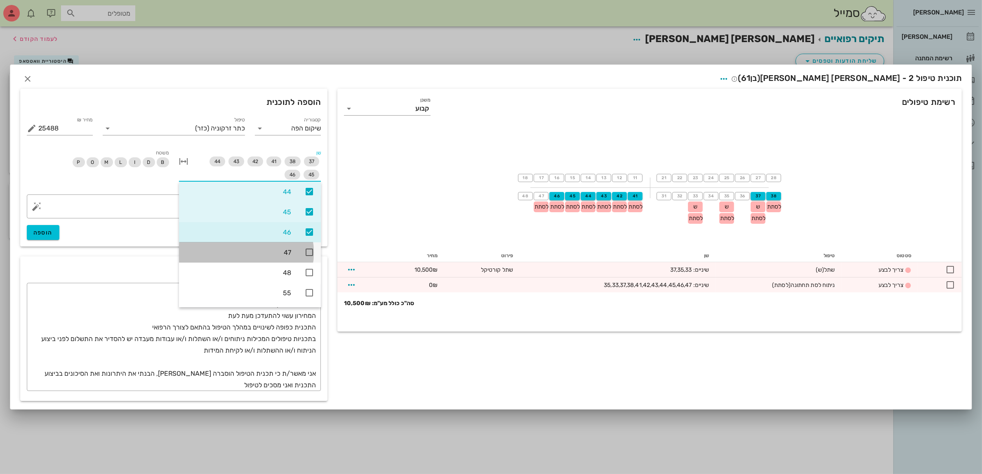
click at [307, 254] on icon at bounding box center [309, 252] width 10 height 10
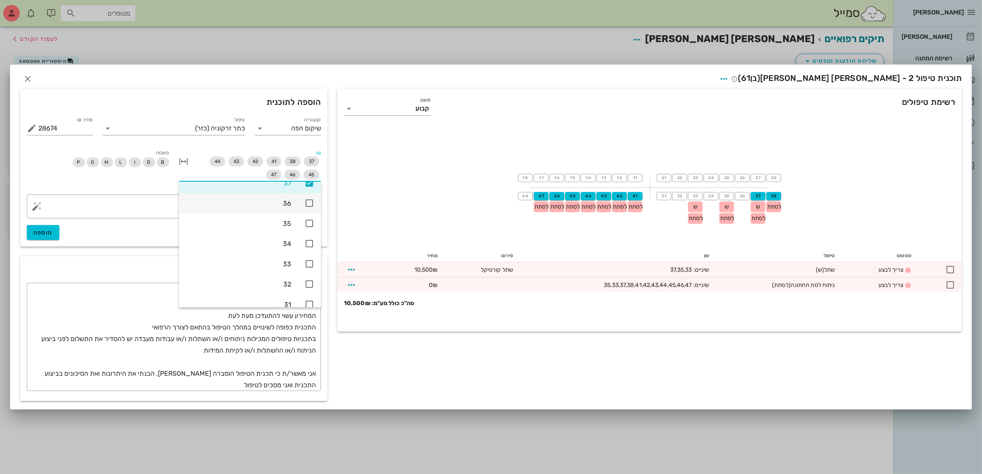
scroll to position [365, 0]
click at [43, 231] on span "הוספה" at bounding box center [42, 232] width 19 height 7
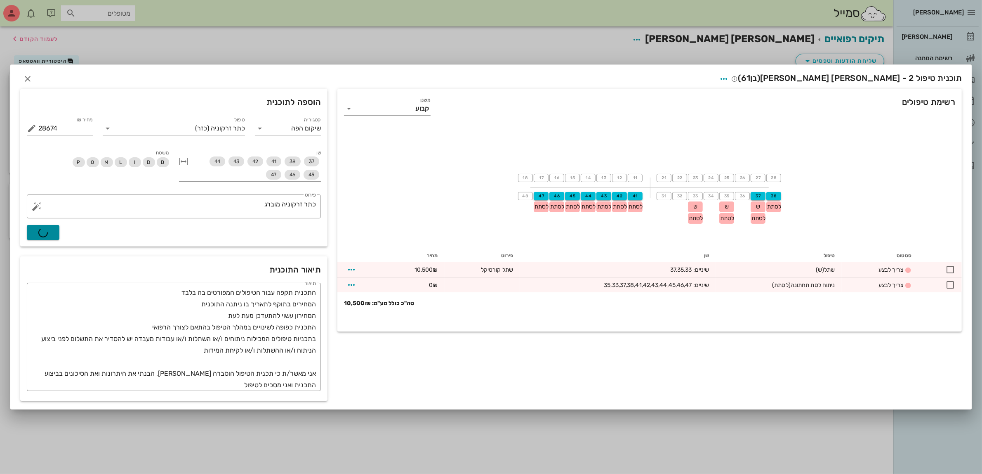
type input "0"
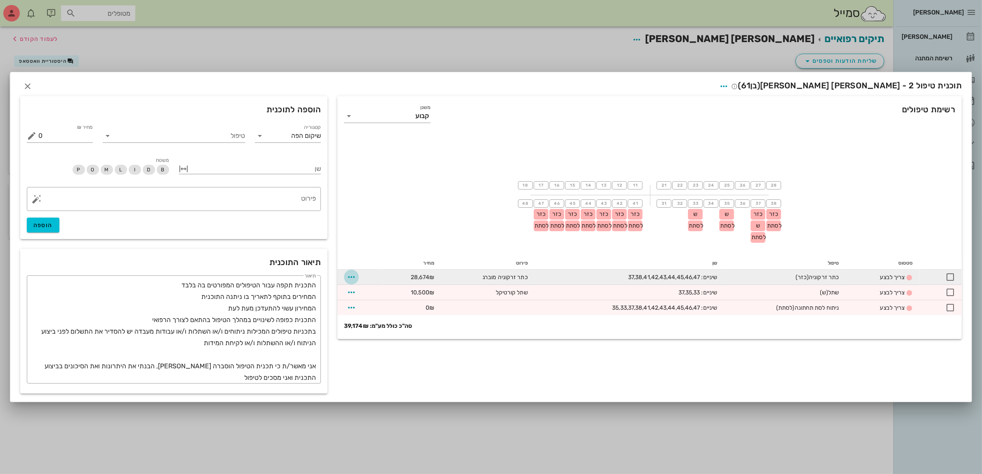
click at [349, 278] on icon "button" at bounding box center [352, 277] width 10 height 10
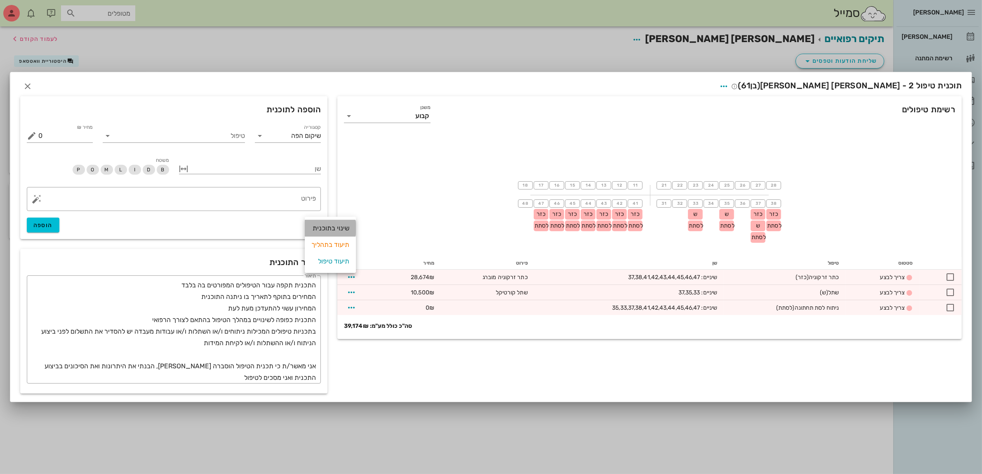
click at [332, 225] on div "שינוי בתוכנית" at bounding box center [330, 228] width 38 height 17
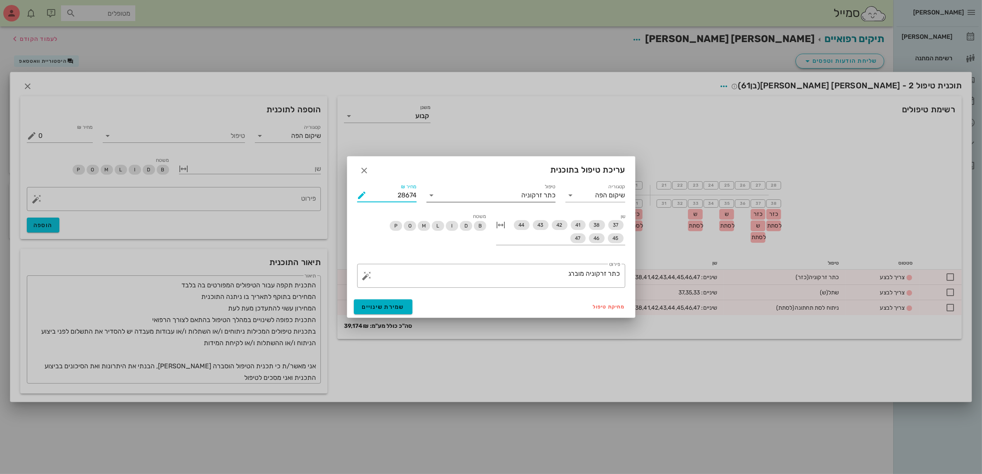
drag, startPoint x: 392, startPoint y: 193, endPoint x: 440, endPoint y: 198, distance: 47.7
click at [439, 197] on div "קטגוריה שיקום הפה טיפול כתר זרקוניה כמות 9 מחיר ₪ 28674 % הנחה 0 מחיר לאחר הנחה…" at bounding box center [491, 235] width 278 height 116
type input "35000"
click at [377, 311] on button "שמירת שינויים" at bounding box center [383, 306] width 59 height 15
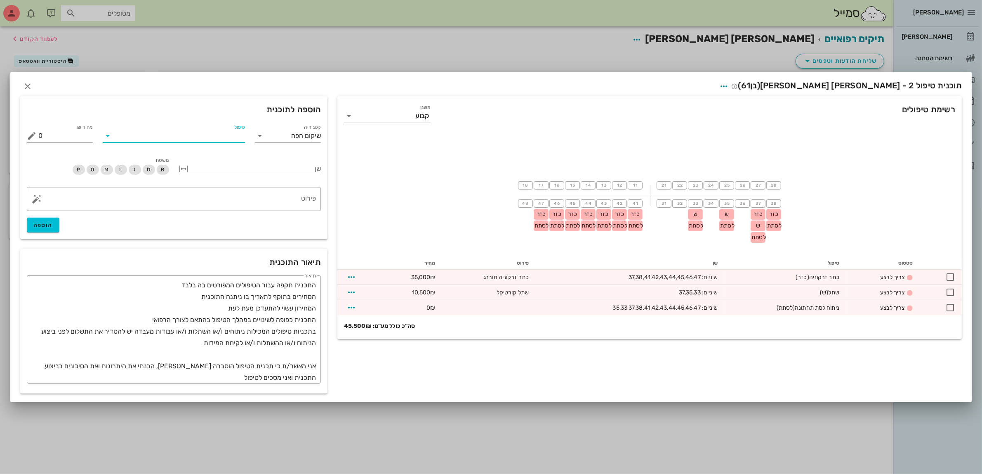
click at [193, 134] on input "טיפול" at bounding box center [179, 135] width 131 height 13
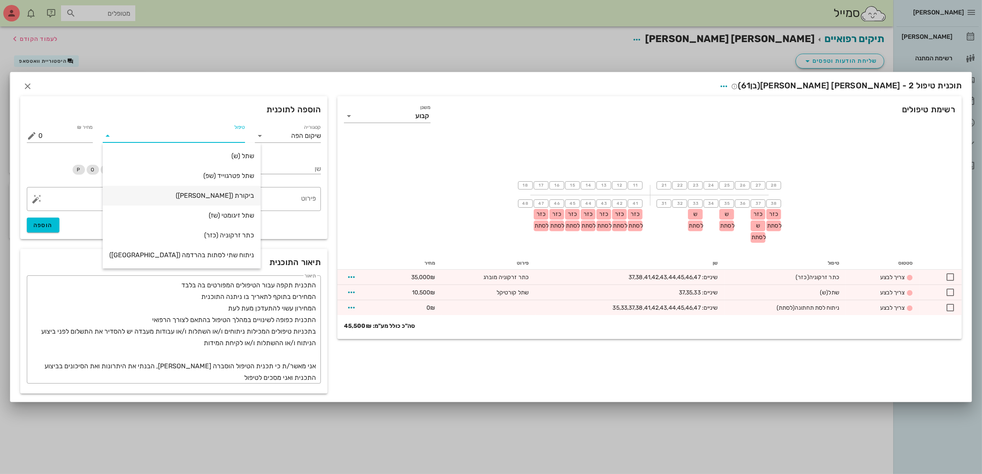
scroll to position [103, 0]
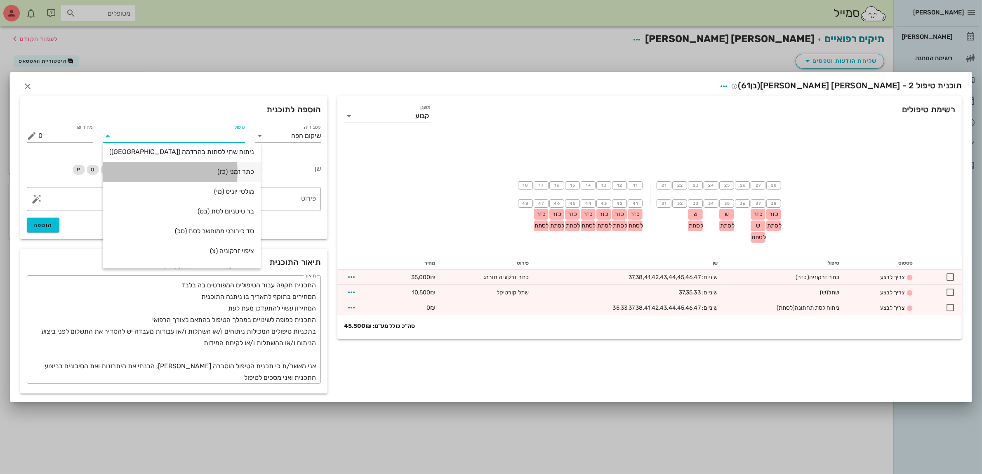
click at [231, 171] on div "כתר זמני (כז)" at bounding box center [181, 171] width 145 height 8
type input "295"
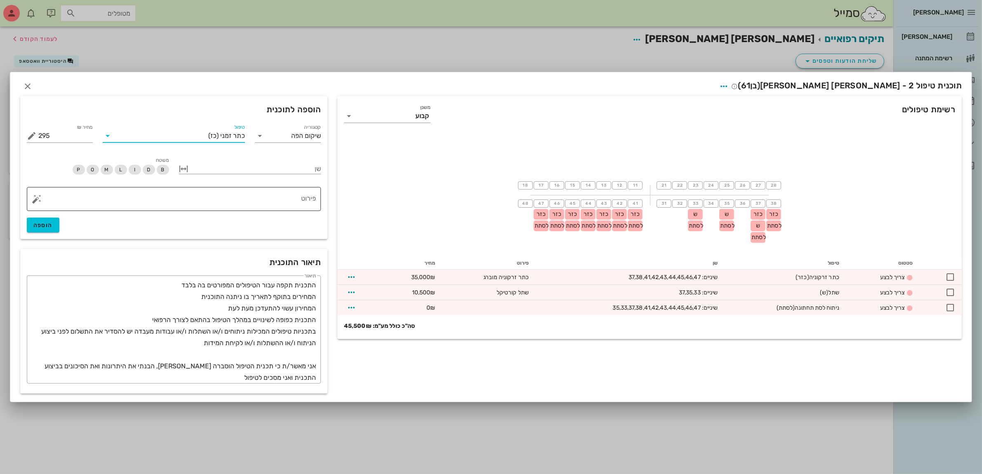
click at [266, 203] on textarea "פירוט" at bounding box center [177, 201] width 278 height 20
type textarea "כתר זמני מוברג"
drag, startPoint x: 57, startPoint y: 139, endPoint x: 0, endPoint y: 149, distance: 57.7
click at [0, 149] on div "[PERSON_NAME] רשימת המתנה תיקים רפואיים אישורי הגעה היסטוריית וואטסאפ 1 משימות …" at bounding box center [491, 237] width 982 height 474
click at [256, 168] on div at bounding box center [256, 168] width 131 height 11
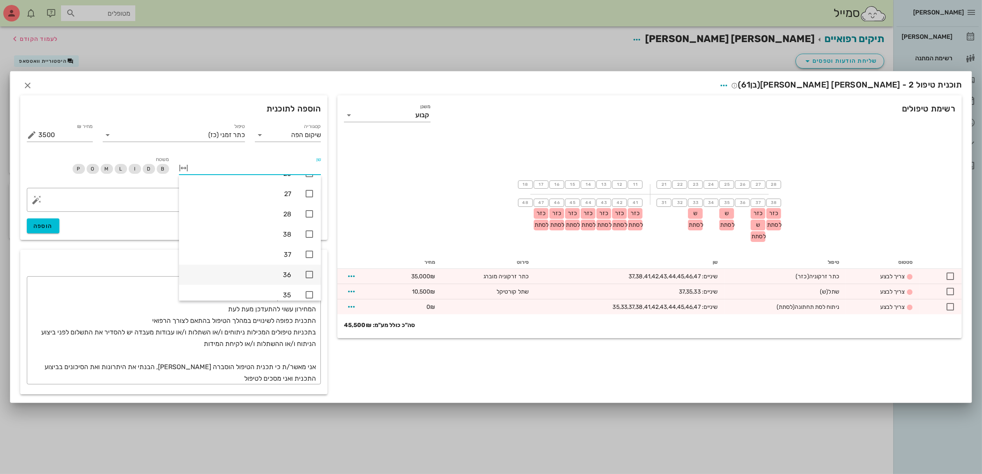
scroll to position [262, 0]
click at [307, 267] on icon at bounding box center [309, 270] width 10 height 10
click at [307, 250] on icon at bounding box center [309, 250] width 10 height 10
click at [307, 206] on icon at bounding box center [309, 205] width 10 height 10
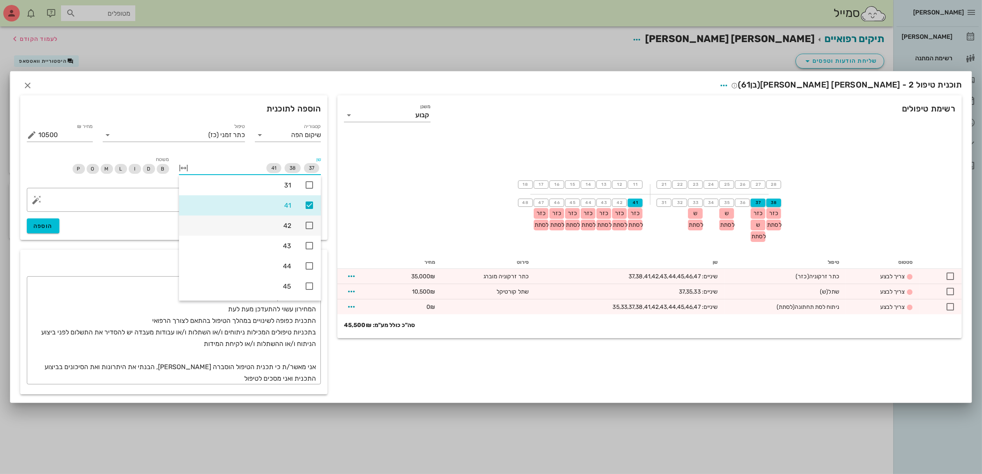
click at [309, 228] on icon at bounding box center [309, 225] width 10 height 10
click at [309, 243] on icon at bounding box center [309, 246] width 10 height 10
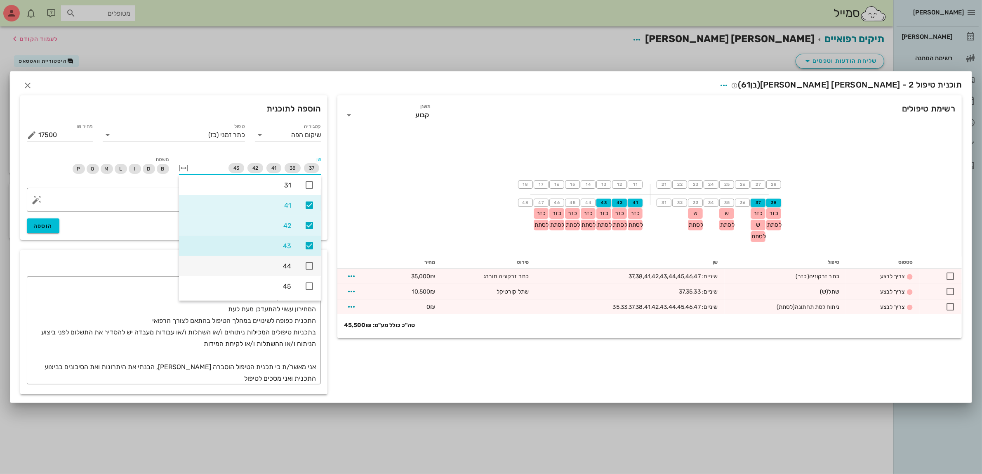
click at [306, 265] on icon at bounding box center [309, 266] width 10 height 10
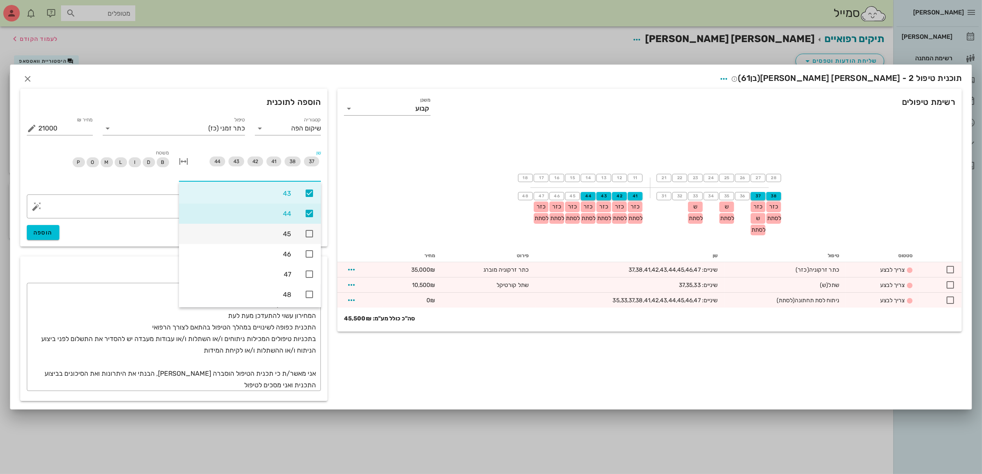
scroll to position [520, 0]
click at [308, 239] on icon at bounding box center [309, 241] width 10 height 10
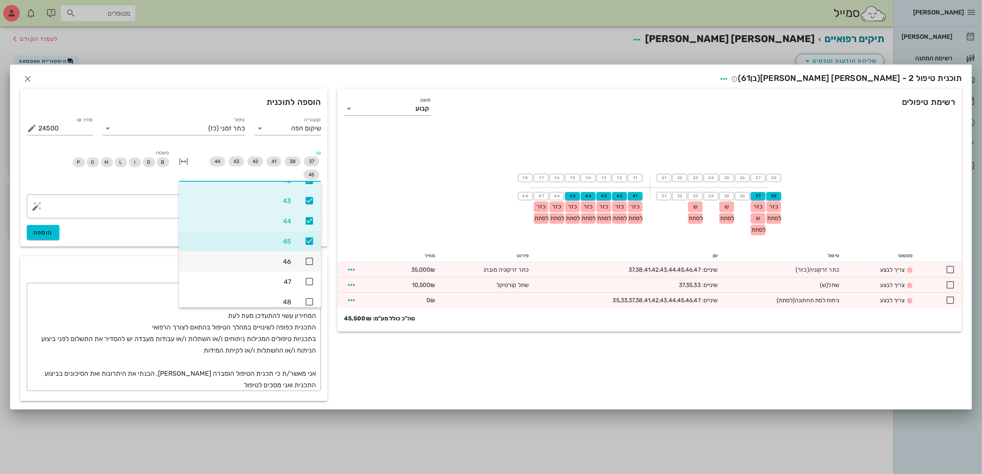
click at [307, 258] on icon at bounding box center [309, 261] width 10 height 10
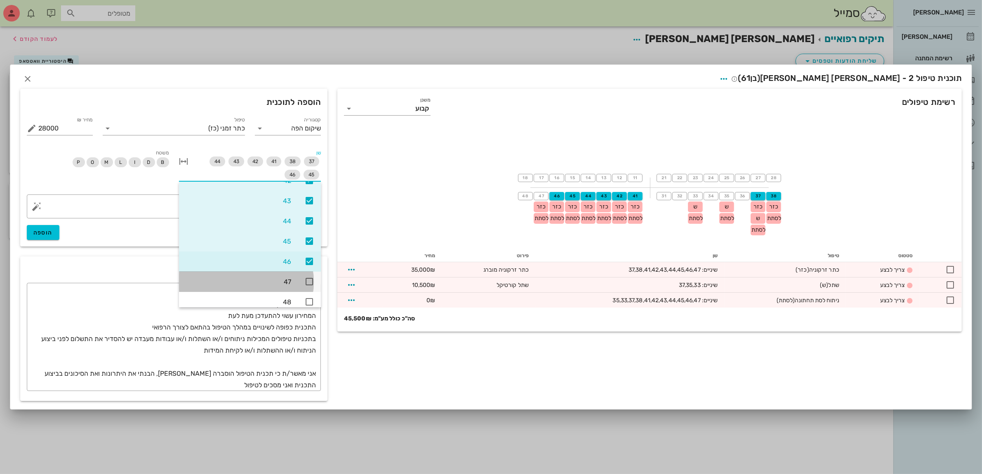
drag, startPoint x: 310, startPoint y: 280, endPoint x: 302, endPoint y: 281, distance: 8.3
click at [310, 281] on icon at bounding box center [309, 281] width 10 height 10
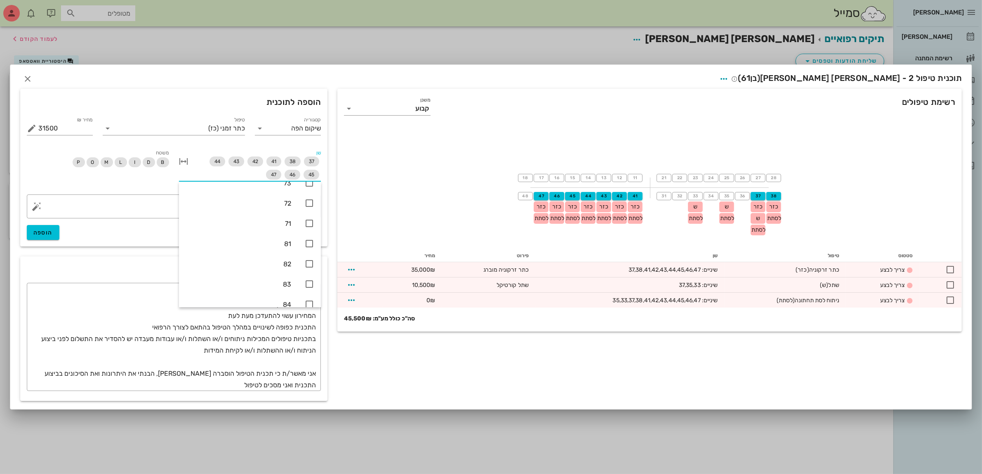
scroll to position [932, 0]
click at [52, 233] on span "הוספה" at bounding box center [42, 232] width 19 height 7
type input "0"
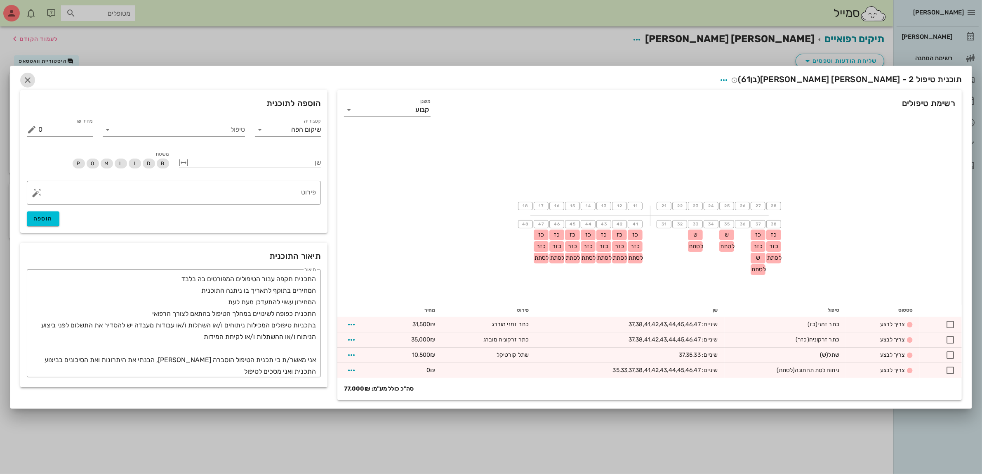
click at [26, 78] on icon "button" at bounding box center [28, 80] width 10 height 10
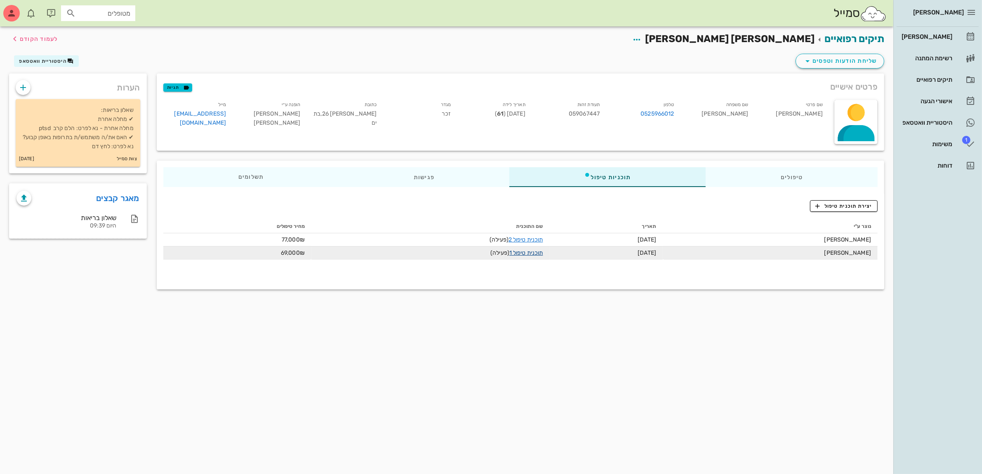
click at [538, 252] on link "תוכנית טיפול 1" at bounding box center [525, 252] width 33 height 7
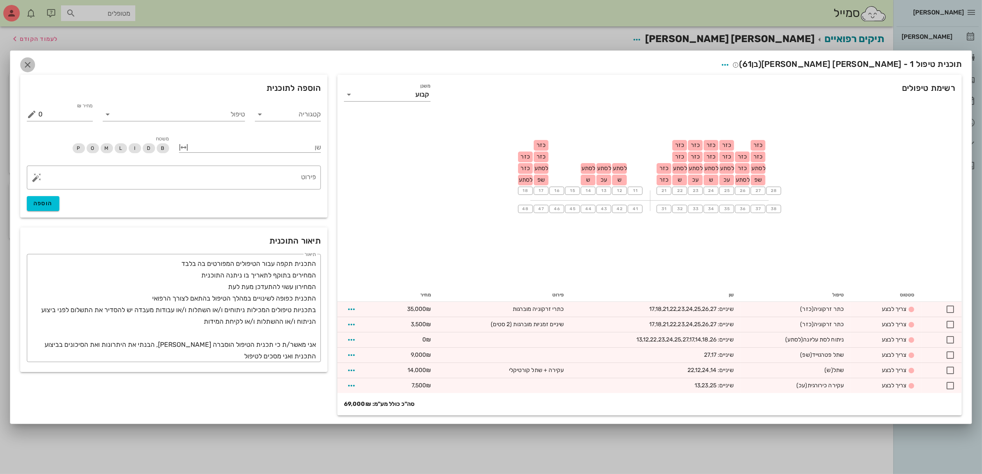
click at [33, 63] on span "button" at bounding box center [27, 65] width 15 height 10
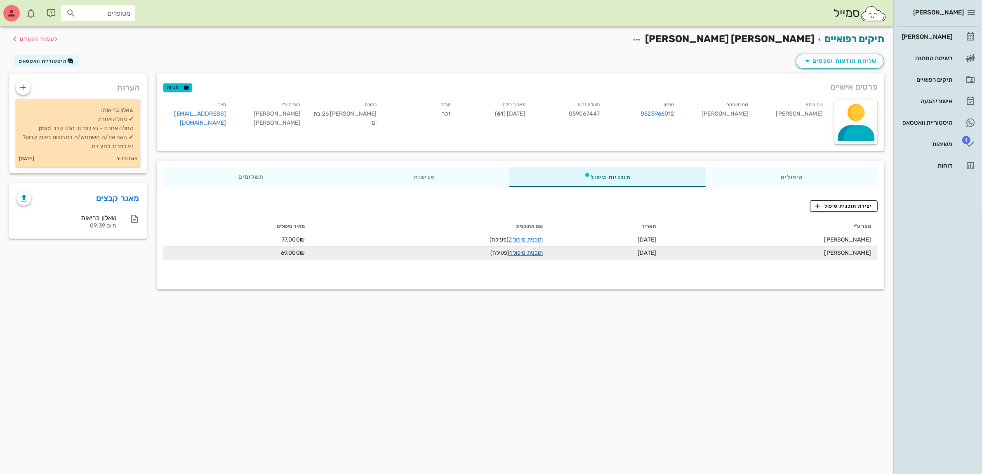
click at [531, 251] on link "תוכנית טיפול 1" at bounding box center [525, 252] width 33 height 7
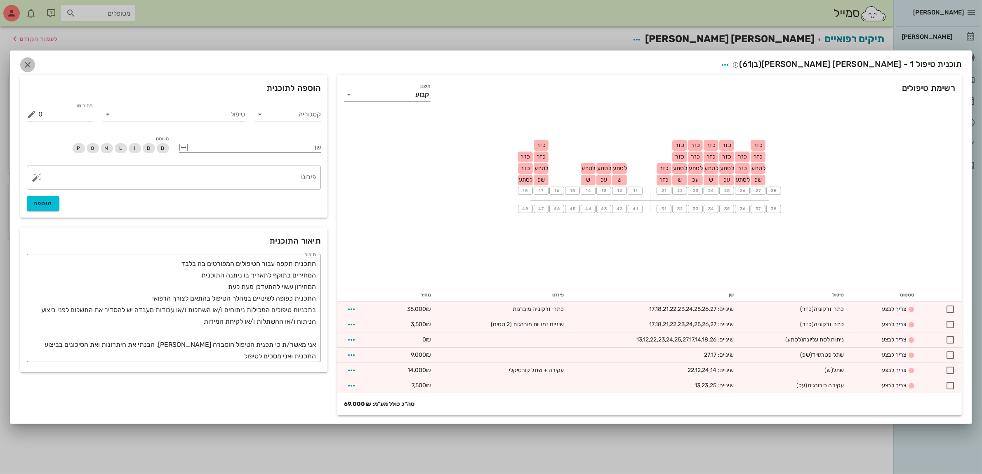
click at [28, 63] on icon "button" at bounding box center [28, 65] width 10 height 10
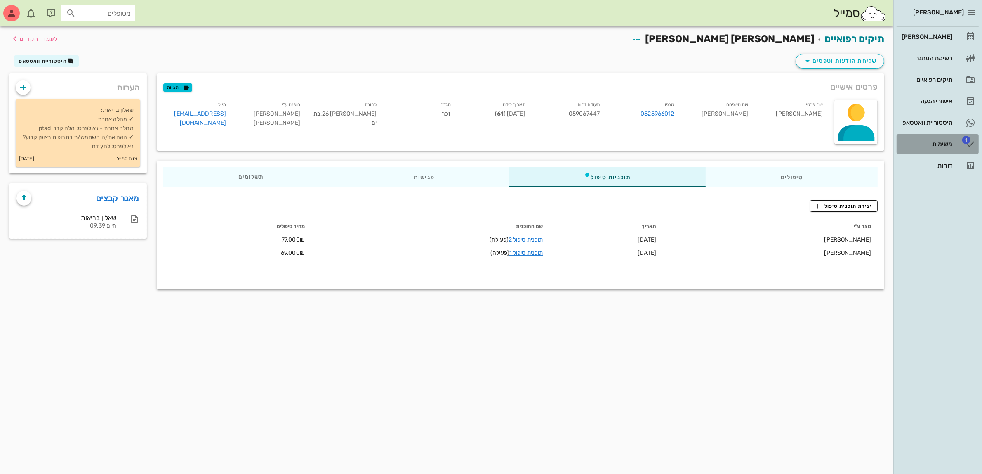
click at [941, 143] on div "משימות" at bounding box center [926, 144] width 52 height 7
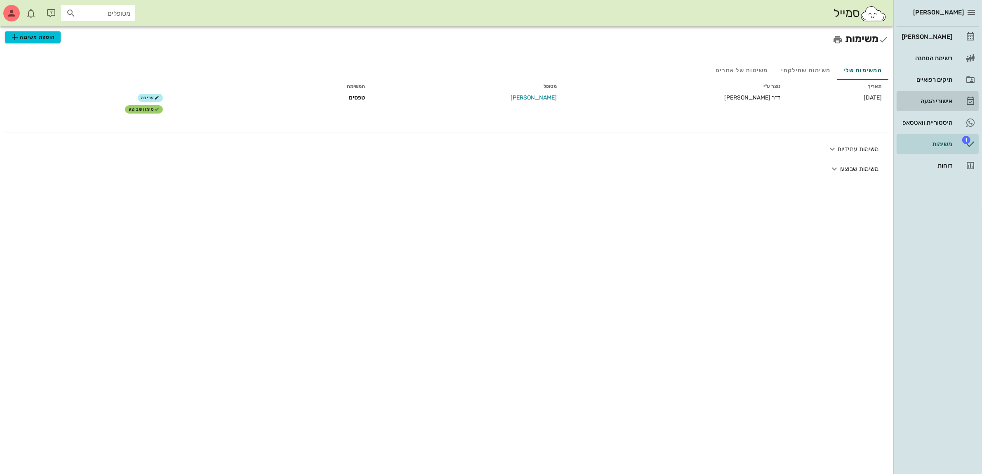
click at [936, 102] on div "אישורי הגעה" at bounding box center [926, 101] width 52 height 7
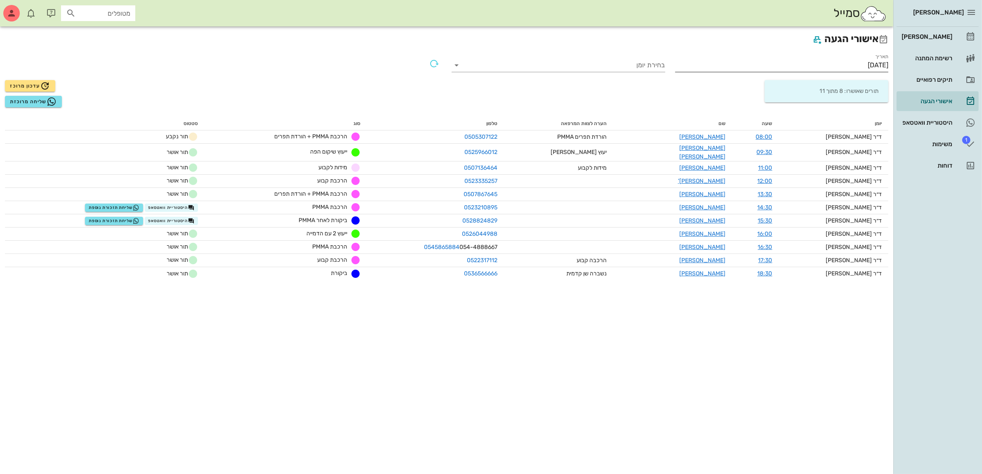
click at [856, 63] on input "[DATE]" at bounding box center [782, 65] width 214 height 13
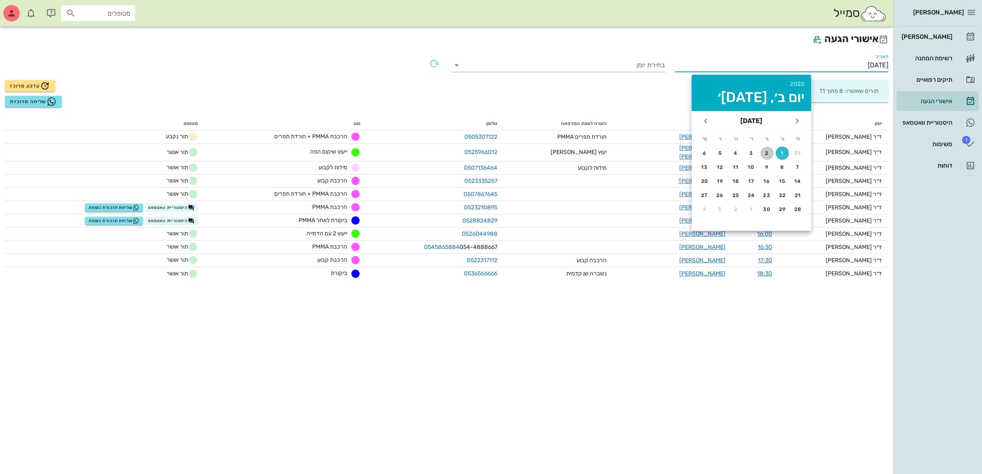
click at [768, 150] on div "2" at bounding box center [767, 153] width 13 height 6
type input "[DATE]"
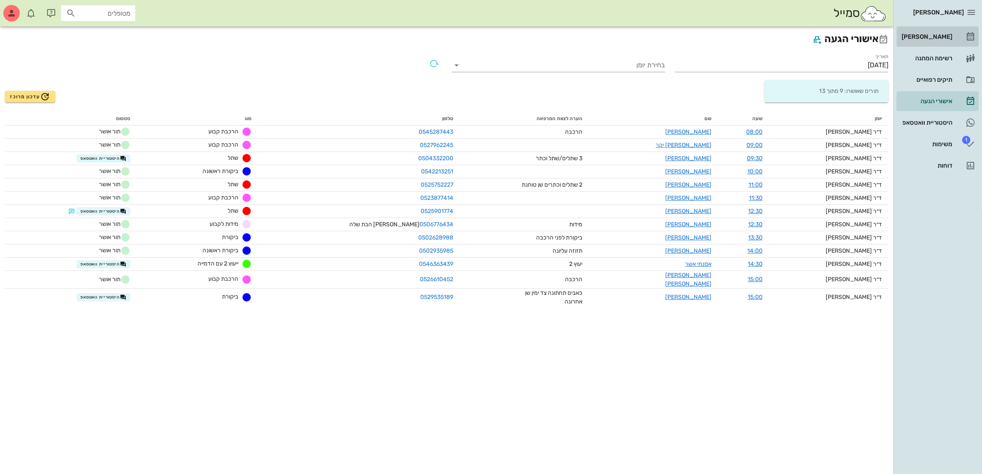
click at [923, 35] on div "[PERSON_NAME]" at bounding box center [926, 36] width 52 height 7
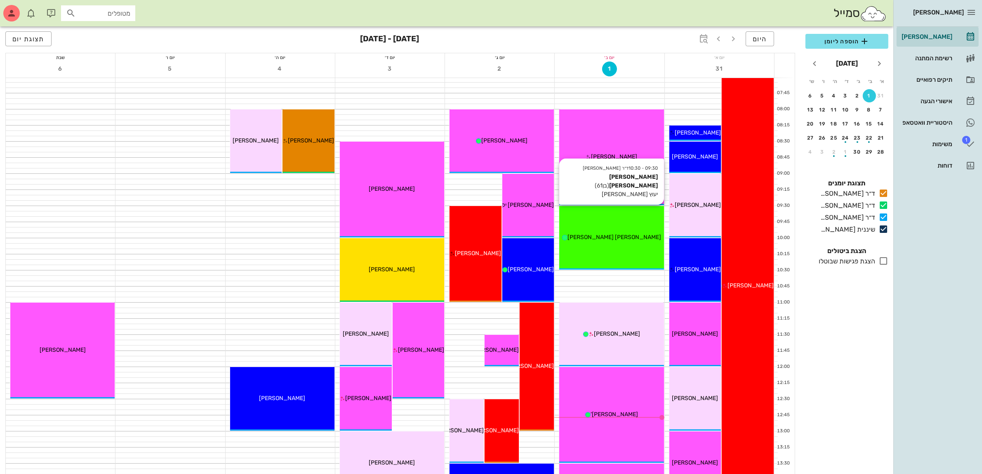
scroll to position [52, 0]
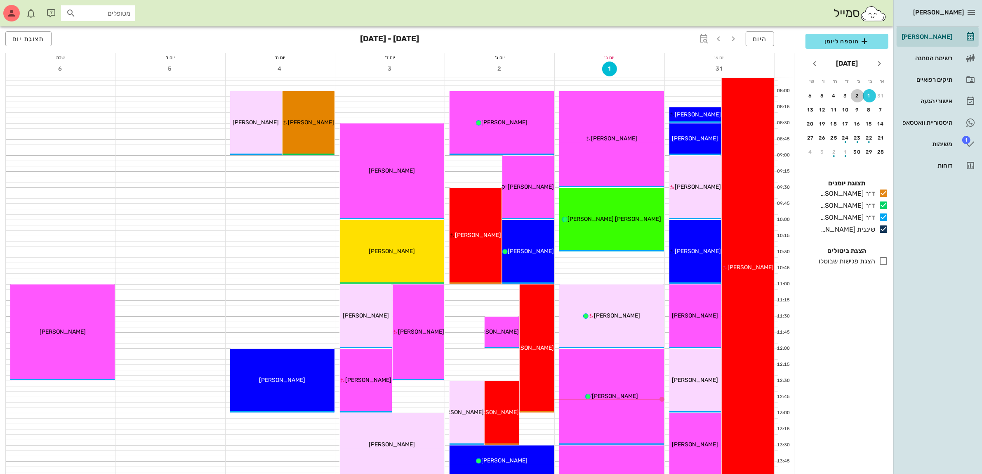
click at [859, 91] on button "2" at bounding box center [857, 95] width 13 height 13
click at [868, 93] on div "1" at bounding box center [869, 96] width 12 height 6
click at [838, 42] on span "הוספה ליומן" at bounding box center [847, 41] width 70 height 10
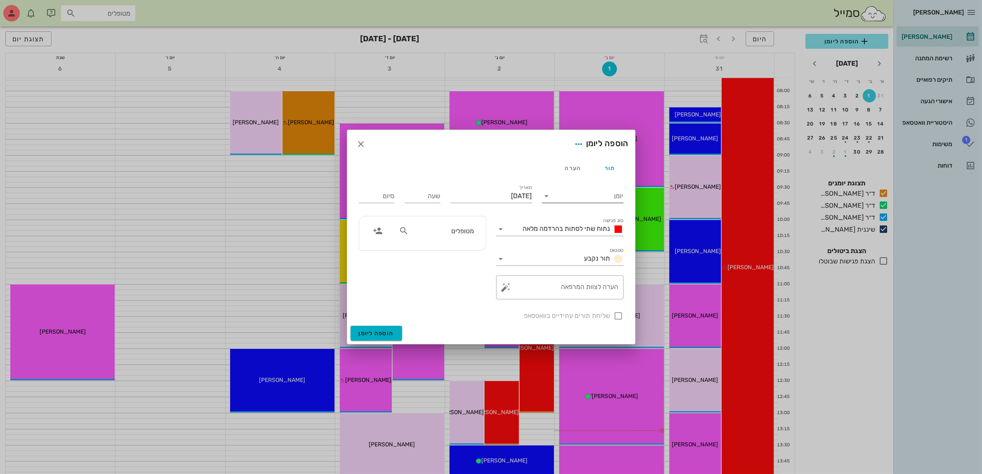
click at [595, 196] on input "יומן" at bounding box center [589, 195] width 70 height 13
click at [580, 243] on div "ד״ר [PERSON_NAME]" at bounding box center [585, 242] width 73 height 8
click at [566, 231] on span "נתוח שתי לסתות בהרדמה מלאה" at bounding box center [566, 228] width 87 height 8
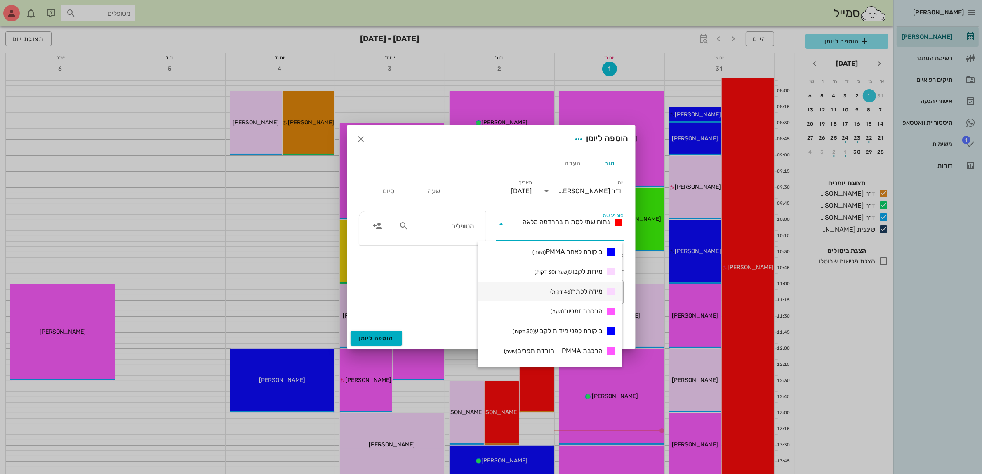
scroll to position [258, 0]
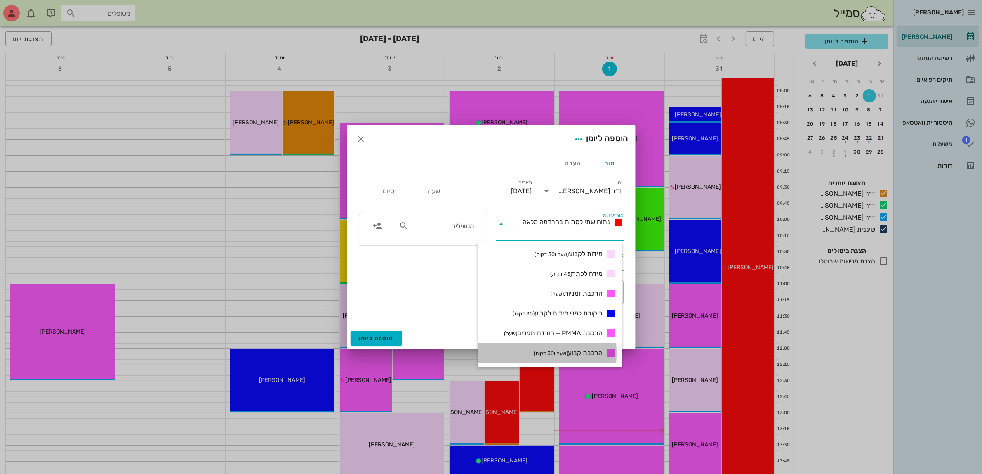
click at [580, 349] on span "הרכבת קבוע (שעה ו30 דקות)" at bounding box center [568, 353] width 69 height 8
type input "01:30"
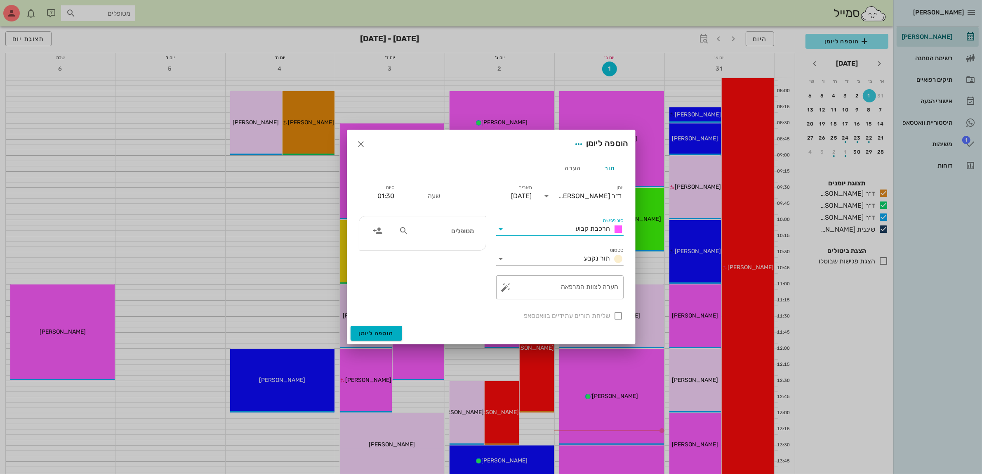
click at [492, 193] on input "[DATE]" at bounding box center [491, 195] width 82 height 13
click at [487, 245] on div "3" at bounding box center [488, 248] width 13 height 6
type input "[DATE]"
click at [427, 194] on input "שעה" at bounding box center [423, 195] width 36 height 13
type input "14:00"
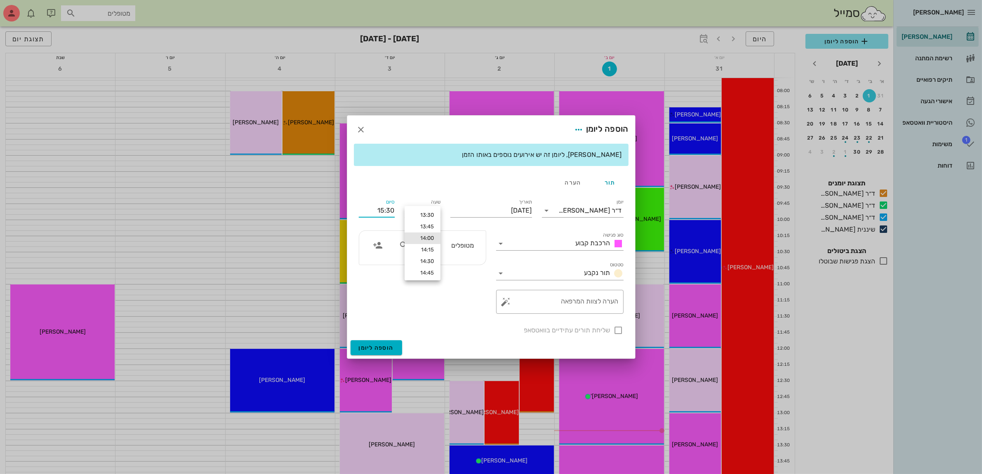
click at [379, 195] on div "סיום 15:30" at bounding box center [377, 208] width 46 height 33
drag, startPoint x: 369, startPoint y: 212, endPoint x: 449, endPoint y: 207, distance: 79.7
click at [449, 207] on div "יומן ד״ר [PERSON_NAME] סוג פגישה הרכבת קבוע סטטוס תור נקבע תאריך [DATE] שעה 14:…" at bounding box center [491, 266] width 275 height 148
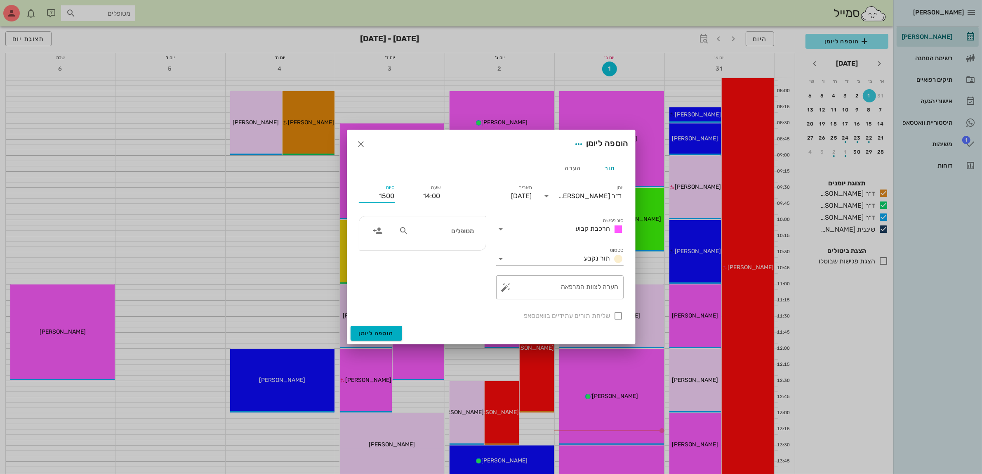
type input "15:00"
click at [456, 233] on div "מטופלים" at bounding box center [422, 233] width 127 height 34
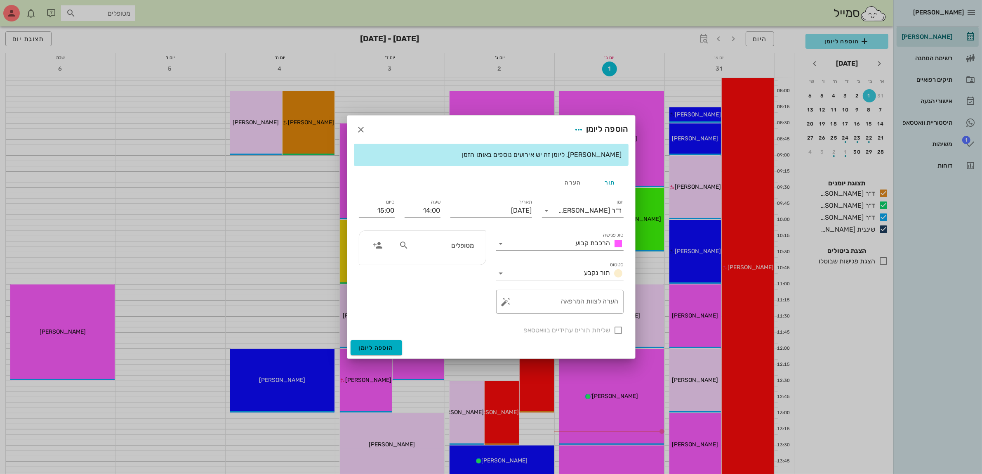
click at [453, 244] on input "מטופלים" at bounding box center [442, 245] width 64 height 11
type input "שוק"
click at [441, 262] on div "[PERSON_NAME]'" at bounding box center [443, 263] width 84 height 7
click at [378, 349] on span "הוספה ליומן" at bounding box center [376, 347] width 35 height 7
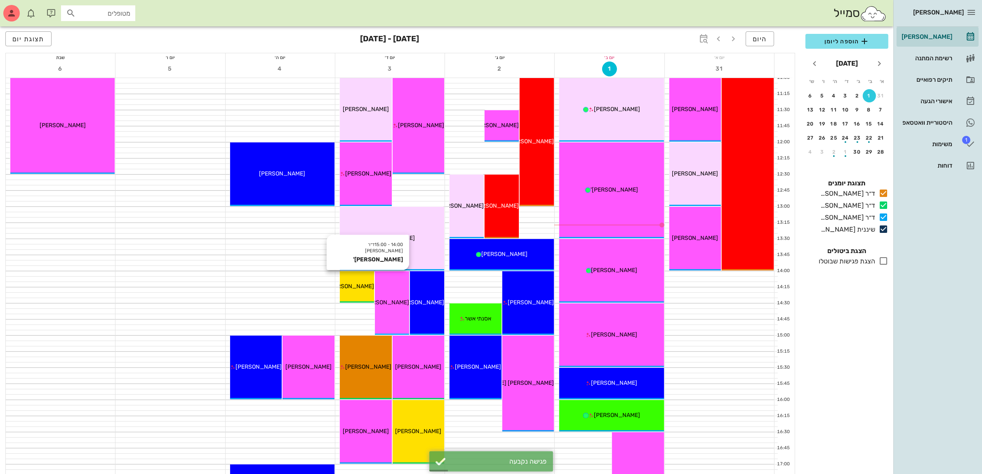
click at [388, 303] on span "[PERSON_NAME]'" at bounding box center [385, 302] width 47 height 7
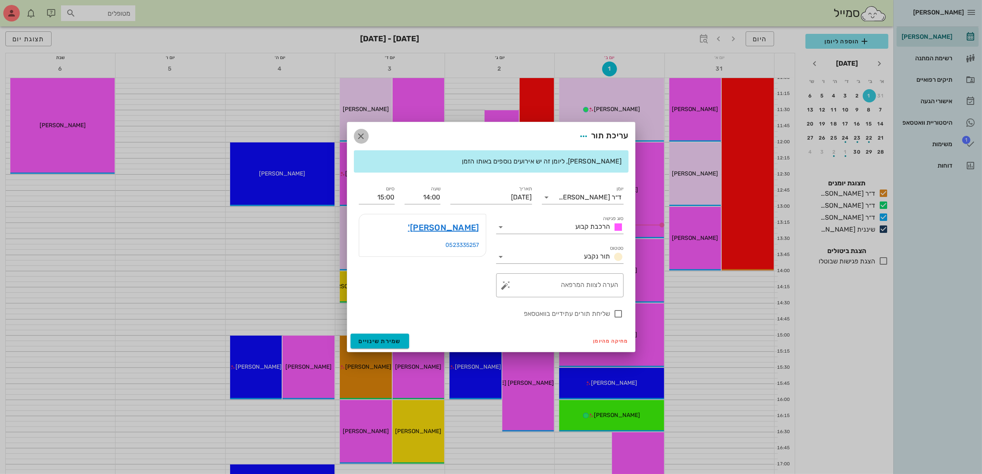
click at [358, 133] on icon "button" at bounding box center [361, 136] width 10 height 10
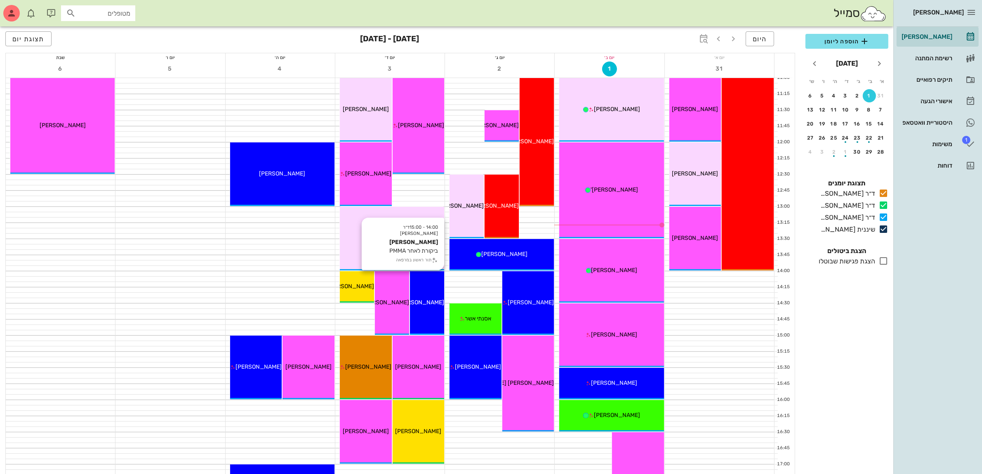
click at [436, 304] on span "[PERSON_NAME]" at bounding box center [421, 302] width 46 height 7
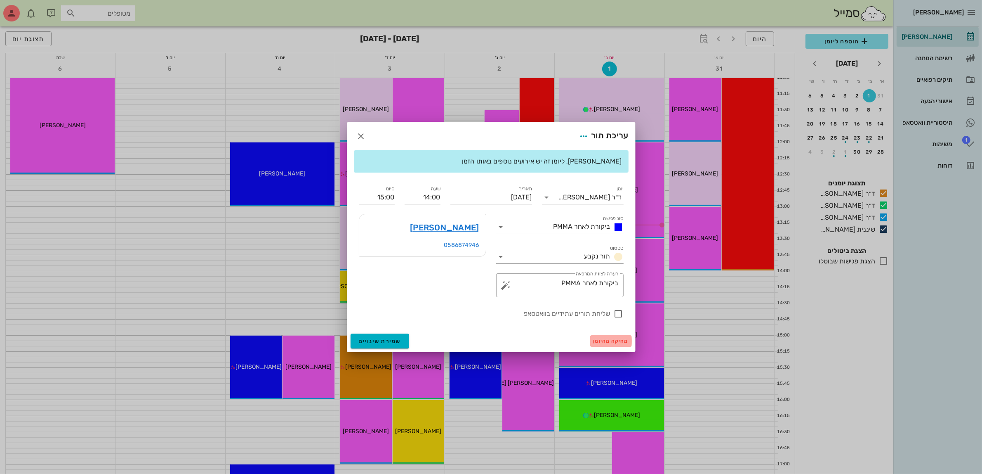
click at [604, 341] on span "מחיקה מהיומן" at bounding box center [611, 341] width 35 height 6
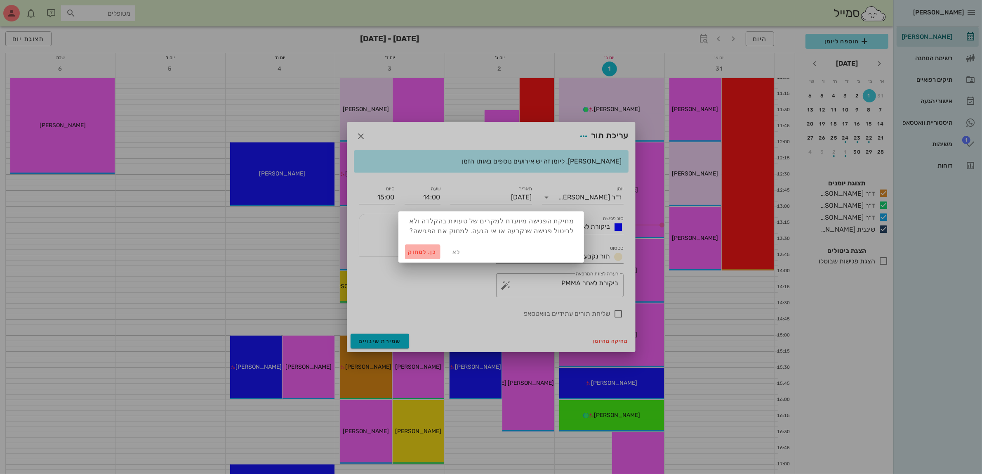
click at [409, 250] on span "כן. למחוק" at bounding box center [422, 251] width 29 height 7
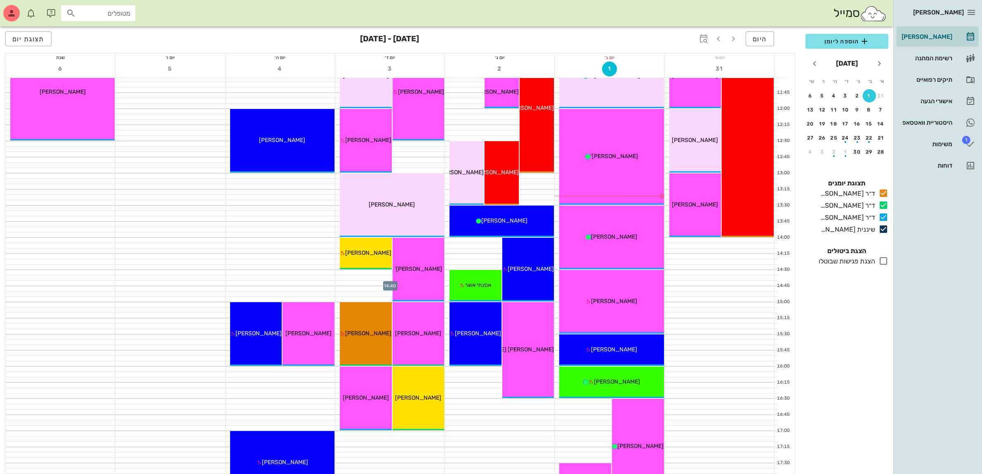
scroll to position [309, 0]
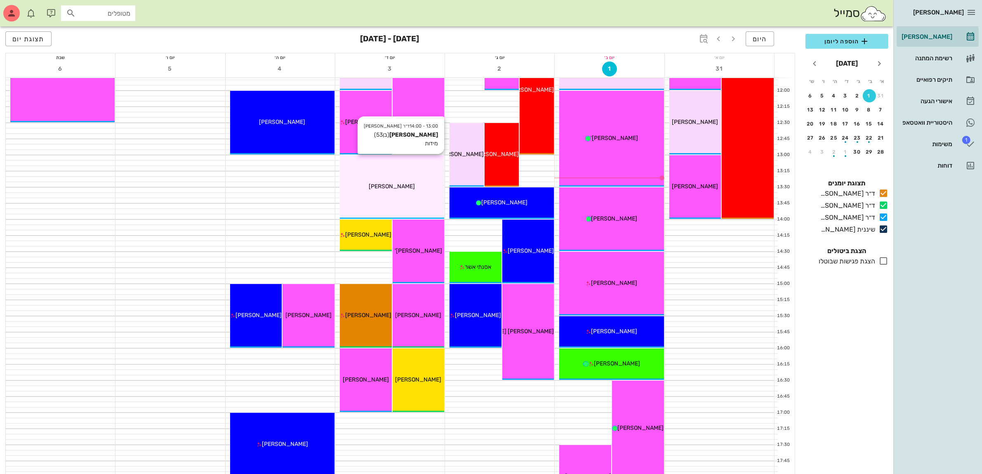
click at [382, 190] on div "[PERSON_NAME]" at bounding box center [392, 186] width 104 height 9
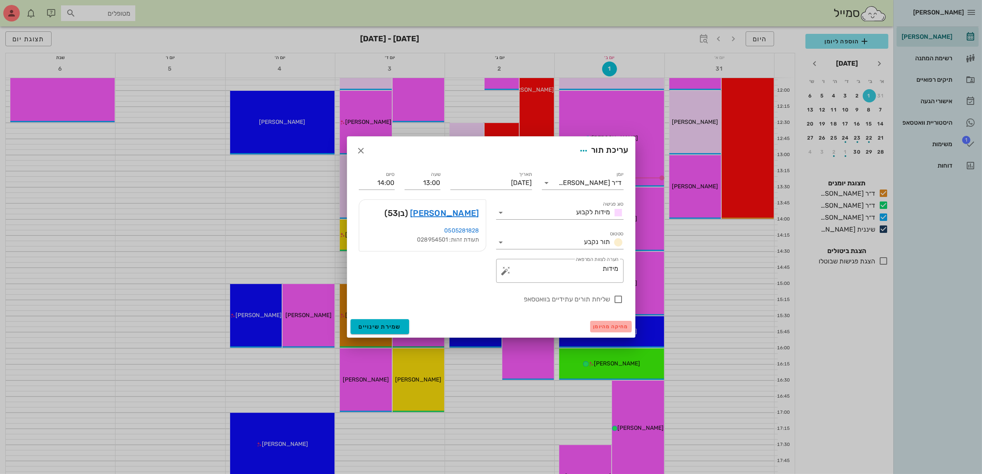
click at [609, 326] on span "מחיקה מהיומן" at bounding box center [611, 326] width 35 height 6
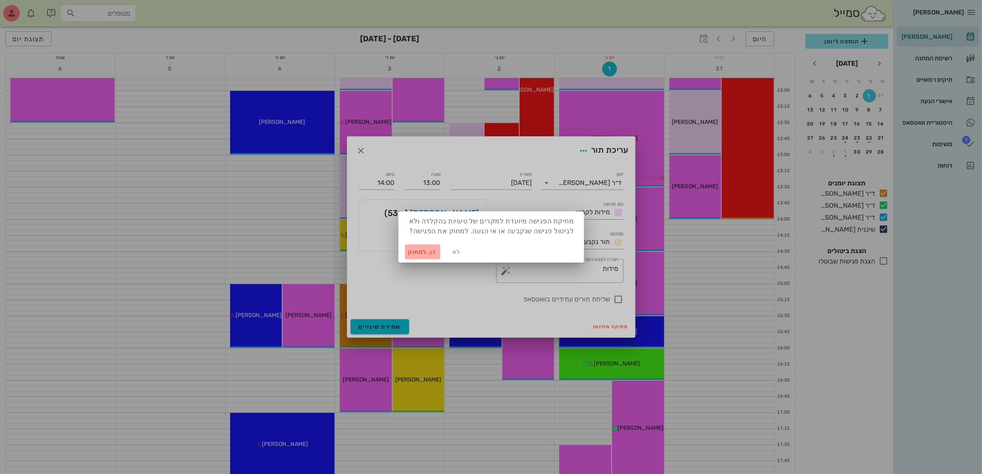
click at [417, 250] on span "כן. למחוק" at bounding box center [422, 251] width 29 height 7
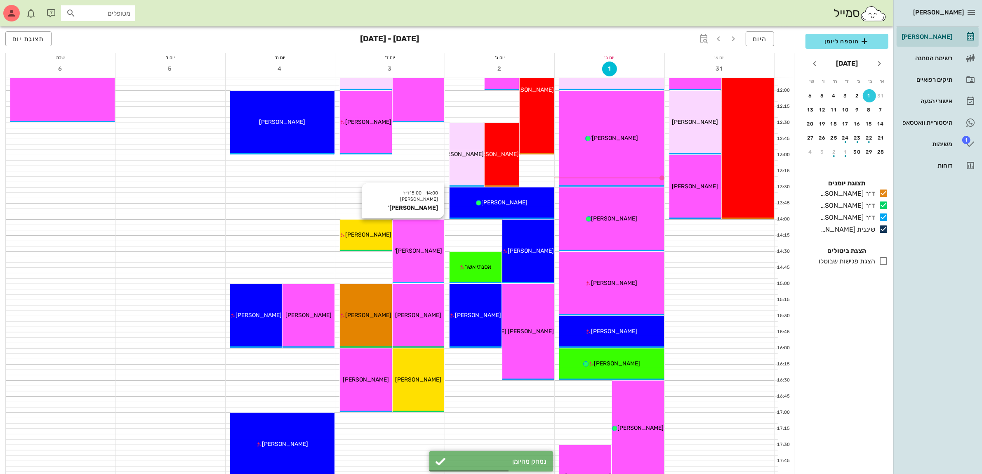
click at [420, 249] on span "[PERSON_NAME]'" at bounding box center [418, 250] width 47 height 7
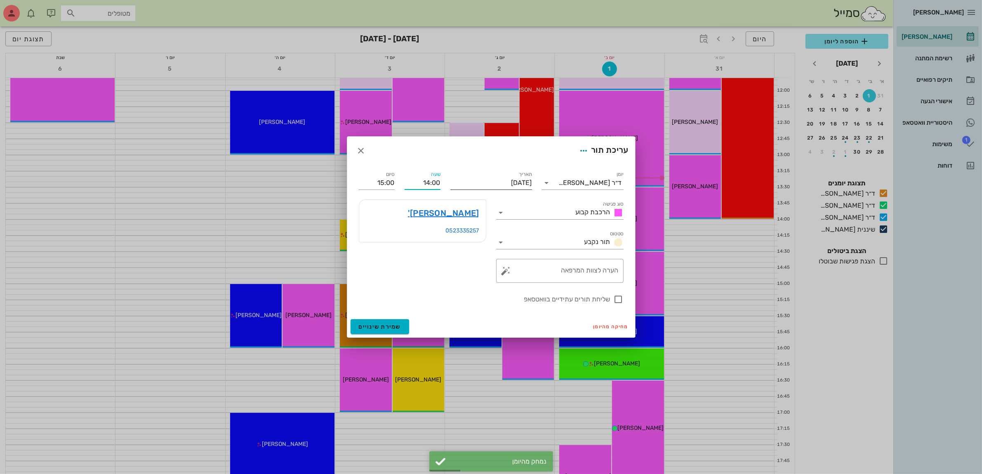
drag, startPoint x: 427, startPoint y: 185, endPoint x: 508, endPoint y: 183, distance: 80.5
click at [507, 183] on div "יומן ד״ר [PERSON_NAME] סוג פגישה הרכבת קבוע סטטוס תור נקבע תאריך [DATE] שעה 14:…" at bounding box center [491, 237] width 275 height 144
type input "13:00"
click at [362, 181] on input "14:00" at bounding box center [377, 182] width 36 height 13
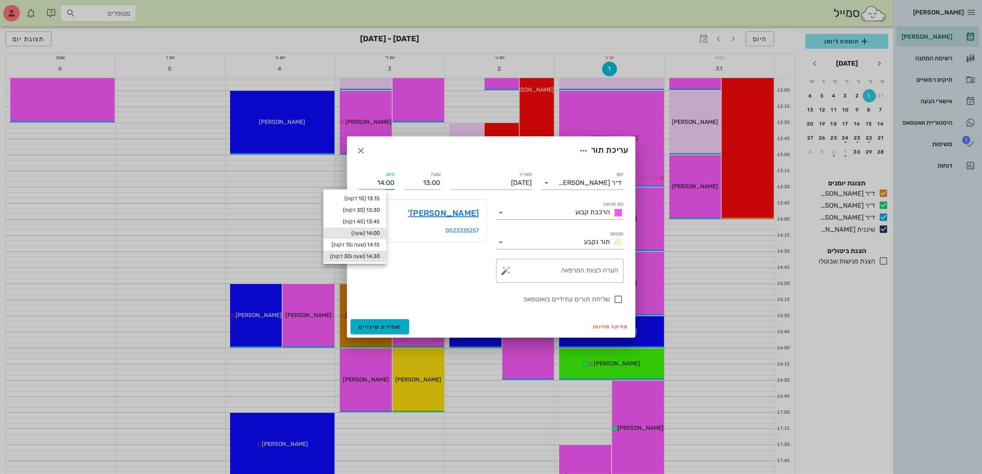
click at [376, 254] on div "14:30 (שעה ו30 דקות)" at bounding box center [355, 256] width 50 height 7
type input "14:30"
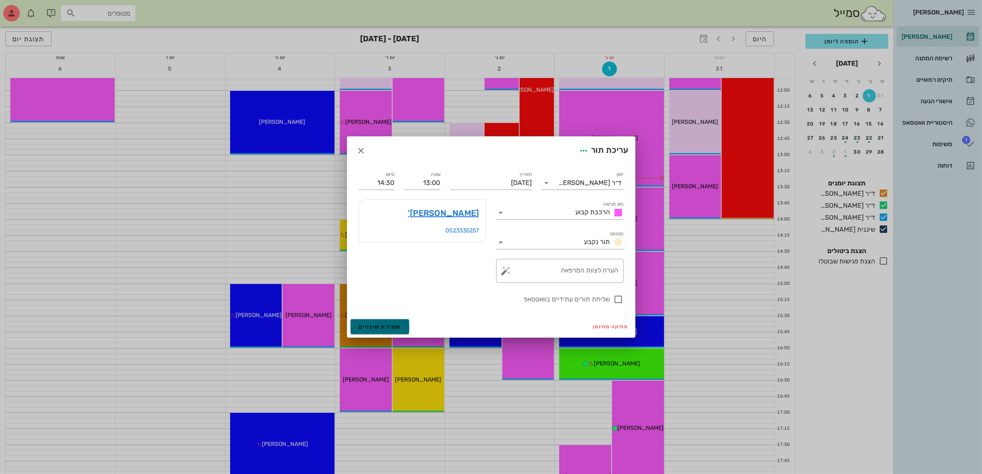
click at [378, 327] on span "שמירת שינויים" at bounding box center [380, 326] width 42 height 7
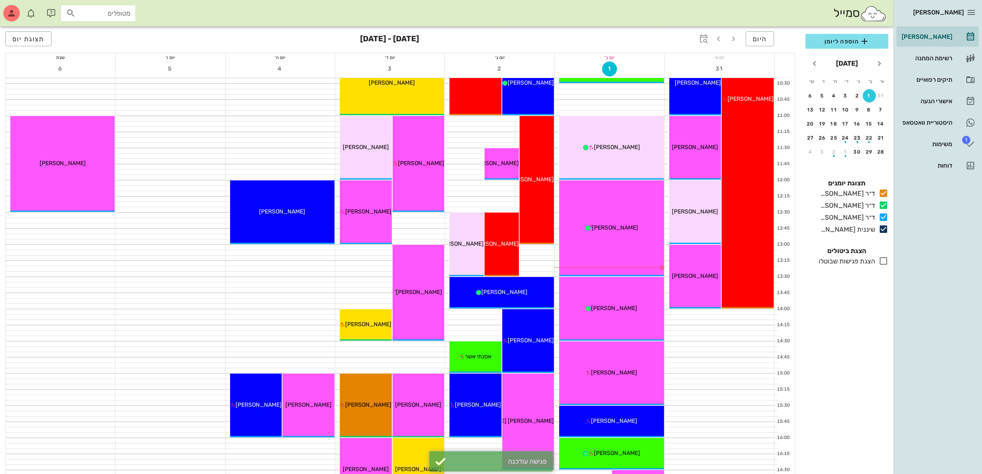
scroll to position [206, 0]
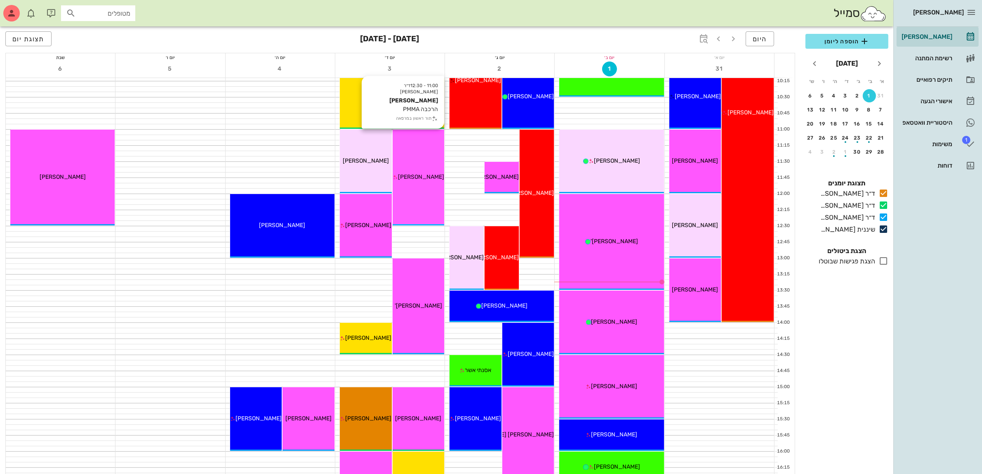
click at [419, 174] on span "[PERSON_NAME]" at bounding box center [421, 176] width 46 height 7
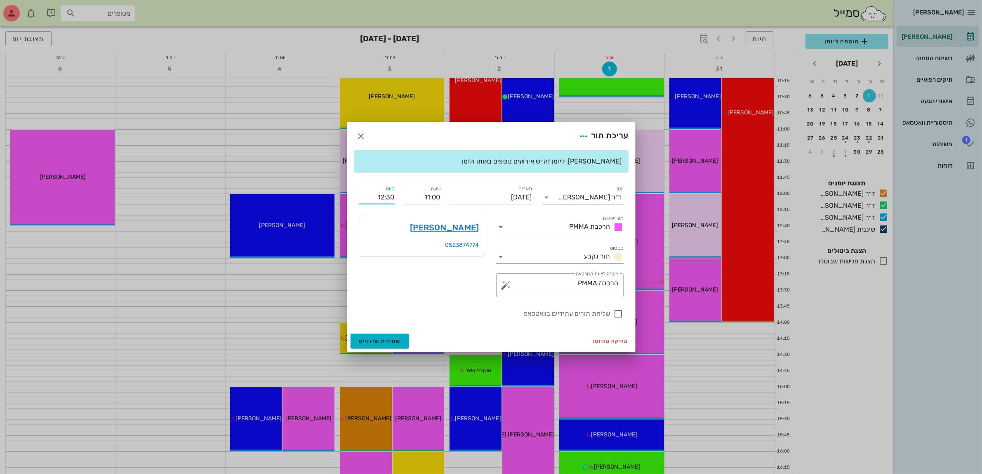
drag, startPoint x: 372, startPoint y: 197, endPoint x: 576, endPoint y: 189, distance: 204.3
click at [576, 189] on div "יומן ד״ר [PERSON_NAME] סוג פגישה הרכבת PMMA סטטוס תור נקבע תאריך [DATE] שעה 11:…" at bounding box center [491, 251] width 275 height 144
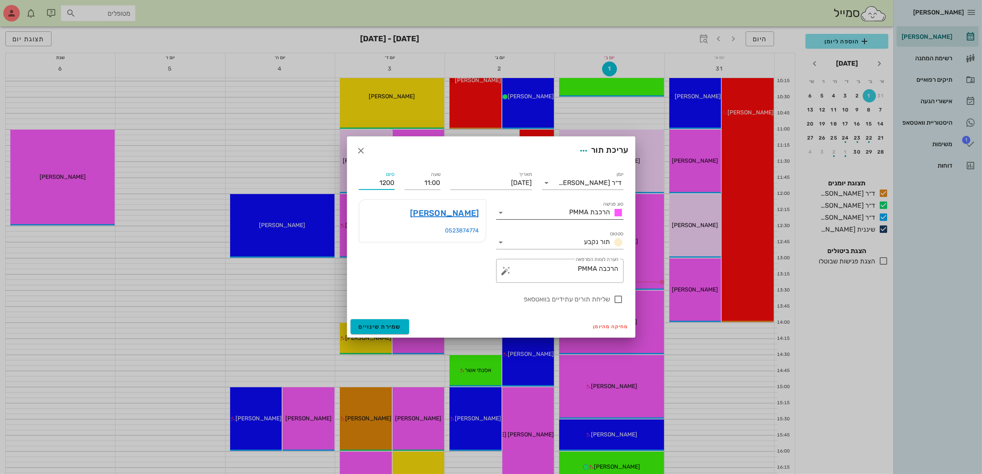
click at [582, 210] on span "הרכבת PMMA" at bounding box center [590, 212] width 41 height 8
type input "12:00"
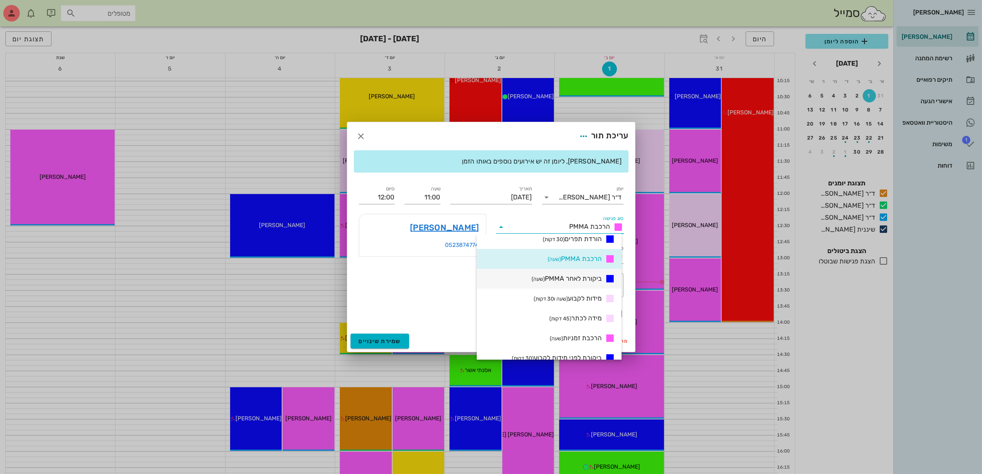
click at [579, 279] on span "ביקורת לאחר PMMA (שעה)" at bounding box center [567, 278] width 70 height 8
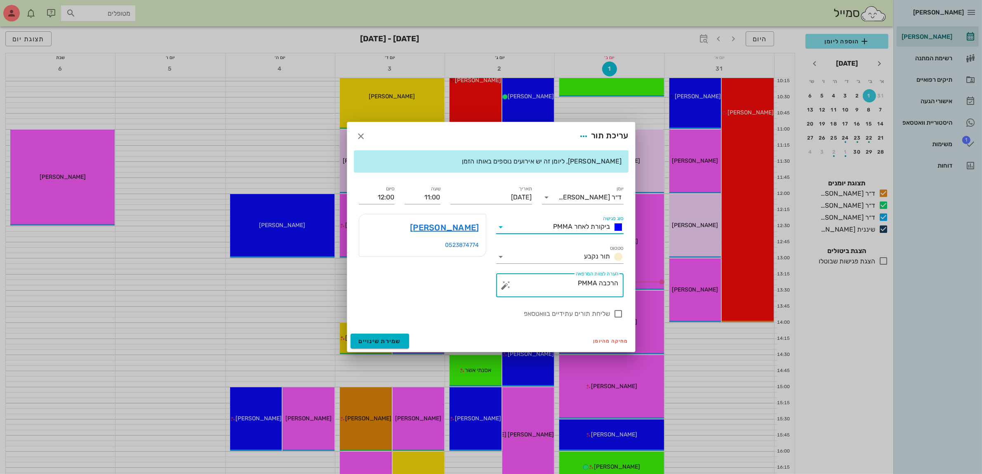
drag, startPoint x: 574, startPoint y: 283, endPoint x: 643, endPoint y: 279, distance: 69.0
click at [643, 279] on div "[PERSON_NAME] רשימת המתנה תיקים רפואיים אישורי הגעה היסטוריית וואטסאפ 1 משימות …" at bounding box center [491, 283] width 982 height 979
type textarea "ביקורת לאחר PMMA"
click at [380, 339] on span "שמירת שינויים" at bounding box center [380, 340] width 42 height 7
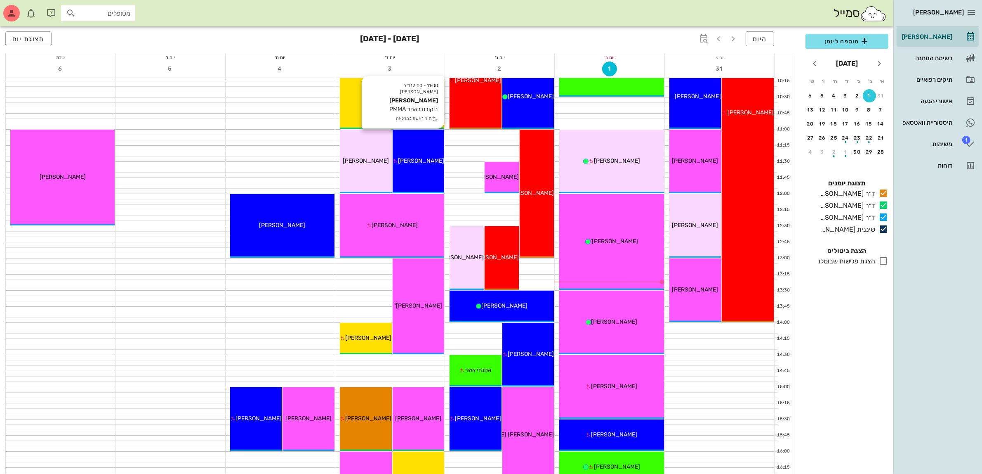
click at [419, 167] on div "11:00 - 12:00 ד״ר [PERSON_NAME] [PERSON_NAME] ביקורת לאחר PMMA תור ראשון במרפאה…" at bounding box center [419, 162] width 52 height 64
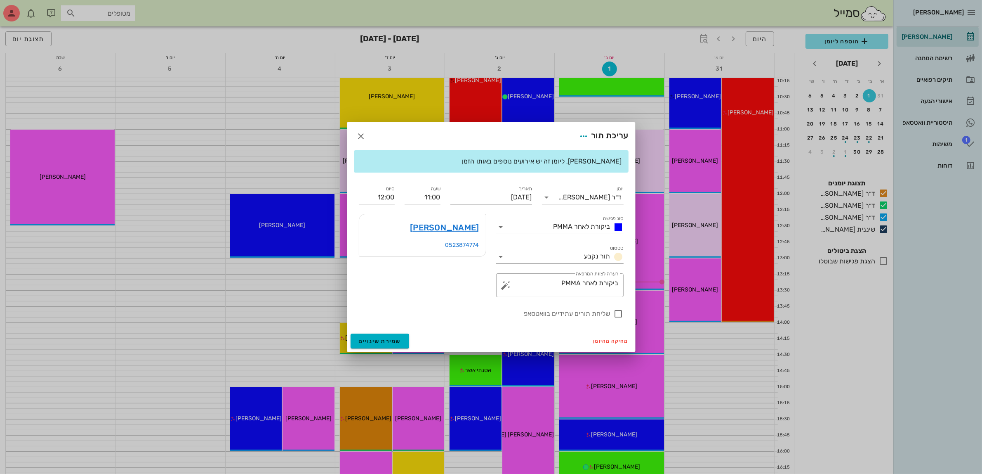
click at [481, 195] on input "[DATE]" at bounding box center [491, 197] width 82 height 13
click at [475, 243] on div "4" at bounding box center [473, 246] width 13 height 6
type input "[DATE]"
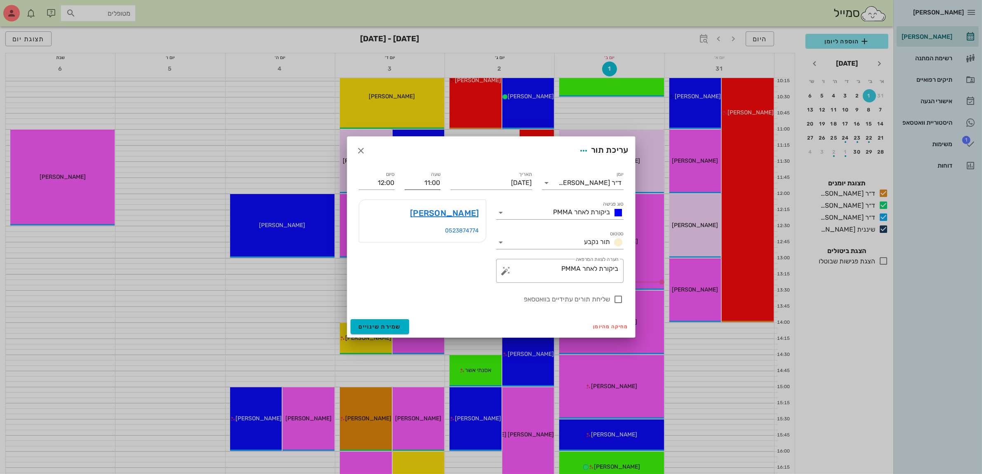
click at [428, 182] on input "11:00" at bounding box center [423, 182] width 36 height 13
type input "0"
type input "09:00"
click at [351, 319] on button "שמירת שינויים" at bounding box center [380, 326] width 59 height 15
type input "10:00"
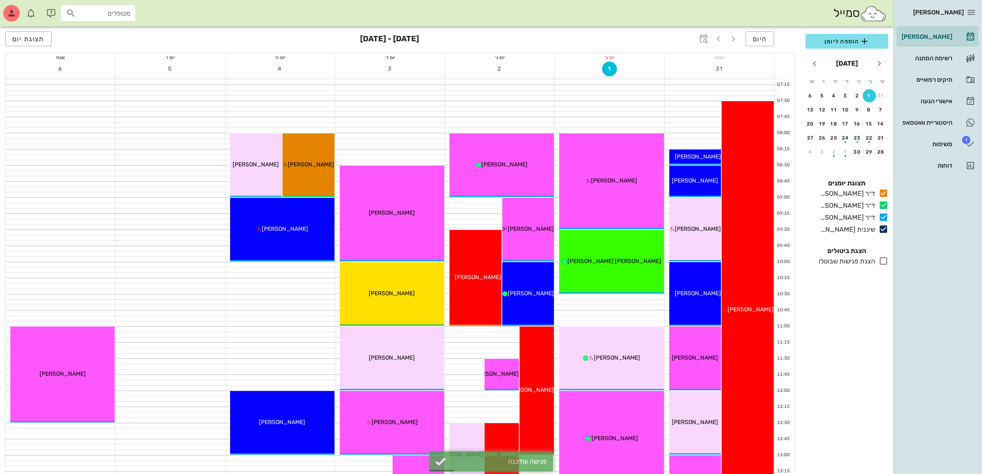
scroll to position [0, 0]
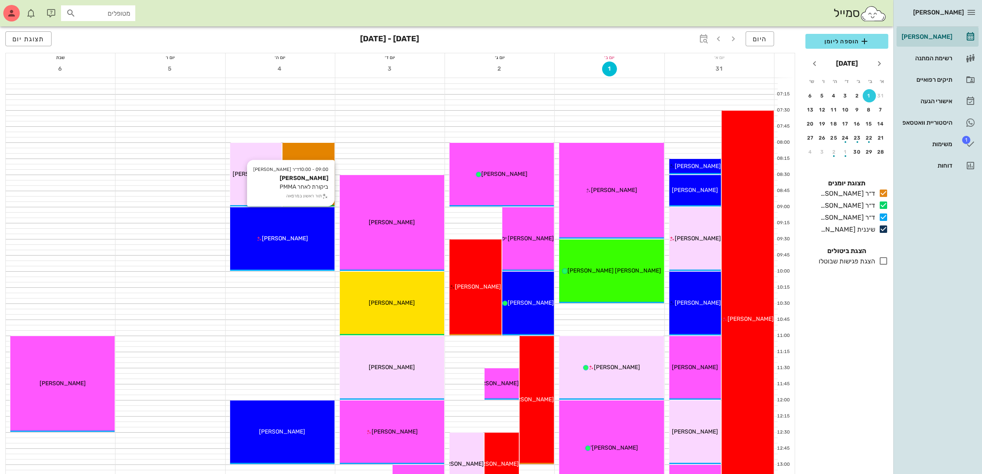
click at [281, 235] on span "[PERSON_NAME]" at bounding box center [285, 238] width 46 height 7
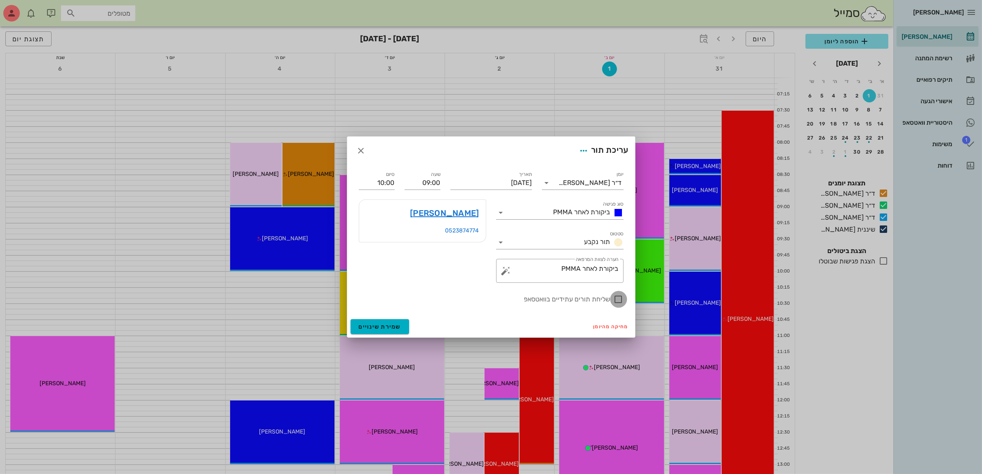
click at [618, 300] on div at bounding box center [619, 299] width 14 height 14
checkbox input "true"
click at [382, 329] on span "שמירת שינויים" at bounding box center [380, 326] width 42 height 7
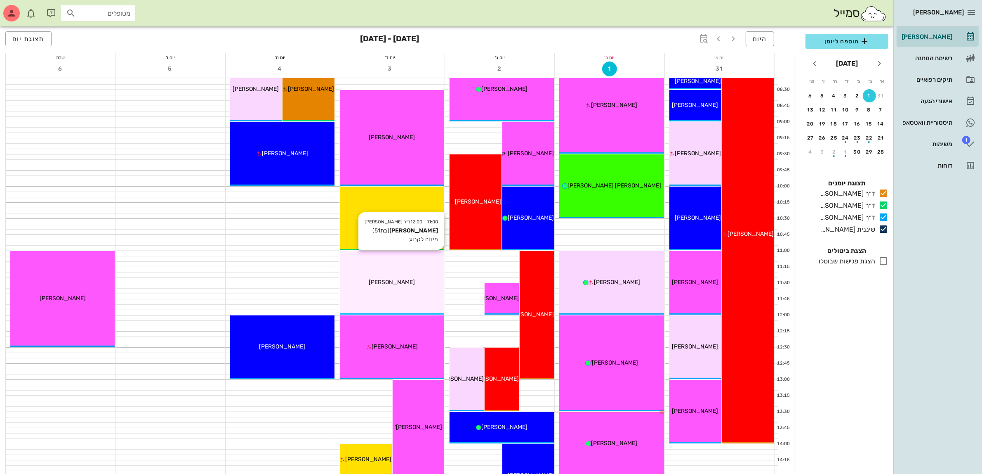
scroll to position [103, 0]
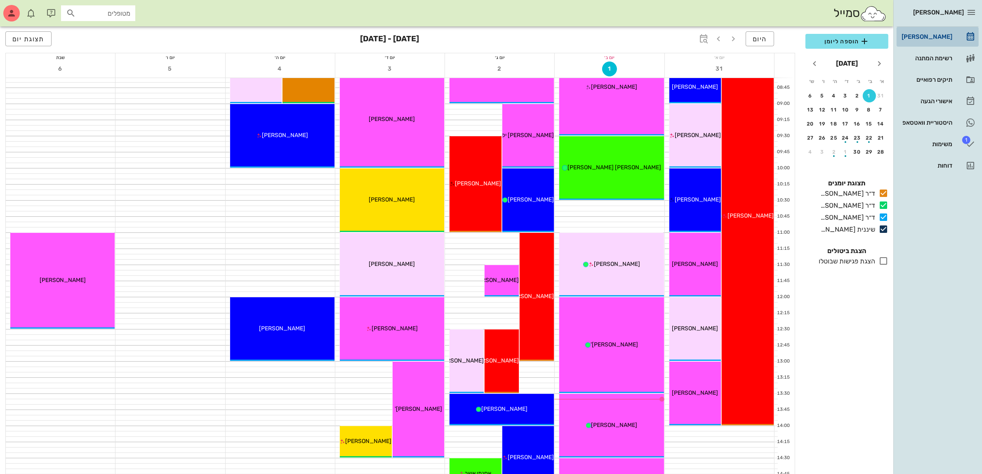
click at [917, 33] on div "[PERSON_NAME]" at bounding box center [926, 36] width 52 height 7
click at [929, 79] on div "תיקים רפואיים" at bounding box center [926, 79] width 52 height 7
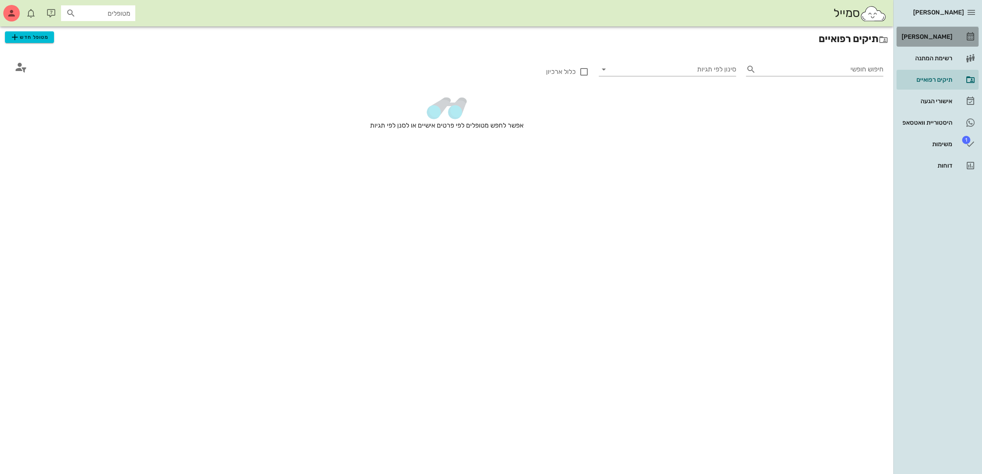
click at [928, 35] on div "[PERSON_NAME]" at bounding box center [926, 36] width 52 height 7
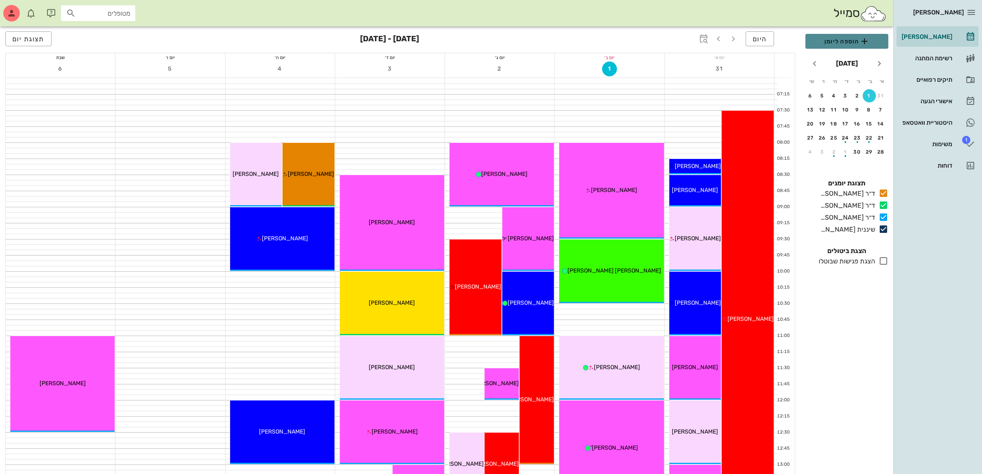
click at [840, 37] on span "הוספה ליומן" at bounding box center [847, 41] width 70 height 10
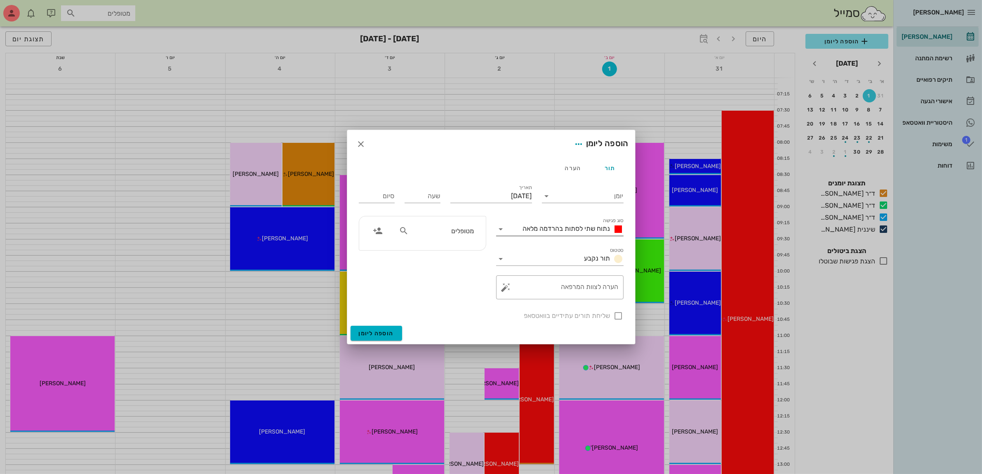
click at [579, 230] on span "נתוח שתי לסתות בהרדמה מלאה" at bounding box center [566, 228] width 87 height 8
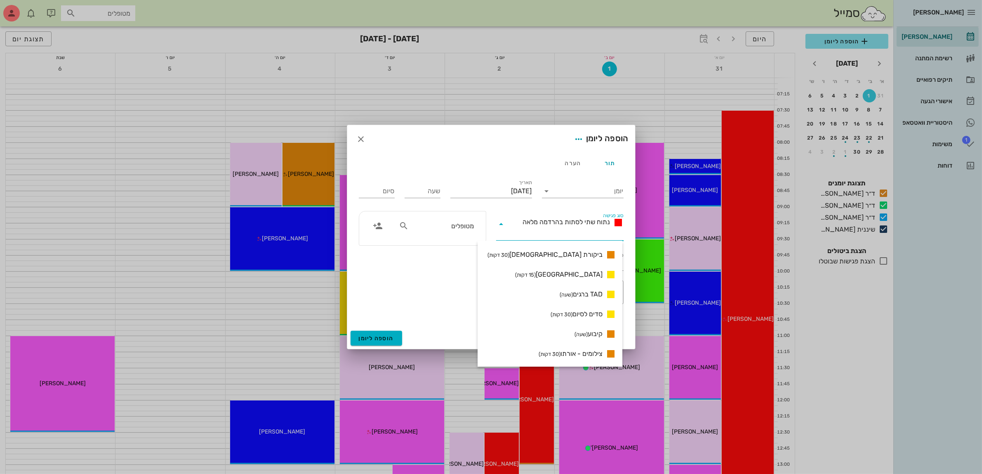
scroll to position [621, 0]
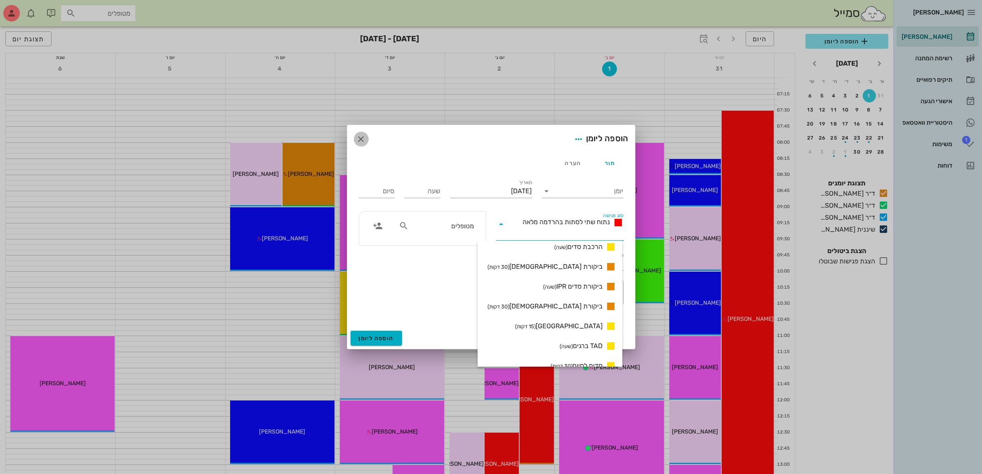
click at [357, 139] on icon "button" at bounding box center [361, 139] width 10 height 10
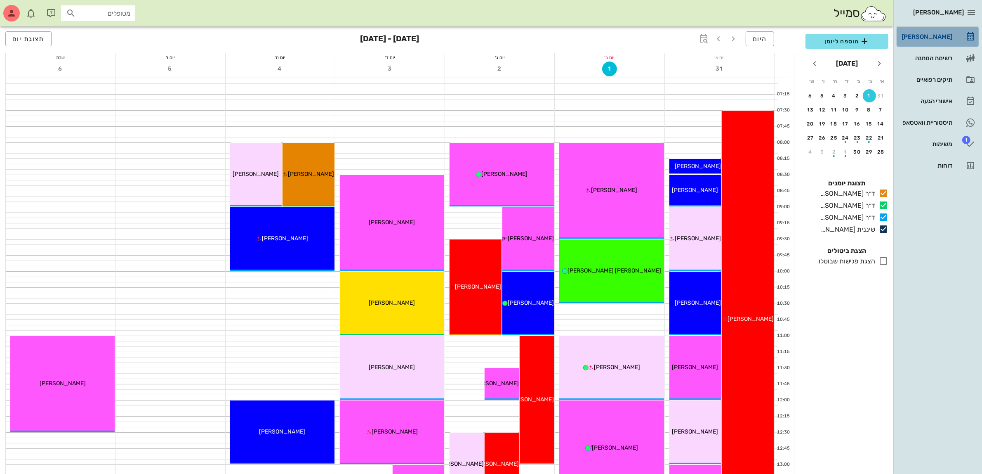
click at [929, 38] on div "[PERSON_NAME]" at bounding box center [926, 36] width 52 height 7
